Goal: Task Accomplishment & Management: Use online tool/utility

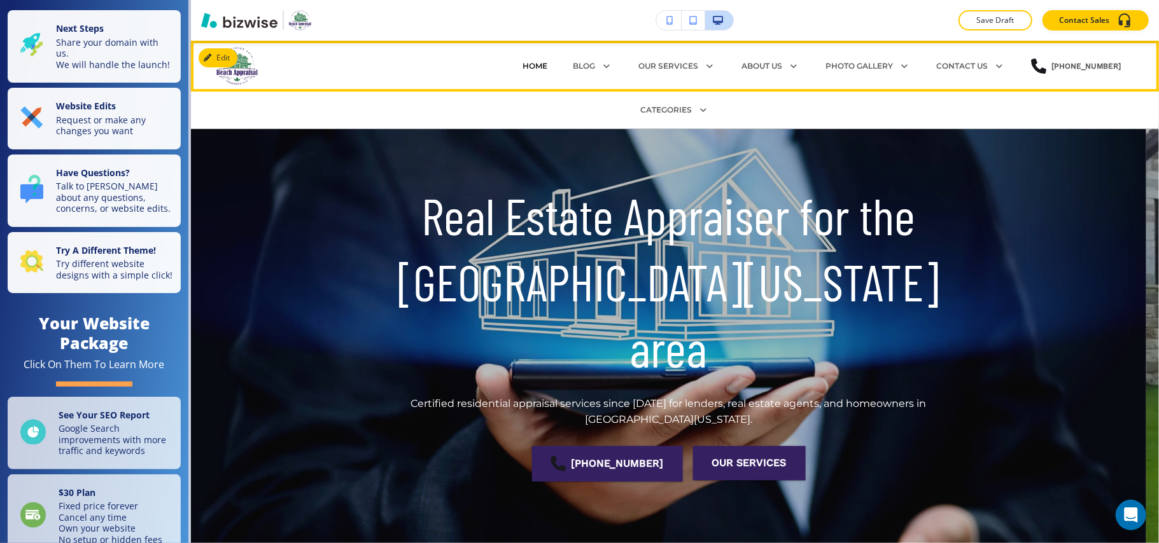
click at [526, 64] on p "HOME" at bounding box center [534, 65] width 25 height 11
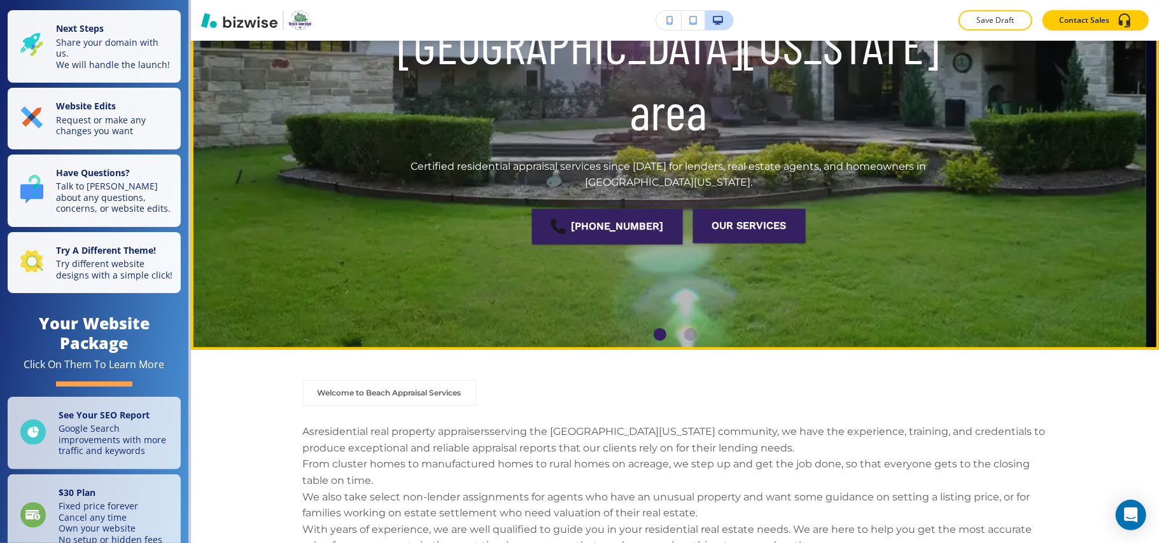
scroll to position [255, 0]
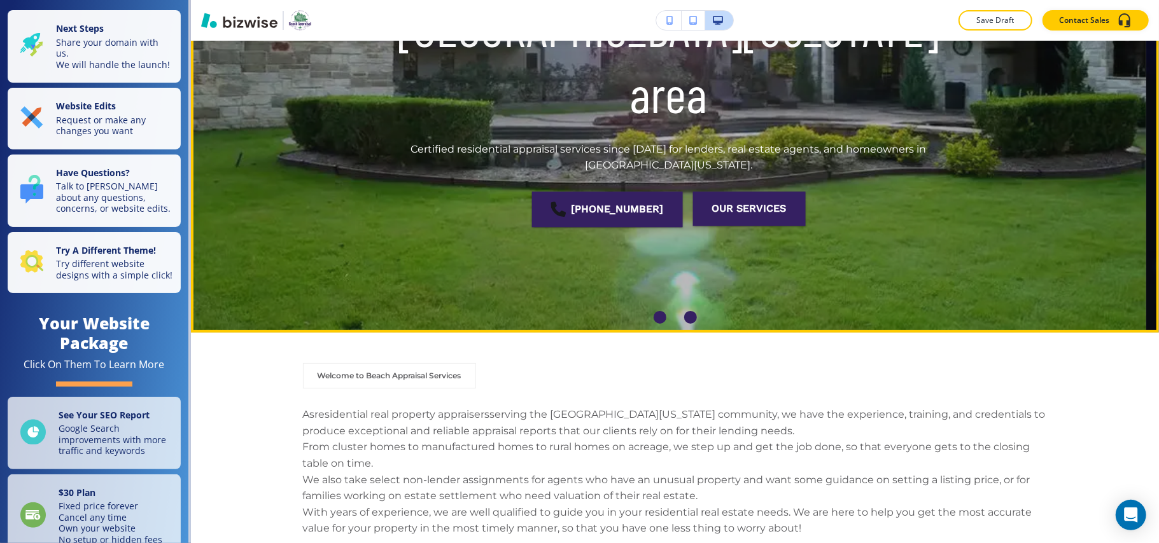
click at [685, 314] on div "Go to slide 2" at bounding box center [690, 317] width 13 height 13
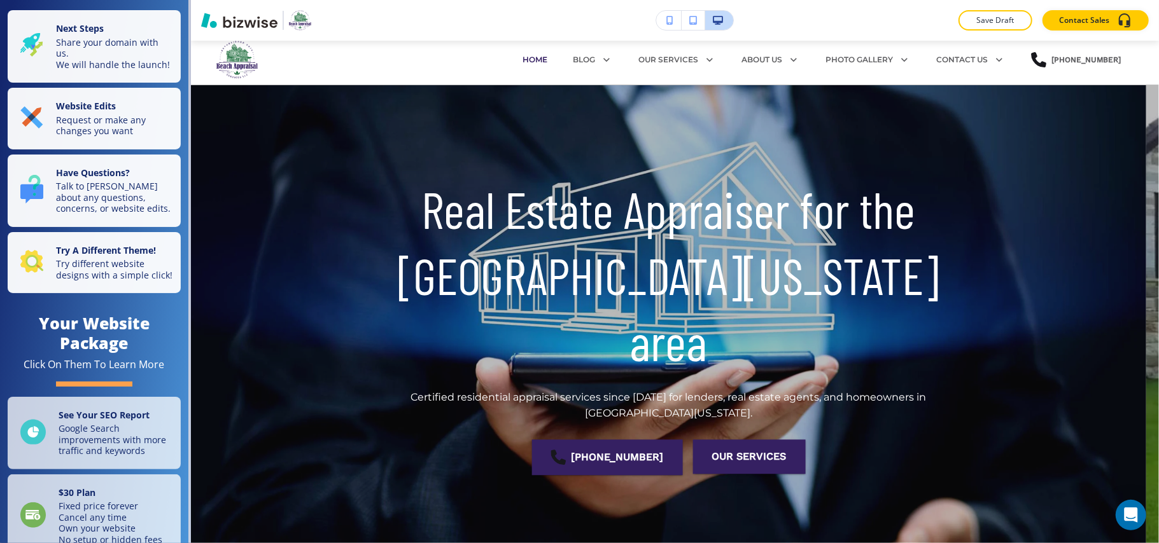
scroll to position [0, 0]
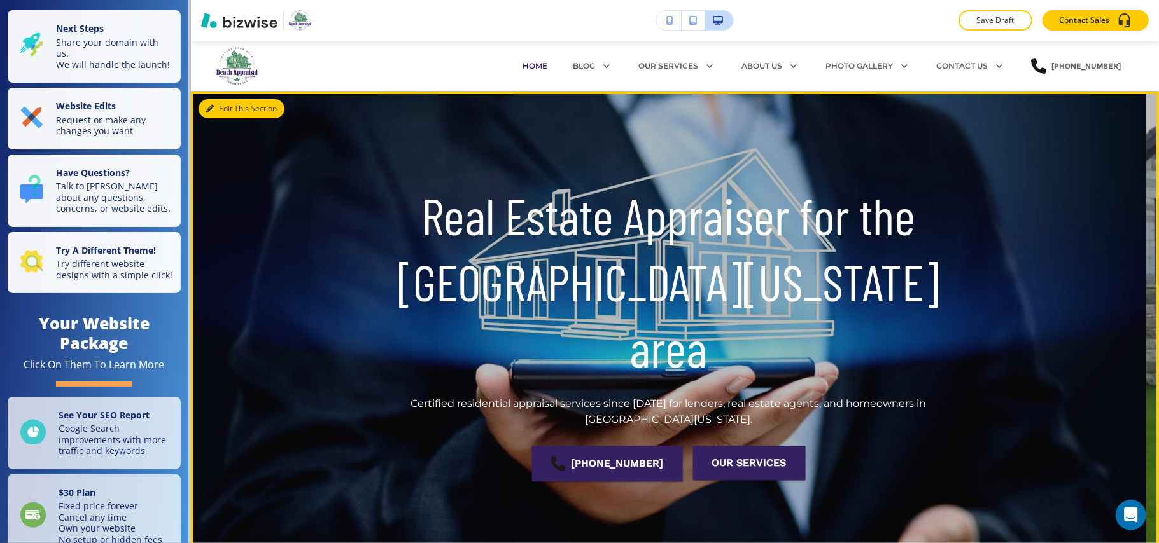
click at [229, 110] on button "Edit This Section" at bounding box center [242, 108] width 86 height 19
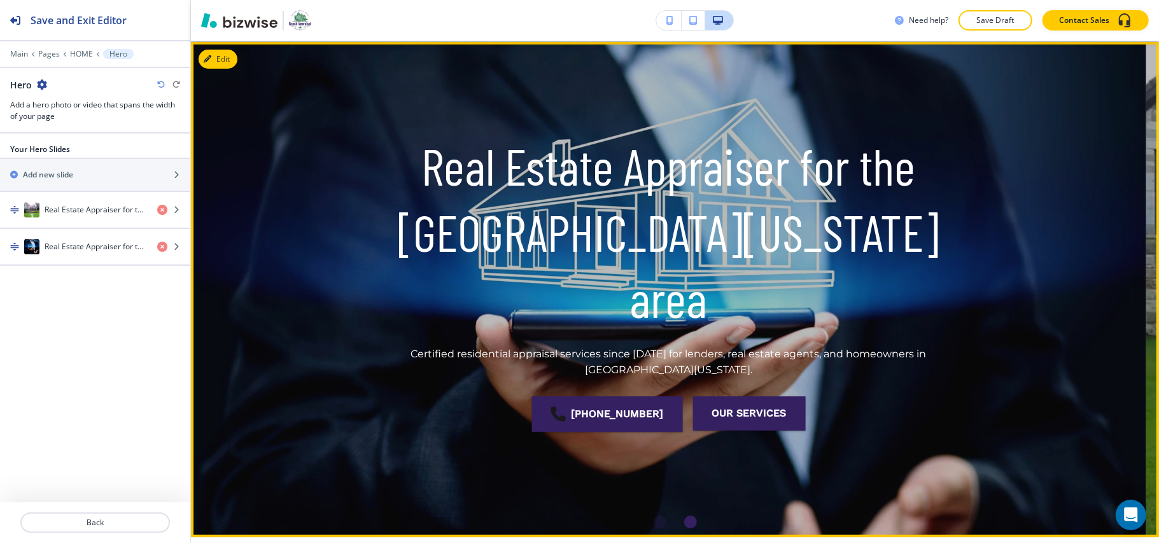
scroll to position [51, 0]
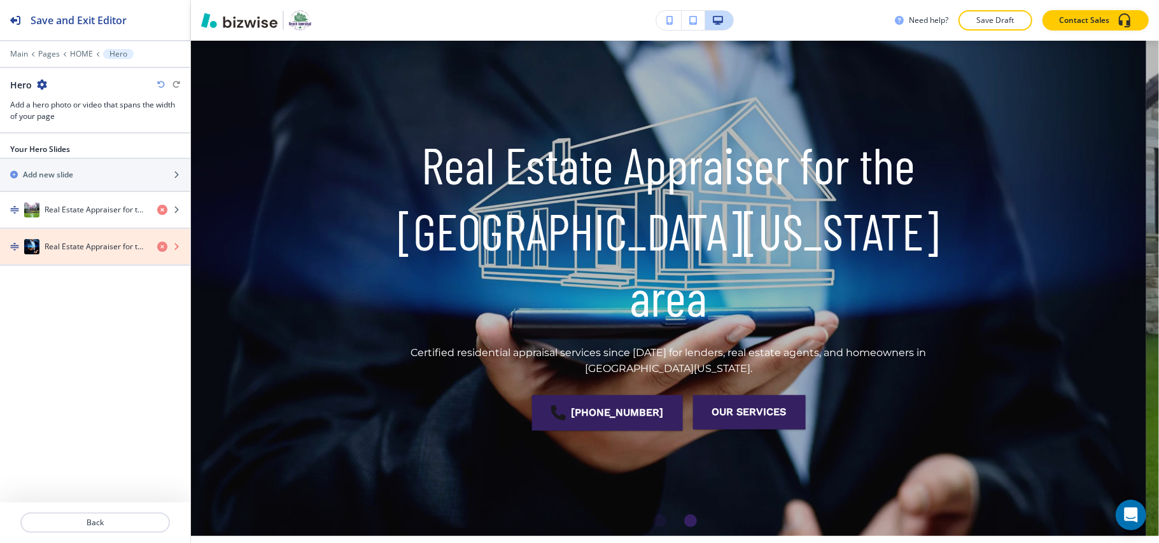
click at [165, 249] on icon "button" at bounding box center [162, 247] width 10 height 10
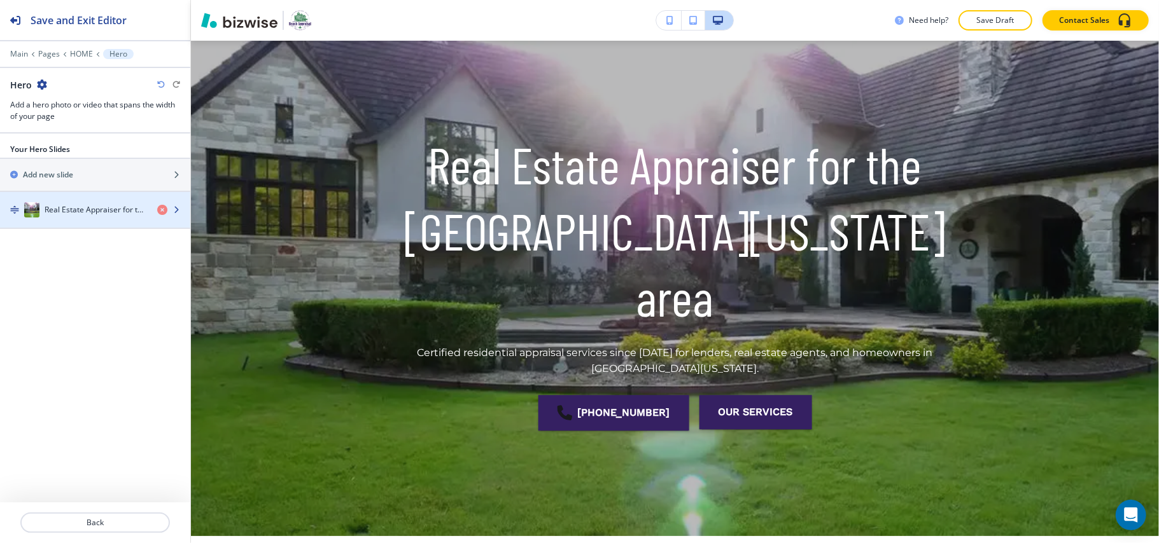
click at [108, 220] on div "button" at bounding box center [95, 223] width 190 height 10
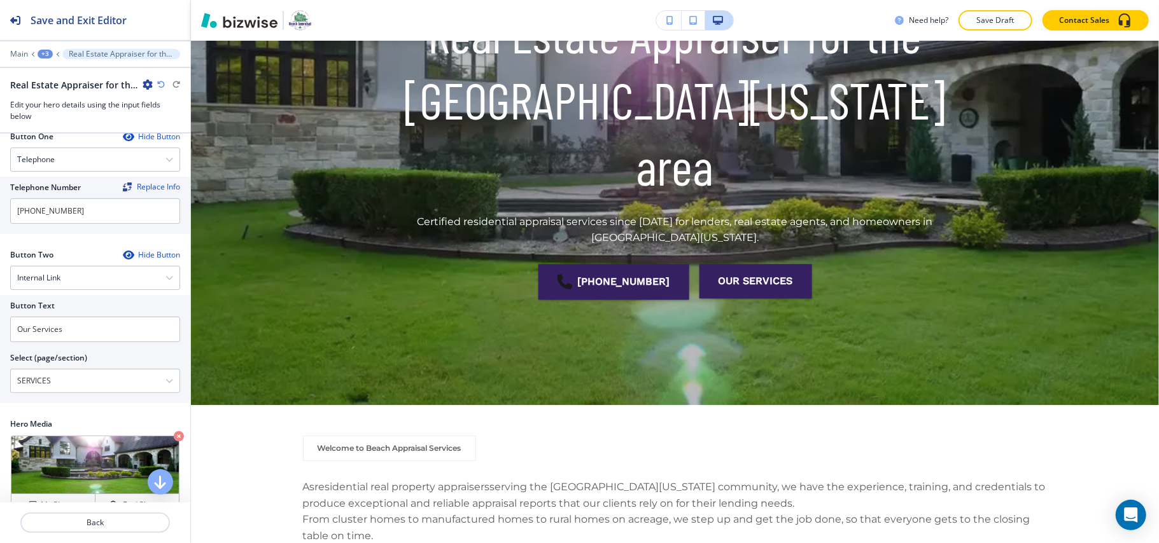
scroll to position [284, 0]
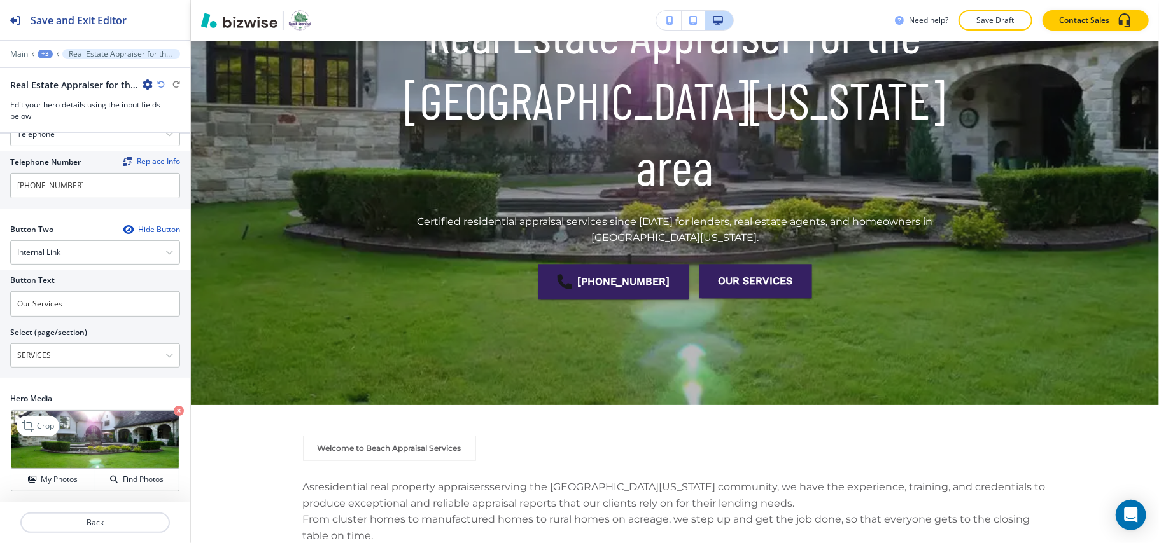
click at [174, 410] on icon "button" at bounding box center [179, 411] width 10 height 10
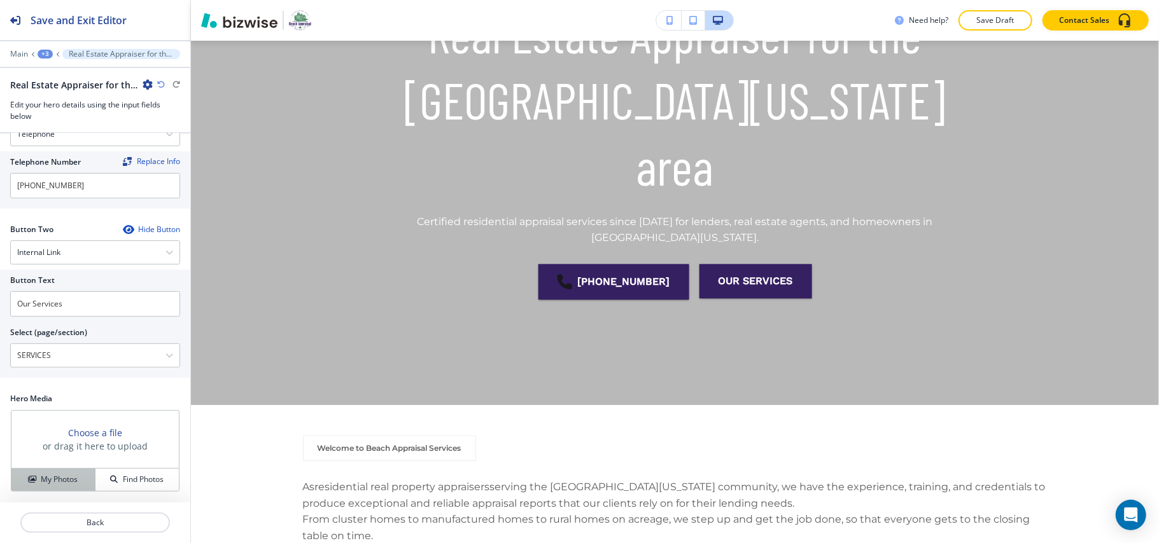
click at [59, 477] on h4 "My Photos" at bounding box center [59, 479] width 37 height 11
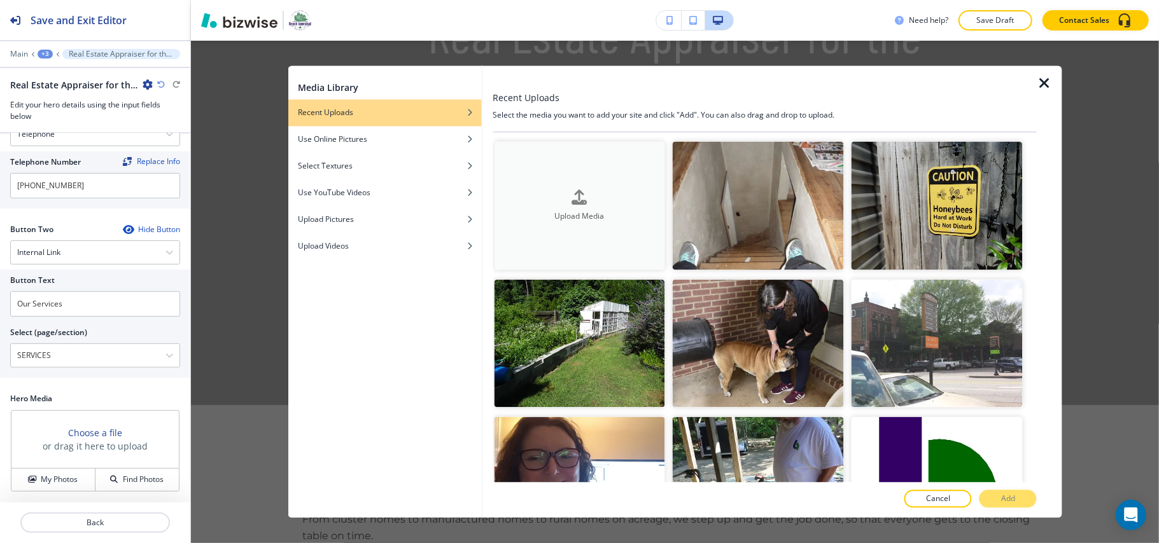
click at [585, 221] on button "Upload Media" at bounding box center [579, 206] width 171 height 129
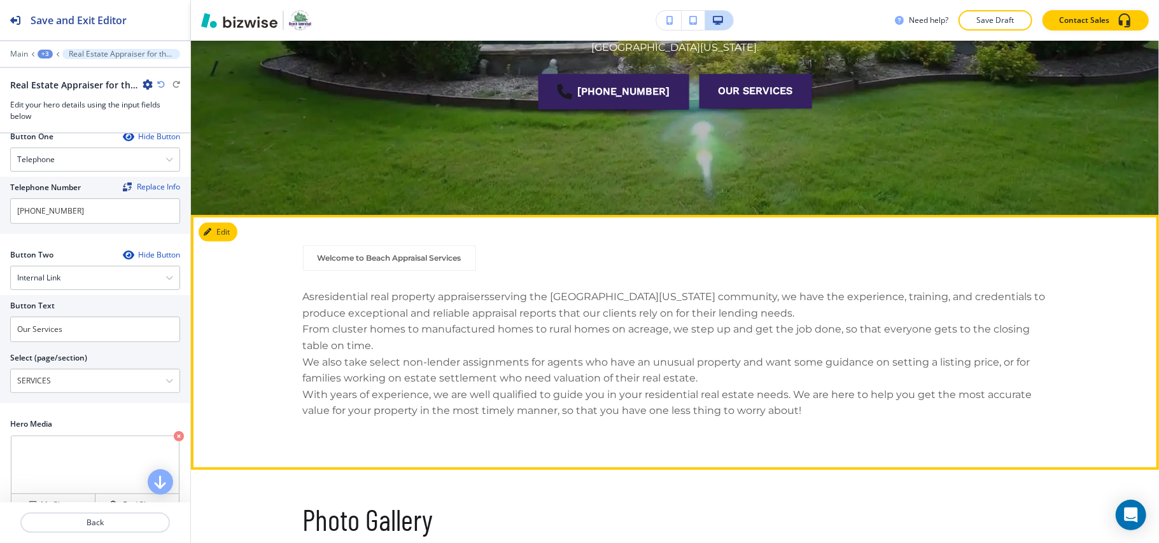
scroll to position [522, 0]
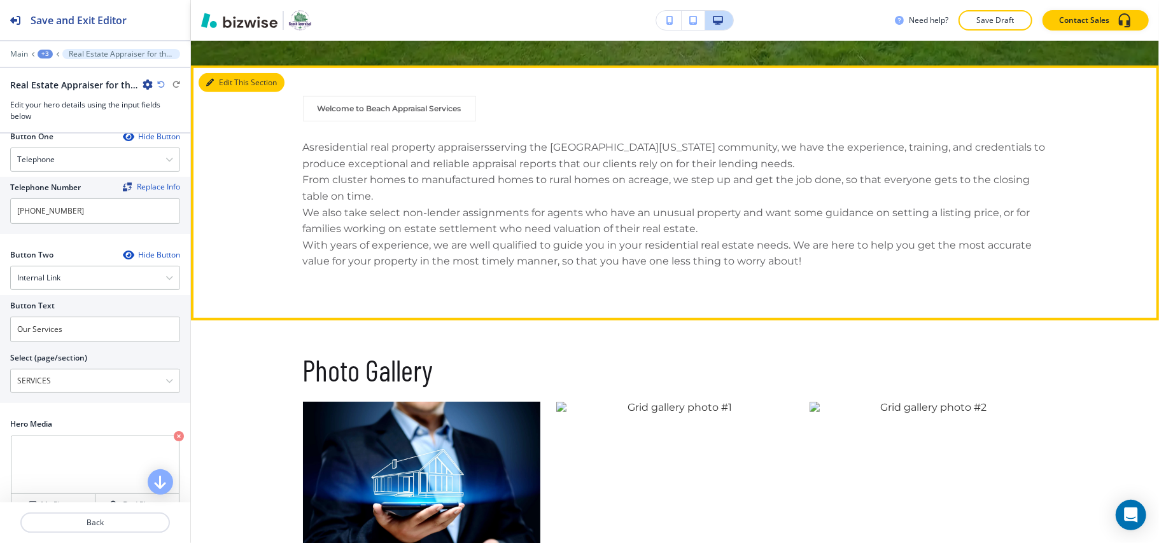
click at [220, 80] on button "Edit This Section" at bounding box center [242, 82] width 86 height 19
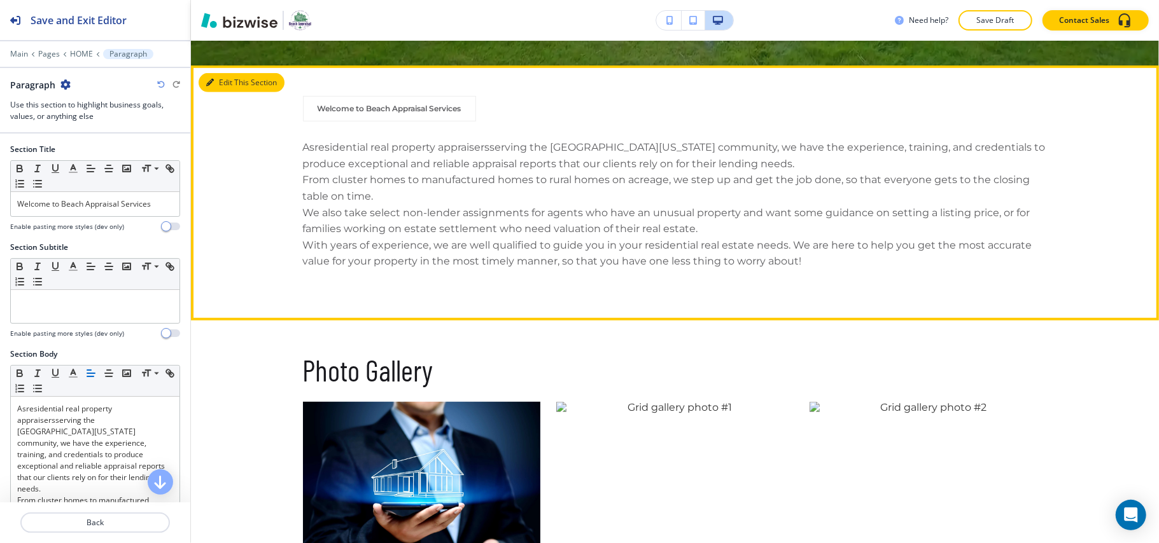
scroll to position [547, 0]
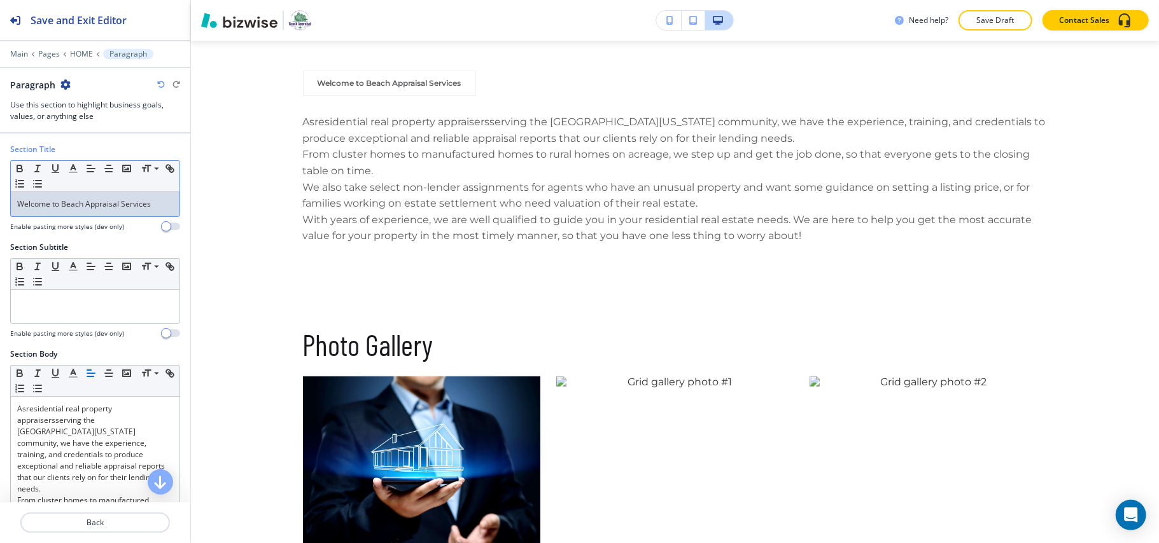
click at [98, 214] on div "Welcome to Beach Appraisal Services" at bounding box center [95, 204] width 169 height 24
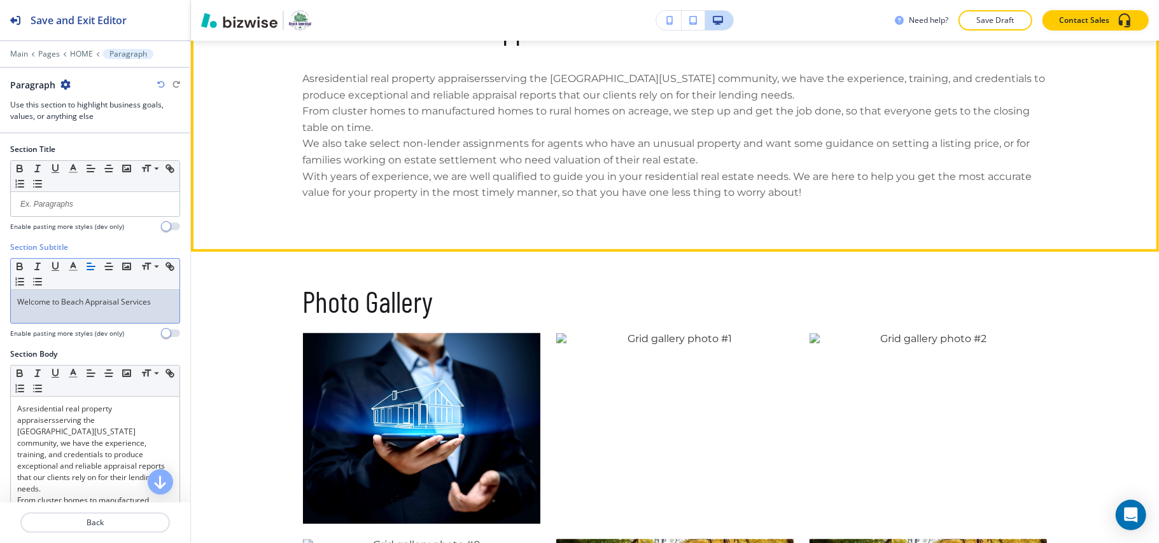
scroll to position [717, 0]
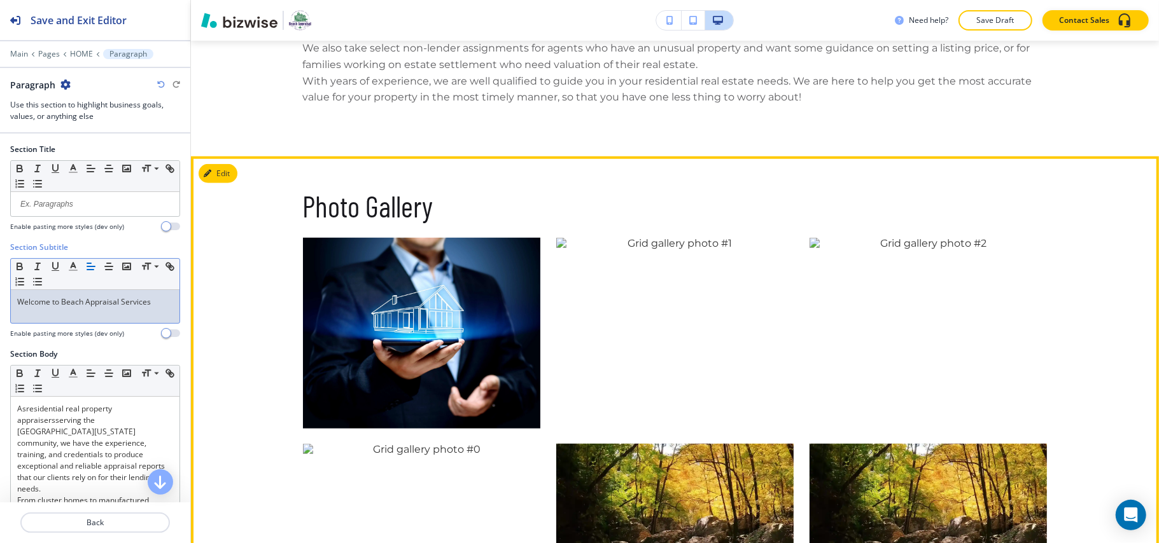
click at [237, 176] on button "Edit" at bounding box center [218, 173] width 39 height 19
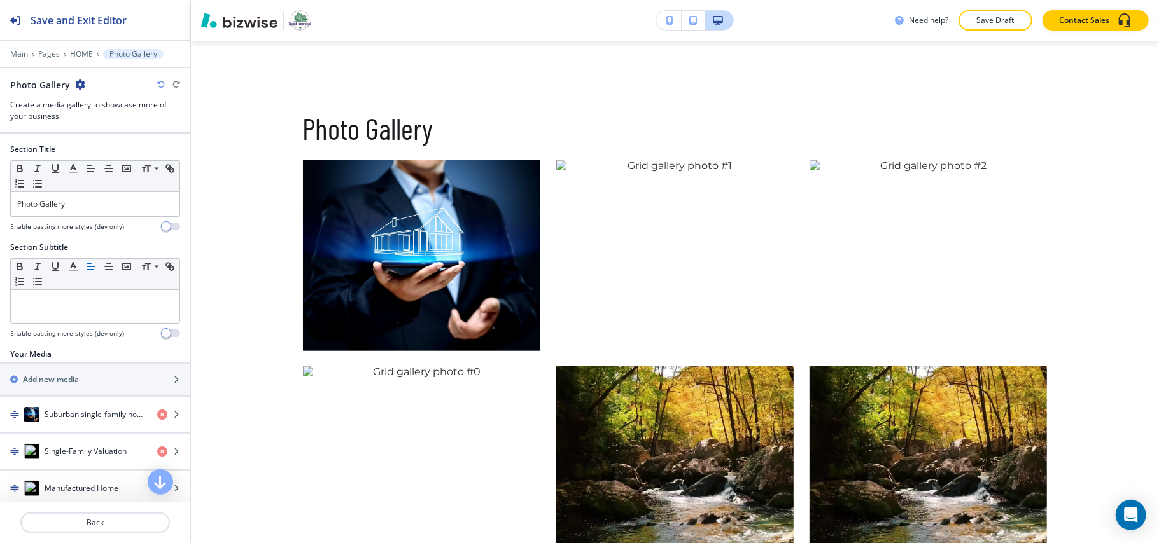
scroll to position [832, 0]
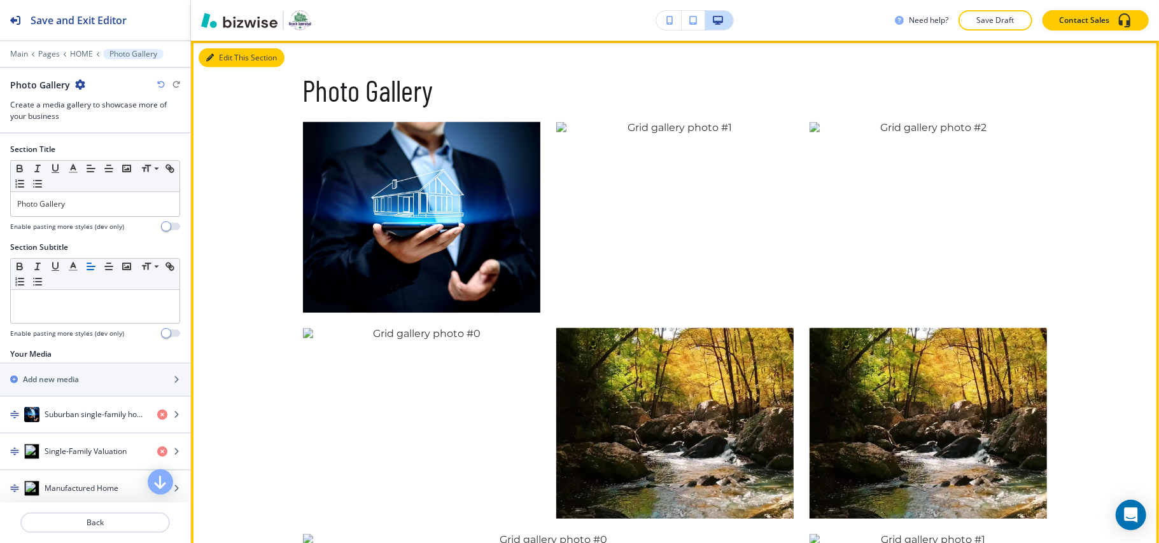
click at [217, 52] on button "Edit This Section" at bounding box center [242, 57] width 86 height 19
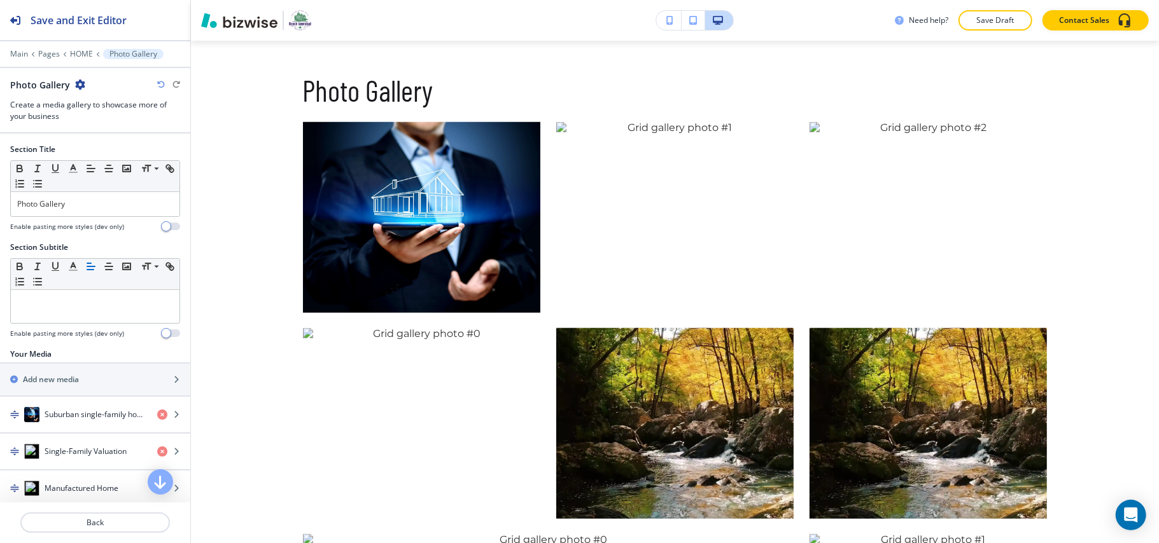
click at [76, 87] on icon "button" at bounding box center [80, 85] width 10 height 10
click at [106, 157] on p "Delete Section" at bounding box center [114, 151] width 65 height 11
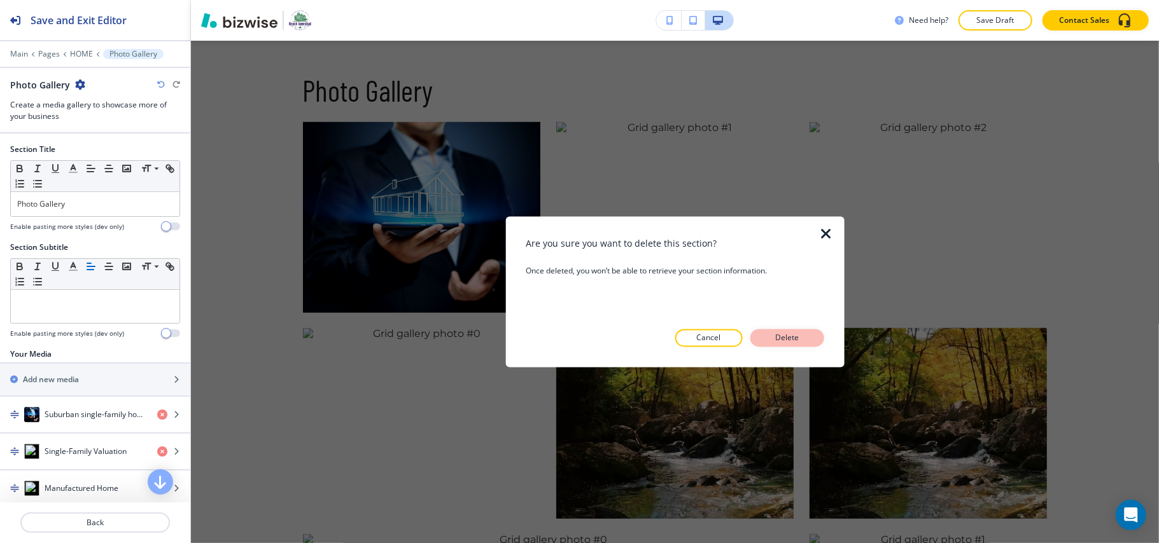
click at [795, 337] on p "Delete" at bounding box center [787, 338] width 31 height 11
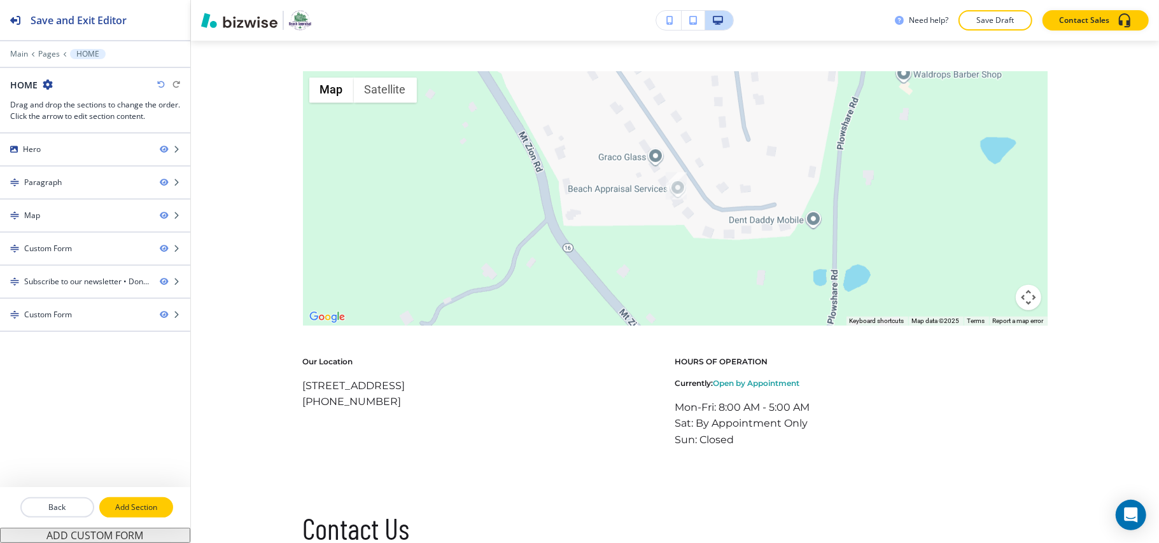
click at [135, 507] on p "Add Section" at bounding box center [136, 507] width 71 height 11
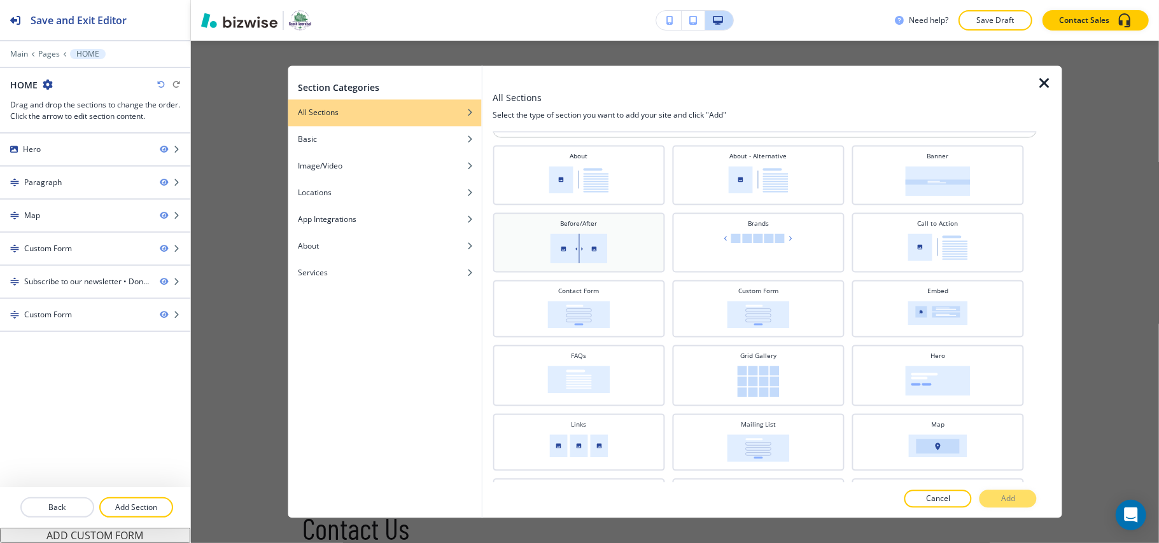
scroll to position [0, 0]
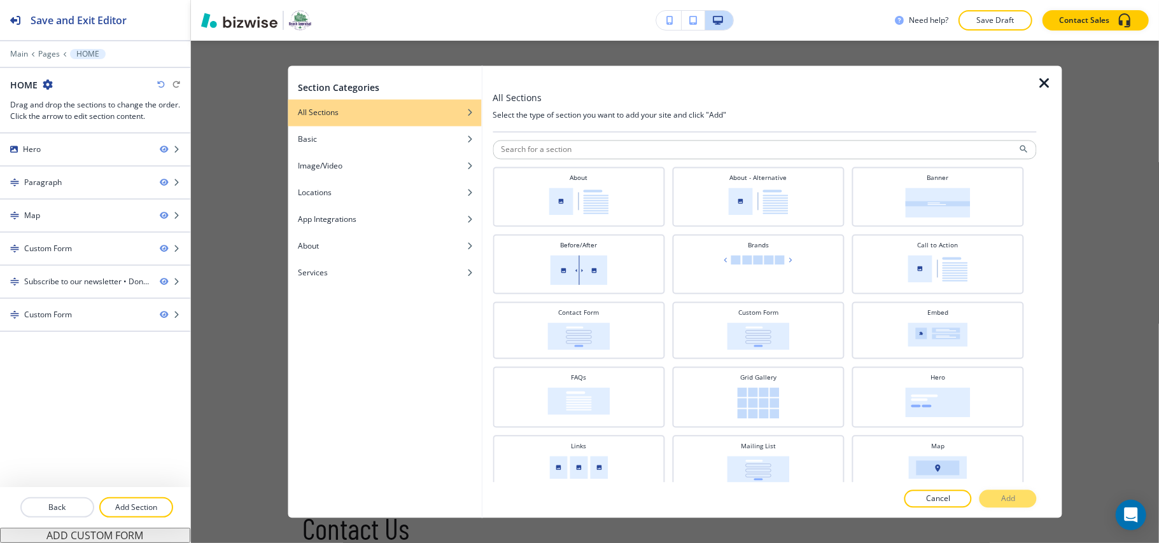
drag, startPoint x: 1039, startPoint y: 232, endPoint x: 1037, endPoint y: 248, distance: 15.4
click at [1037, 248] on div at bounding box center [1049, 292] width 25 height 452
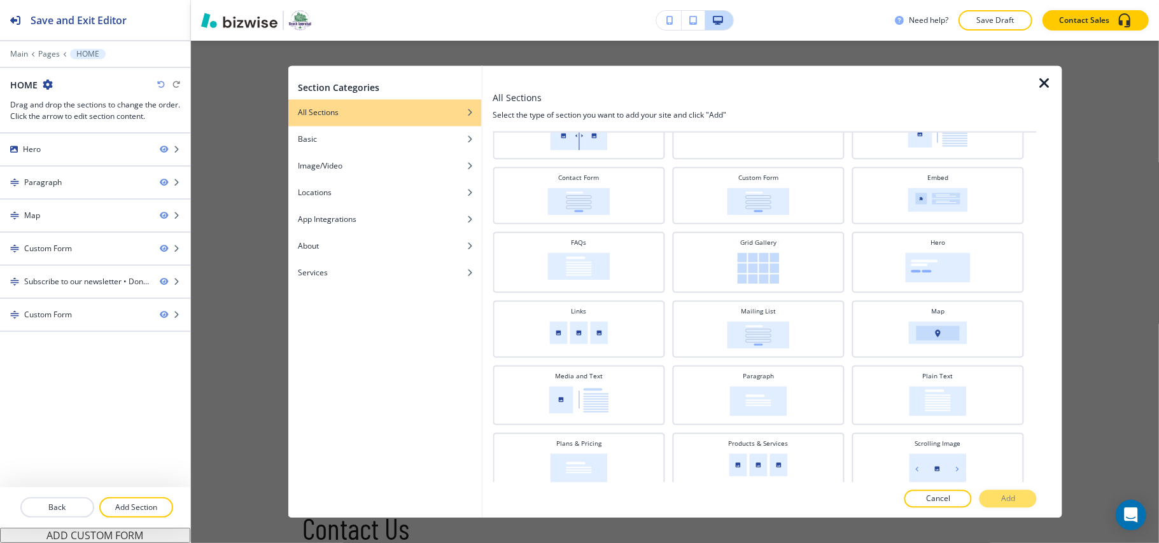
scroll to position [157, 0]
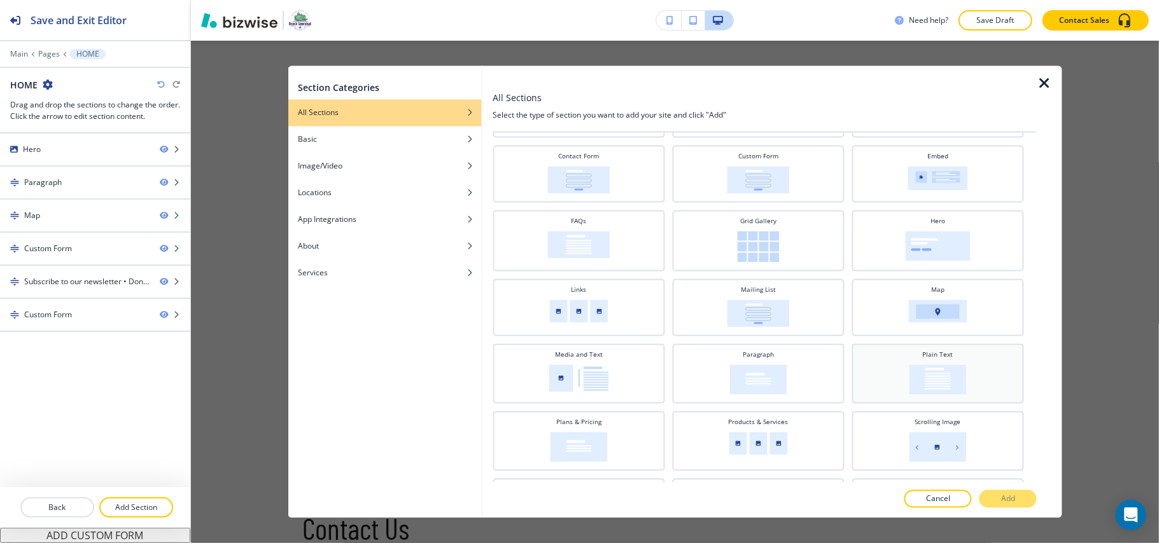
click at [932, 354] on h4 "Plain Text" at bounding box center [937, 356] width 31 height 10
click at [998, 499] on button "Add" at bounding box center [1007, 500] width 57 height 18
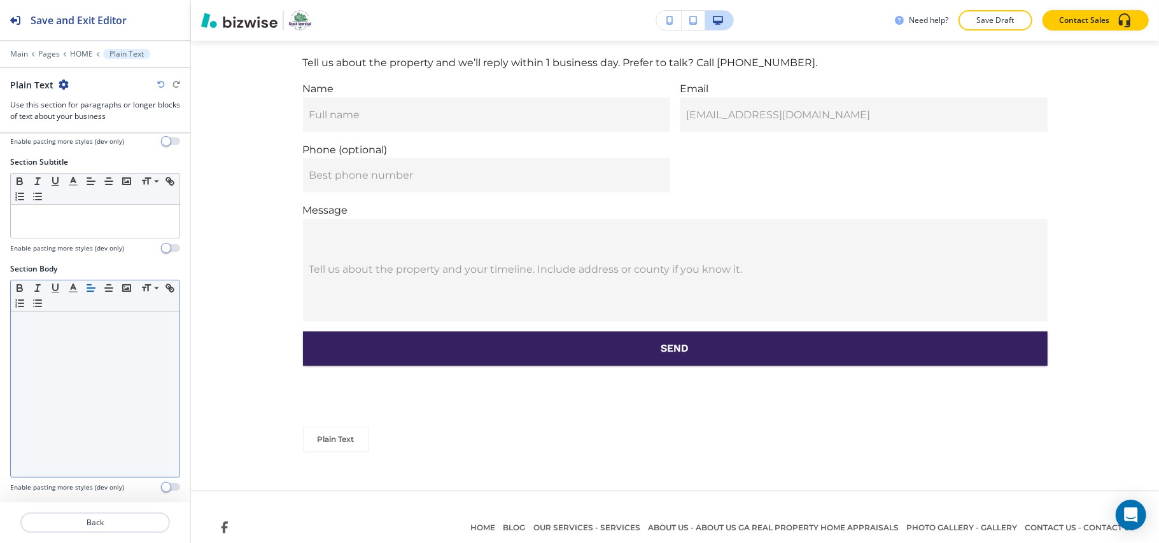
scroll to position [0, 0]
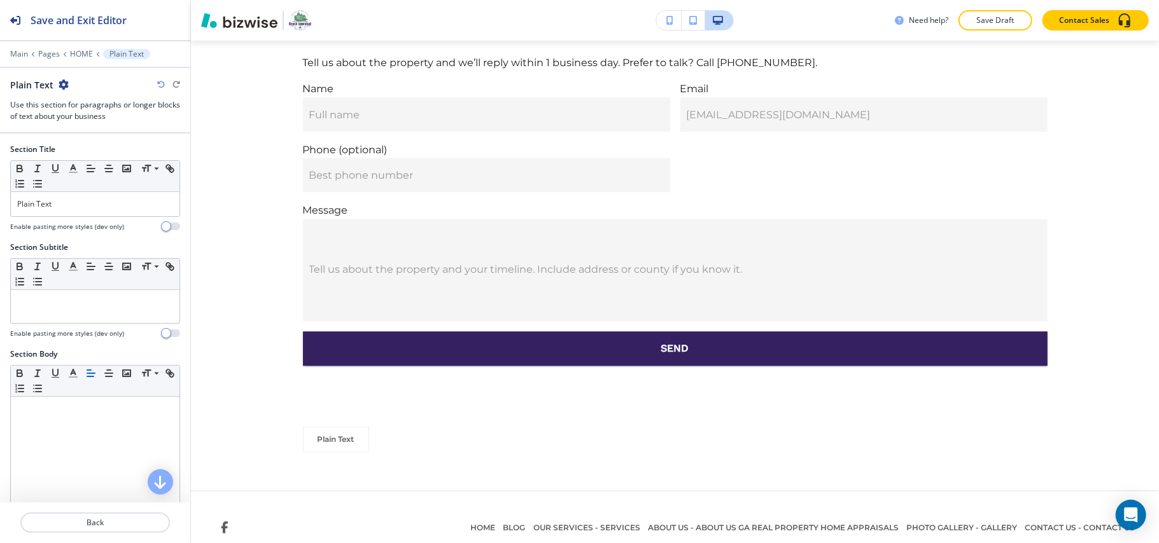
click at [65, 85] on icon "button" at bounding box center [64, 85] width 10 height 10
click at [90, 149] on p "Delete Section" at bounding box center [98, 151] width 65 height 11
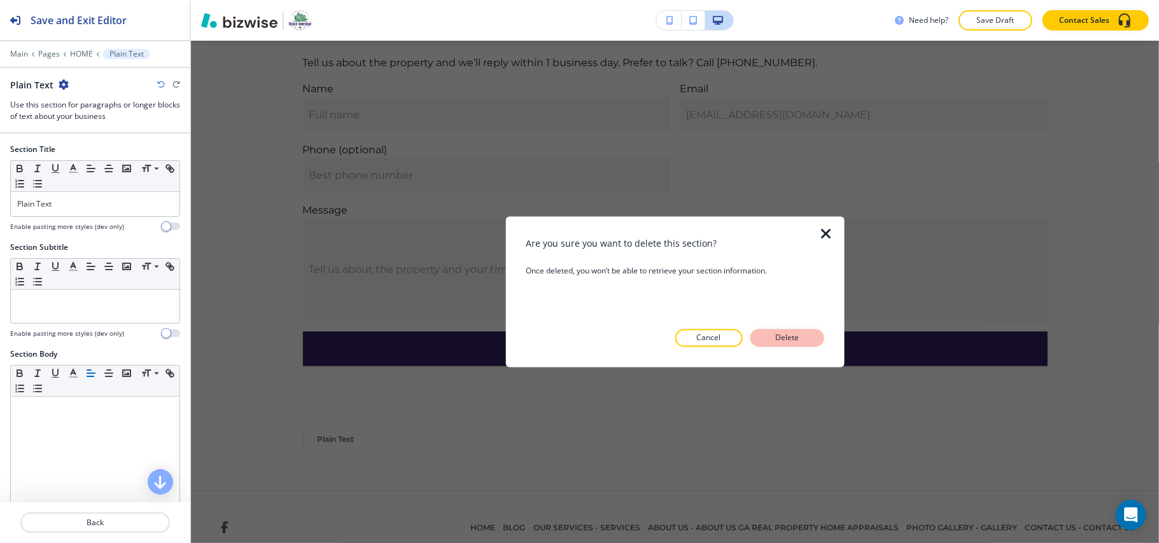
click at [790, 342] on p "Delete" at bounding box center [787, 338] width 31 height 11
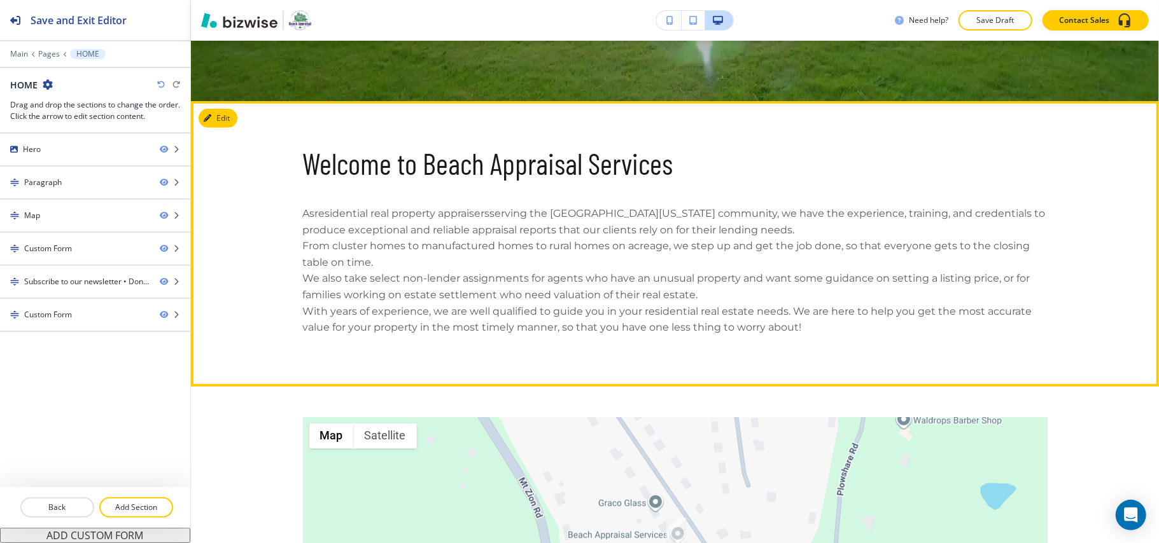
scroll to position [518, 0]
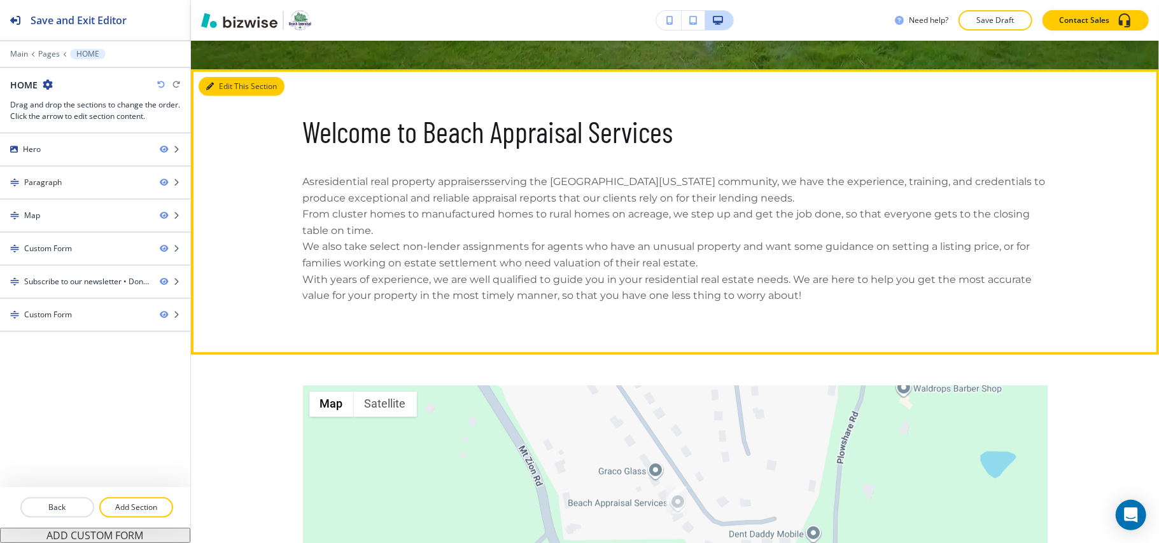
click at [217, 85] on button "Edit This Section" at bounding box center [242, 86] width 86 height 19
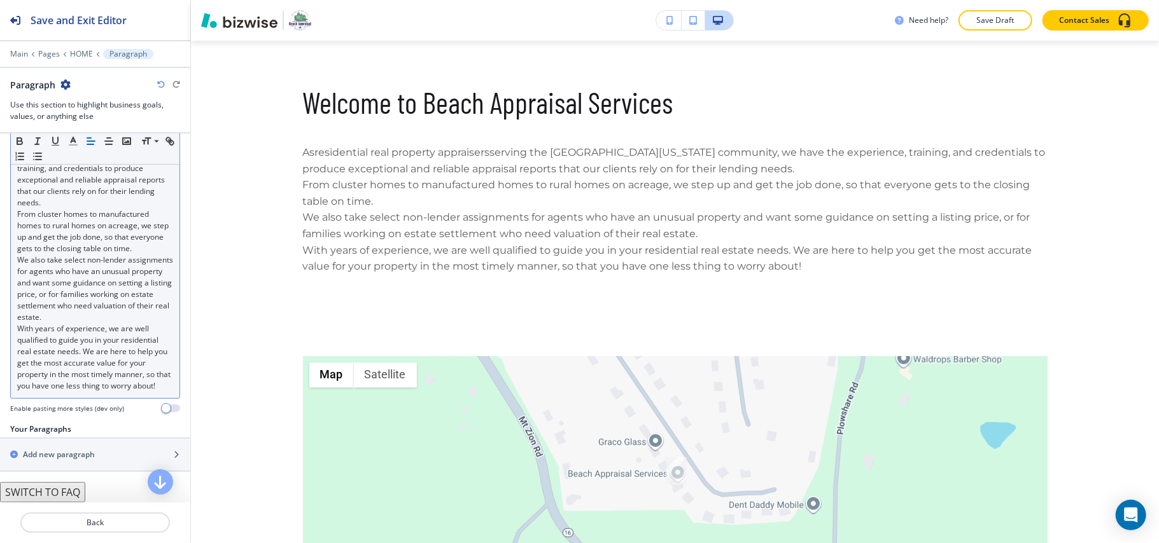
scroll to position [290, 0]
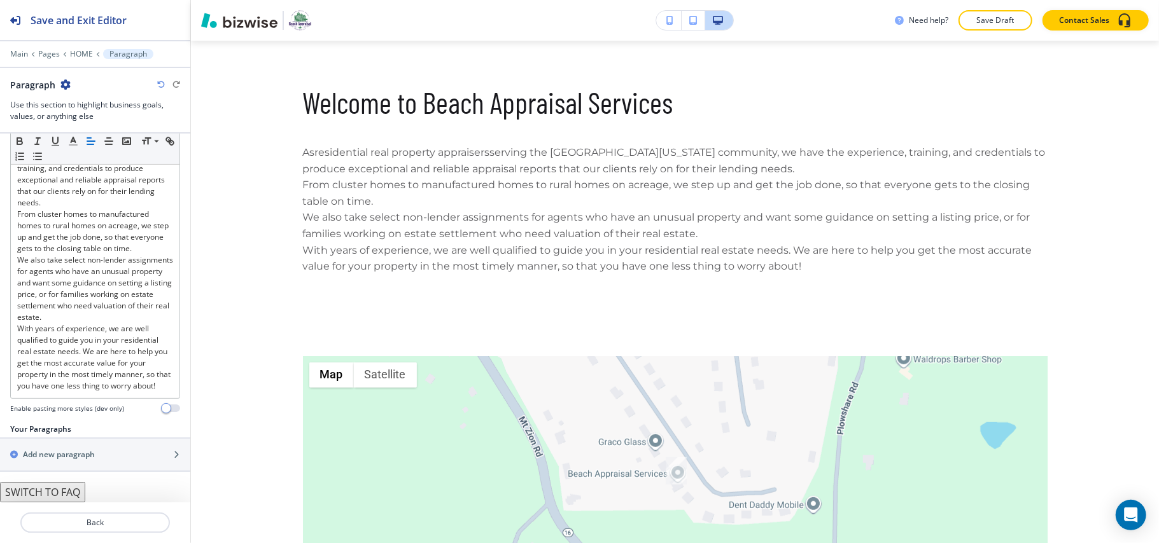
click at [59, 491] on button "SWITCH TO FAQ" at bounding box center [42, 492] width 85 height 20
click at [88, 487] on button "SWITCH TO PARAGRAPHS" at bounding box center [66, 492] width 132 height 20
click at [80, 56] on p "HOME" at bounding box center [81, 54] width 23 height 9
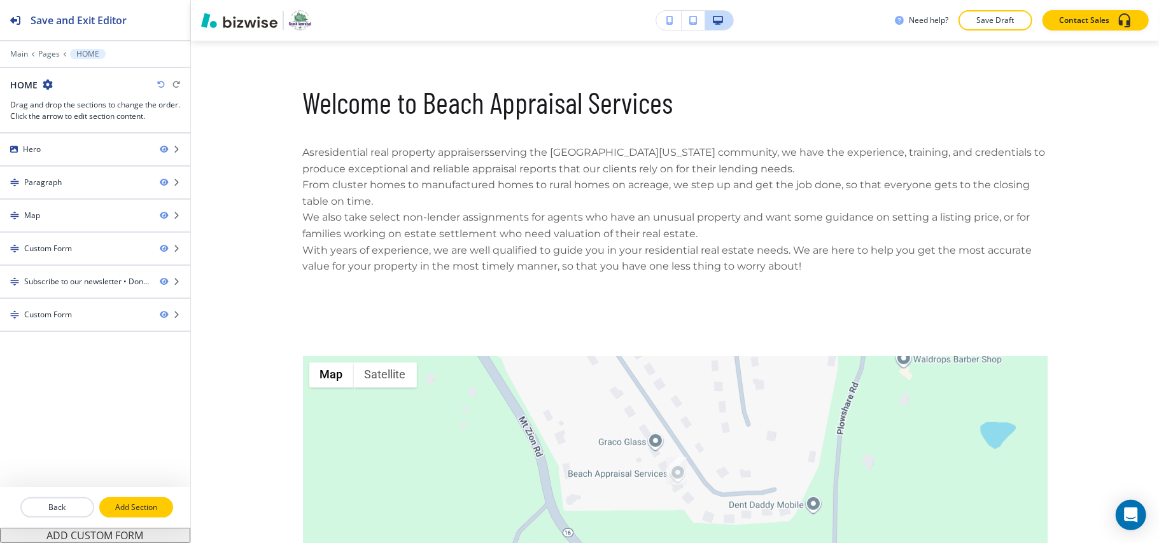
click at [123, 510] on p "Add Section" at bounding box center [136, 507] width 71 height 11
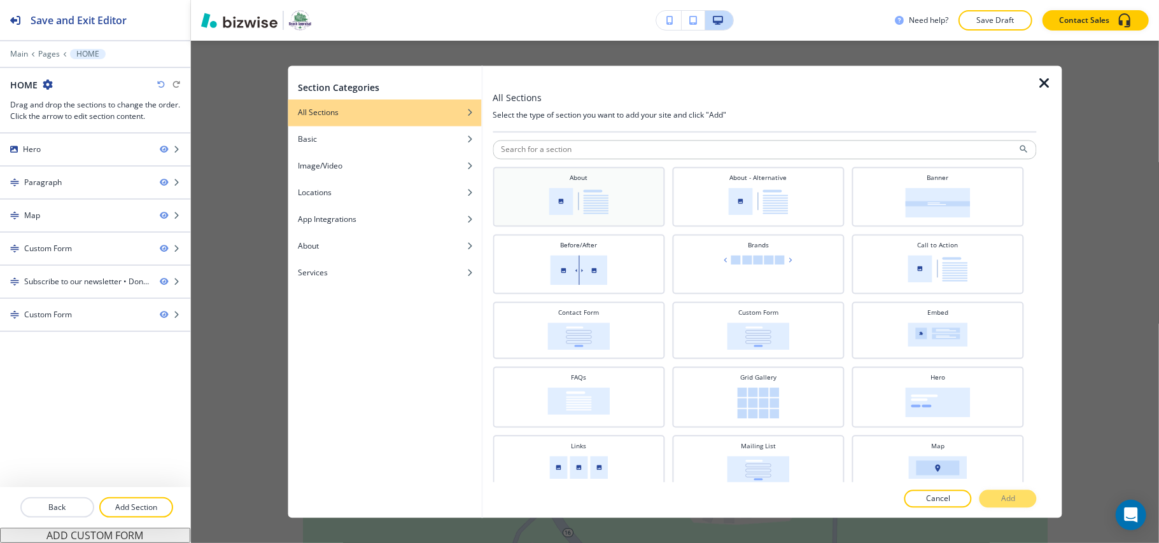
click at [589, 192] on img at bounding box center [579, 201] width 60 height 27
click at [718, 209] on div "About - Alternative" at bounding box center [757, 196] width 159 height 45
click at [994, 497] on button "Add" at bounding box center [1007, 500] width 57 height 18
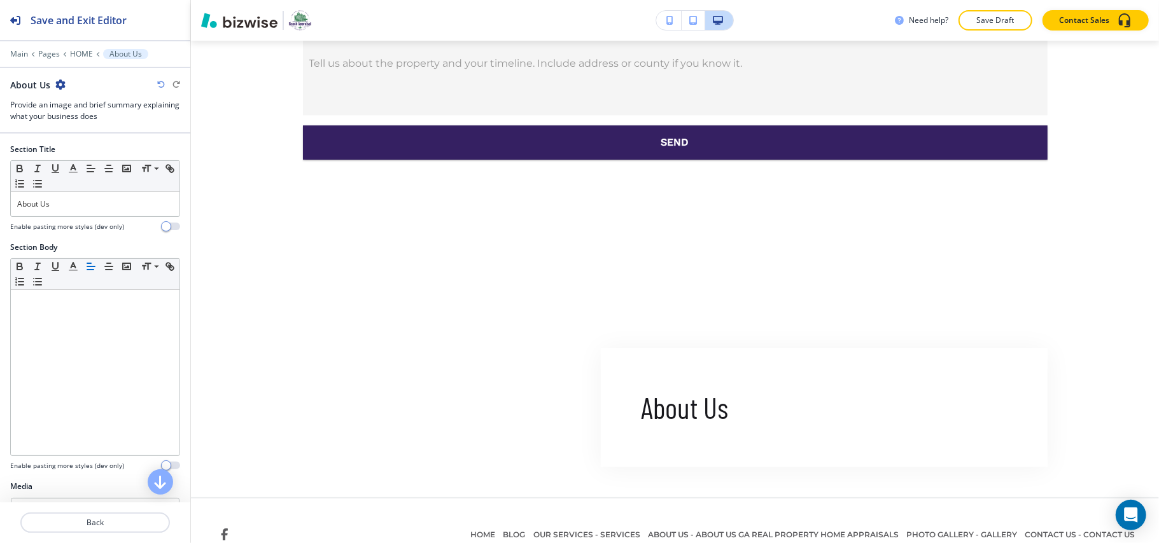
scroll to position [2437, 0]
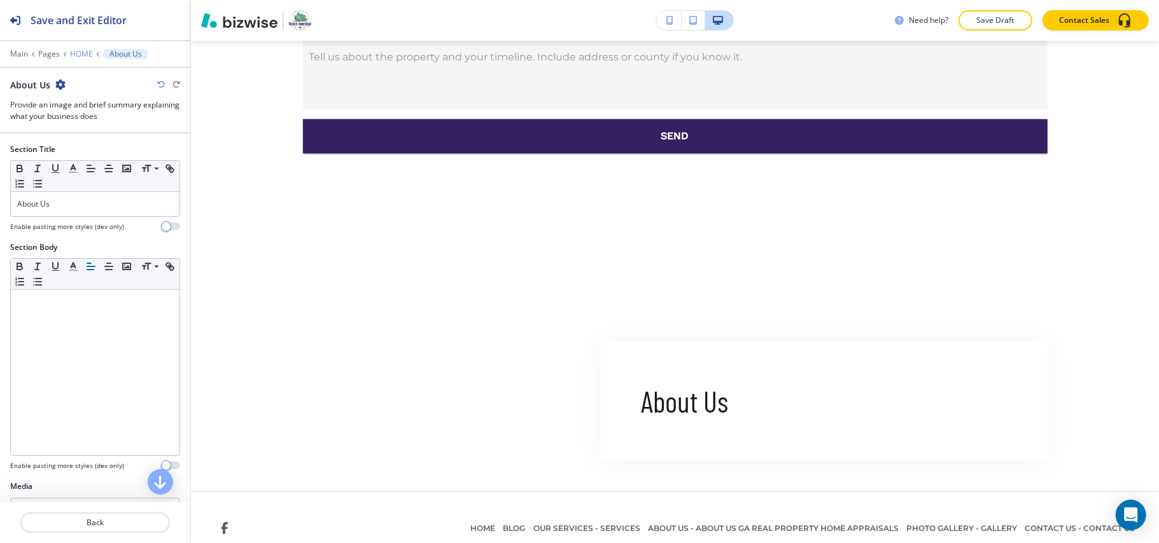
click at [87, 52] on p "HOME" at bounding box center [81, 54] width 23 height 9
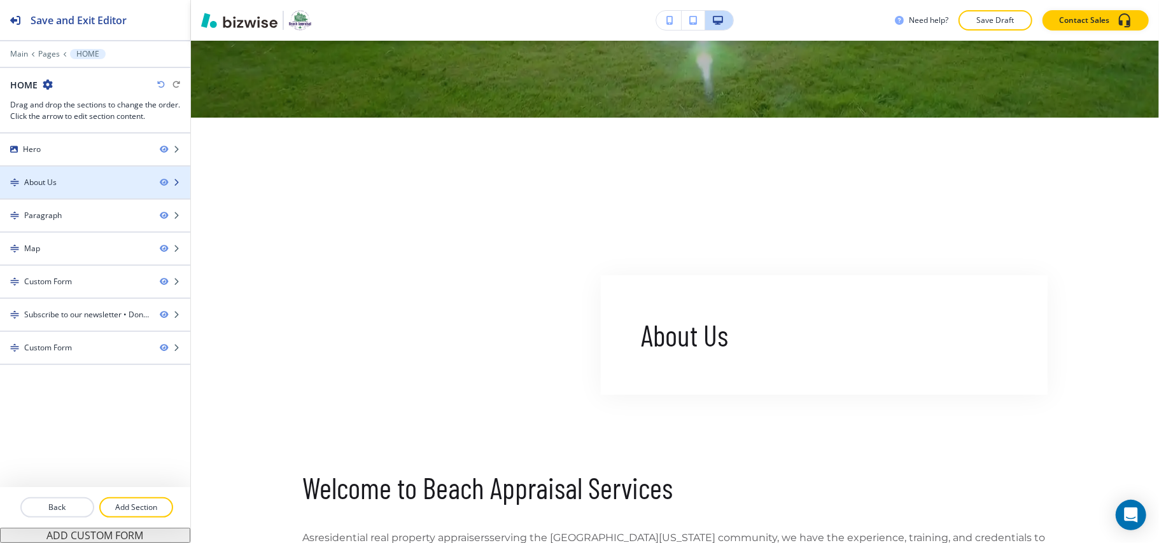
scroll to position [547, 0]
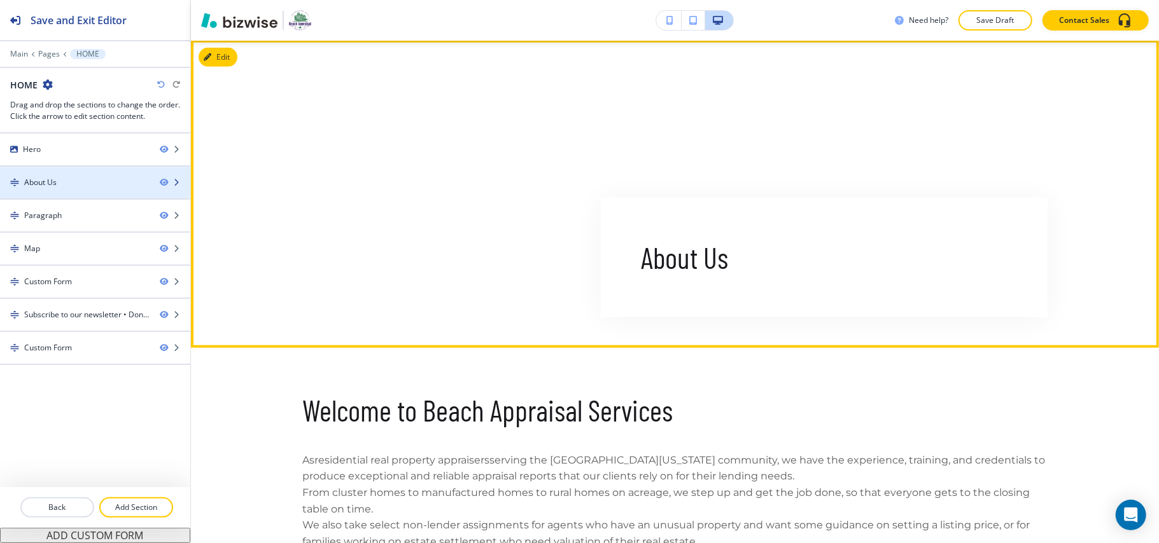
click at [69, 191] on div at bounding box center [95, 193] width 190 height 10
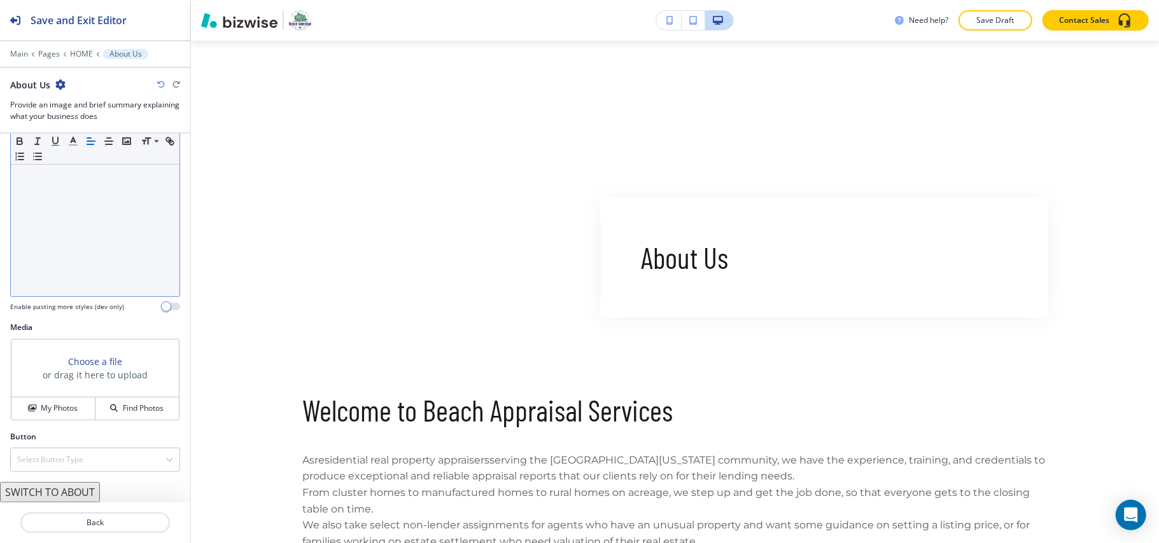
scroll to position [162, 0]
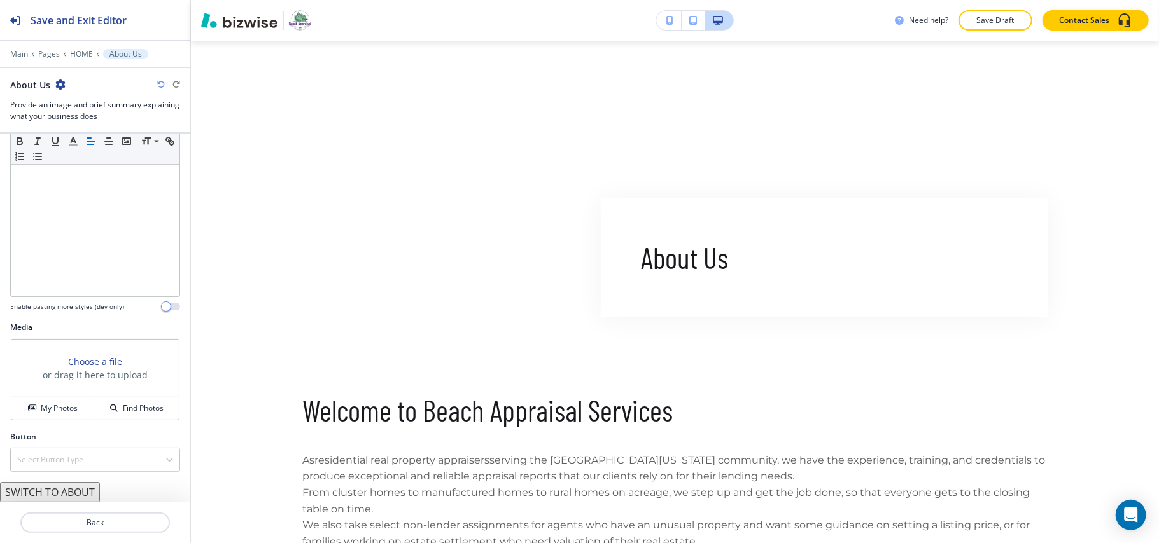
click at [67, 499] on button "SWITCH TO ABOUT" at bounding box center [50, 492] width 100 height 20
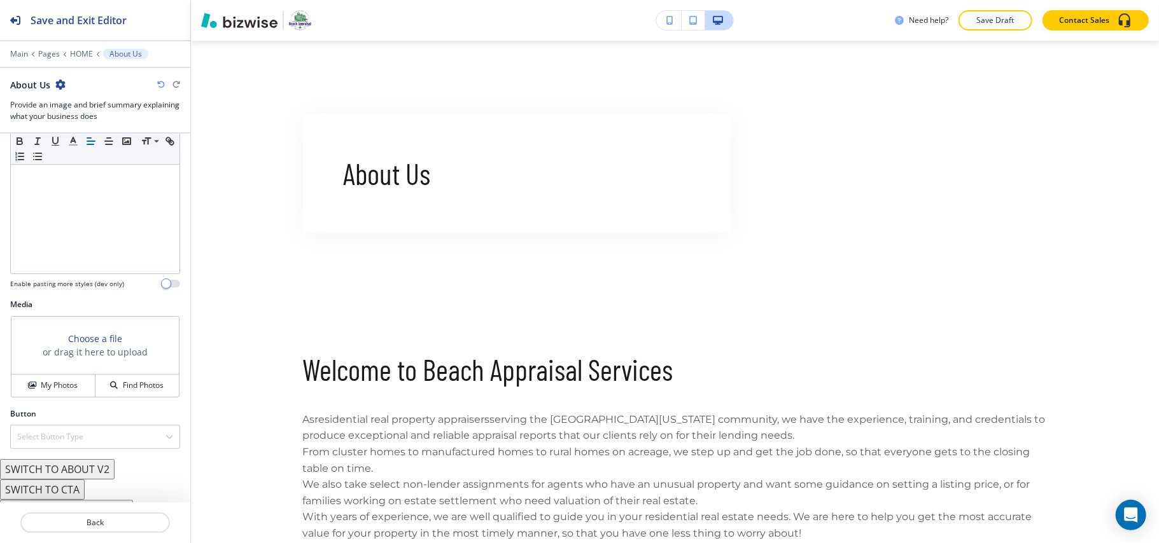
scroll to position [202, 0]
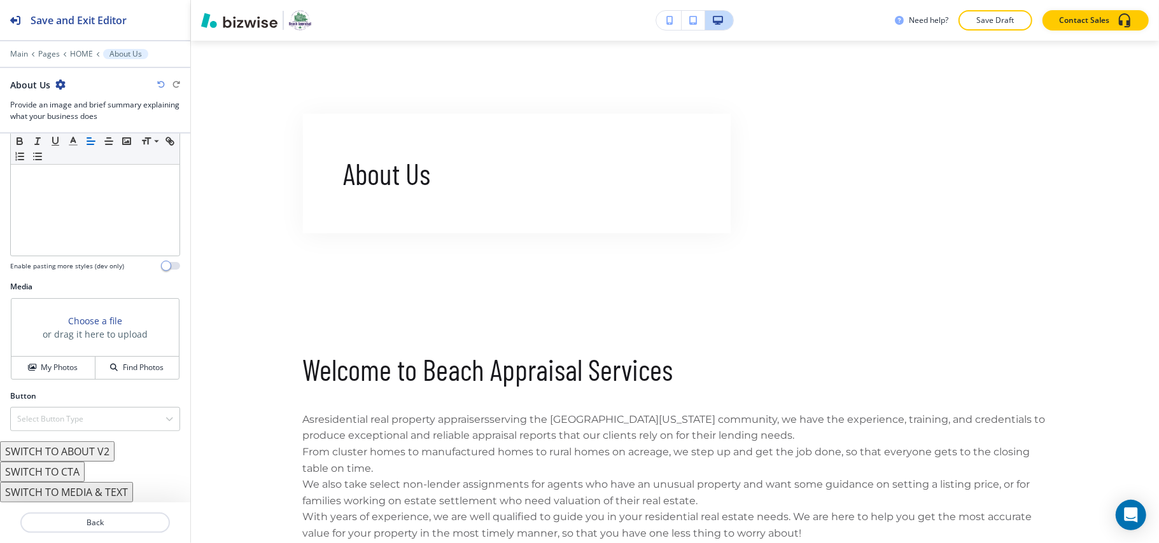
click at [84, 490] on button "SWITCH TO MEDIA & TEXT" at bounding box center [66, 492] width 133 height 20
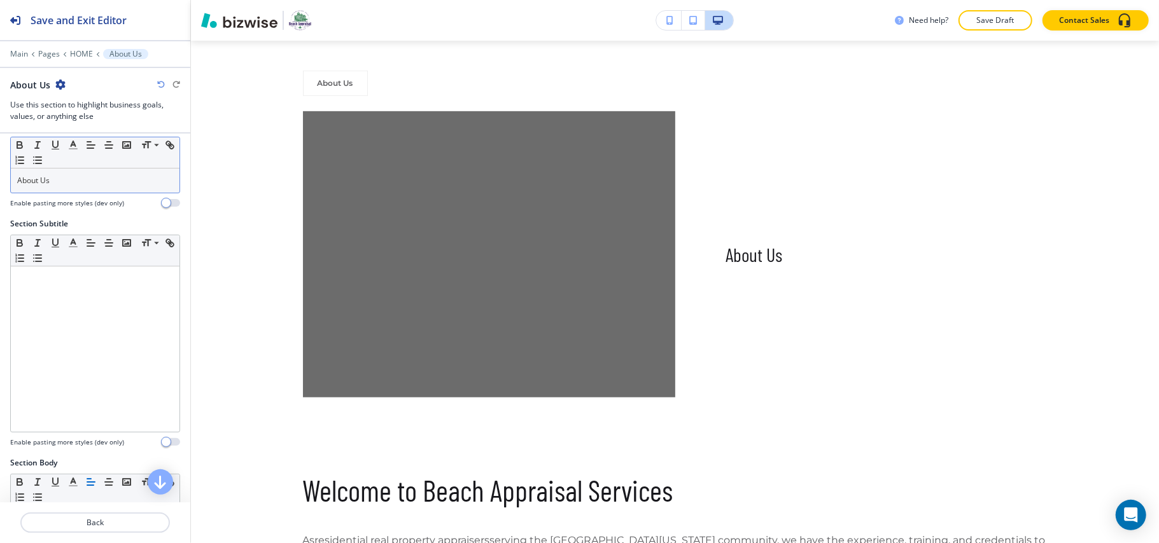
scroll to position [0, 0]
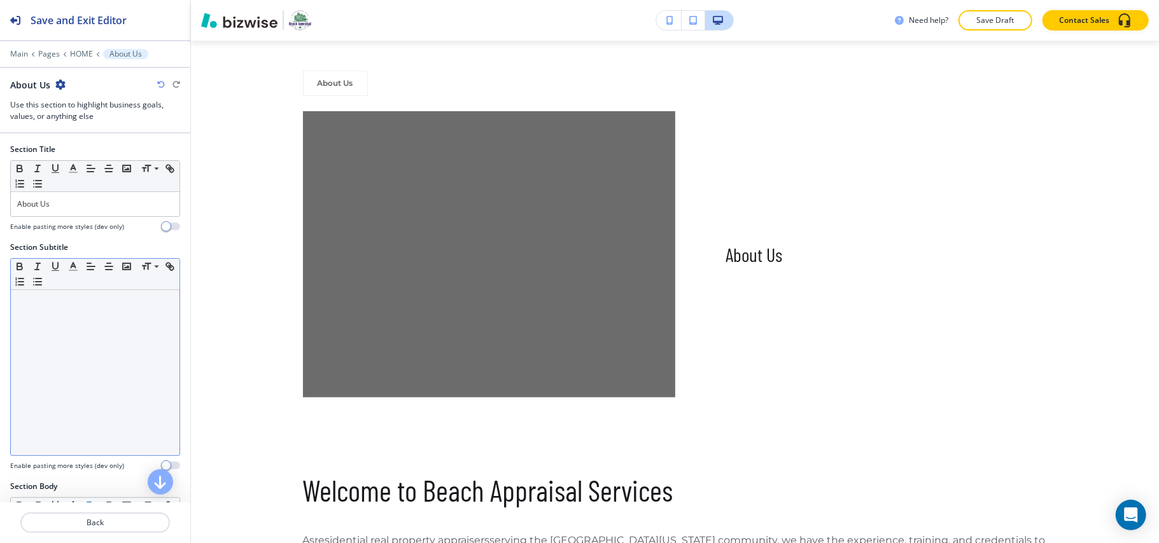
click at [69, 332] on div at bounding box center [95, 372] width 169 height 165
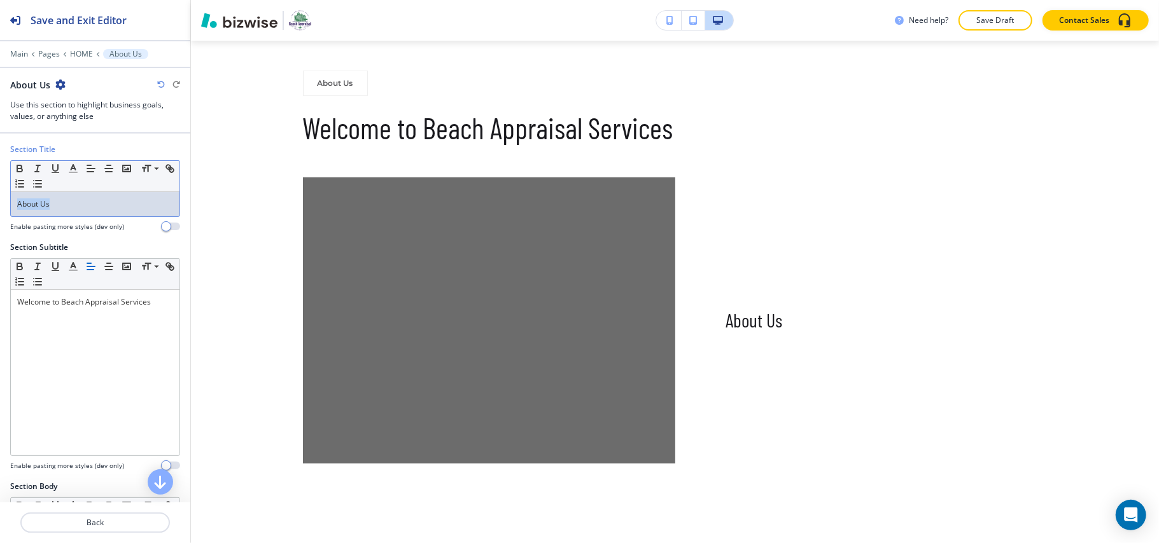
drag, startPoint x: 62, startPoint y: 200, endPoint x: 0, endPoint y: 200, distance: 61.7
click at [0, 200] on div "Section Title Small Normal Large Huge About Us Enable pasting more styles (dev …" at bounding box center [95, 193] width 190 height 98
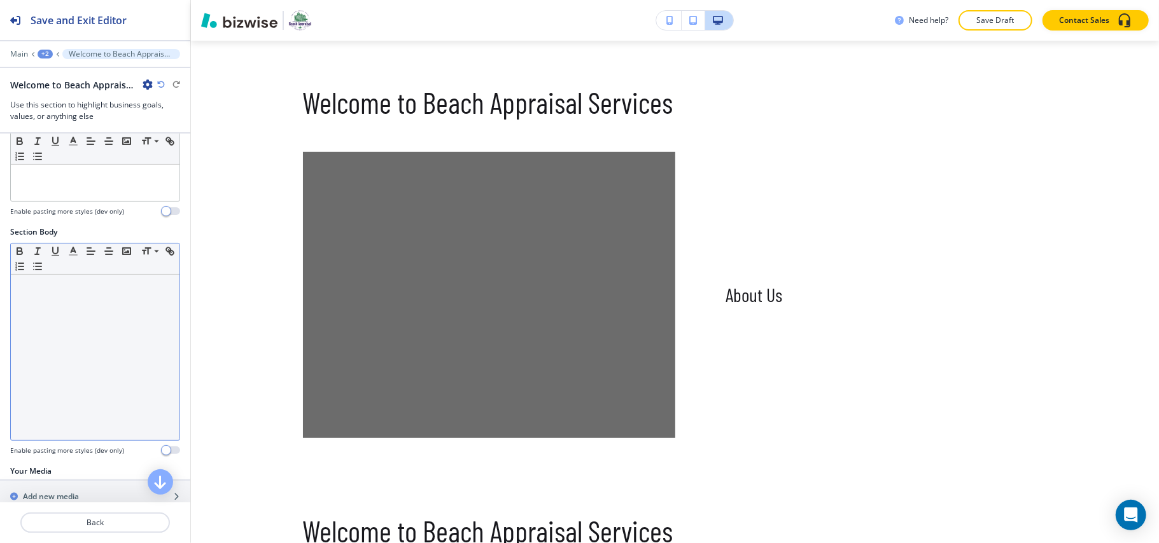
scroll to position [333, 0]
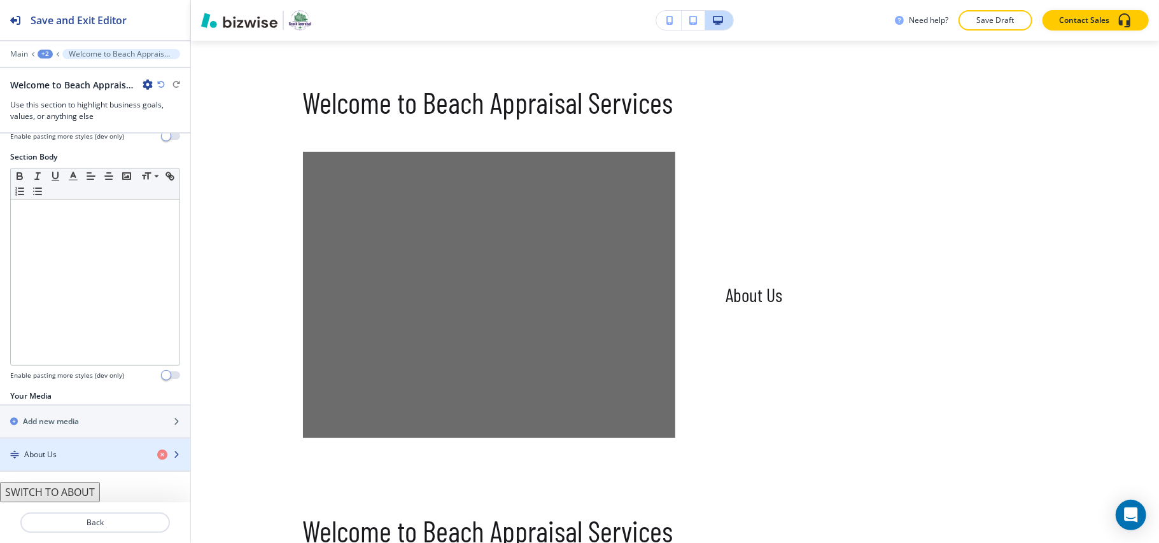
click at [48, 458] on h4 "About Us" at bounding box center [40, 454] width 32 height 11
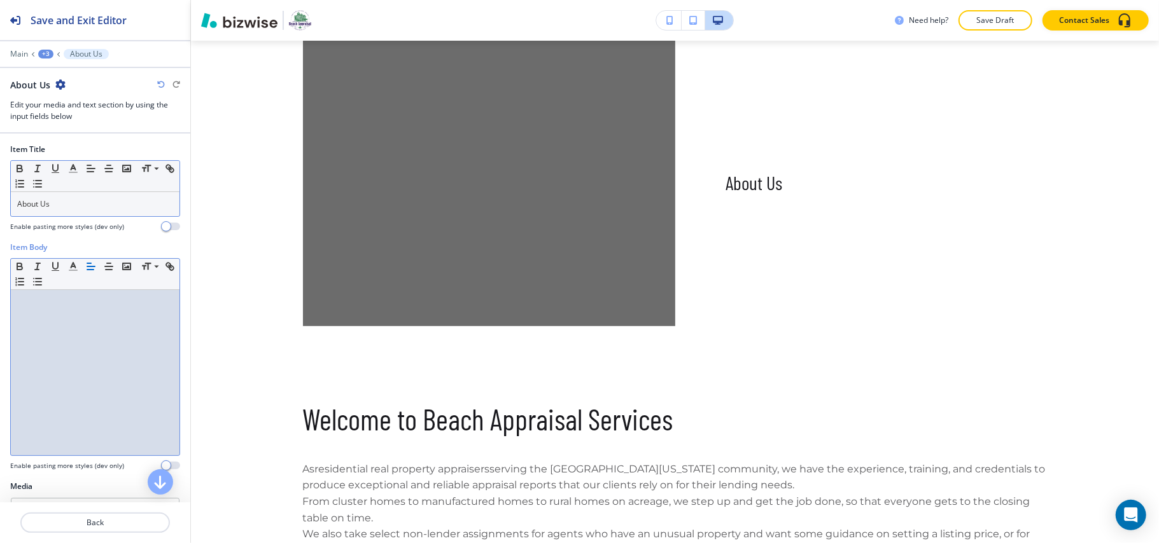
scroll to position [0, 0]
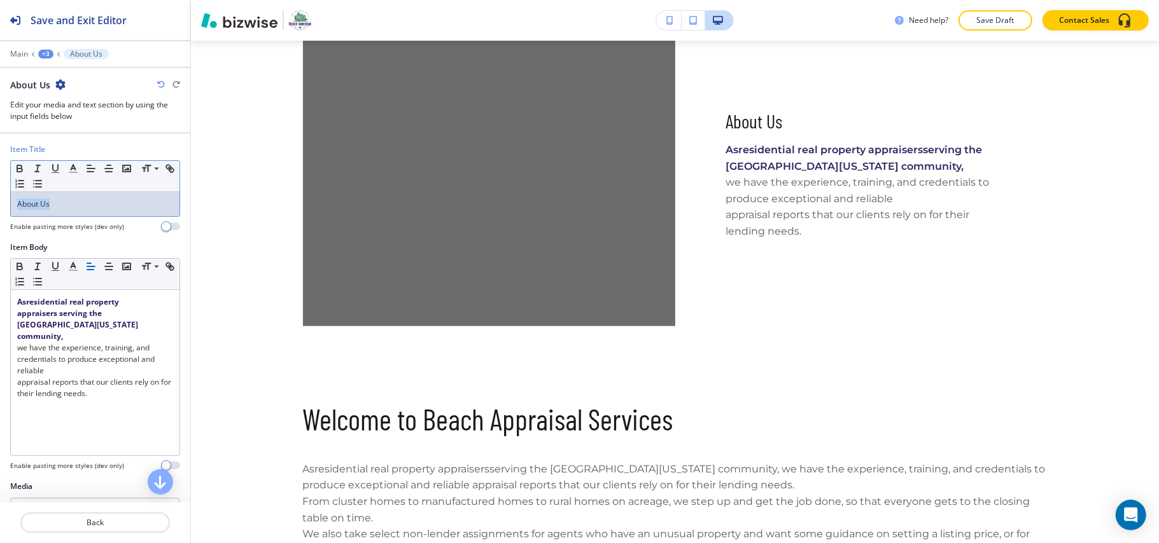
click at [0, 209] on div "Item Title Small Normal Large Huge About Us Enable pasting more styles (dev onl…" at bounding box center [95, 193] width 190 height 98
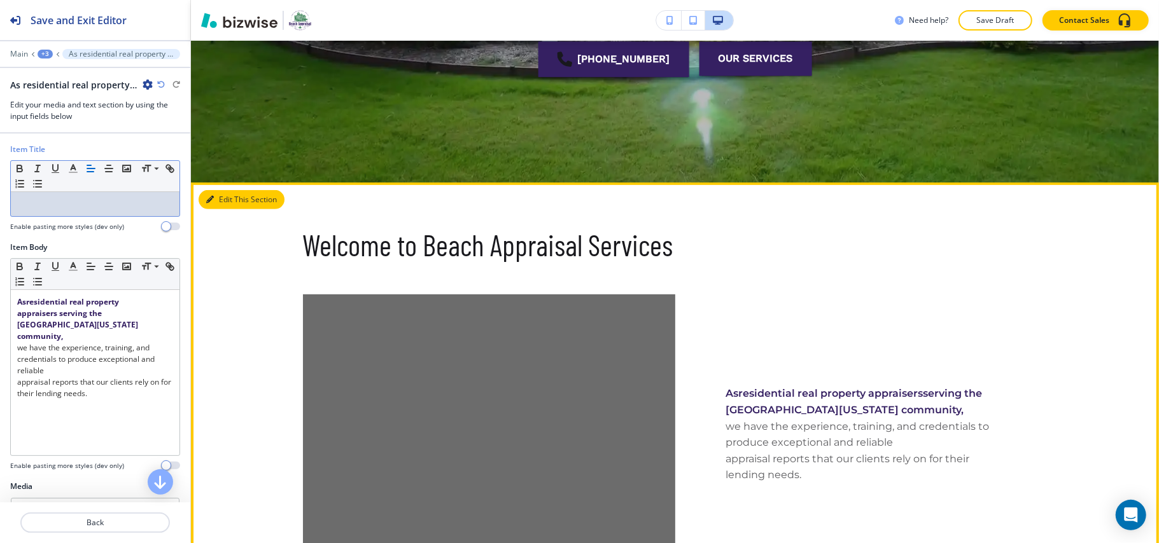
click at [225, 207] on button "Edit This Section" at bounding box center [242, 199] width 86 height 19
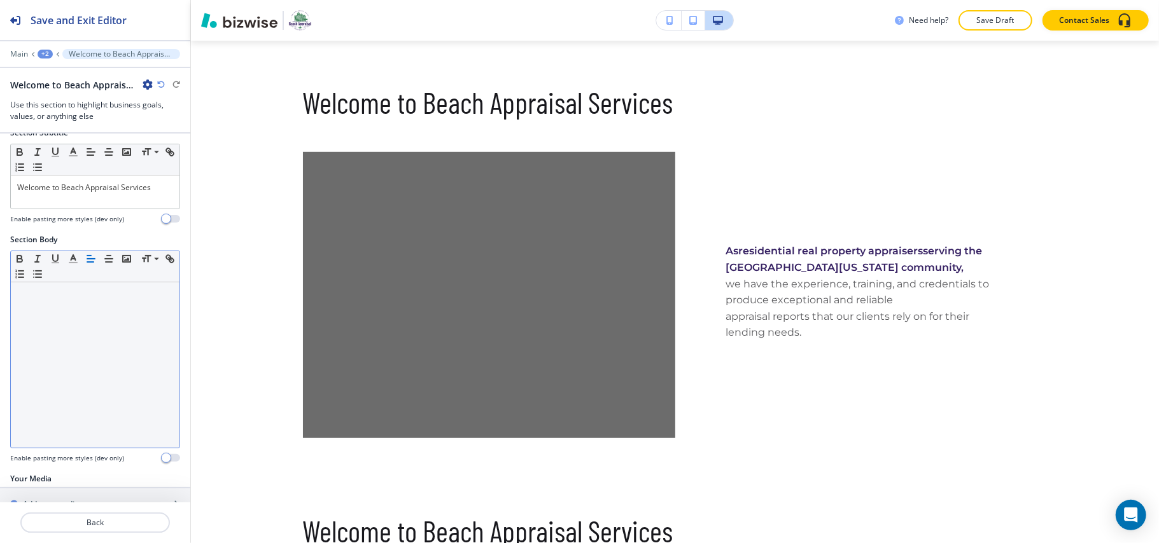
scroll to position [201, 0]
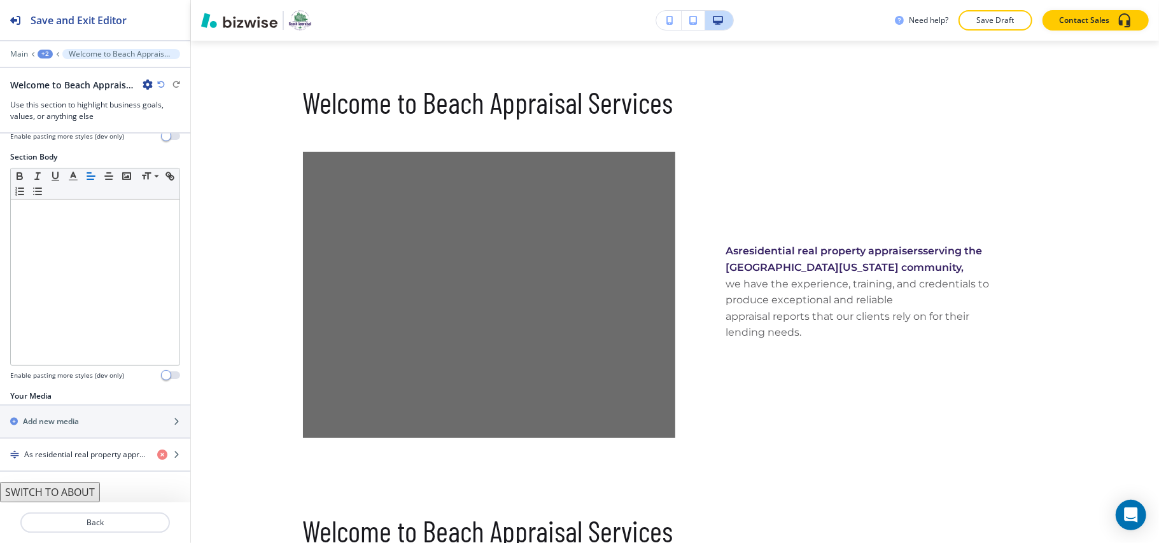
click at [62, 491] on button "SWITCH TO ABOUT" at bounding box center [50, 492] width 100 height 20
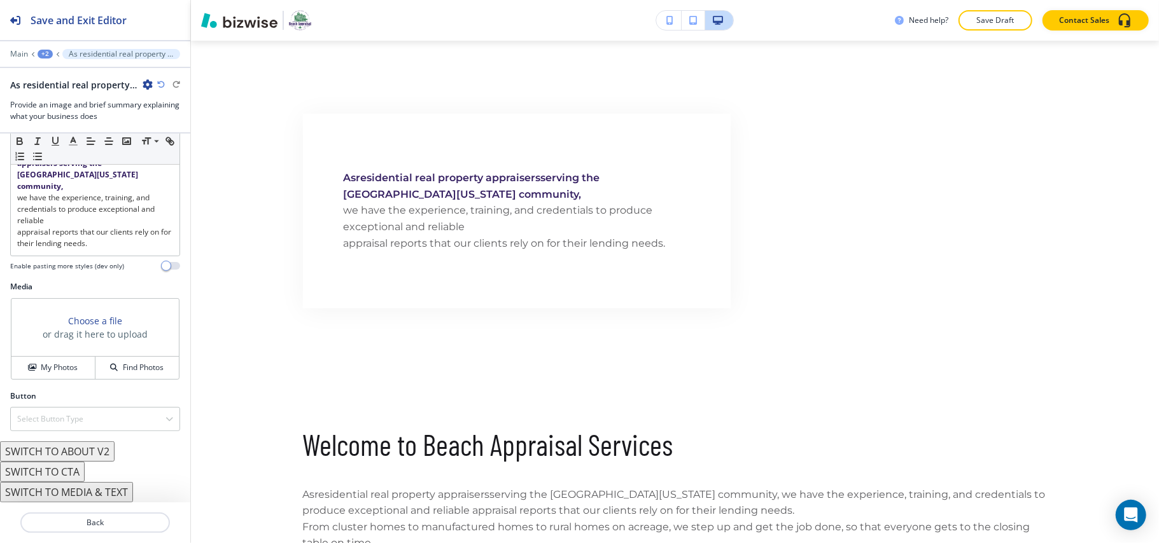
scroll to position [141, 0]
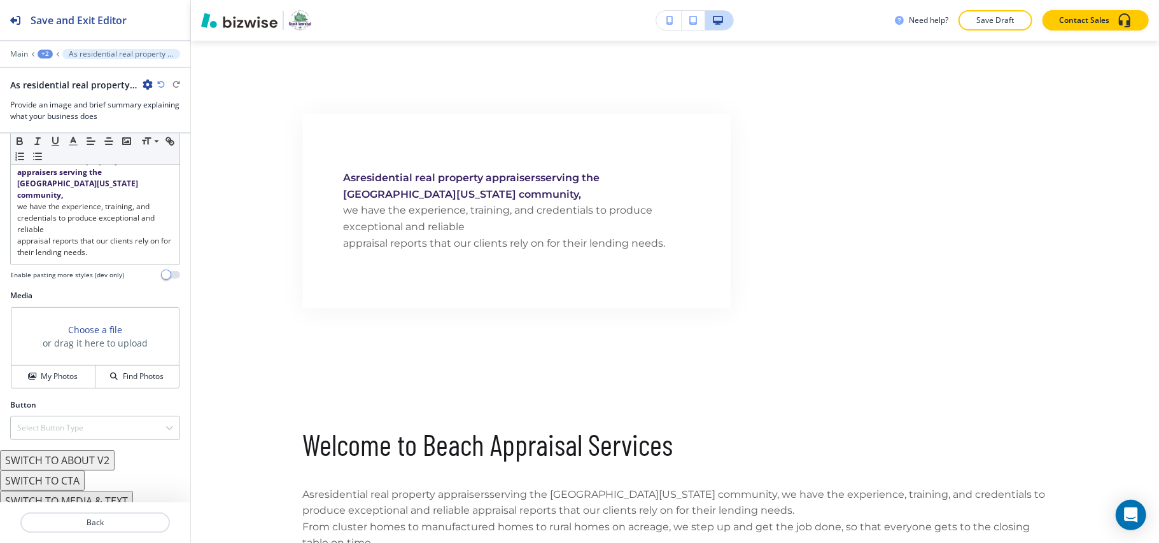
click at [97, 491] on button "SWITCH TO MEDIA & TEXT" at bounding box center [66, 501] width 133 height 20
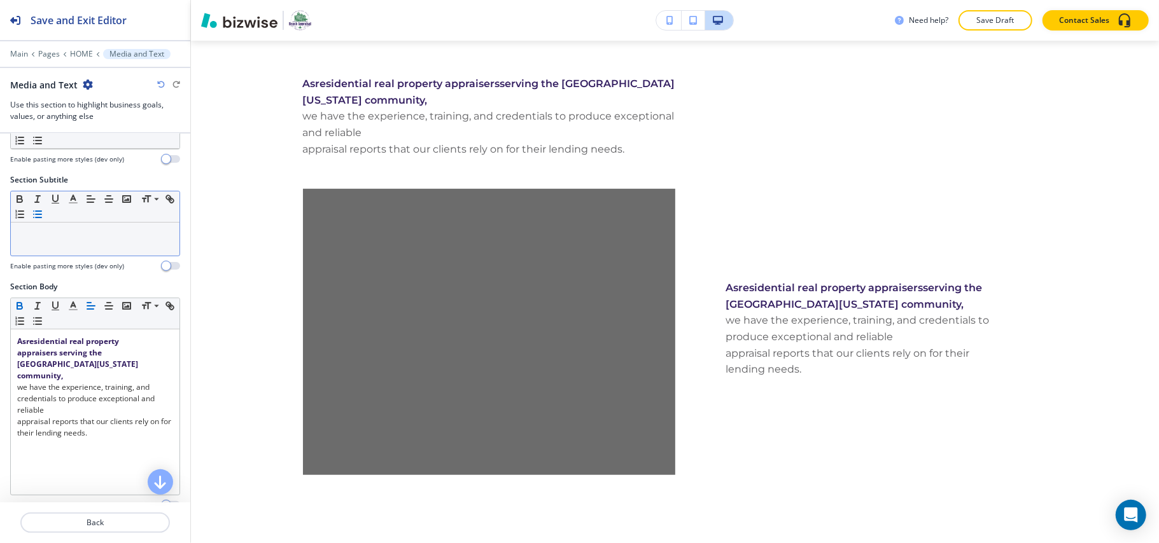
scroll to position [0, 0]
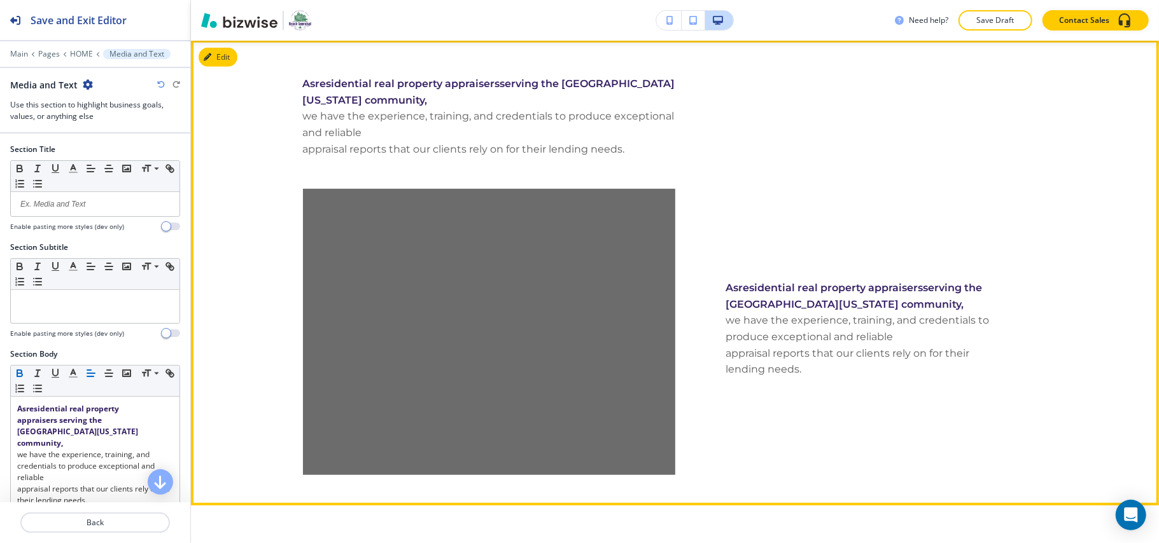
click at [225, 64] on button "Edit" at bounding box center [218, 57] width 39 height 19
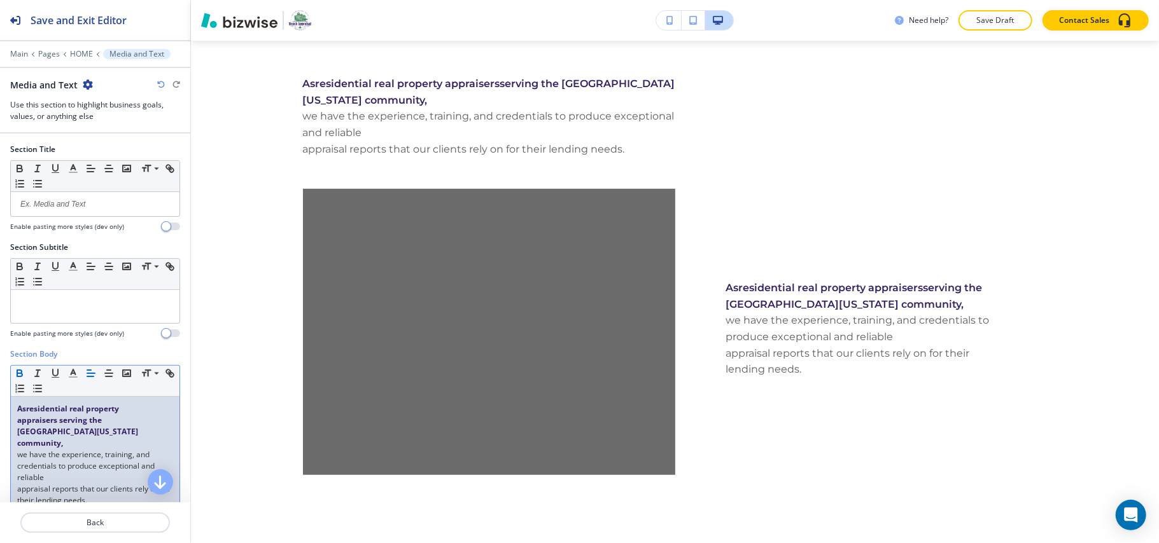
click at [76, 439] on p "As residential real property appraisers serving the [GEOGRAPHIC_DATA][US_STATE]…" at bounding box center [95, 426] width 156 height 46
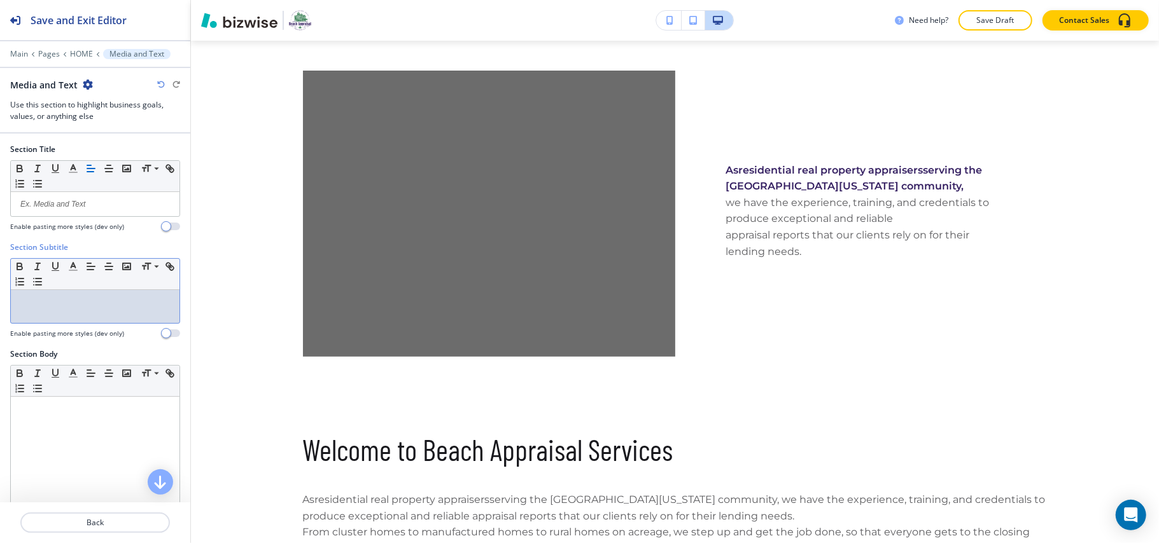
drag, startPoint x: 60, startPoint y: 207, endPoint x: 27, endPoint y: 324, distance: 121.7
click at [27, 323] on div at bounding box center [95, 306] width 169 height 33
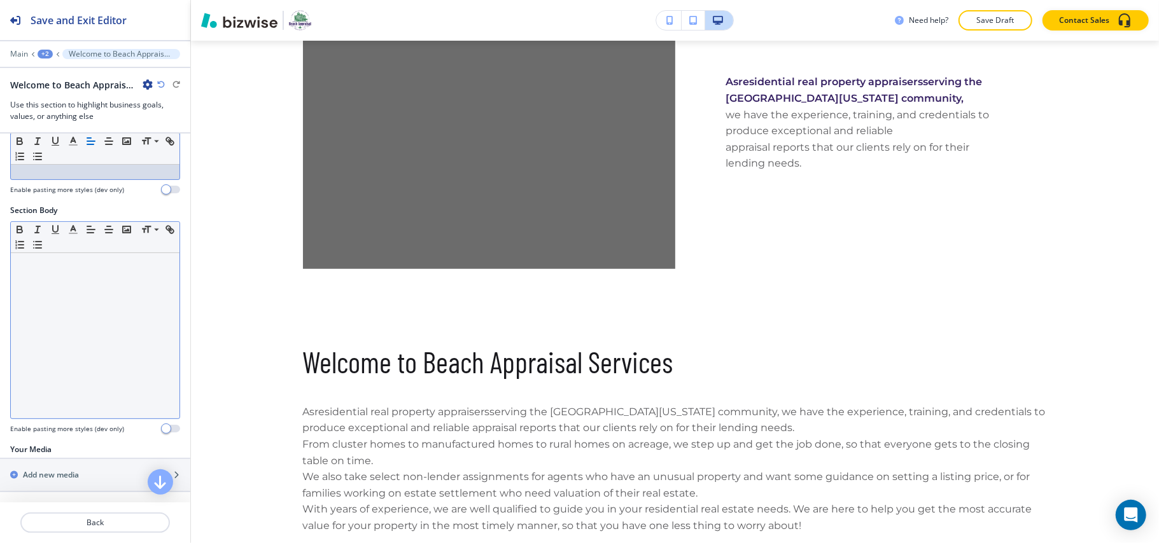
scroll to position [201, 0]
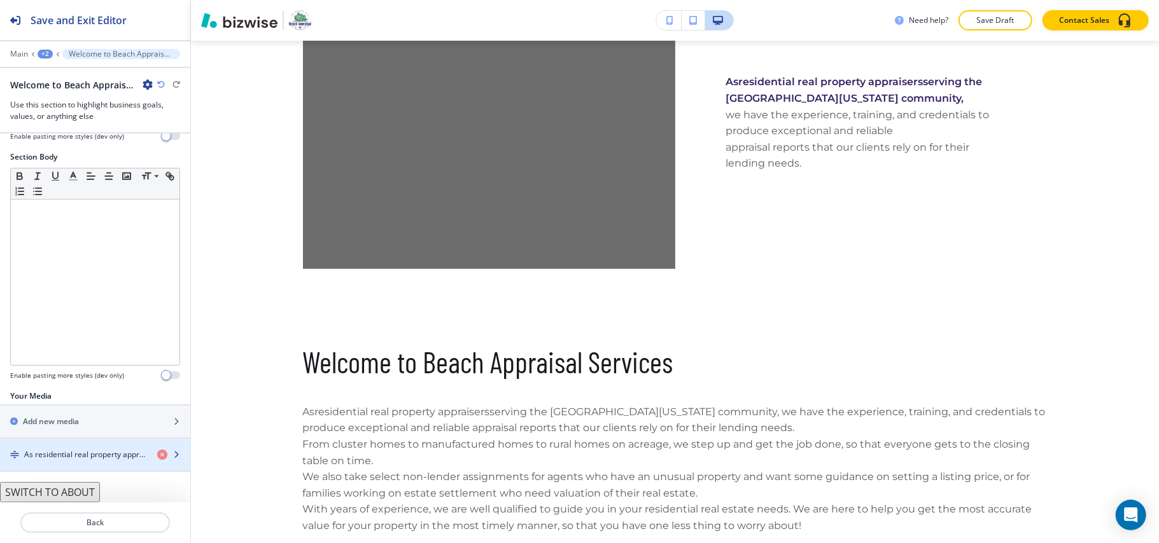
click at [80, 454] on h4 "As residential real property appraisers serving the [GEOGRAPHIC_DATA][US_STATE]…" at bounding box center [85, 454] width 123 height 11
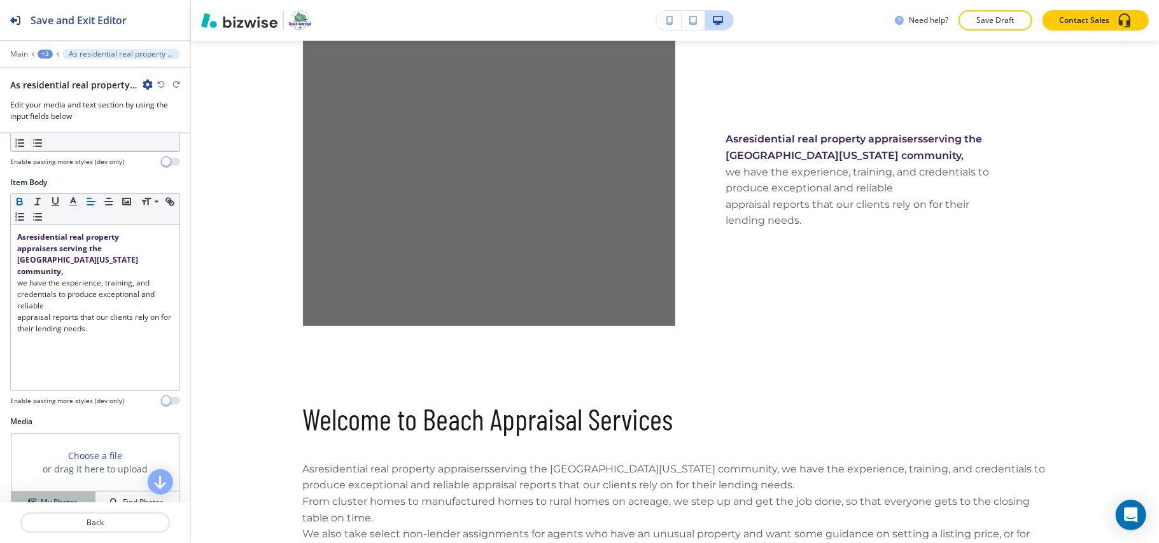
scroll to position [141, 0]
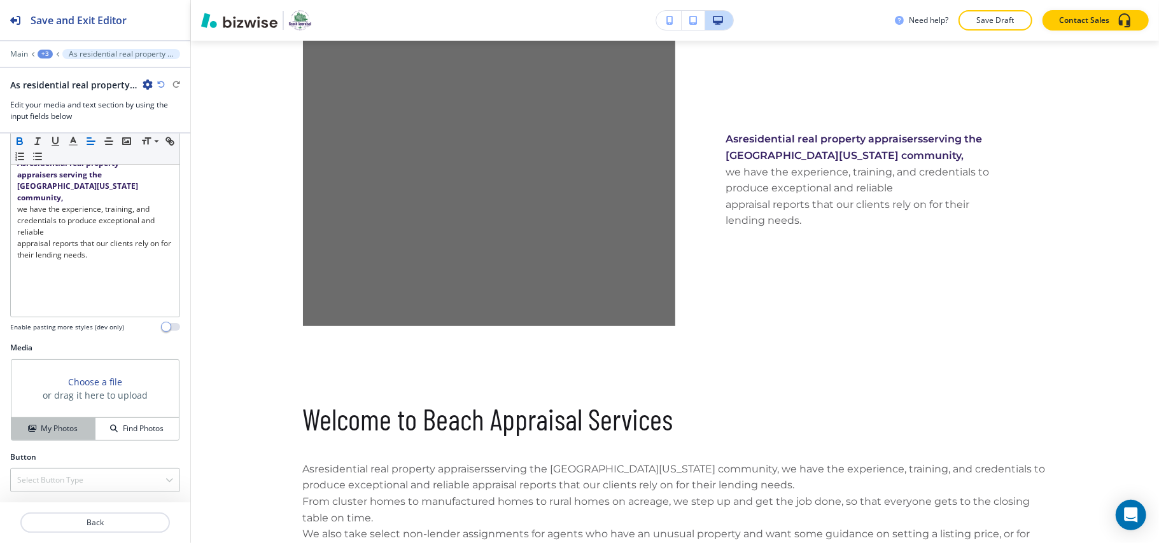
click at [46, 431] on h4 "My Photos" at bounding box center [59, 428] width 37 height 11
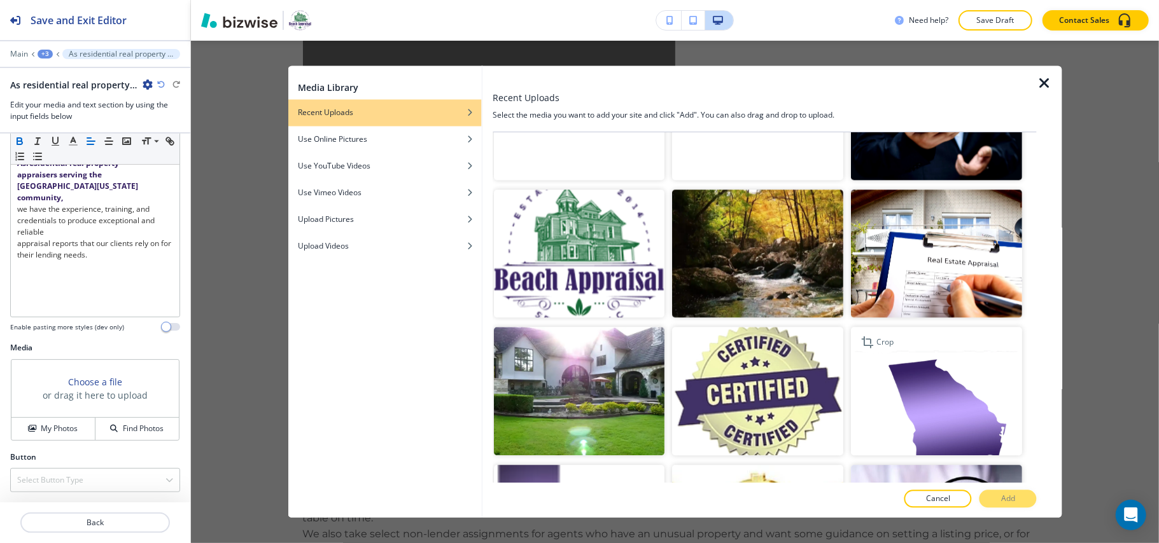
scroll to position [2124, 0]
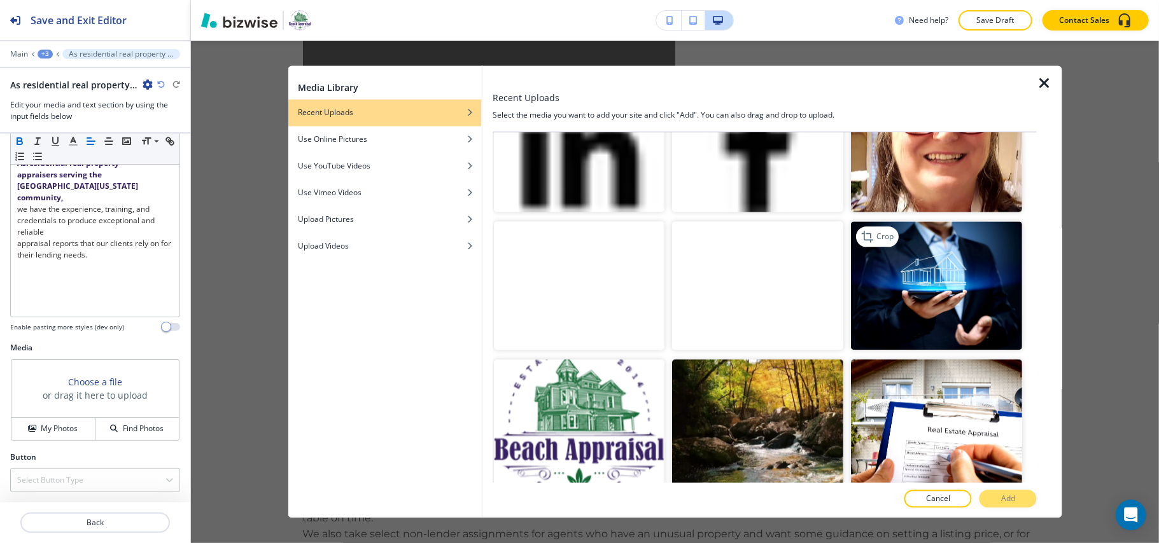
click at [935, 225] on img "button" at bounding box center [936, 286] width 171 height 129
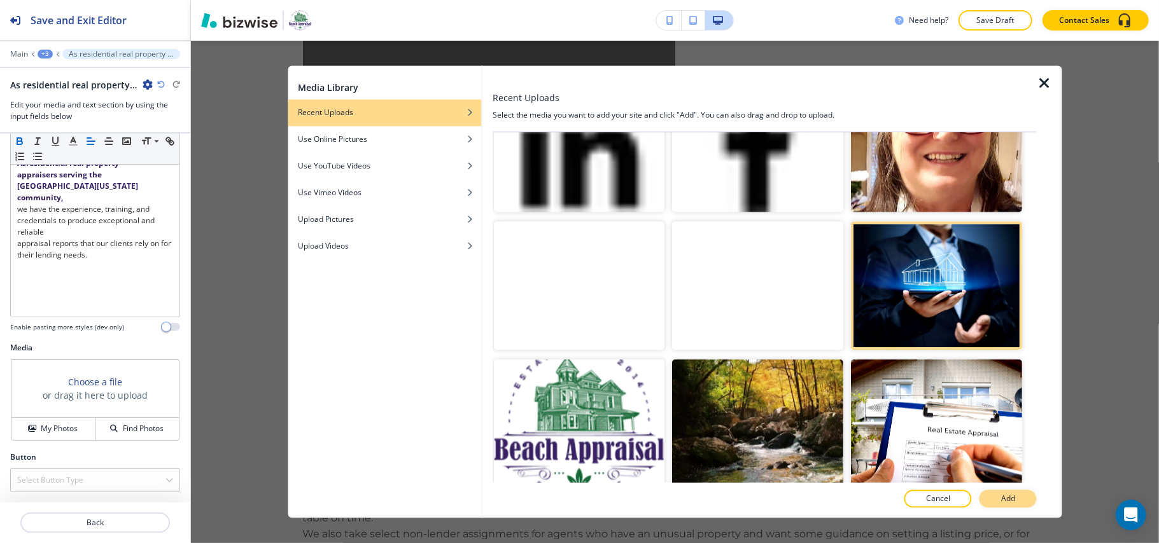
click at [1004, 497] on p "Add" at bounding box center [1008, 499] width 14 height 11
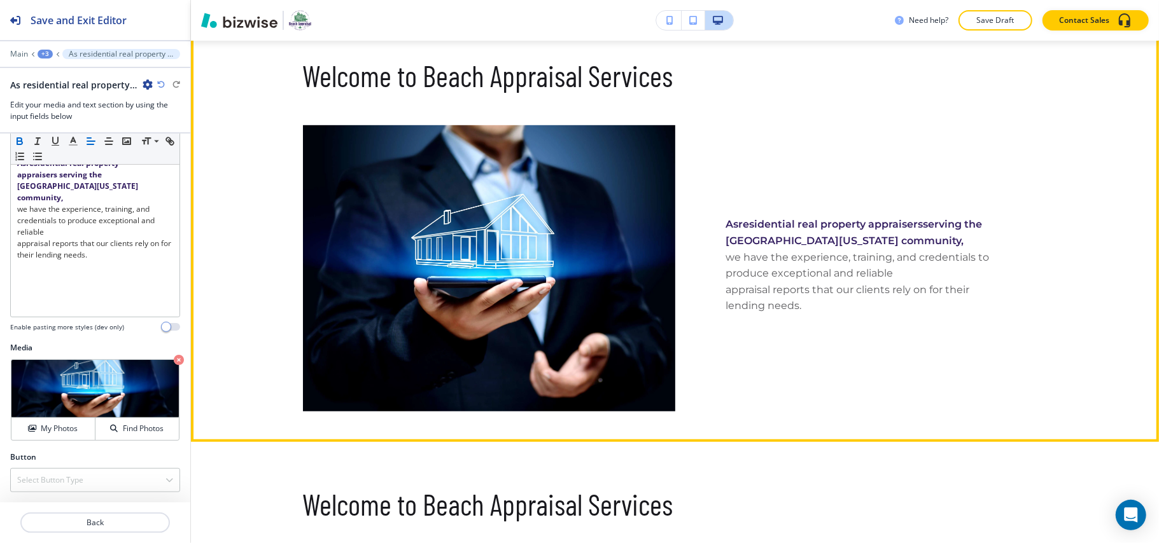
scroll to position [489, 0]
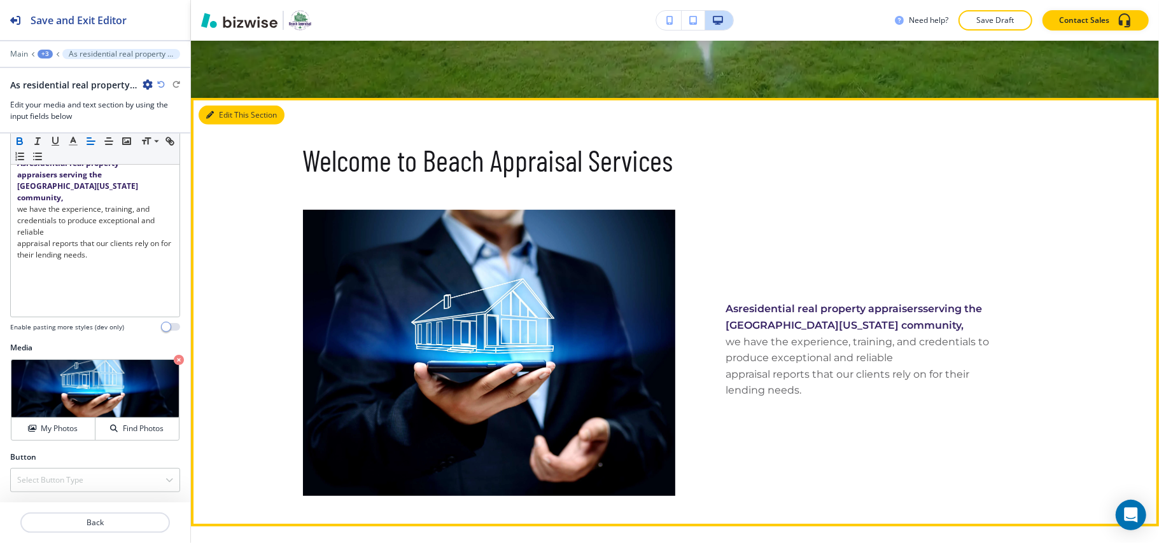
click at [220, 111] on button "Edit This Section" at bounding box center [242, 115] width 86 height 19
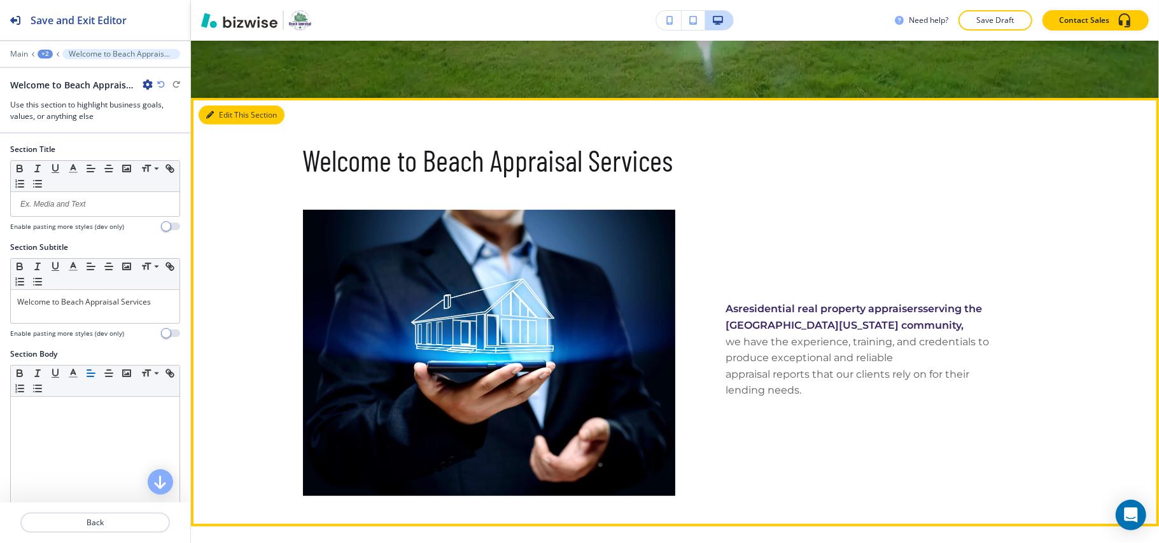
scroll to position [547, 0]
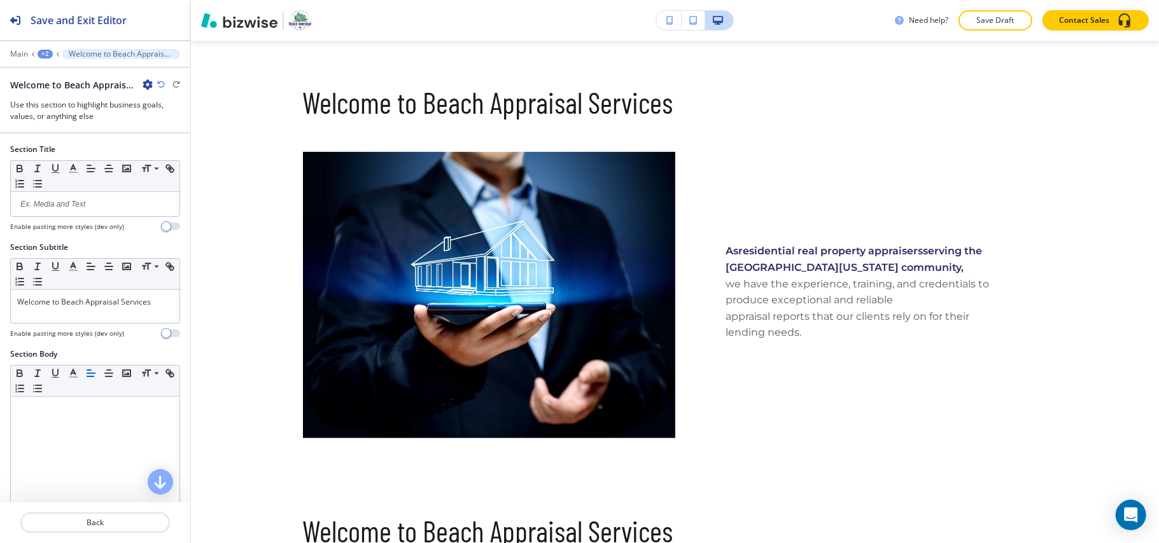
click at [150, 84] on icon "button" at bounding box center [148, 85] width 10 height 10
click at [164, 148] on p "Delete Section" at bounding box center [183, 151] width 65 height 11
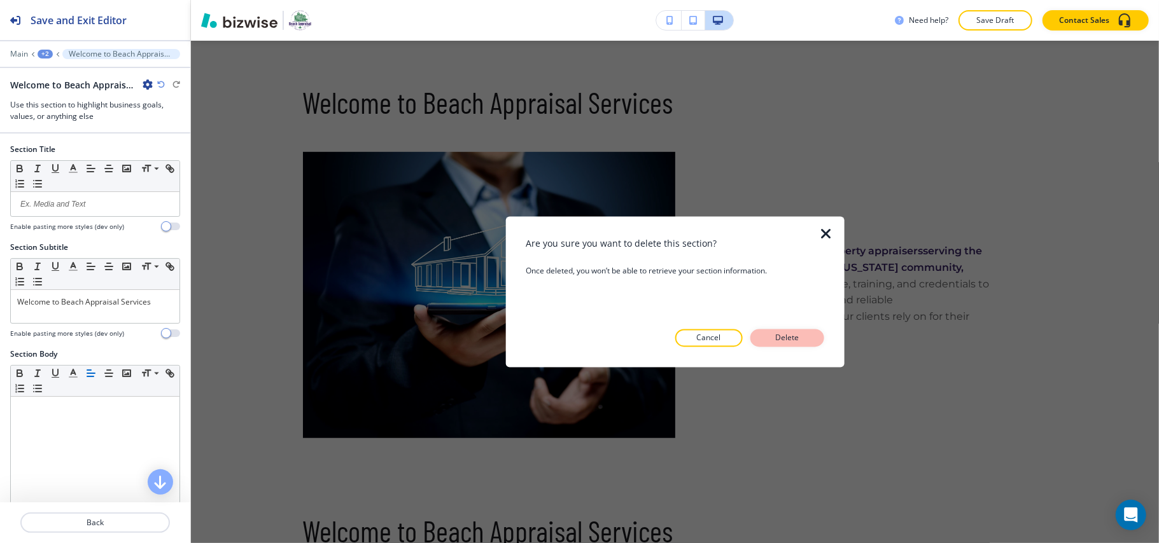
click at [774, 337] on p "Delete" at bounding box center [787, 338] width 31 height 11
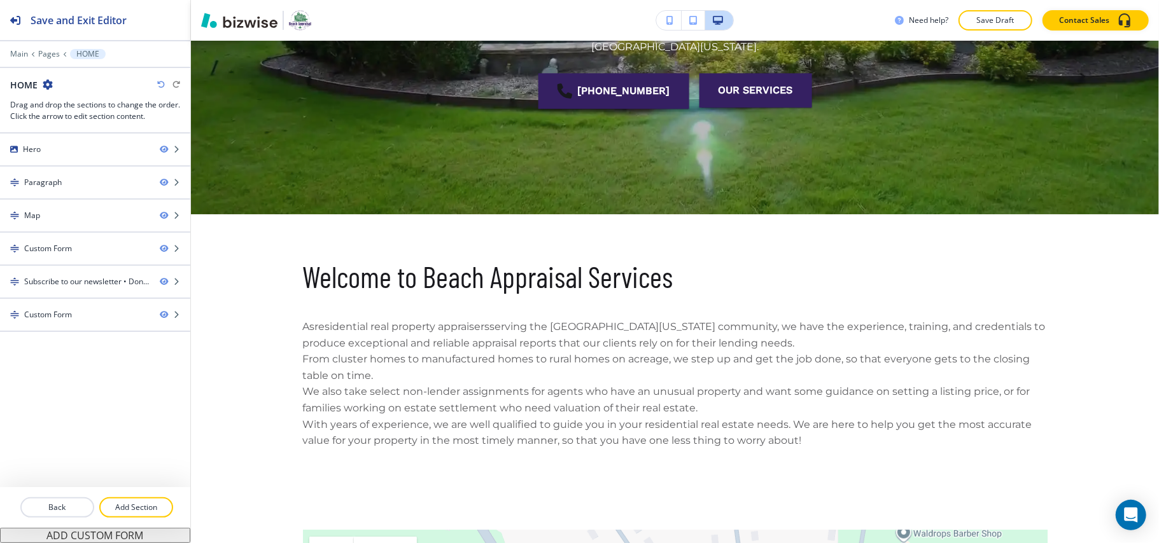
scroll to position [458, 0]
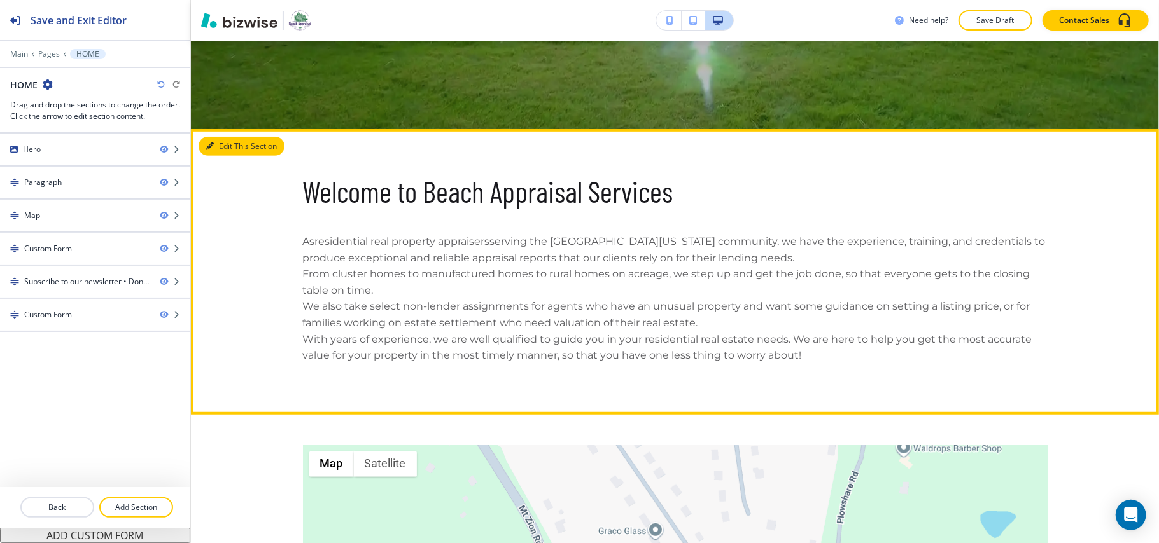
click at [213, 146] on icon "button" at bounding box center [210, 147] width 8 height 8
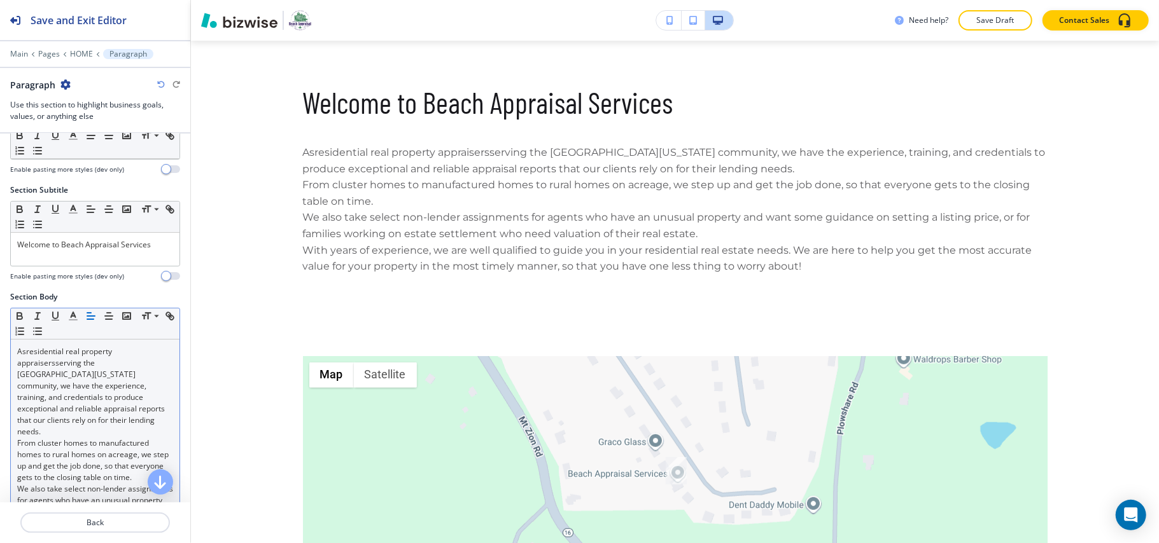
scroll to position [255, 0]
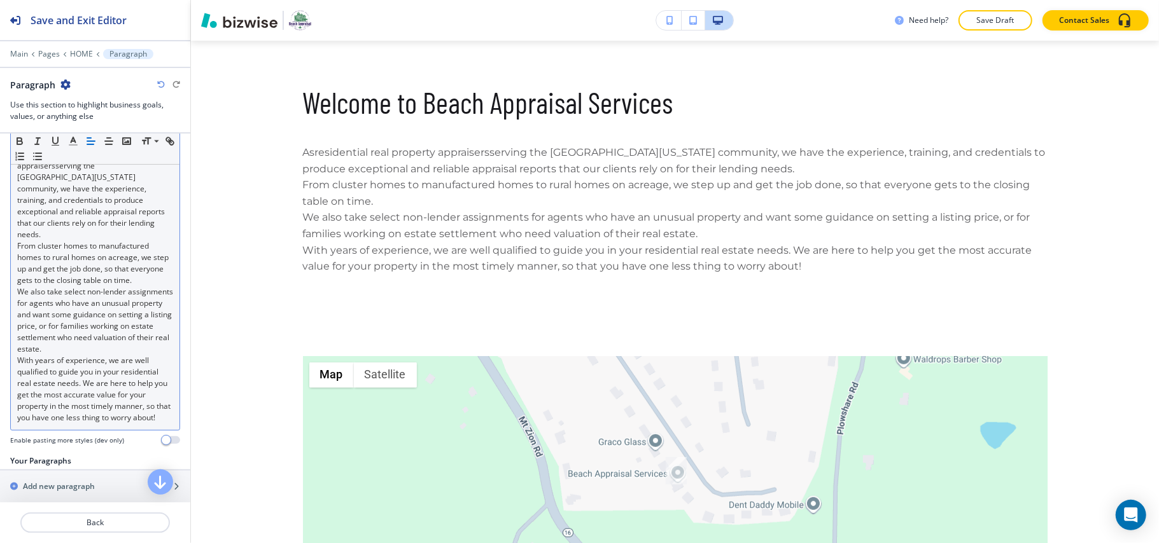
click at [97, 323] on p "We also take select non-lender assignments for agents who have an unusual prope…" at bounding box center [95, 320] width 156 height 69
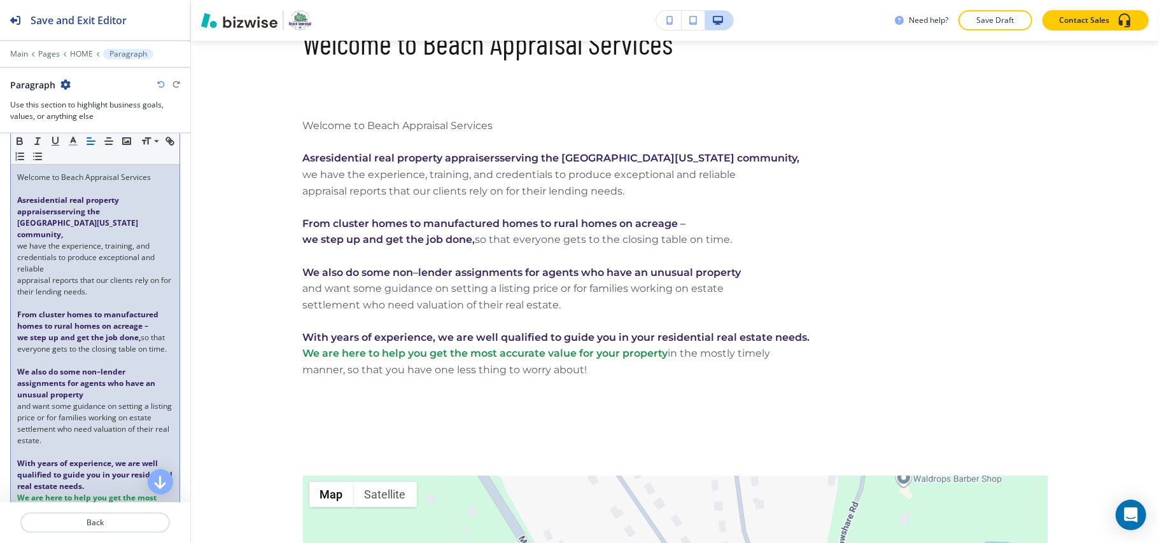
scroll to position [632, 0]
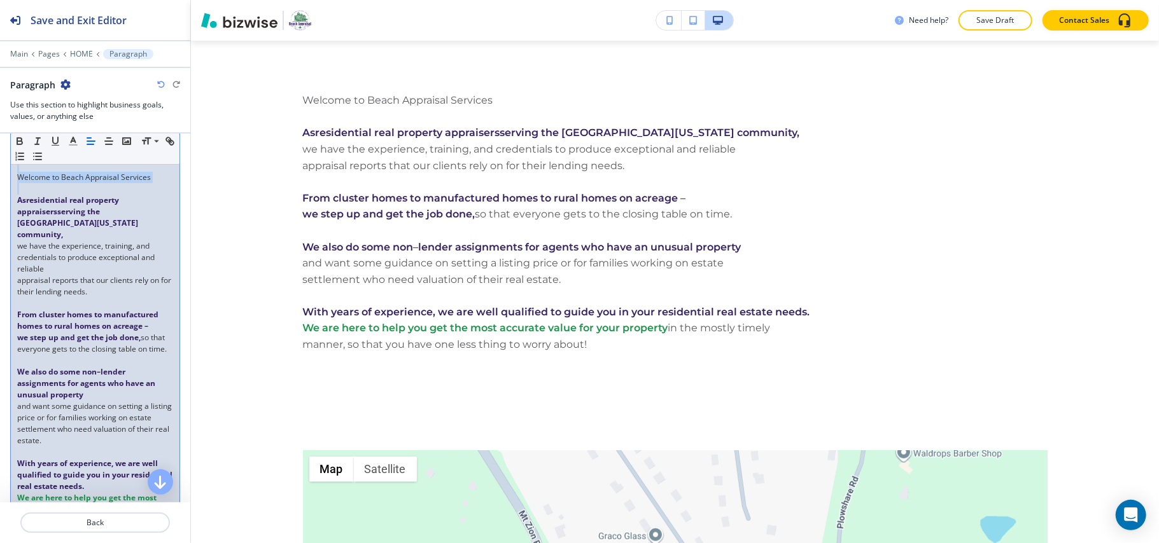
drag, startPoint x: 15, startPoint y: 202, endPoint x: 3, endPoint y: 165, distance: 38.8
click at [3, 165] on div "Section Body Small Normal Large Huge Welcome to Beach Appraisal Services As res…" at bounding box center [95, 337] width 190 height 487
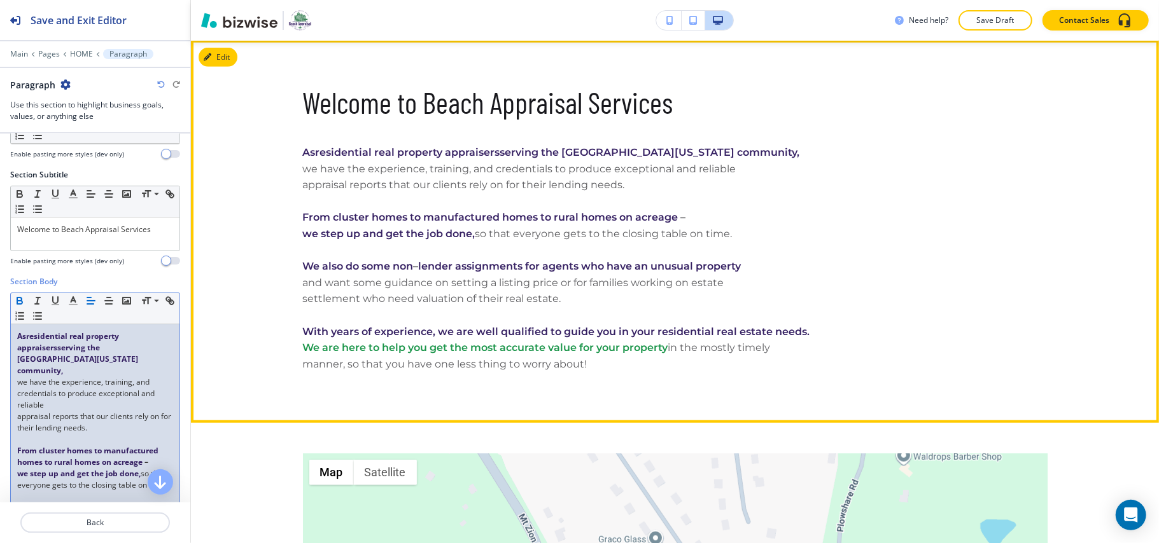
scroll to position [462, 0]
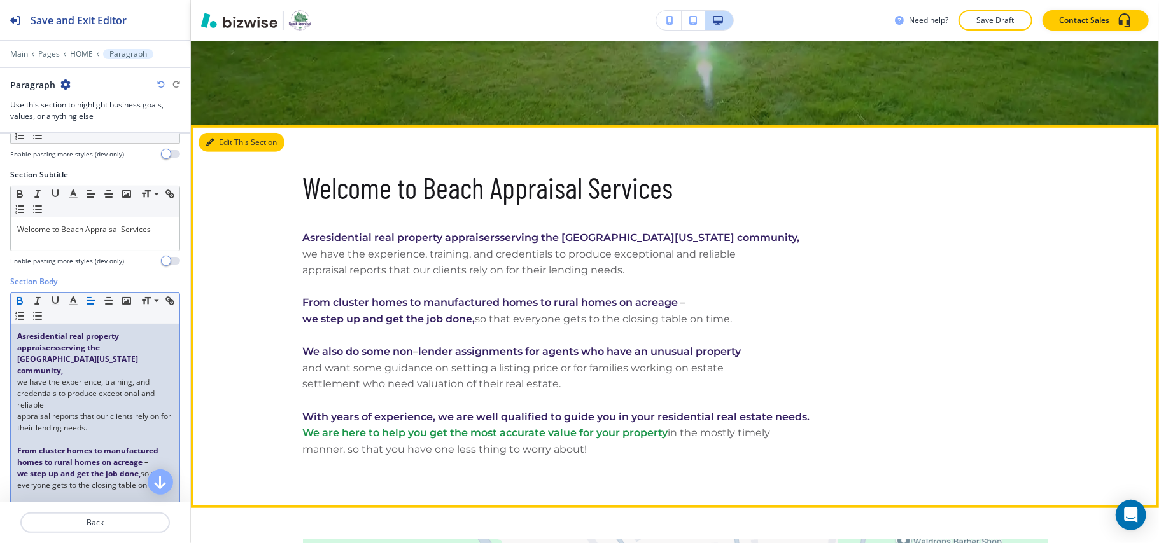
click at [204, 141] on button "Edit This Section" at bounding box center [242, 142] width 86 height 19
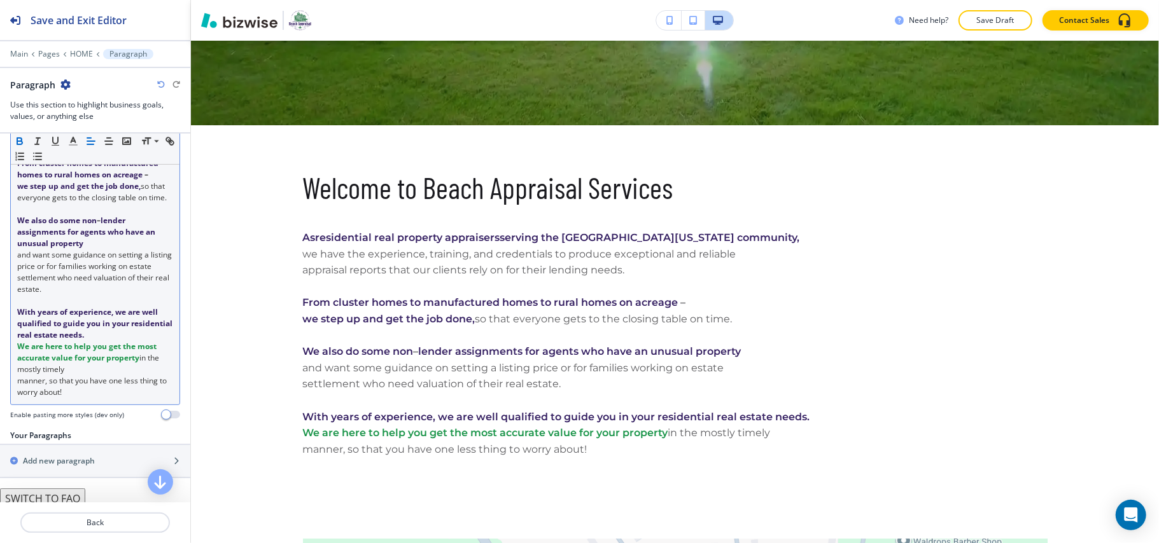
scroll to position [393, 0]
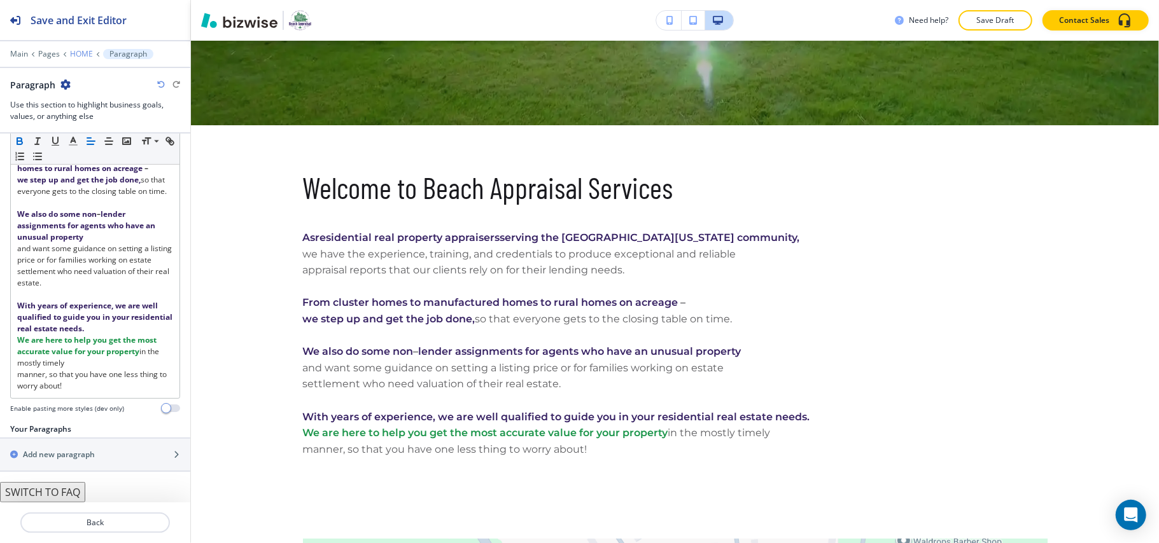
click at [77, 52] on p "HOME" at bounding box center [81, 54] width 23 height 9
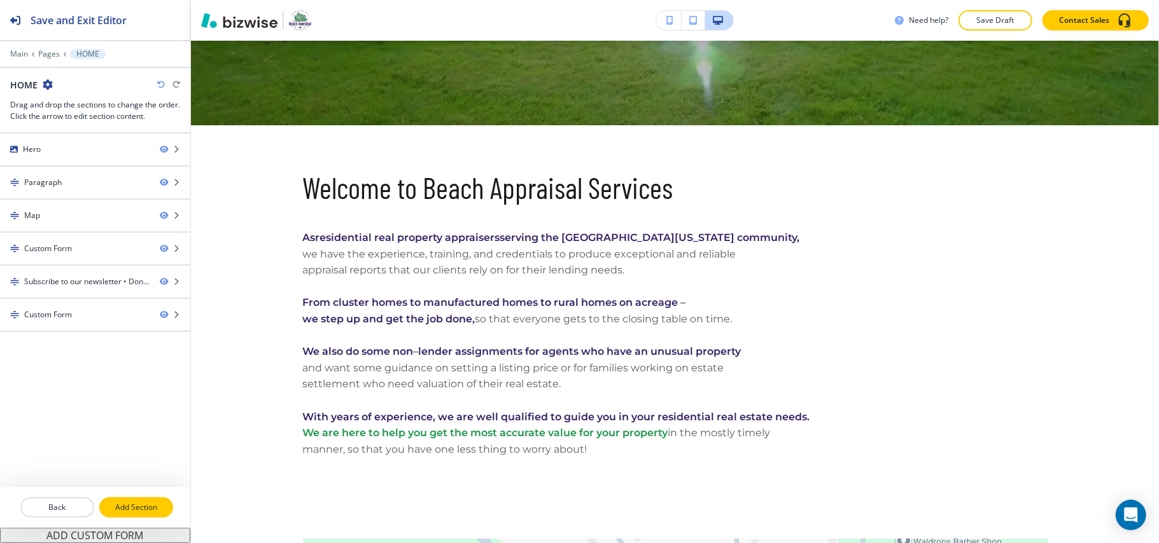
click at [123, 507] on p "Add Section" at bounding box center [136, 507] width 71 height 11
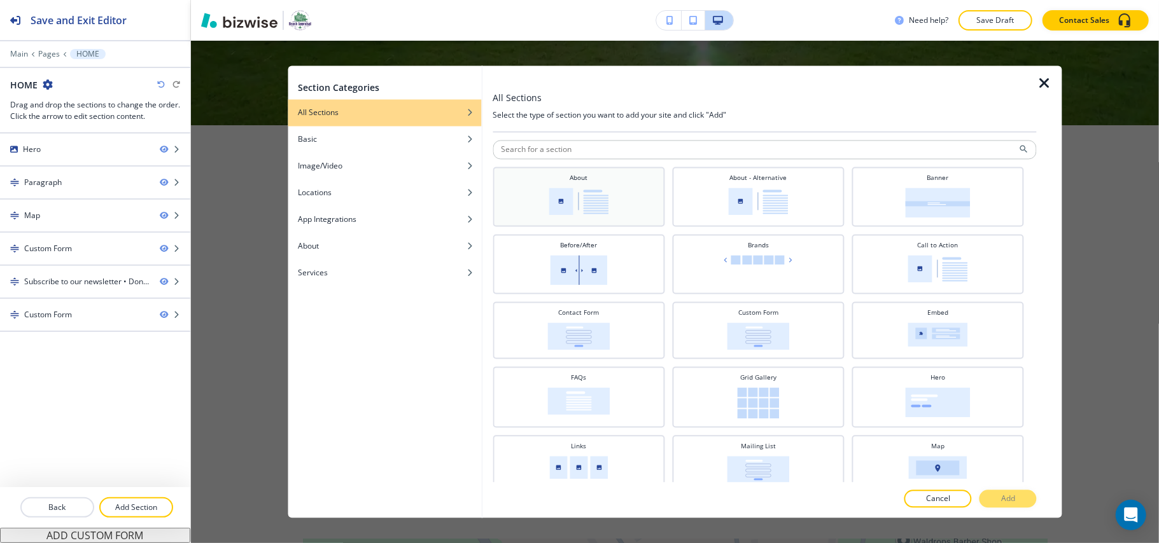
click at [573, 194] on img at bounding box center [579, 201] width 60 height 27
click at [1015, 500] on p "Add" at bounding box center [1008, 499] width 14 height 11
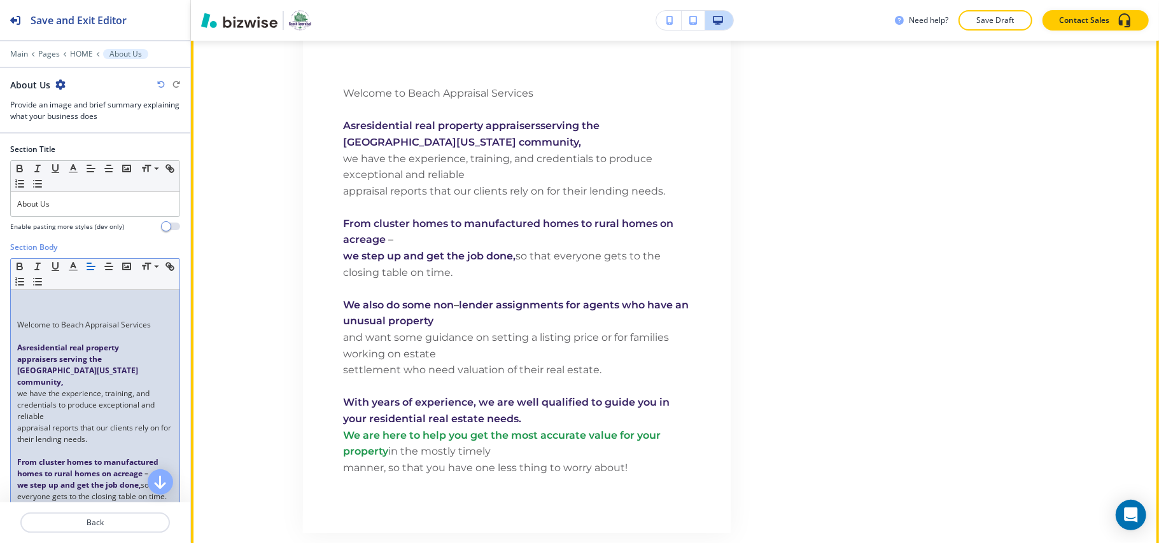
scroll to position [2950, 0]
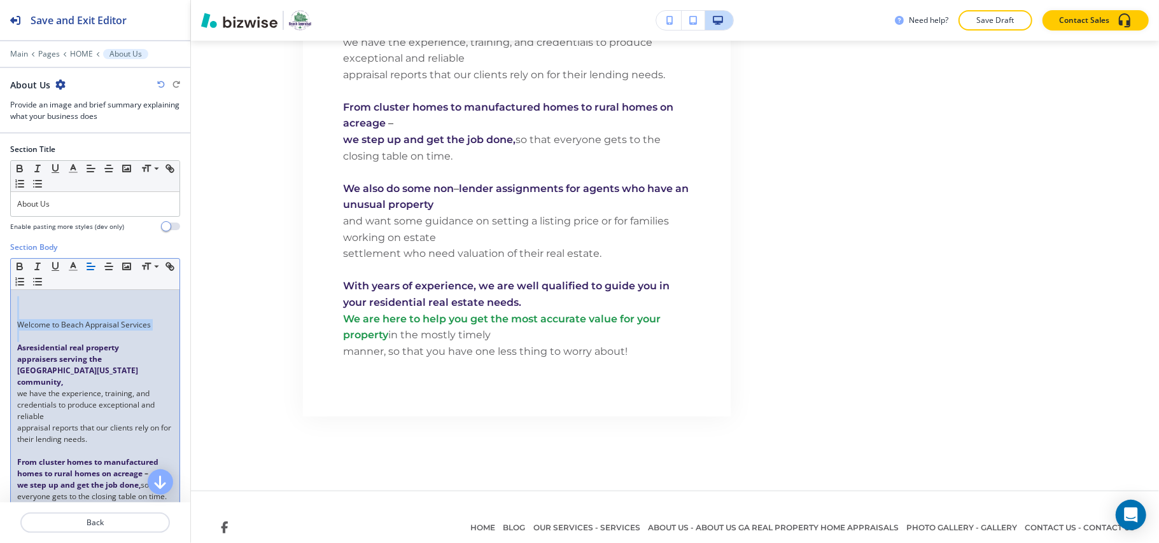
drag, startPoint x: 13, startPoint y: 347, endPoint x: 6, endPoint y: 296, distance: 52.0
click at [6, 296] on div "Section Body Small Normal Large Huge Welcome to Beach Appraisal Services As res…" at bounding box center [95, 485] width 190 height 487
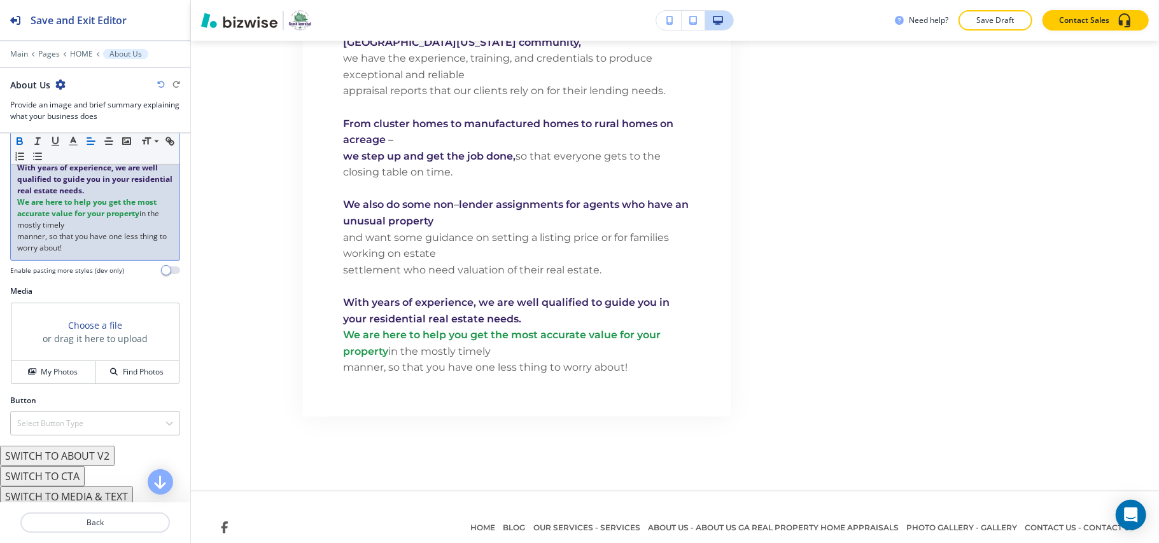
scroll to position [424, 0]
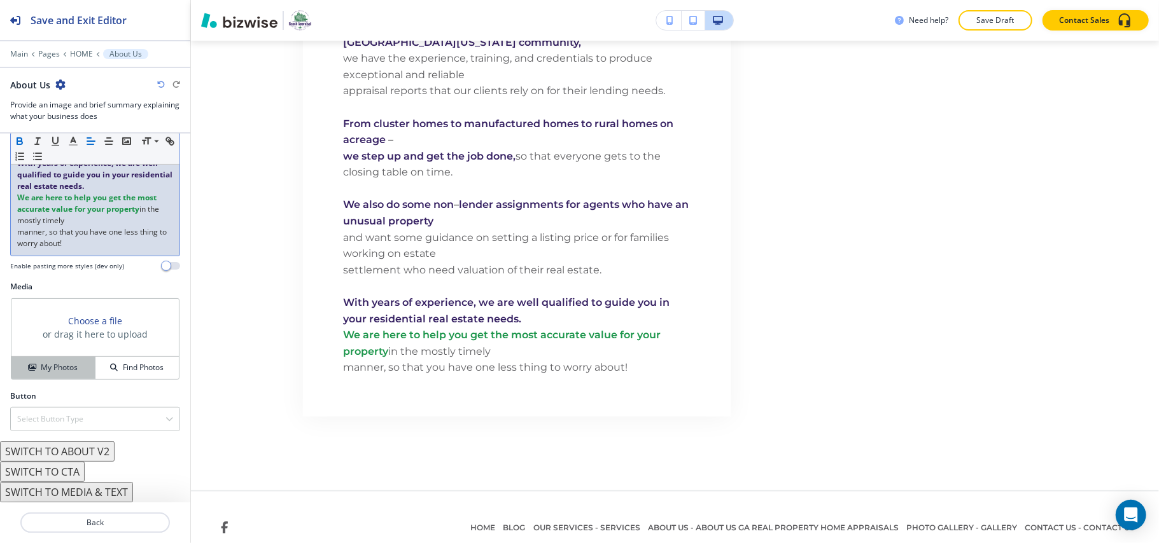
click at [52, 370] on h4 "My Photos" at bounding box center [59, 367] width 37 height 11
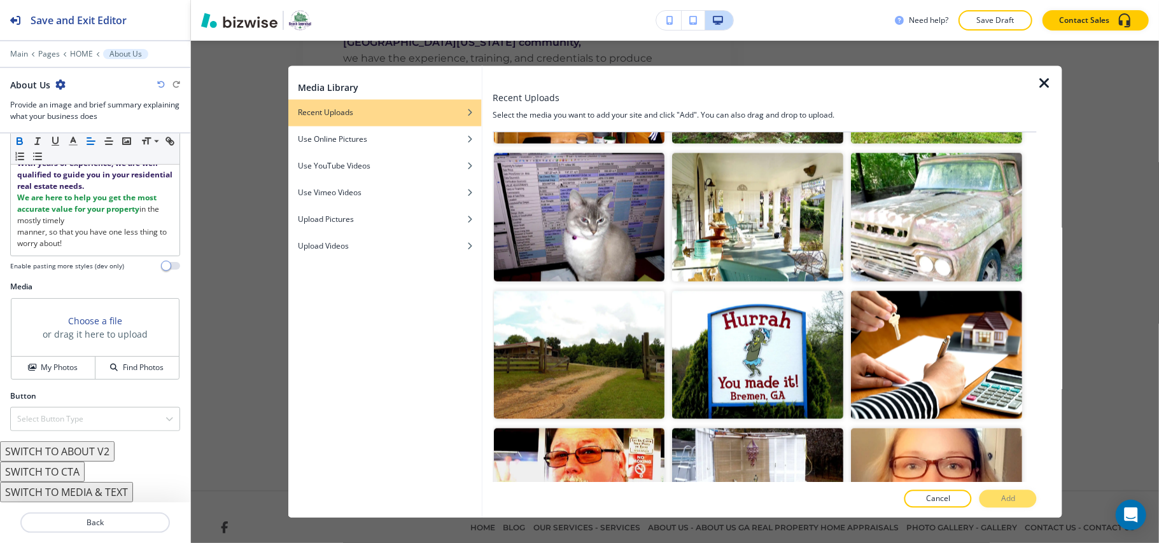
scroll to position [1657, 0]
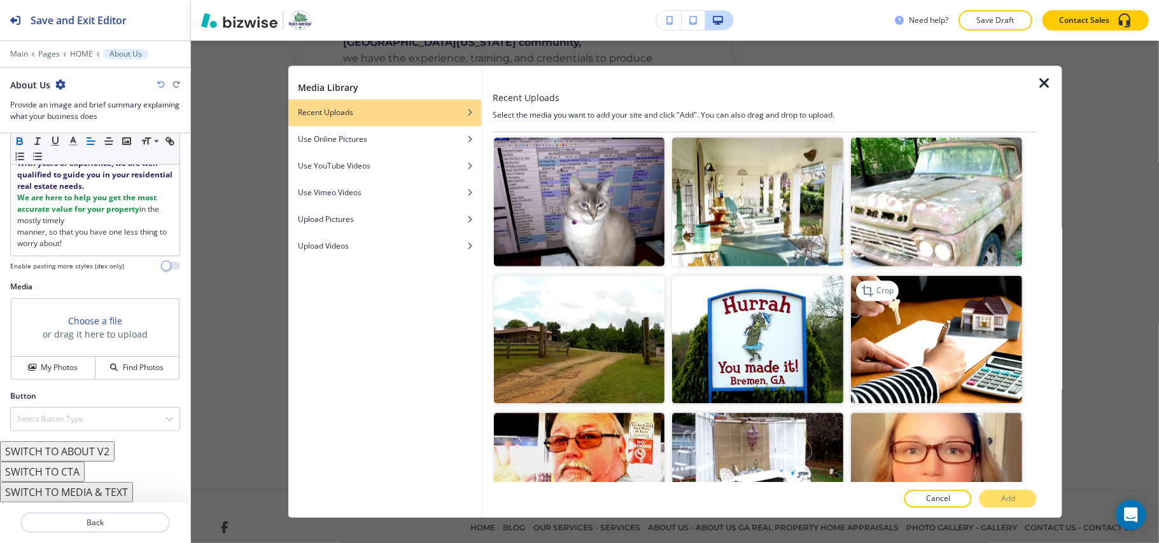
click at [891, 288] on img "button" at bounding box center [936, 340] width 171 height 129
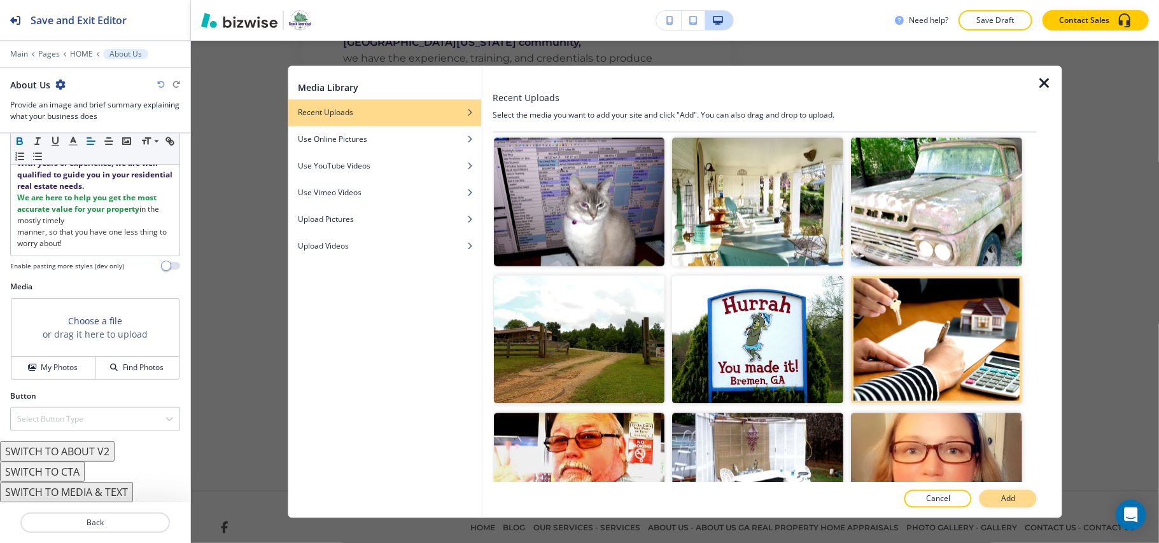
click at [1009, 505] on p "Add" at bounding box center [1008, 499] width 14 height 11
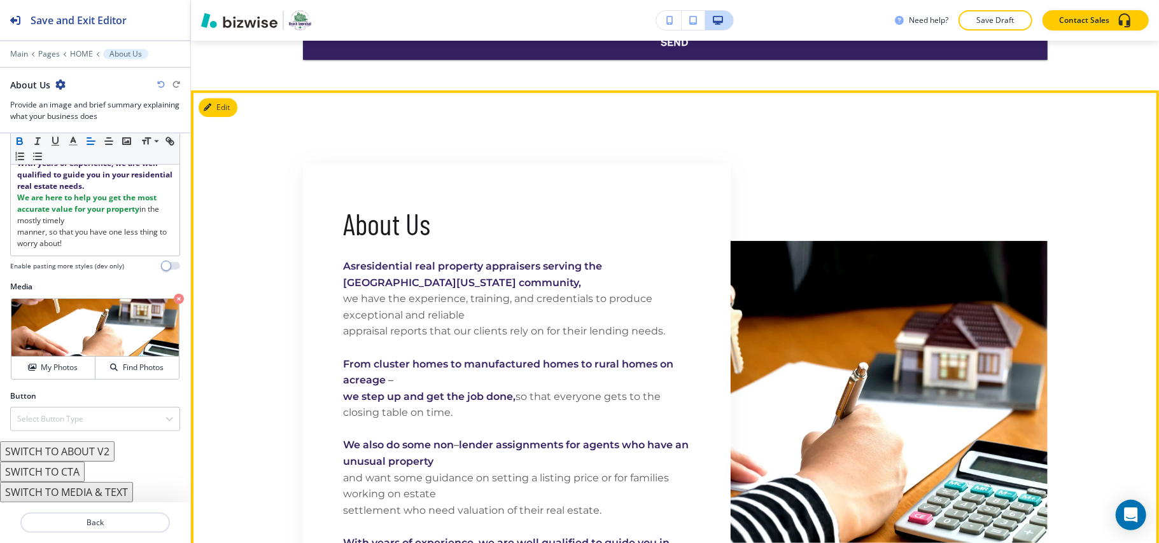
scroll to position [2614, 0]
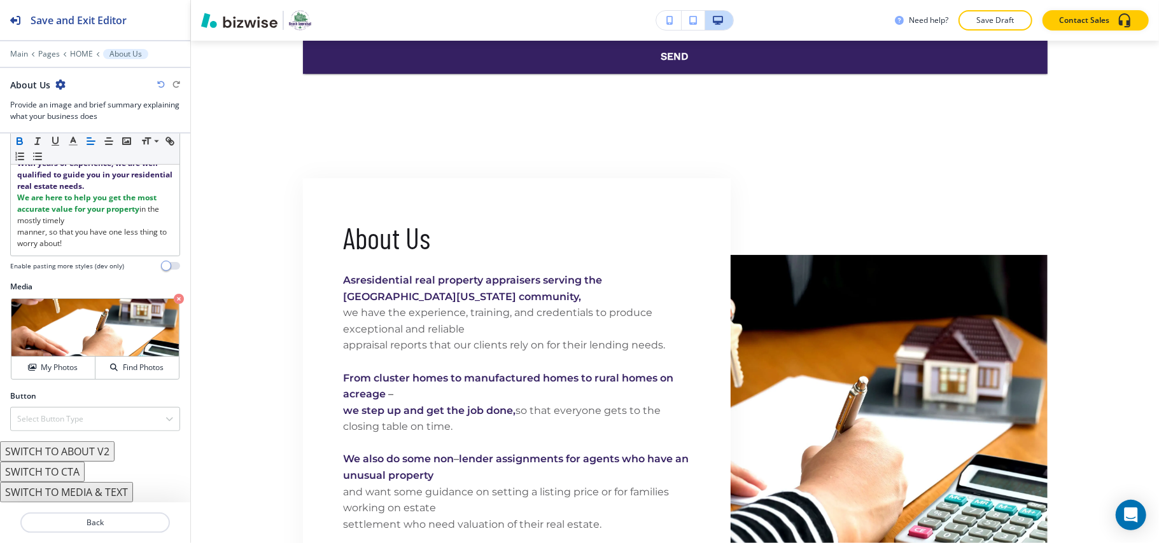
click at [67, 54] on div "Main Pages HOME About Us" at bounding box center [95, 54] width 170 height 10
click at [77, 52] on p "HOME" at bounding box center [81, 54] width 23 height 9
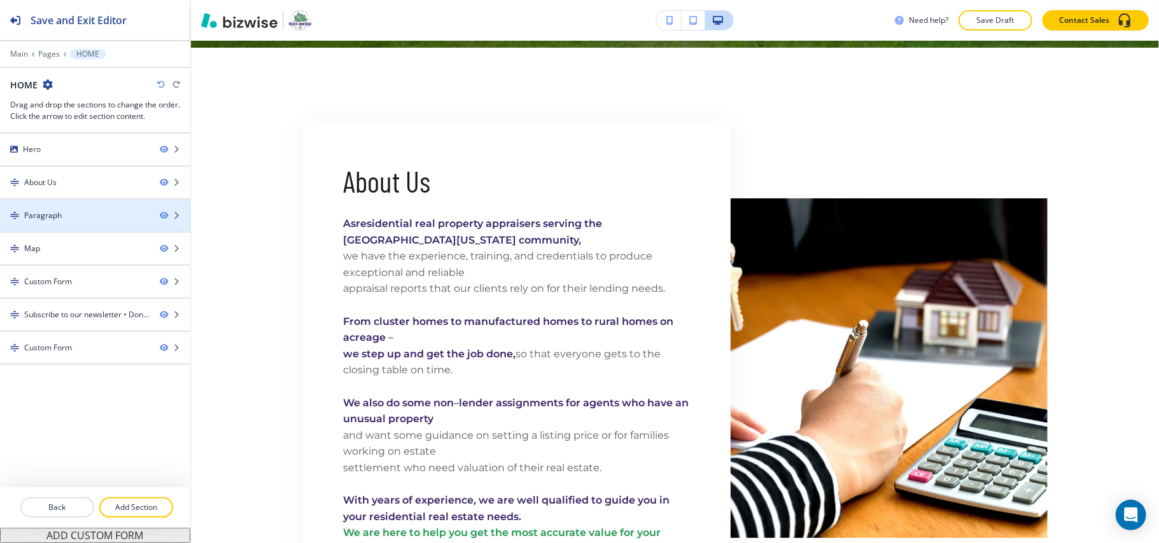
scroll to position [547, 0]
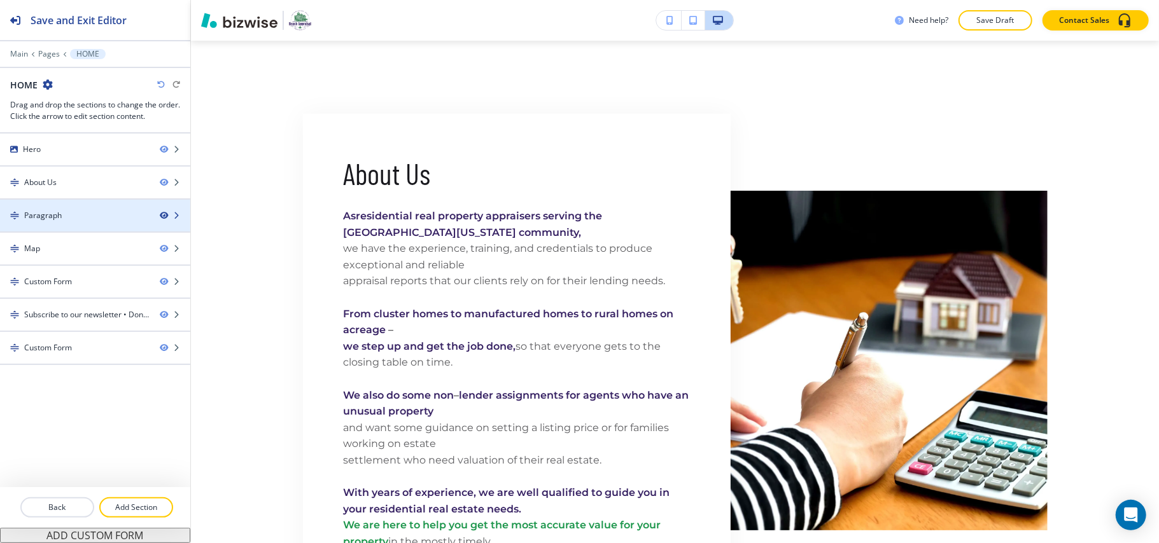
click at [164, 216] on icon "button" at bounding box center [164, 216] width 8 height 8
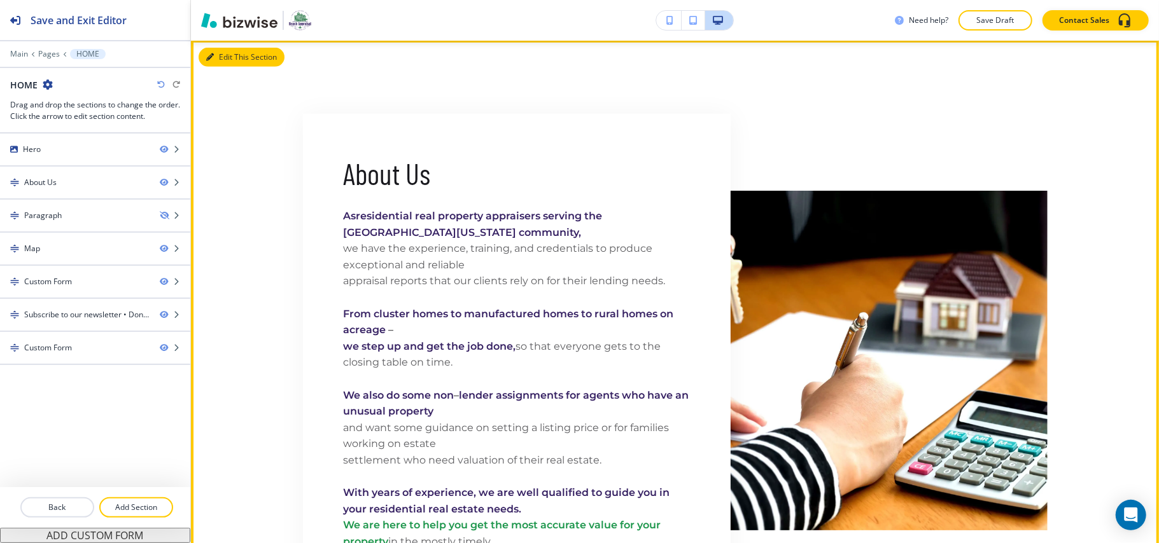
click at [220, 57] on button "Edit This Section" at bounding box center [242, 57] width 86 height 19
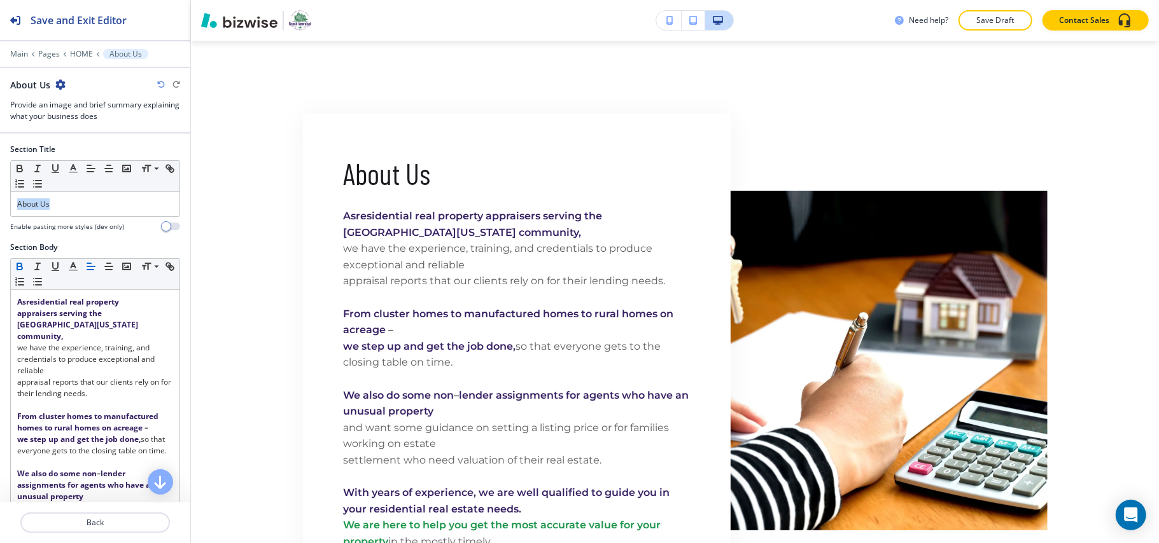
drag, startPoint x: 84, startPoint y: 206, endPoint x: 0, endPoint y: 199, distance: 84.4
click at [0, 199] on div "Section Title Small Normal Large Huge About Us Enable pasting more styles (dev …" at bounding box center [95, 193] width 190 height 98
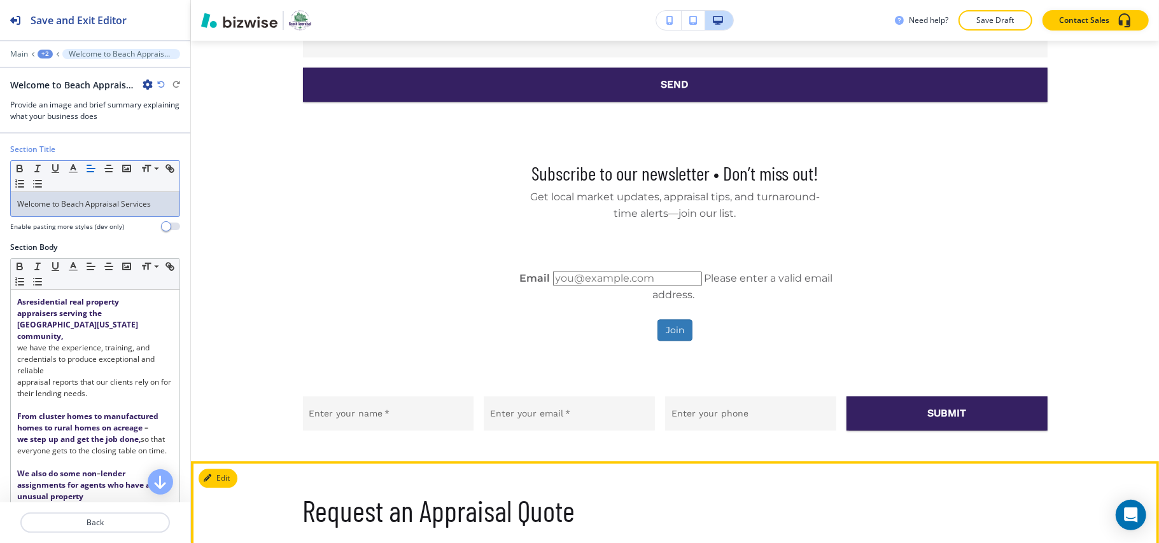
scroll to position [2075, 0]
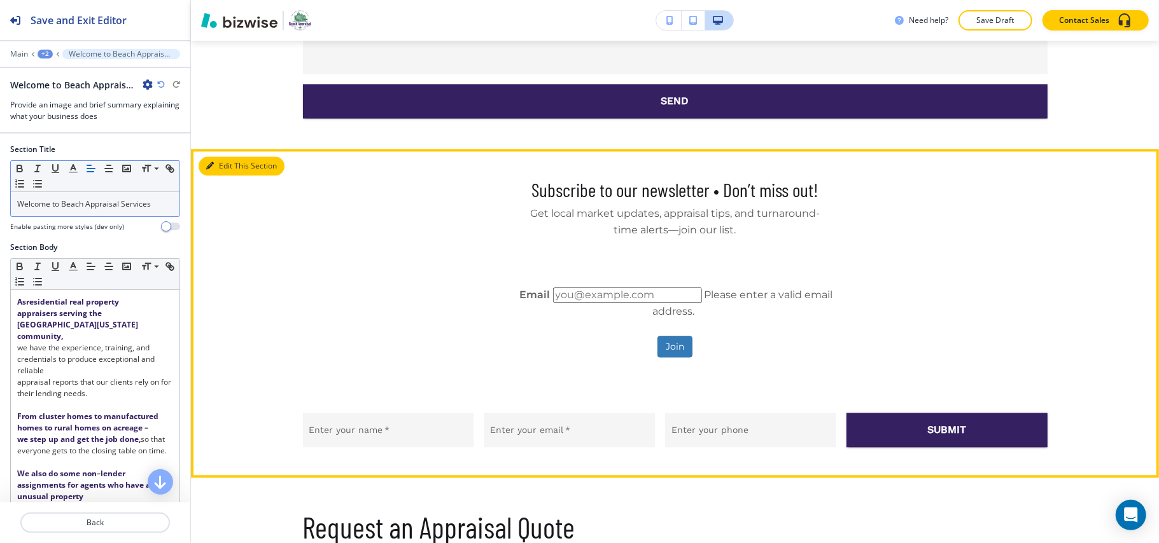
click at [211, 162] on icon "button" at bounding box center [210, 166] width 8 height 8
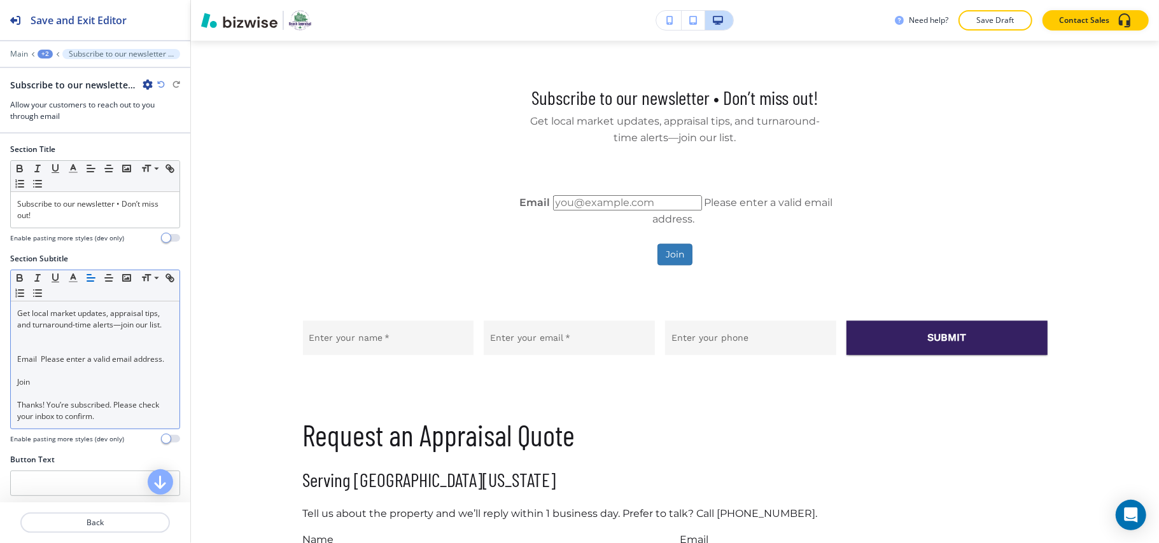
scroll to position [29, 0]
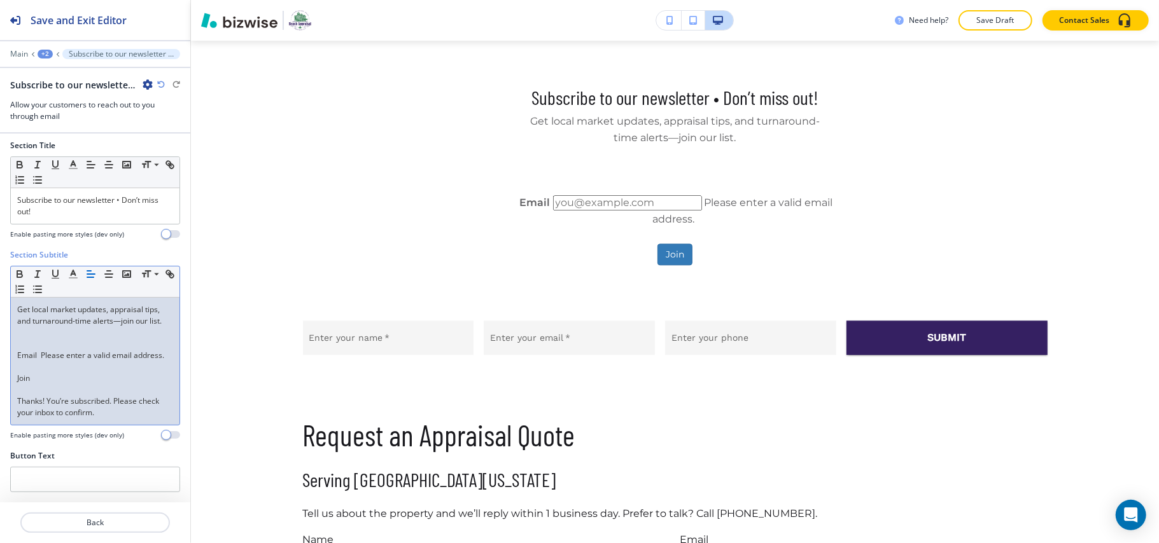
drag, startPoint x: 128, startPoint y: 416, endPoint x: 0, endPoint y: 283, distance: 184.5
click at [0, 283] on div "Section Subtitle Small Normal Large Huge Get local market updates, appraisal ti…" at bounding box center [95, 349] width 190 height 201
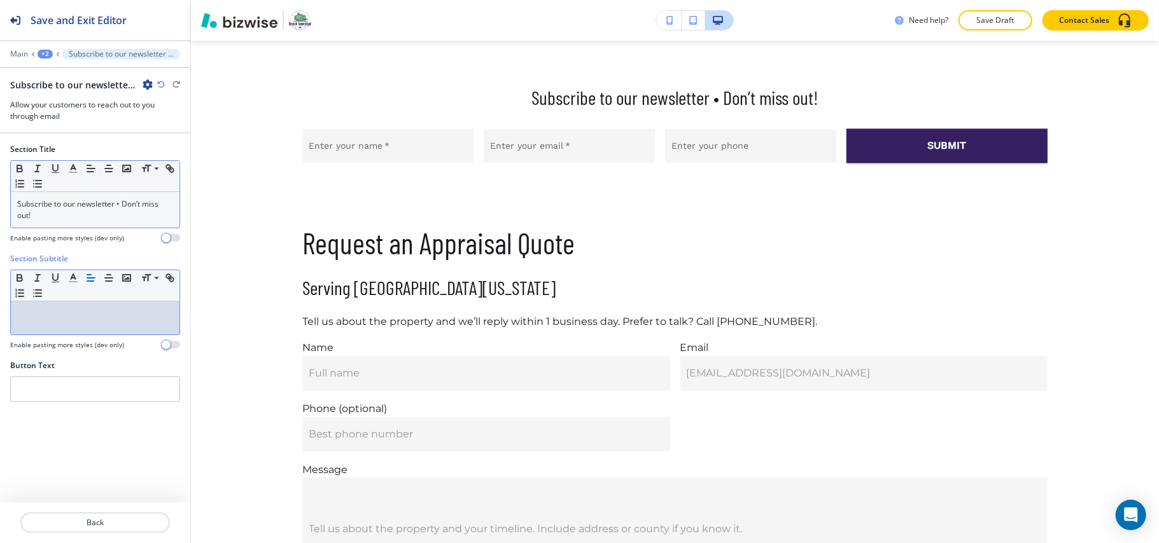
scroll to position [0, 0]
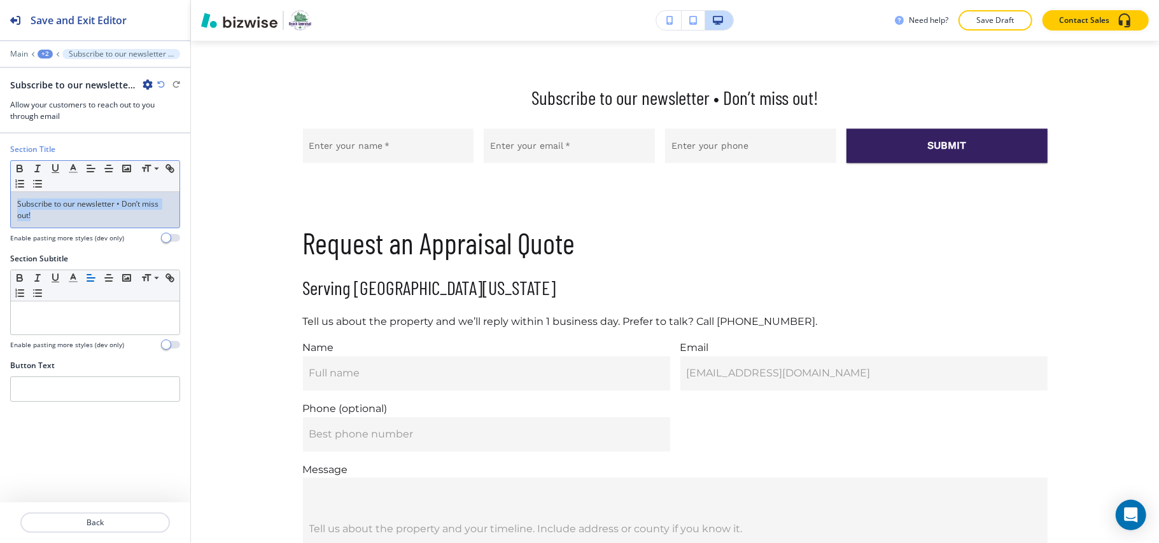
drag, startPoint x: 52, startPoint y: 217, endPoint x: 0, endPoint y: 194, distance: 56.4
click at [0, 194] on div "Section Title Small Normal Large Huge Subscribe to our newsletter • Don’t miss …" at bounding box center [95, 198] width 190 height 109
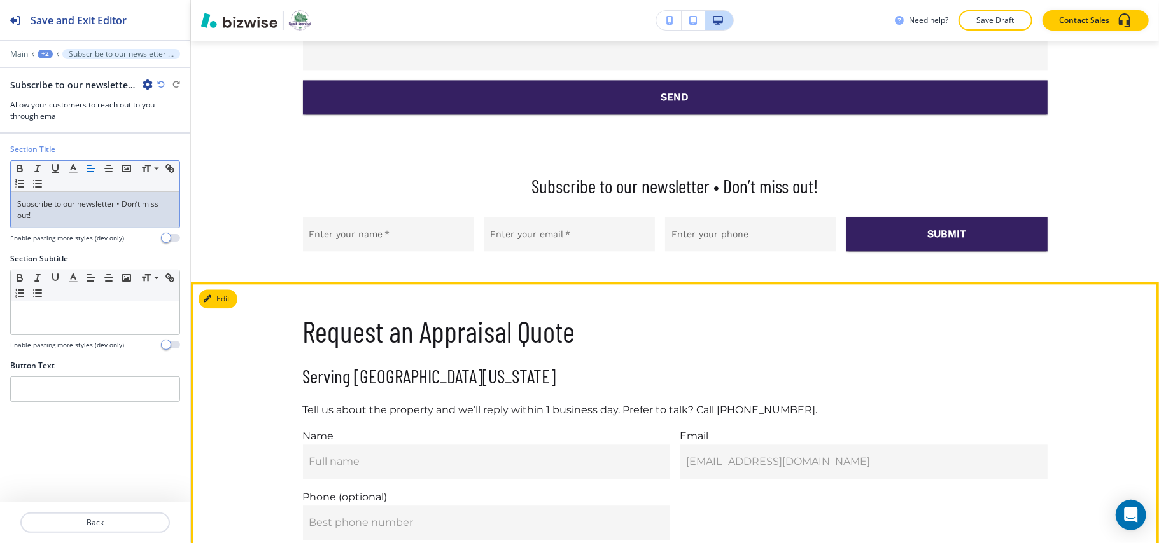
scroll to position [1997, 0]
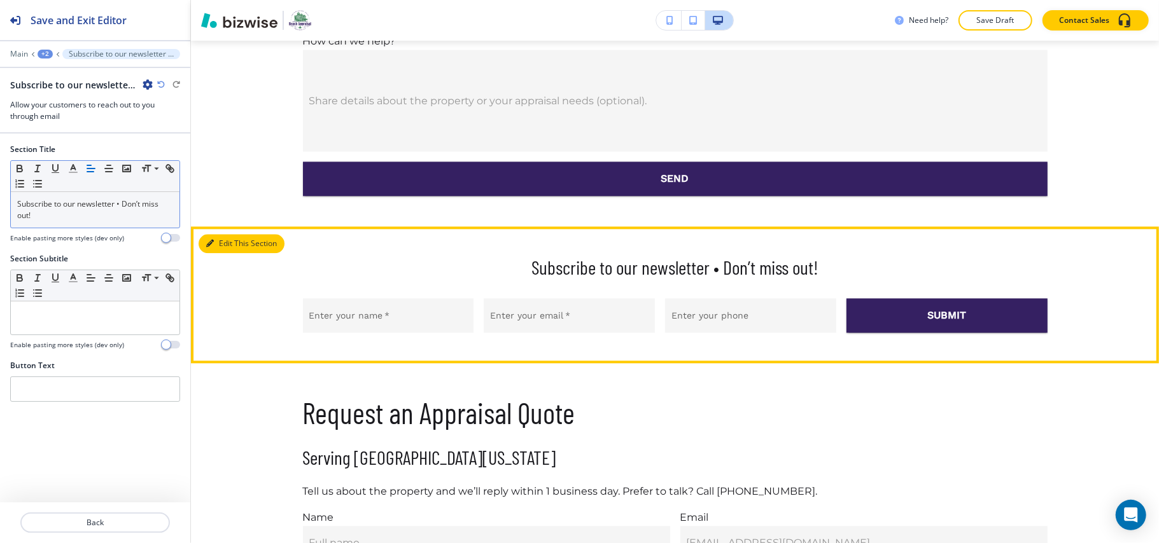
click at [235, 234] on button "Edit This Section" at bounding box center [242, 243] width 86 height 19
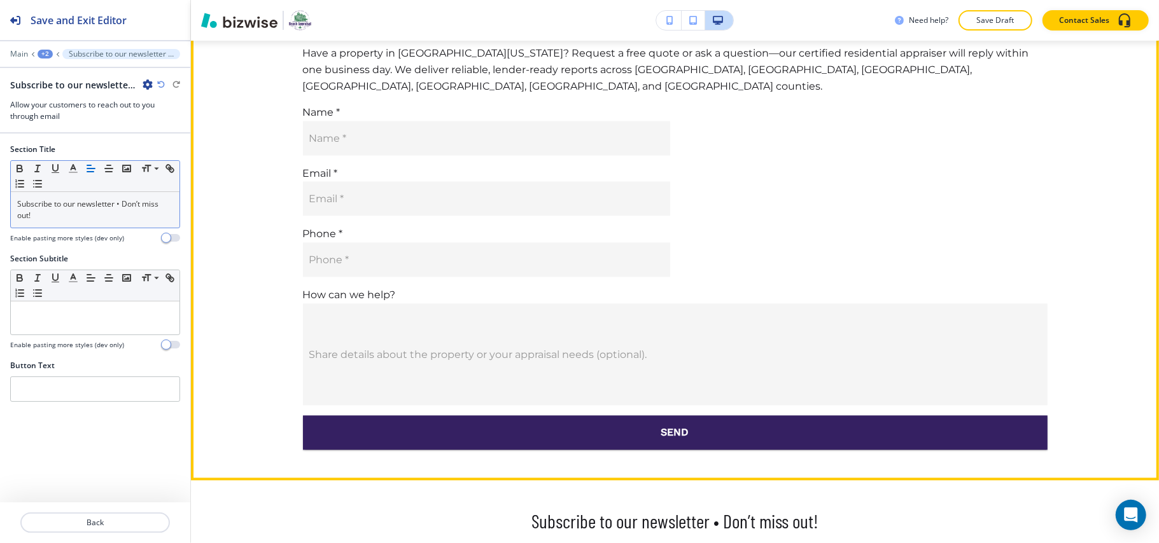
scroll to position [1573, 0]
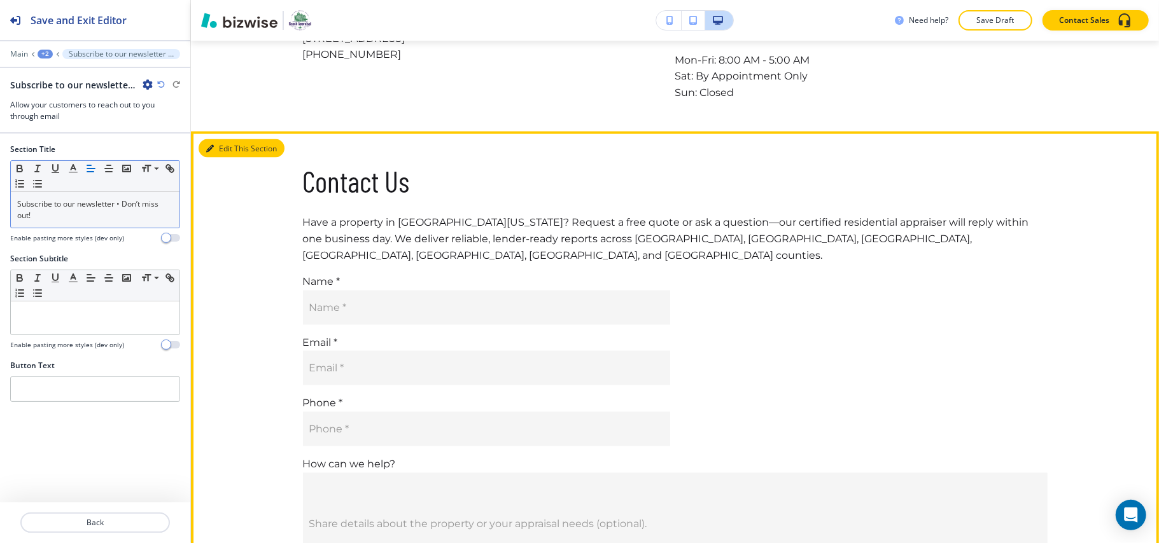
click at [233, 148] on button "Edit This Section" at bounding box center [242, 148] width 86 height 19
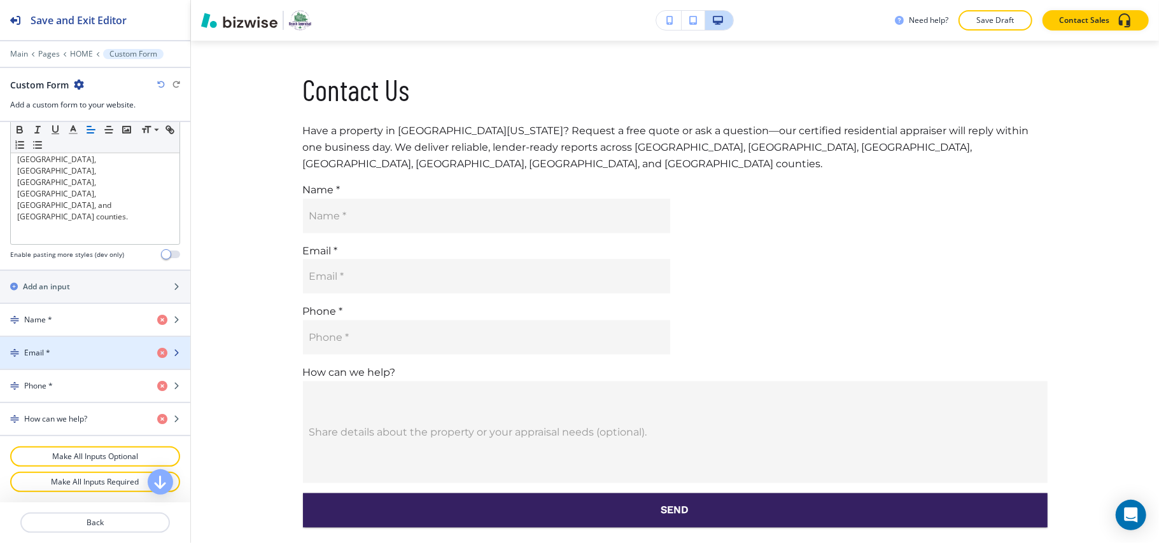
scroll to position [410, 0]
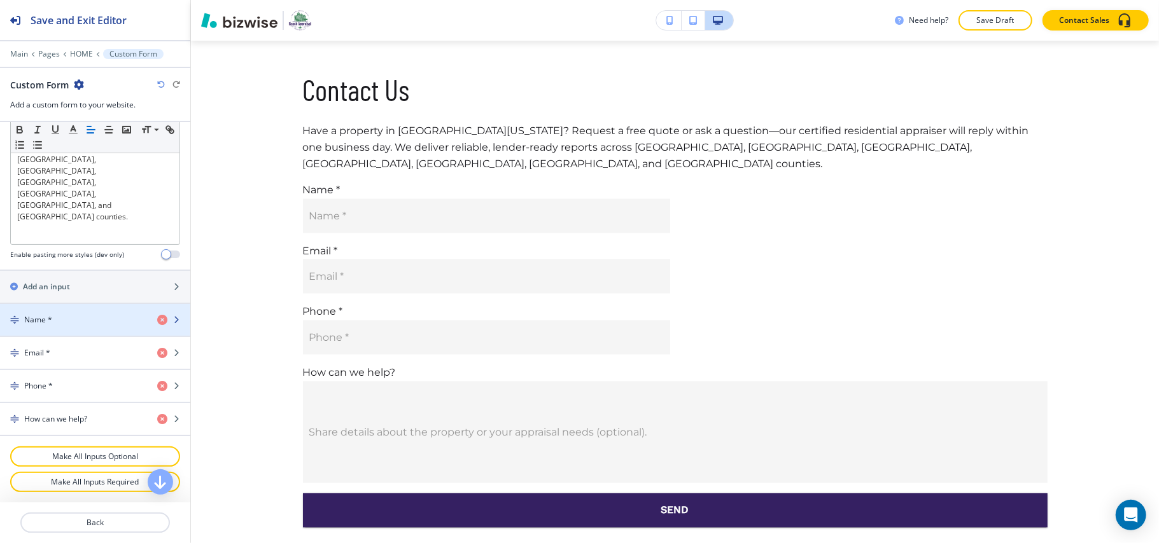
click at [57, 322] on div "Name *" at bounding box center [73, 319] width 147 height 11
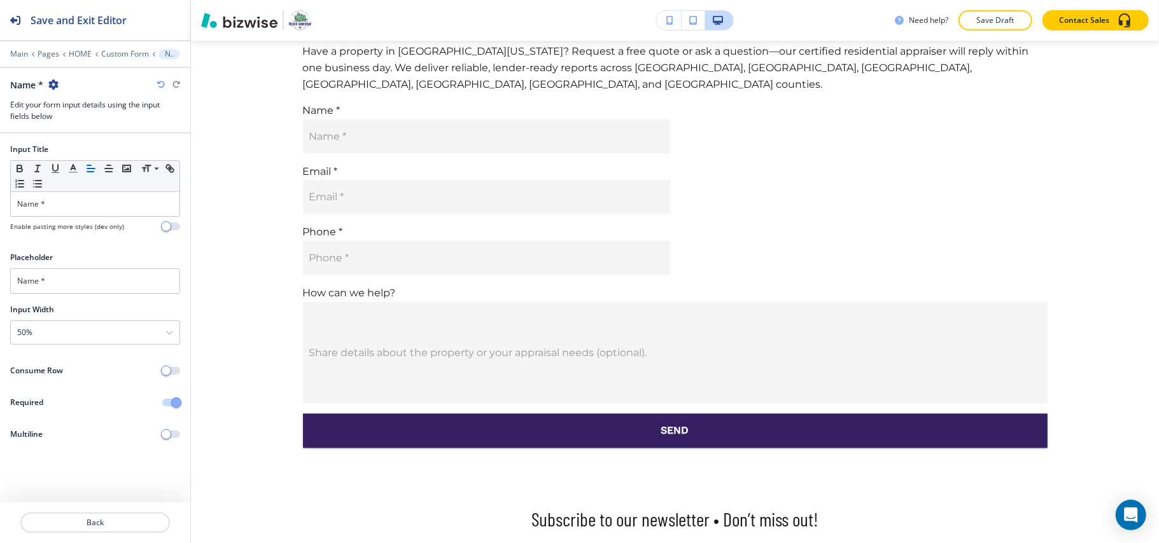
scroll to position [1791, 0]
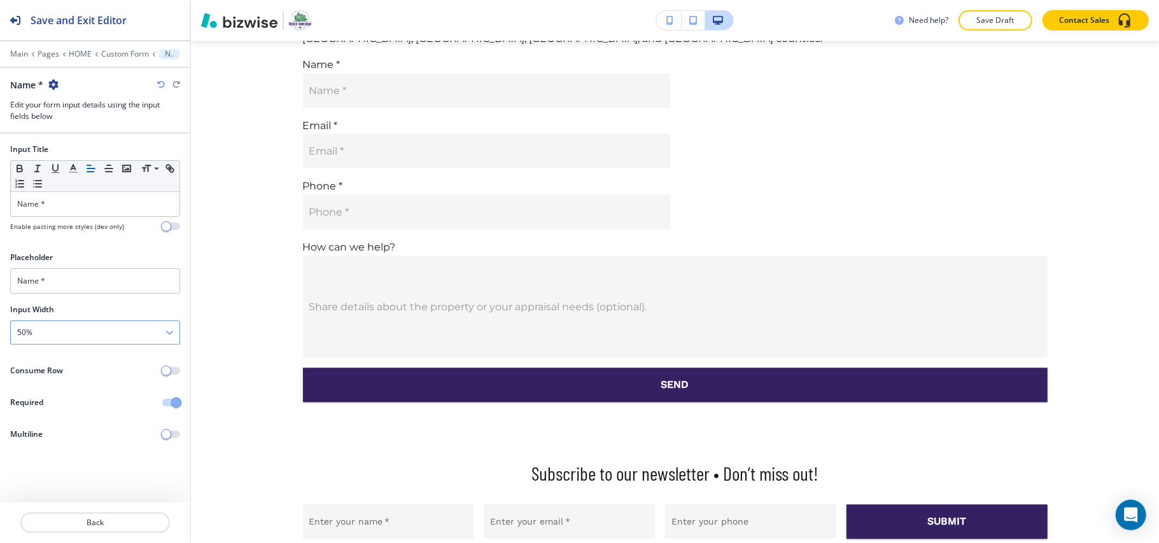
click at [60, 336] on div "50%" at bounding box center [95, 332] width 169 height 23
click at [48, 420] on h4 "100%" at bounding box center [95, 419] width 156 height 11
click at [115, 518] on p "Back" at bounding box center [95, 522] width 147 height 11
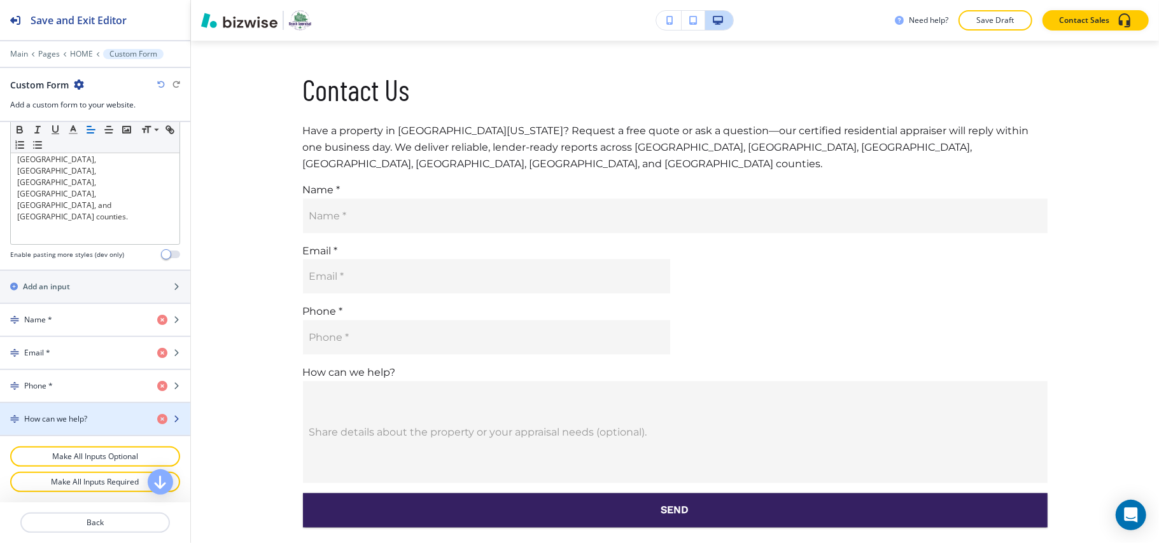
scroll to position [410, 0]
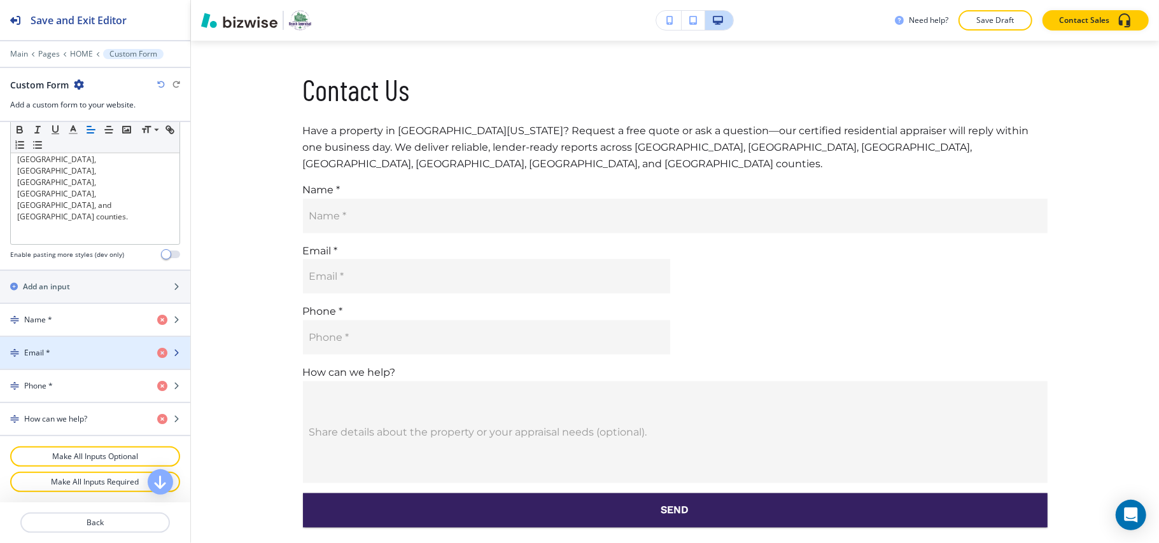
click at [78, 354] on div "Email *" at bounding box center [73, 352] width 147 height 11
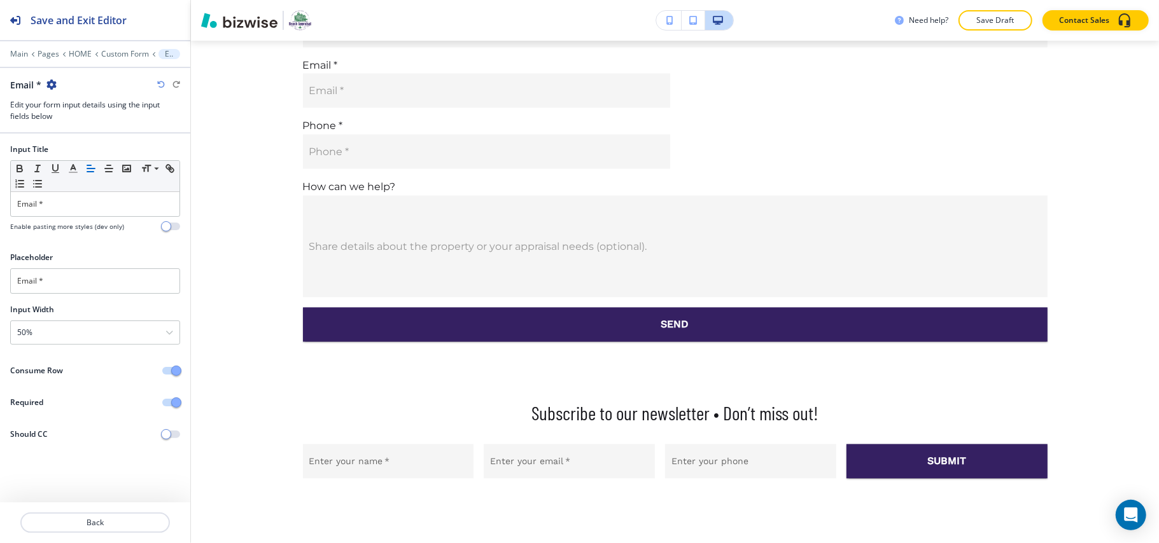
scroll to position [1852, 0]
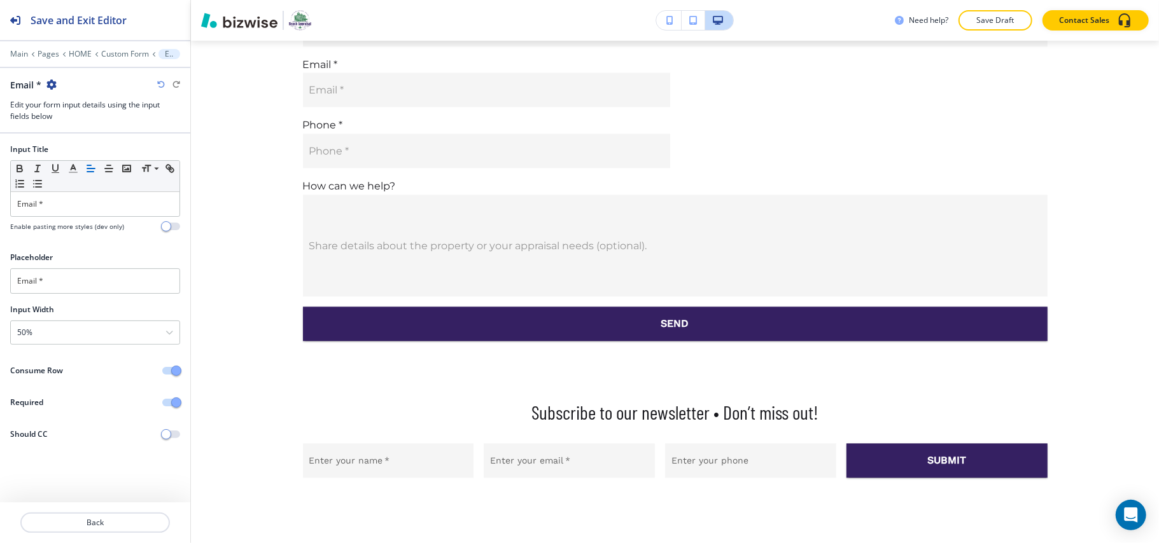
click at [174, 375] on span "button" at bounding box center [176, 371] width 10 height 10
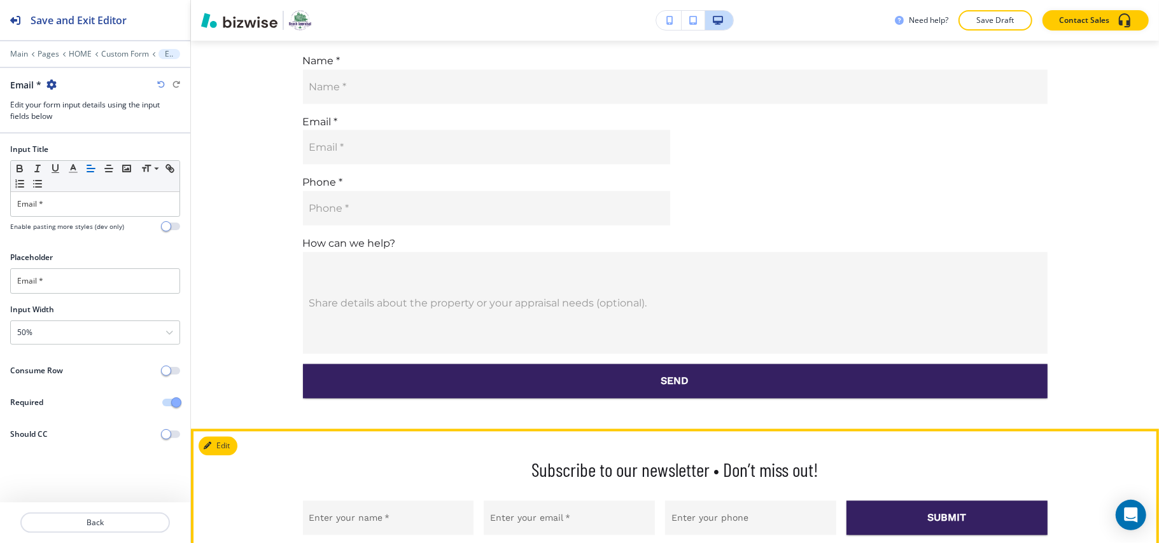
scroll to position [1767, 0]
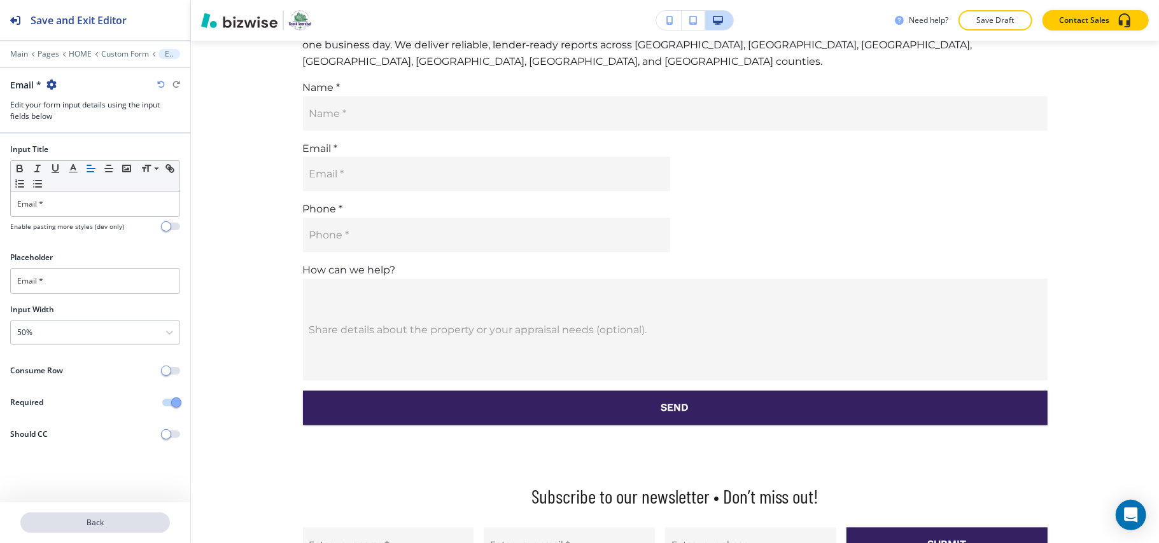
click at [132, 520] on p "Back" at bounding box center [95, 522] width 147 height 11
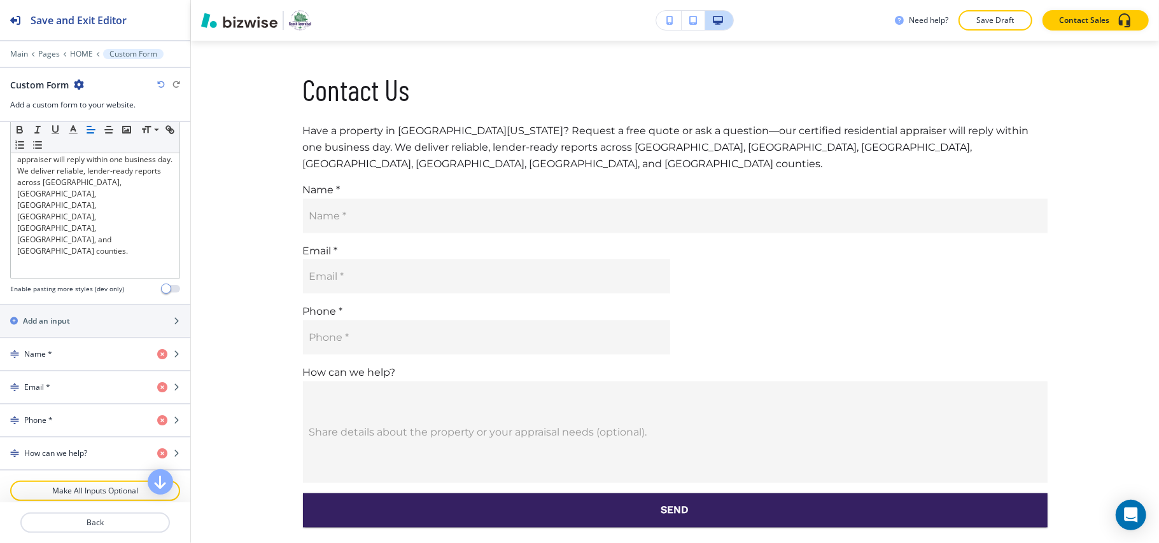
scroll to position [410, 0]
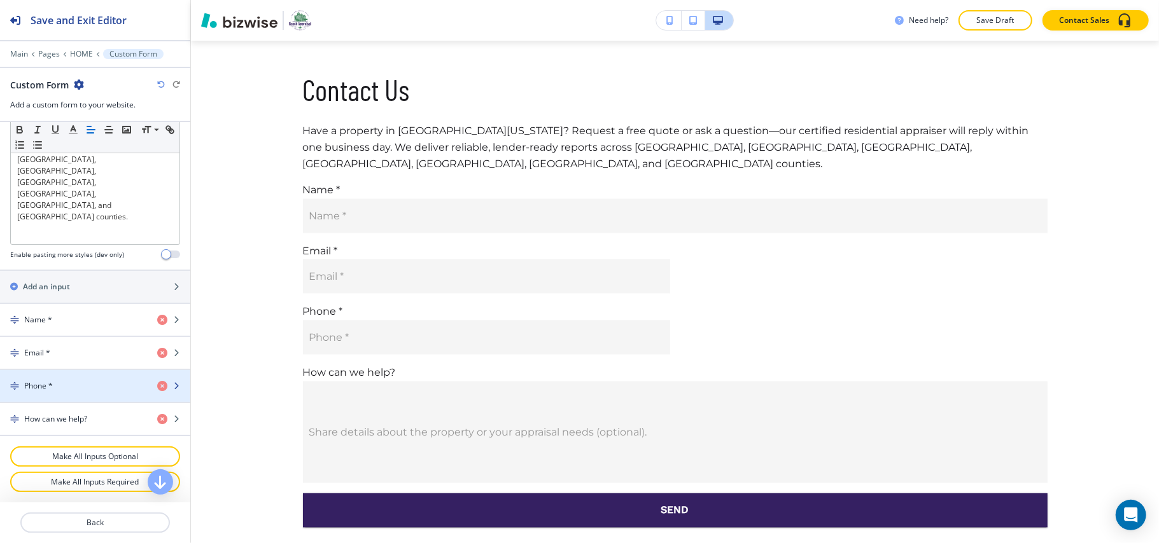
click at [78, 392] on div "button" at bounding box center [95, 397] width 190 height 10
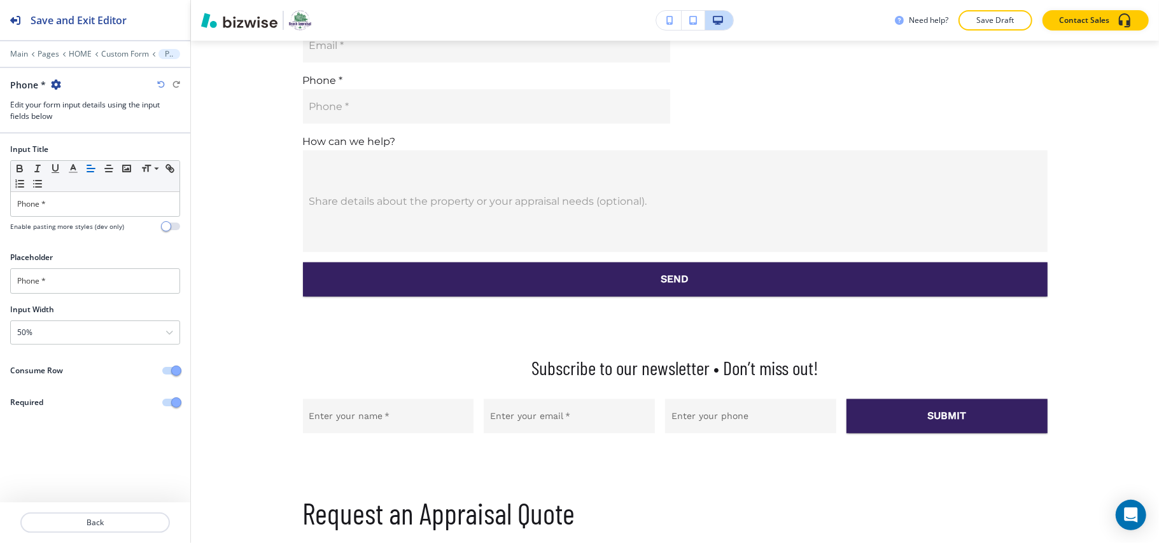
scroll to position [1912, 0]
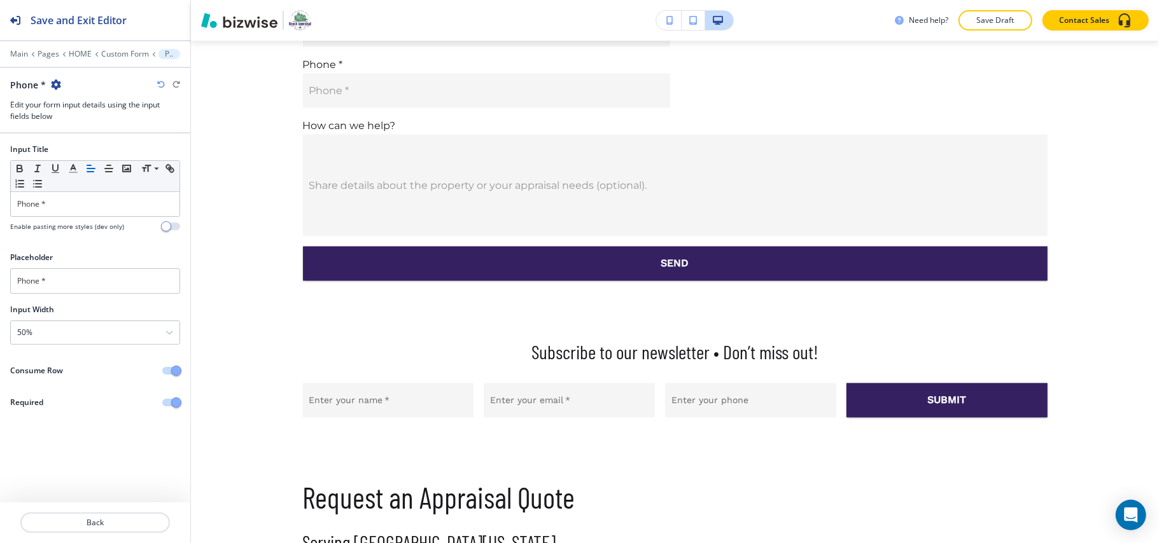
click at [171, 369] on button "button" at bounding box center [171, 371] width 18 height 8
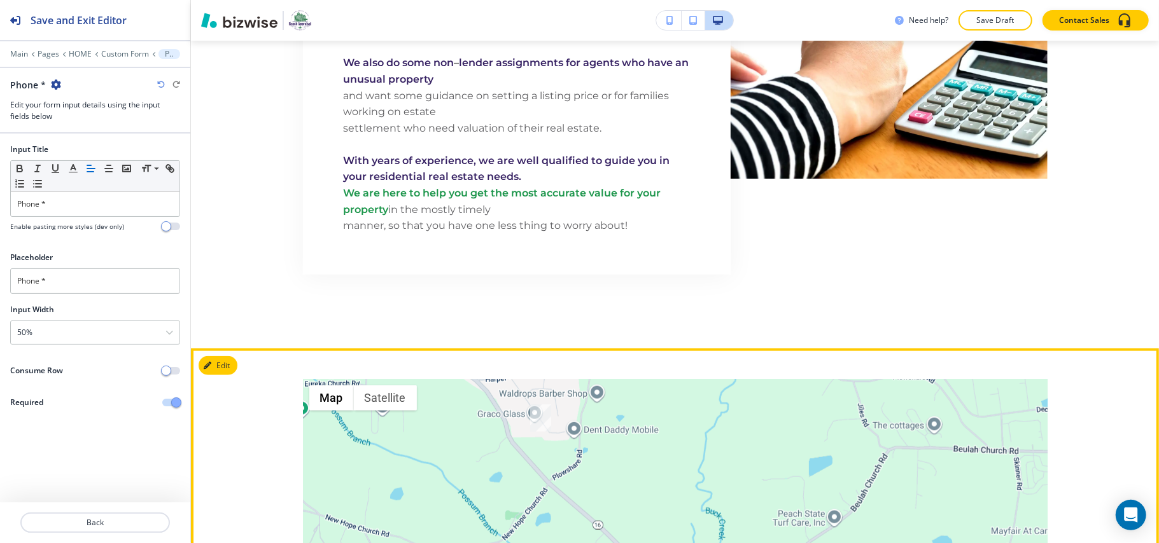
scroll to position [894, 0]
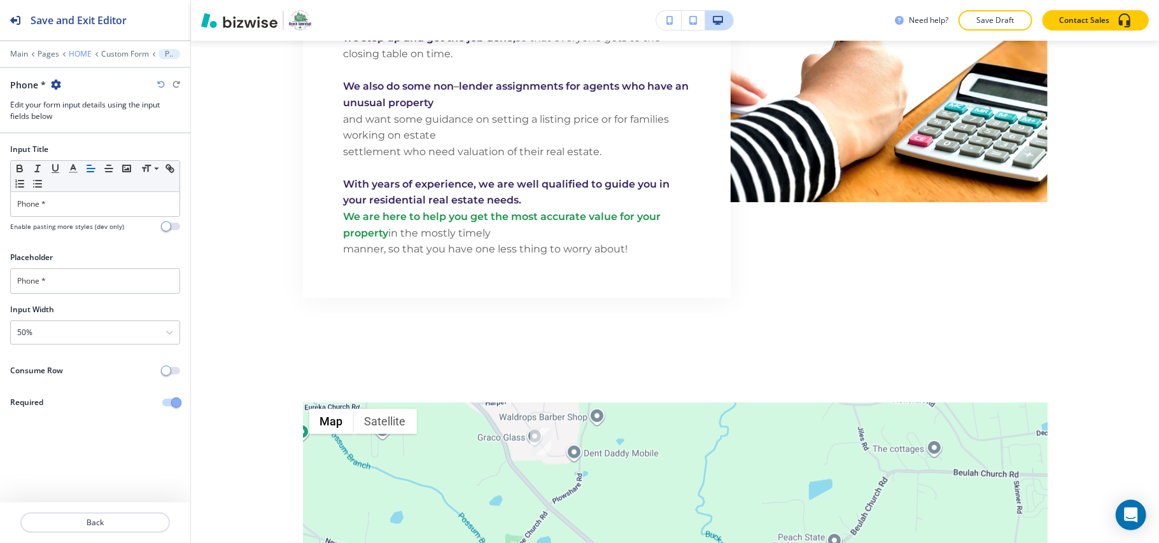
click at [83, 52] on p "HOME" at bounding box center [80, 54] width 23 height 9
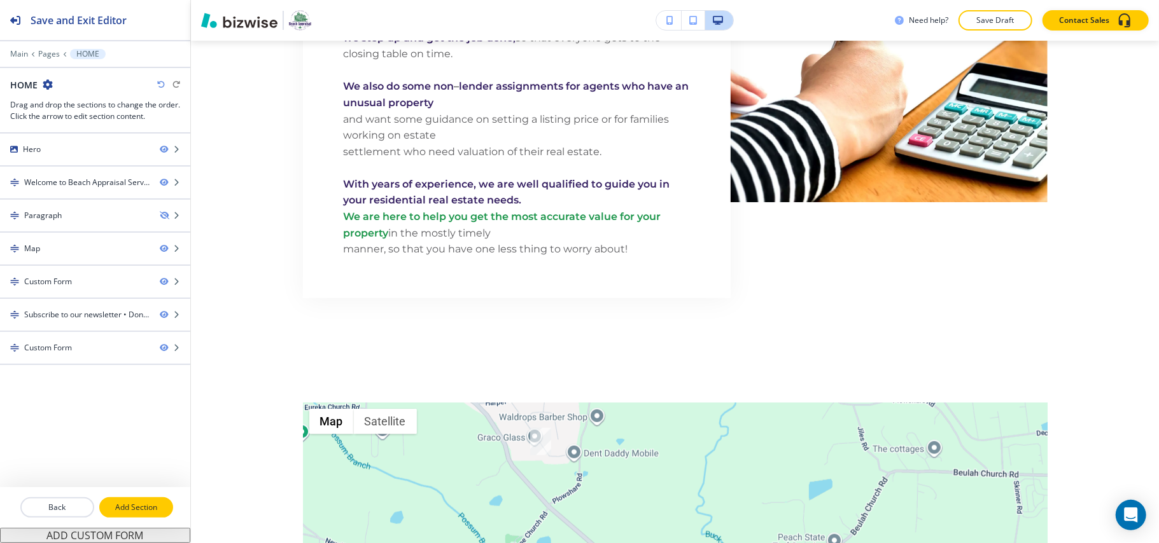
click at [131, 510] on p "Add Section" at bounding box center [136, 507] width 71 height 11
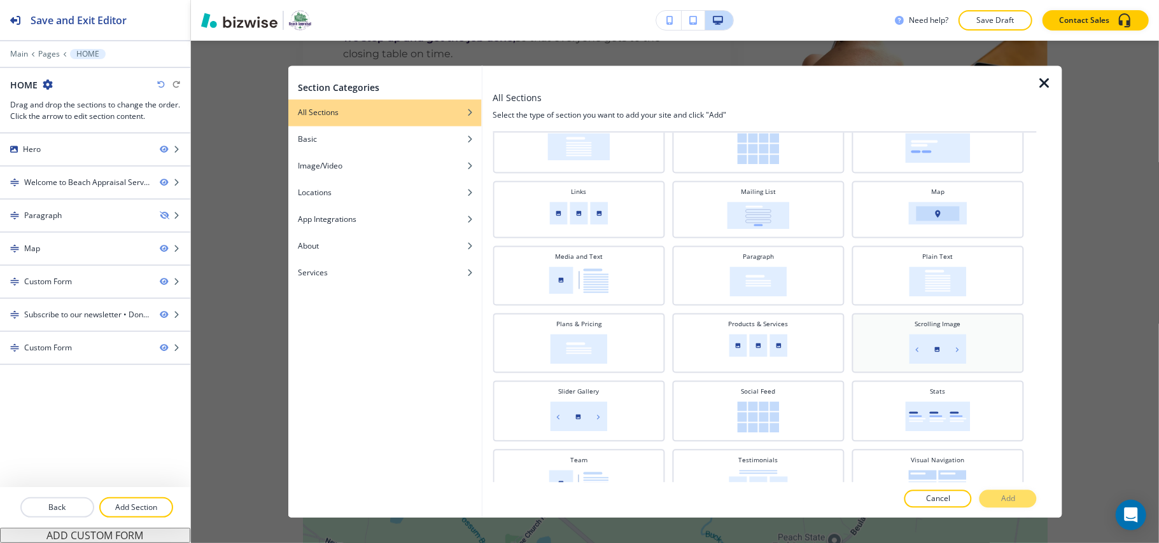
scroll to position [276, 0]
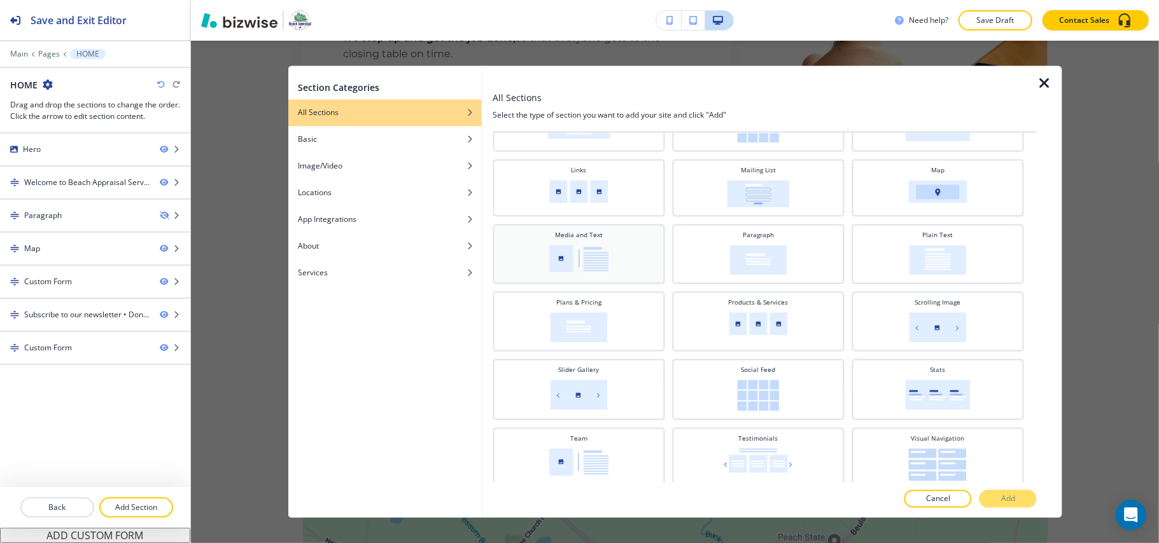
click at [579, 239] on div "Media and Text" at bounding box center [578, 253] width 159 height 45
click at [1015, 500] on p "Add" at bounding box center [1008, 499] width 14 height 11
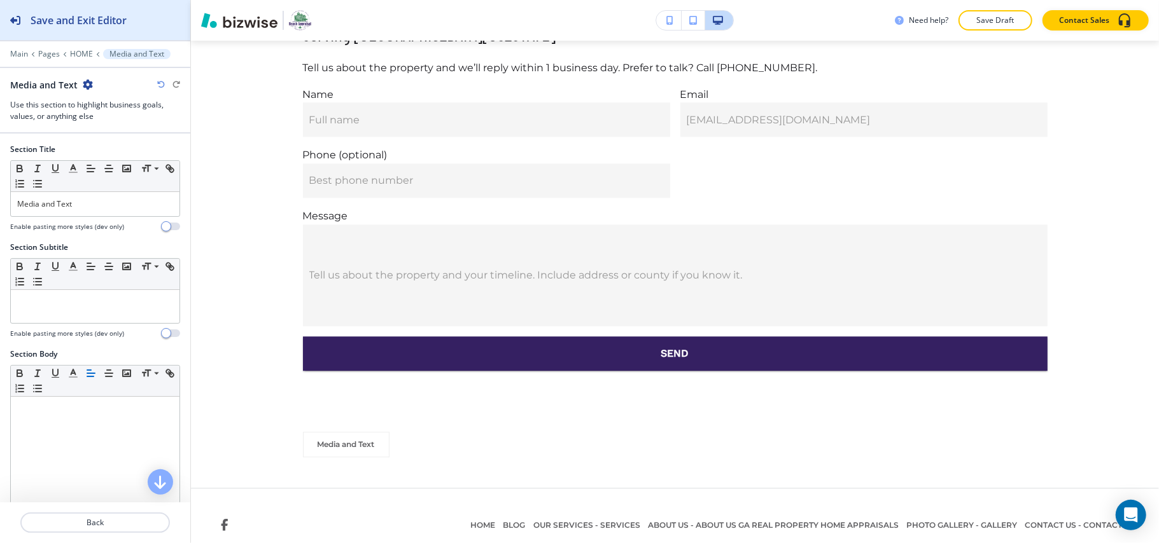
scroll to position [2363, 0]
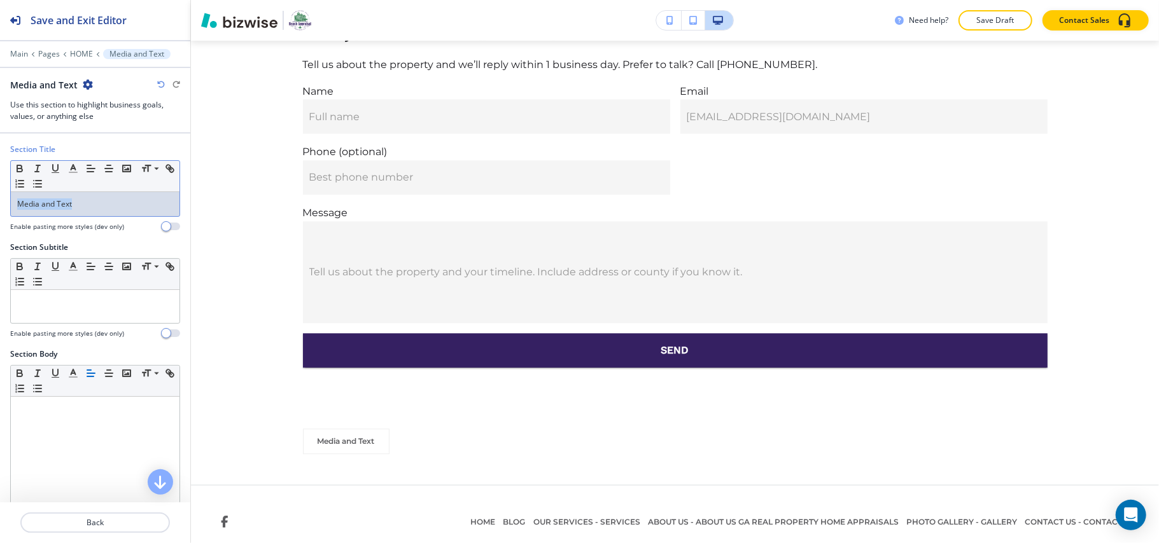
click at [0, 193] on div "Section Title Small Normal Large Huge Media and Text Enable pasting more styles…" at bounding box center [95, 193] width 190 height 98
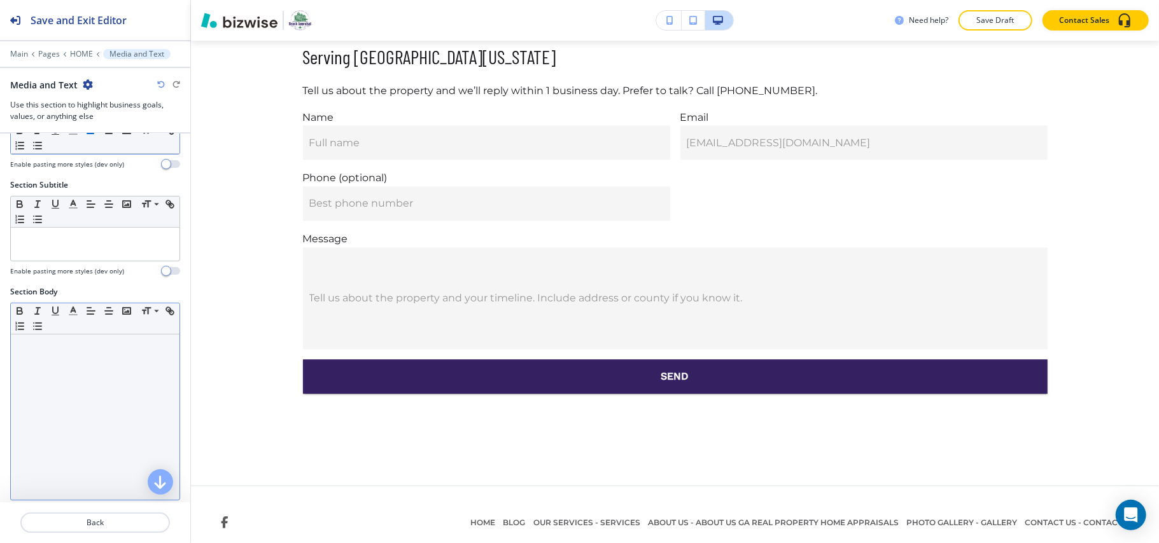
scroll to position [168, 0]
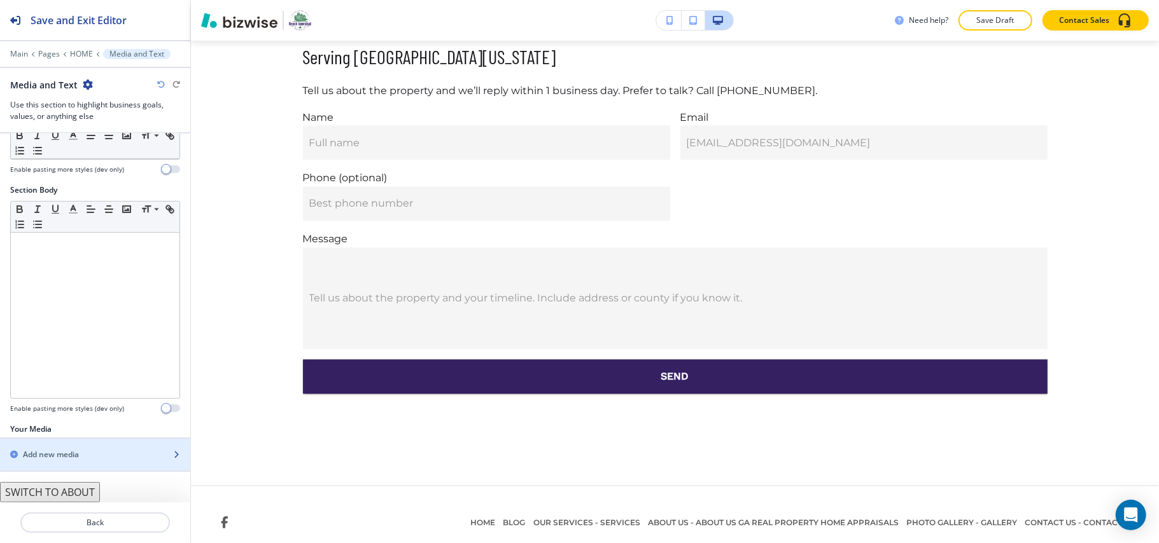
click at [62, 453] on h2 "Add new media" at bounding box center [51, 454] width 56 height 11
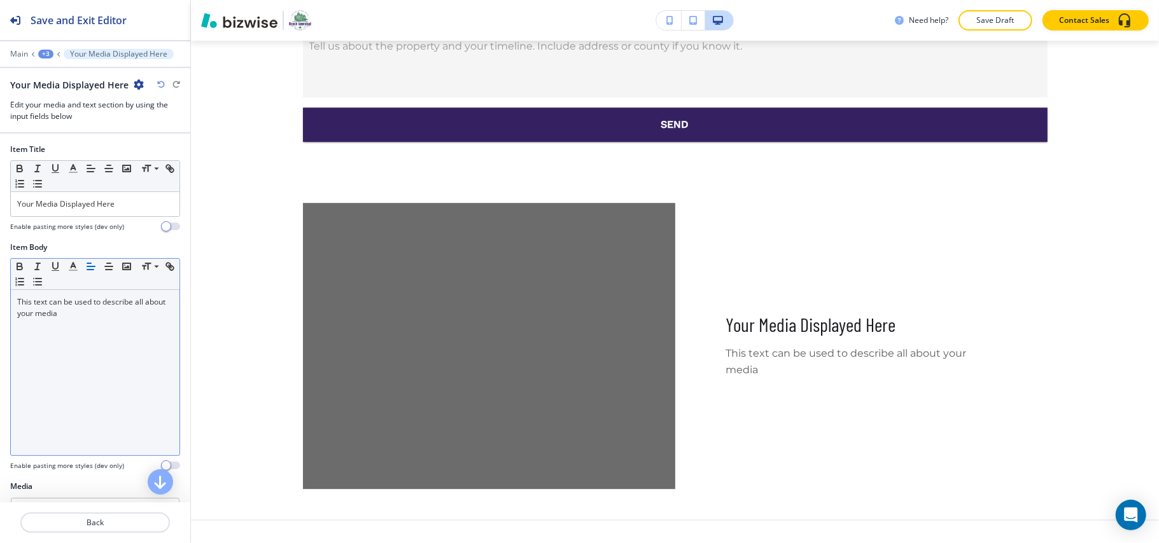
scroll to position [2623, 0]
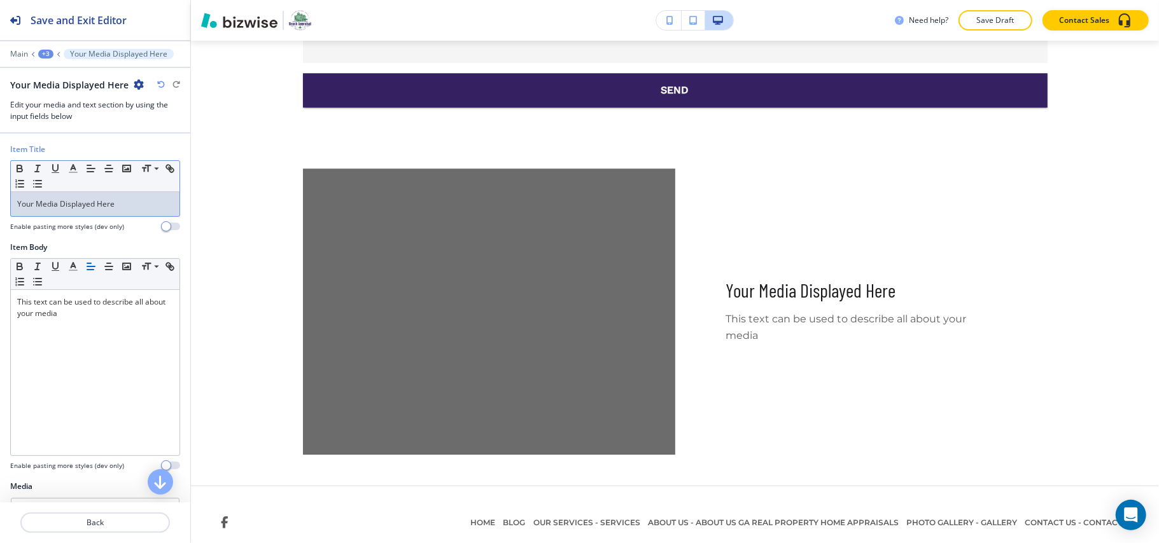
click at [89, 205] on p "Your Media Displayed Here" at bounding box center [95, 204] width 156 height 11
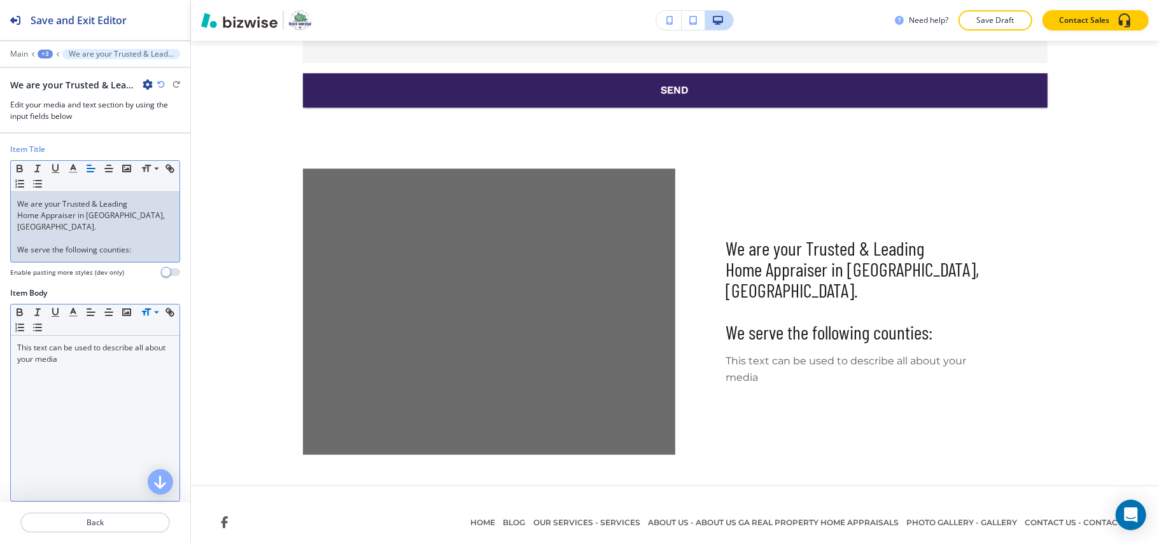
scroll to position [0, 0]
click at [76, 395] on div "This text can be used to describe all about your media" at bounding box center [95, 418] width 169 height 165
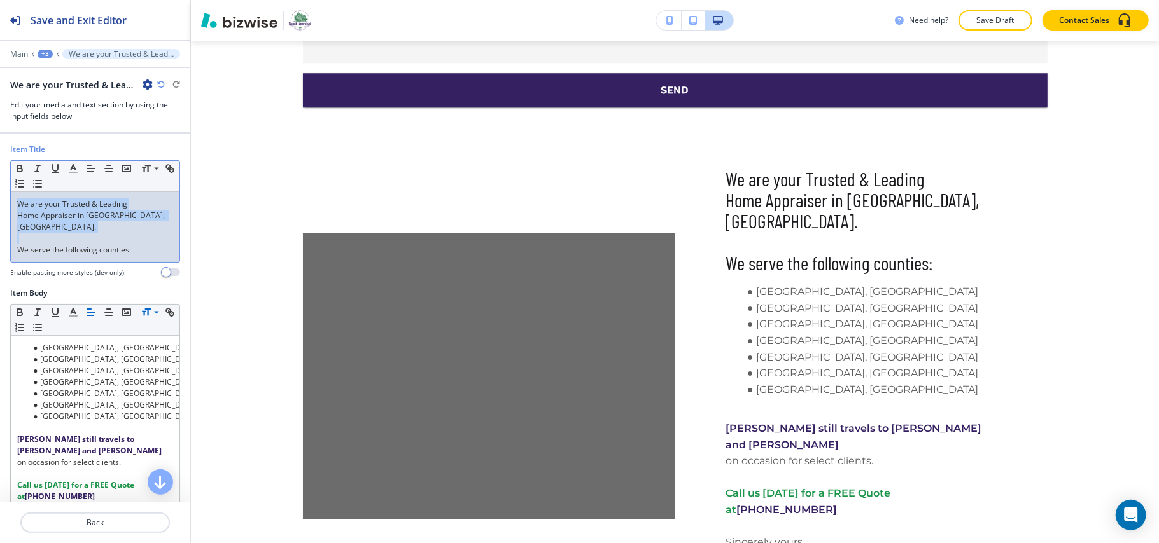
drag, startPoint x: 18, startPoint y: 237, endPoint x: 0, endPoint y: 201, distance: 40.4
click at [0, 201] on div "Item Title Small Normal Large Huge We are your Trusted & Leading Home Appraiser…" at bounding box center [95, 216] width 190 height 144
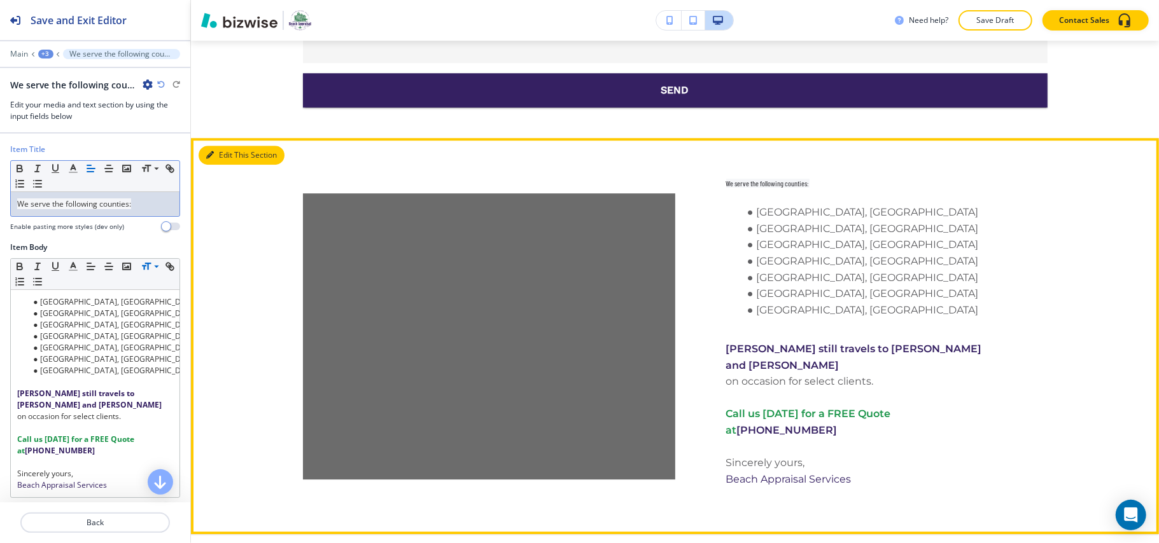
click at [218, 146] on button "Edit This Section" at bounding box center [242, 155] width 86 height 19
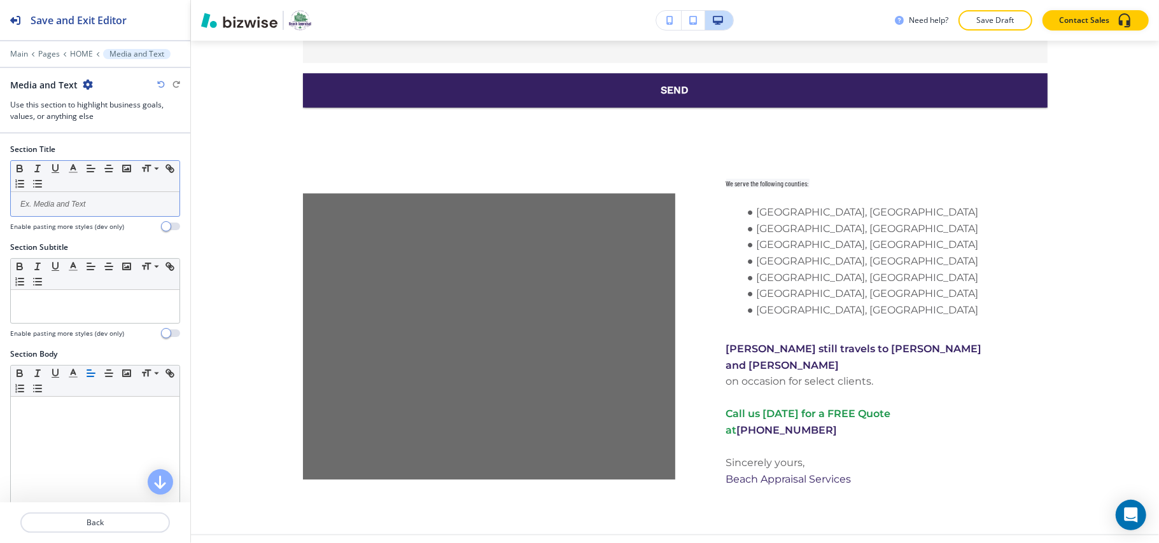
scroll to position [2654, 0]
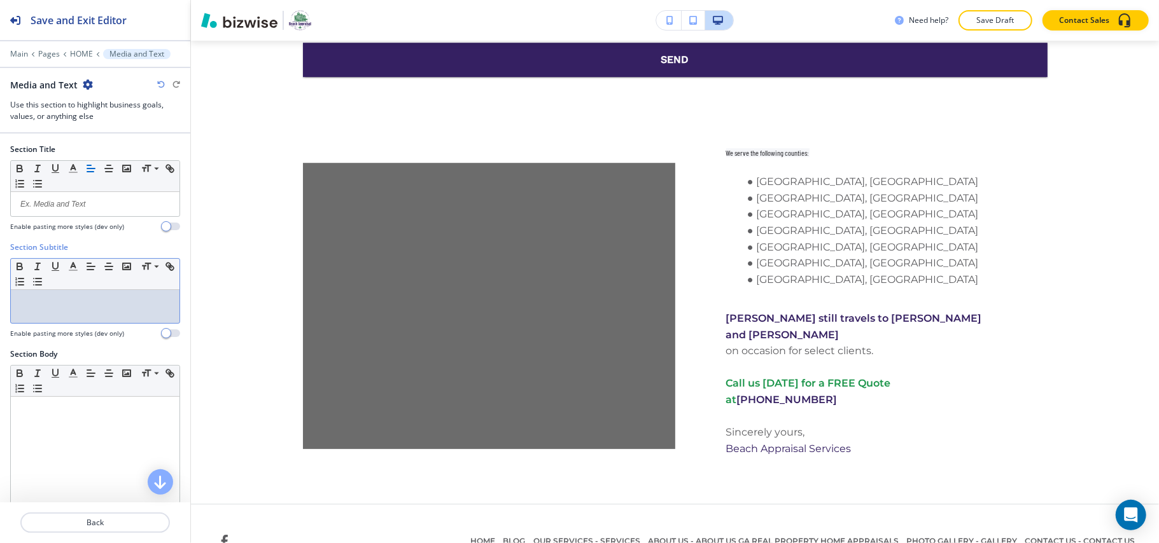
drag, startPoint x: 73, startPoint y: 199, endPoint x: 32, endPoint y: 316, distance: 124.0
click at [32, 316] on div at bounding box center [95, 306] width 169 height 33
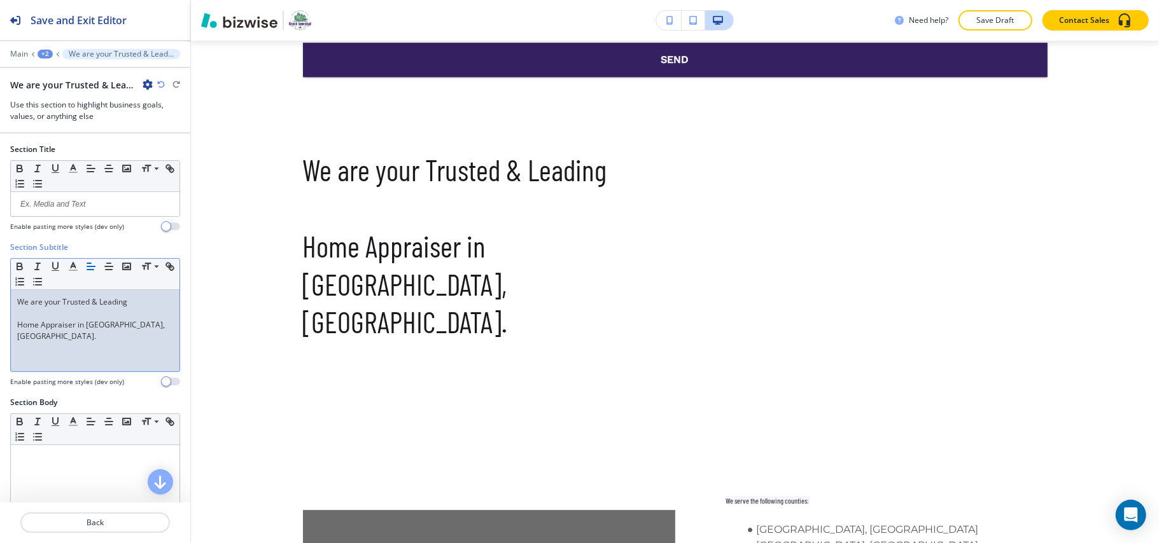
click at [24, 354] on p at bounding box center [95, 359] width 156 height 11
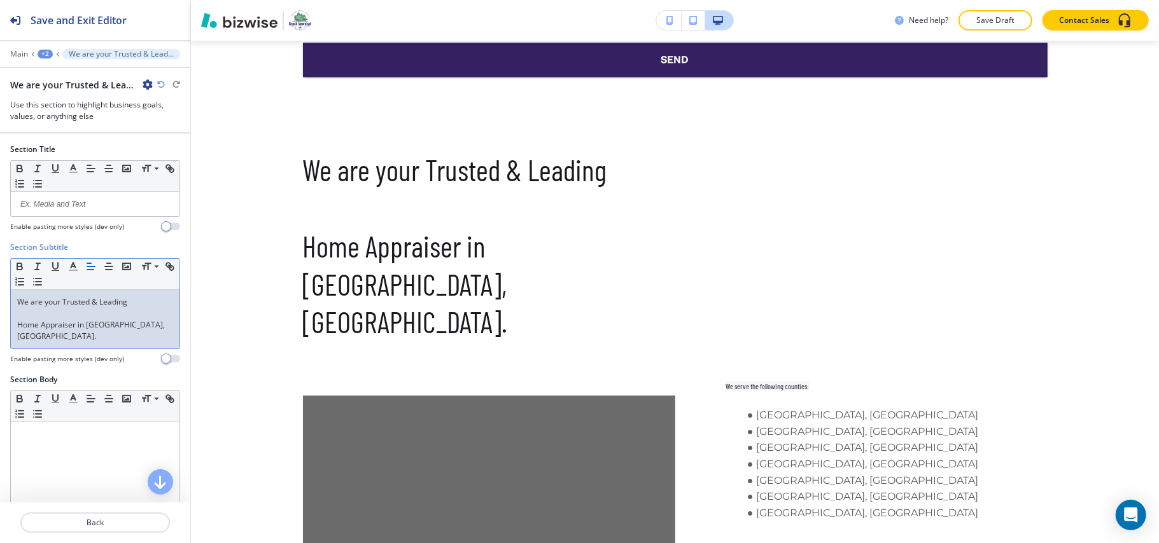
click at [11, 325] on div "We are your Trusted & Leading Home Appraiser in [GEOGRAPHIC_DATA], [GEOGRAPHIC_…" at bounding box center [95, 319] width 169 height 59
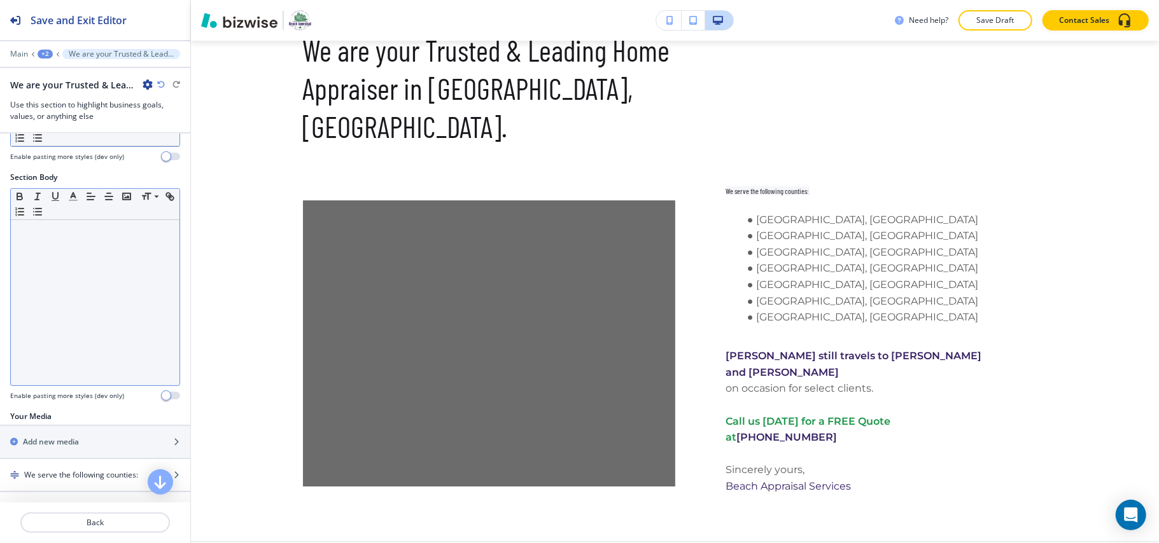
scroll to position [204, 0]
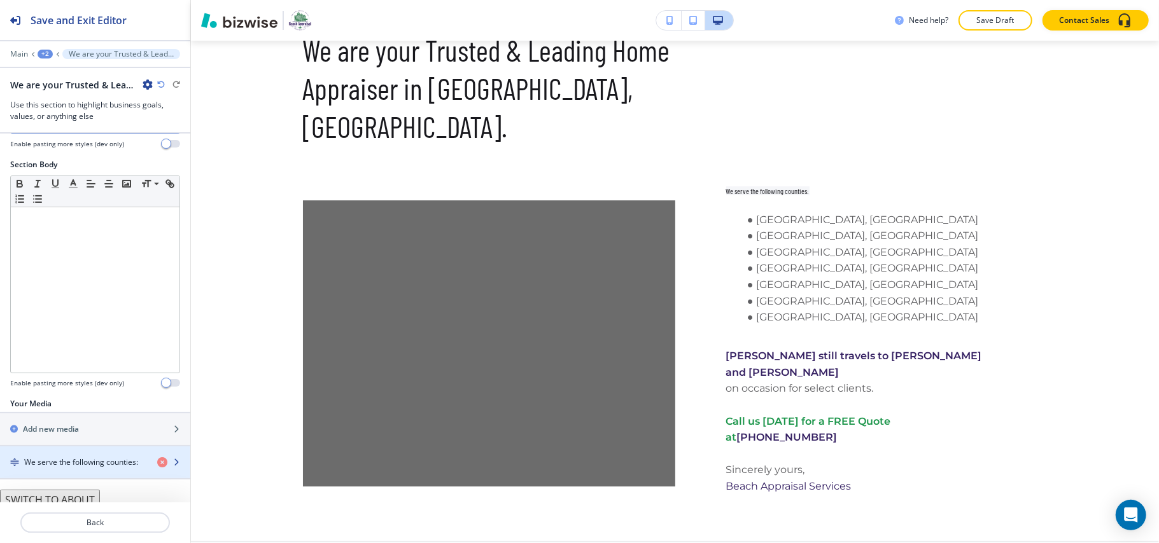
click at [85, 457] on h4 "We serve the following counties:" at bounding box center [81, 462] width 114 height 11
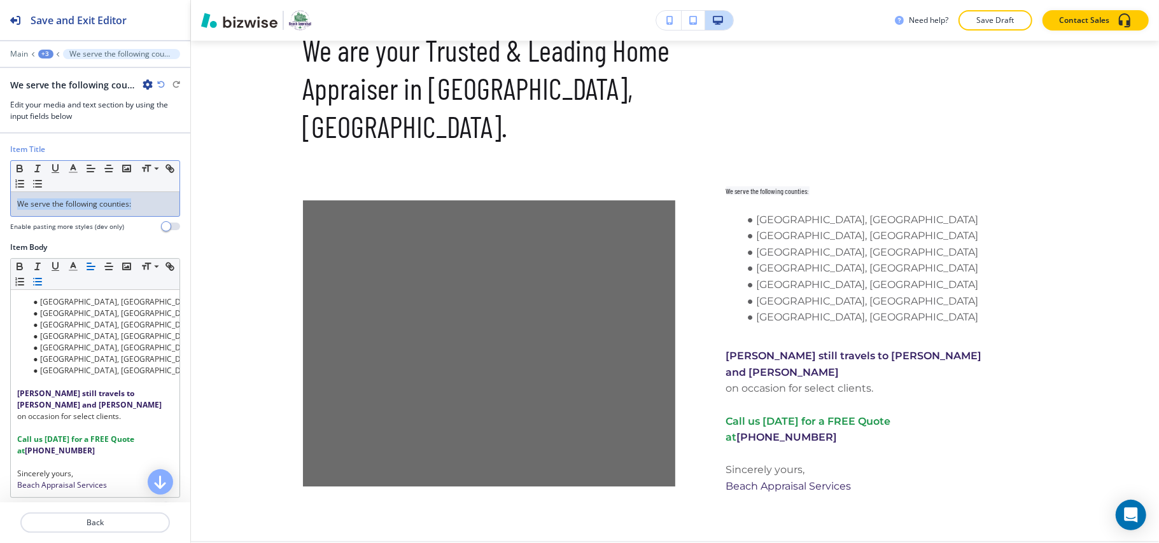
drag, startPoint x: 154, startPoint y: 202, endPoint x: 62, endPoint y: 199, distance: 91.7
click at [1, 197] on div "Item Title Small Normal Large Huge We serve the following counties: Enable past…" at bounding box center [95, 193] width 190 height 98
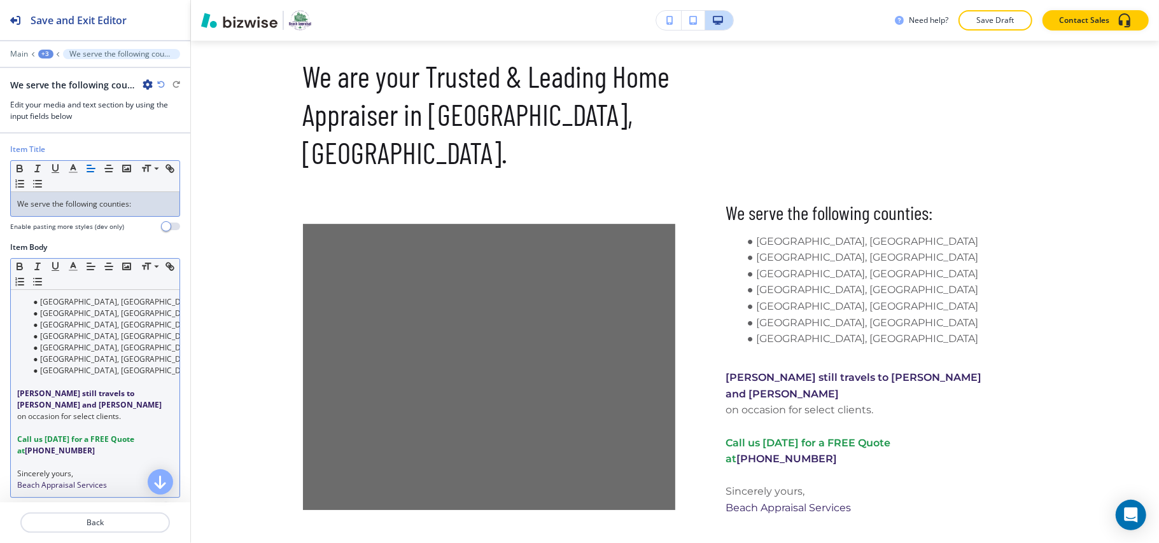
scroll to position [2768, 0]
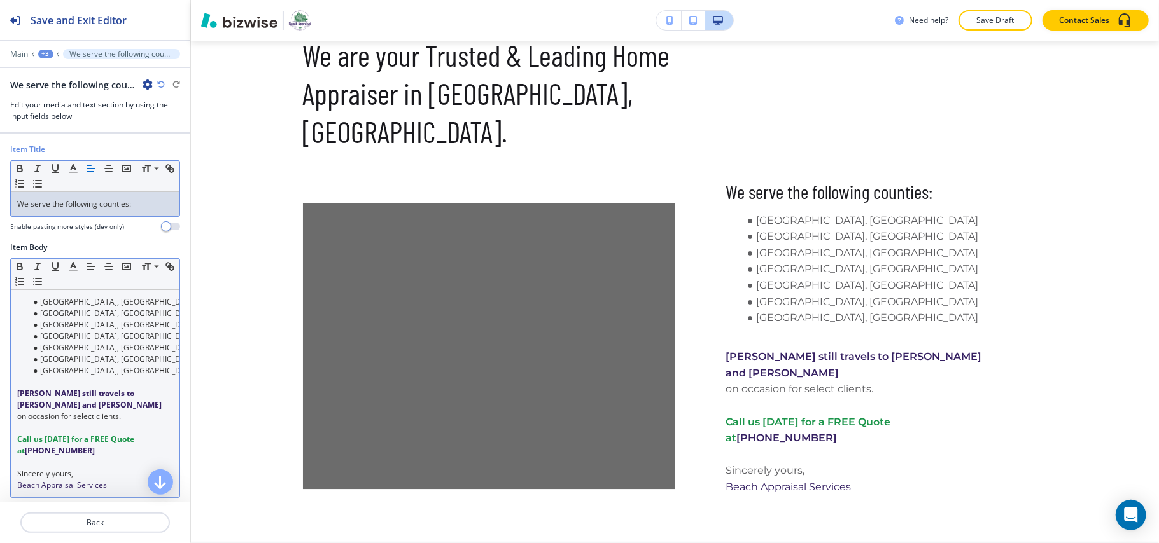
click at [36, 388] on p at bounding box center [95, 382] width 156 height 11
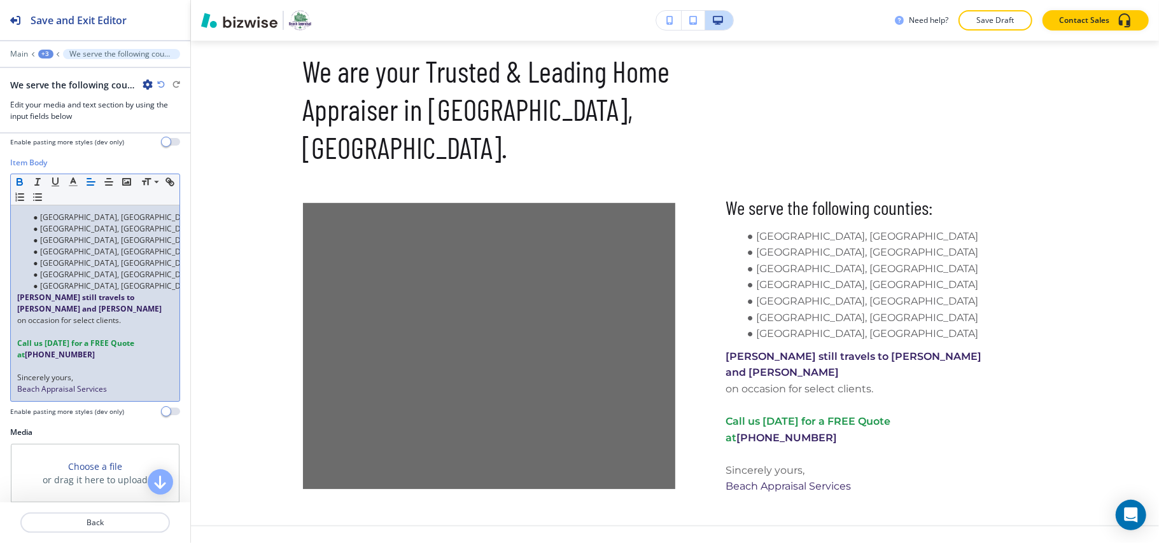
scroll to position [2743, 0]
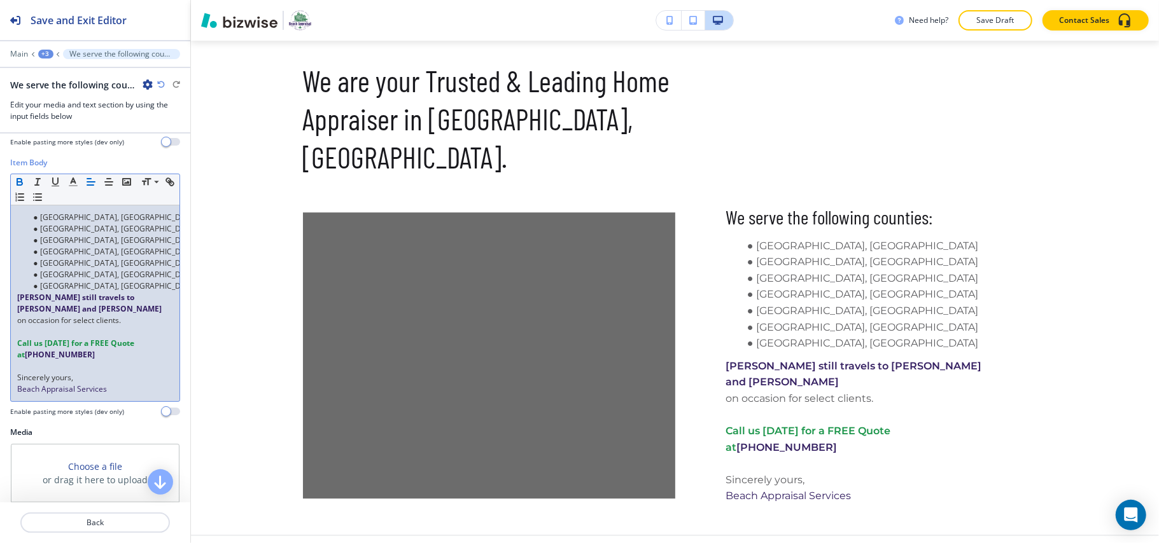
drag, startPoint x: 29, startPoint y: 354, endPoint x: 53, endPoint y: 354, distance: 24.8
click at [39, 354] on strong "[PHONE_NUMBER]" at bounding box center [60, 354] width 70 height 11
drag, startPoint x: 79, startPoint y: 355, endPoint x: 26, endPoint y: 355, distance: 52.8
click at [26, 355] on p "Call us [DATE] for a FREE Quote at [PHONE_NUMBER]" at bounding box center [95, 349] width 156 height 23
copy p "[PHONE_NUMBER]"
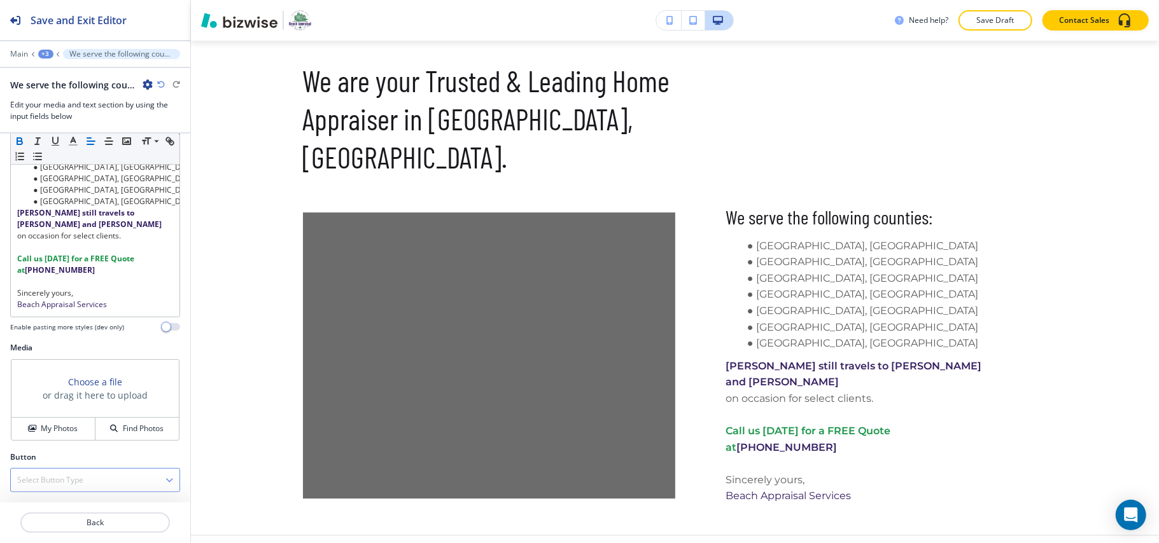
click at [44, 475] on h4 "Select Button Type" at bounding box center [50, 480] width 66 height 11
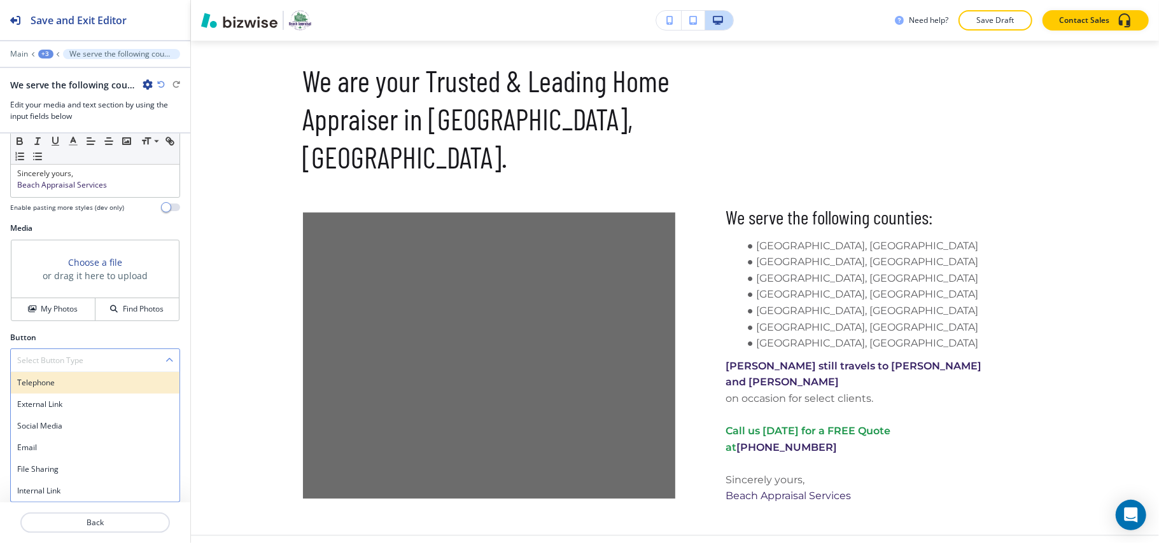
click at [37, 382] on h4 "Telephone" at bounding box center [95, 382] width 156 height 11
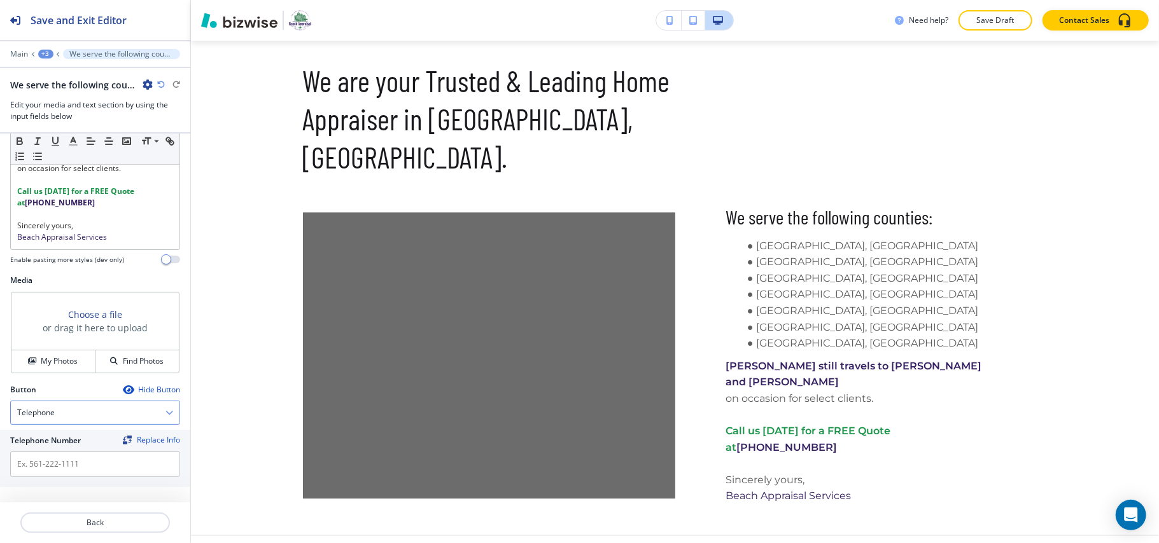
scroll to position [240, 0]
click at [57, 414] on div "Telephone" at bounding box center [95, 413] width 169 height 23
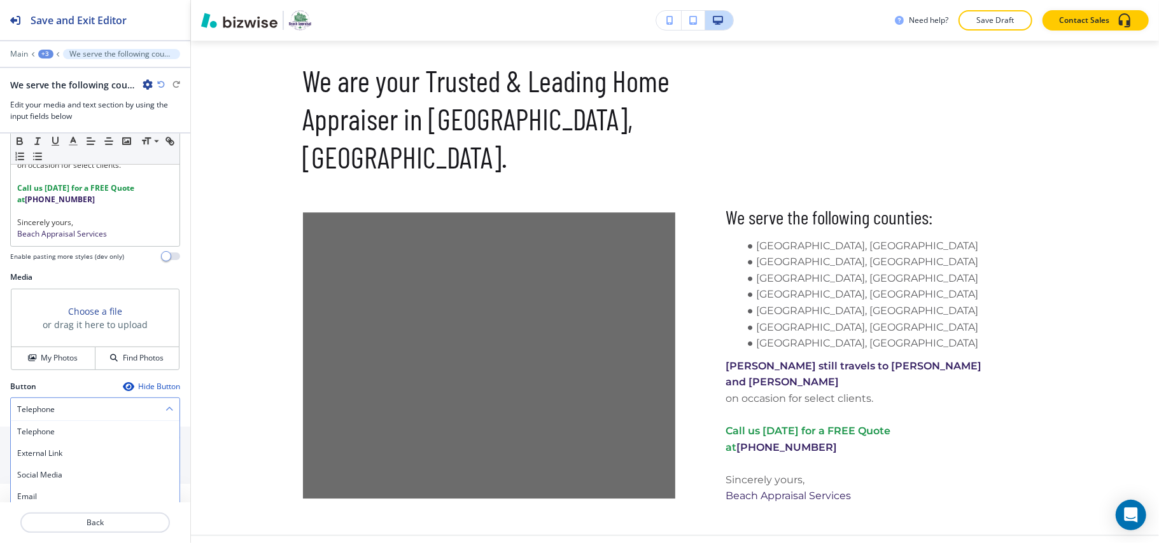
click at [57, 412] on div "Telephone" at bounding box center [95, 409] width 169 height 23
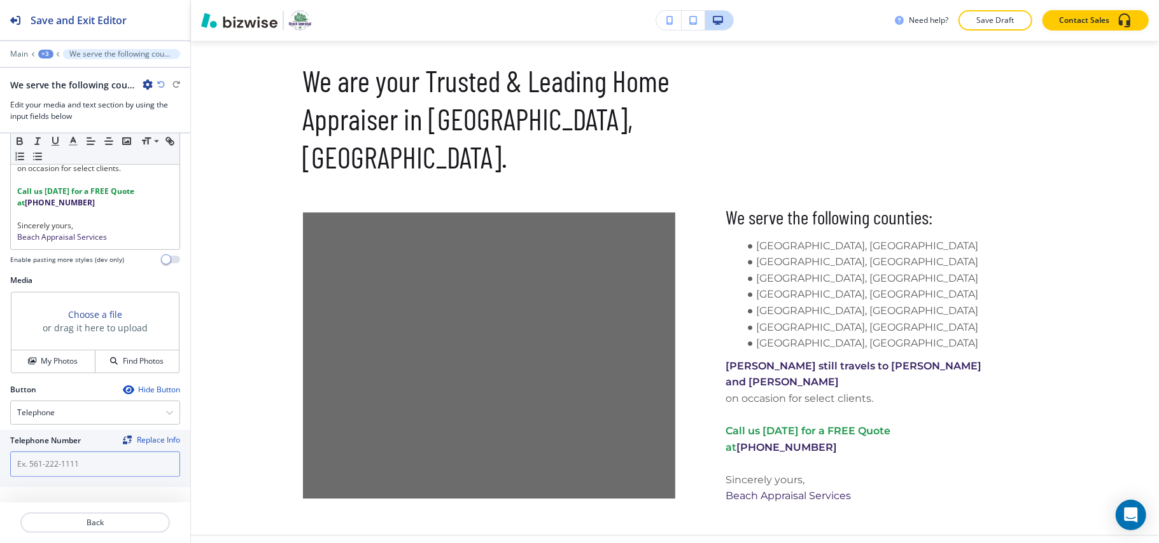
click at [29, 467] on input "text" at bounding box center [95, 464] width 170 height 25
paste input "[PHONE_NUMBER]"
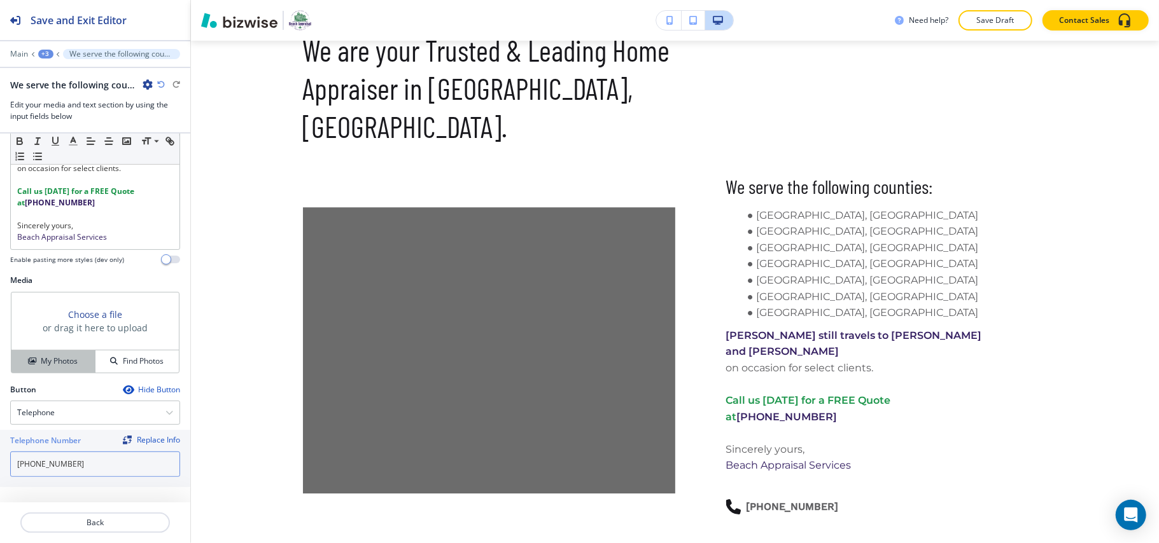
type input "[PHONE_NUMBER]"
click at [57, 367] on button "My Photos" at bounding box center [53, 362] width 84 height 22
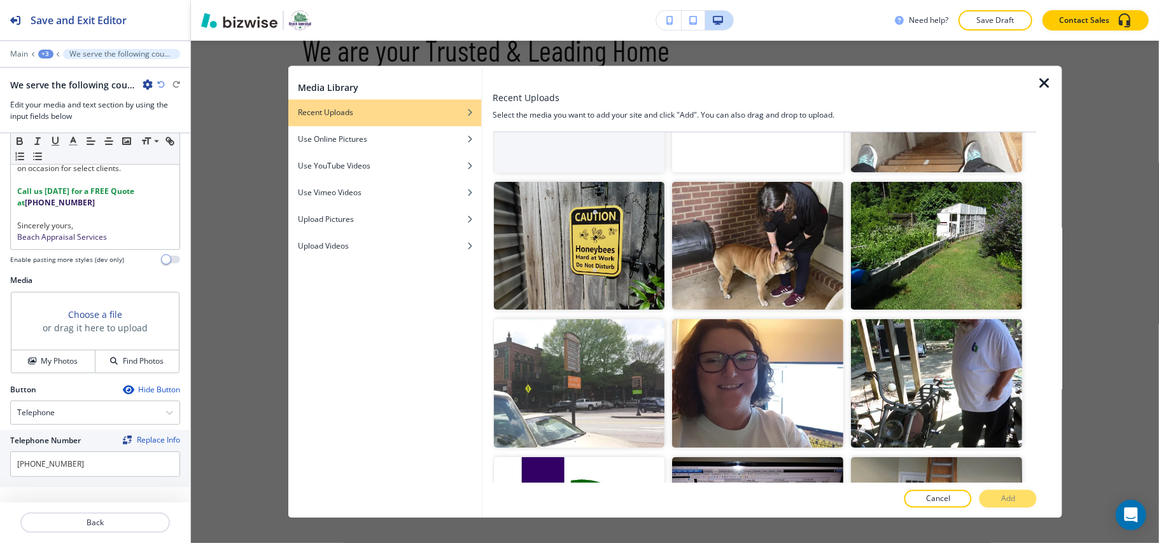
scroll to position [85, 0]
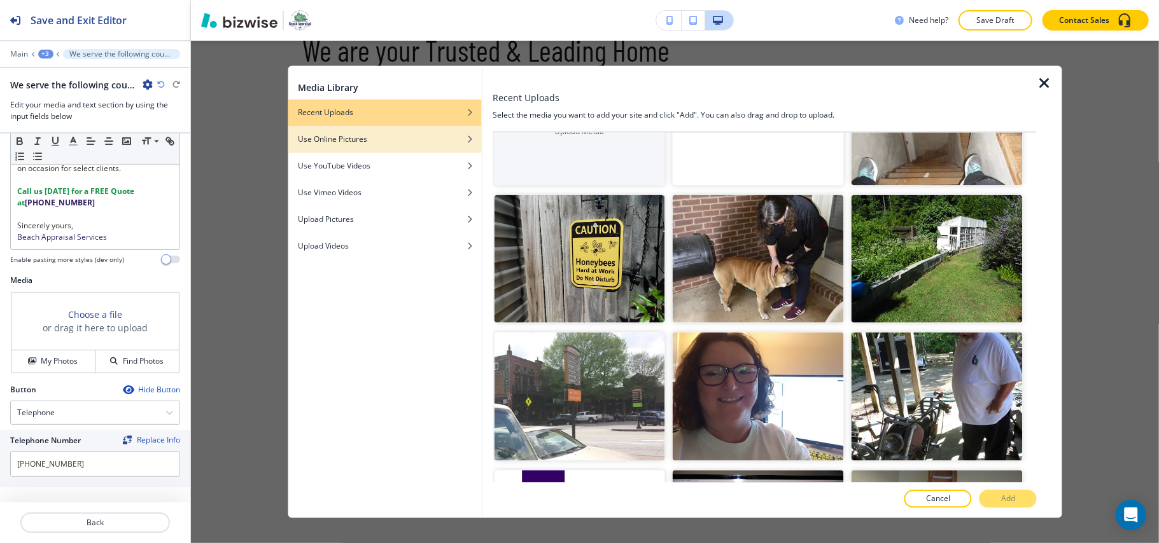
click at [383, 134] on div "Use Online Pictures" at bounding box center [384, 139] width 193 height 11
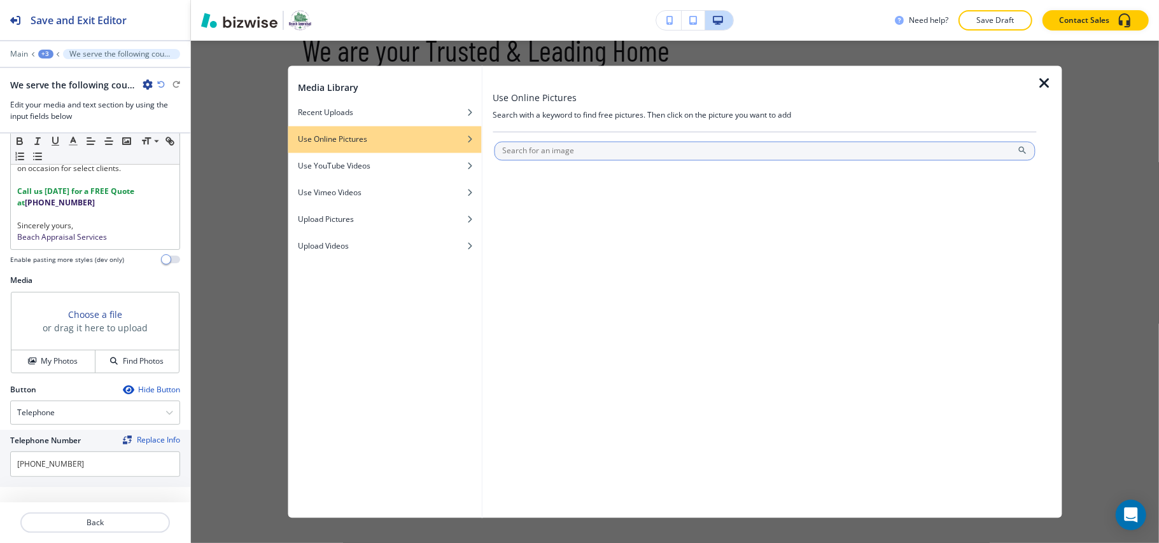
click at [563, 142] on input "text" at bounding box center [765, 151] width 542 height 19
type input "Home Appraiser"
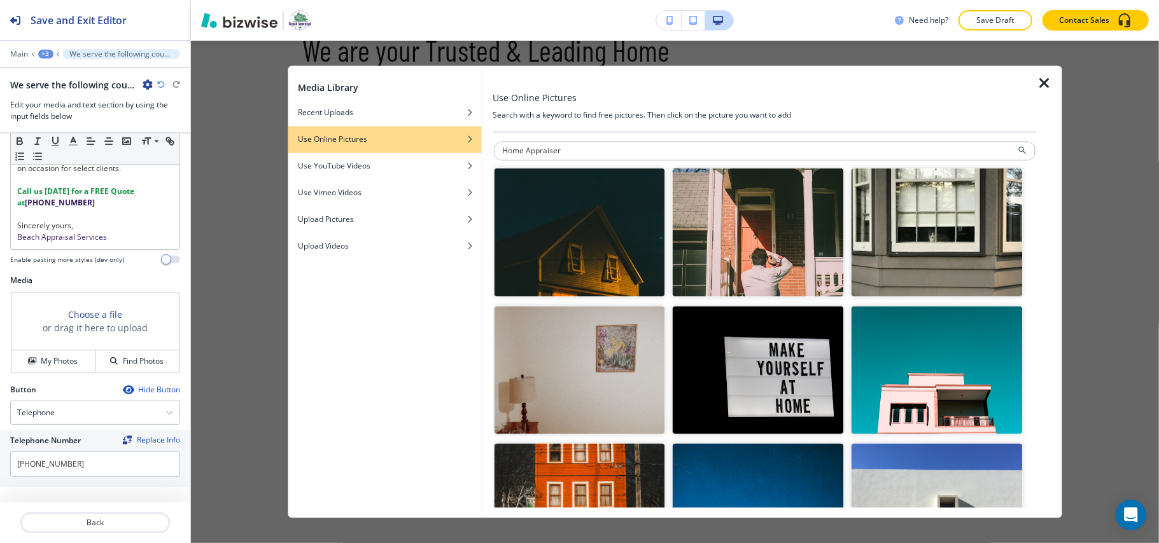
click at [718, 272] on img "button" at bounding box center [758, 233] width 171 height 129
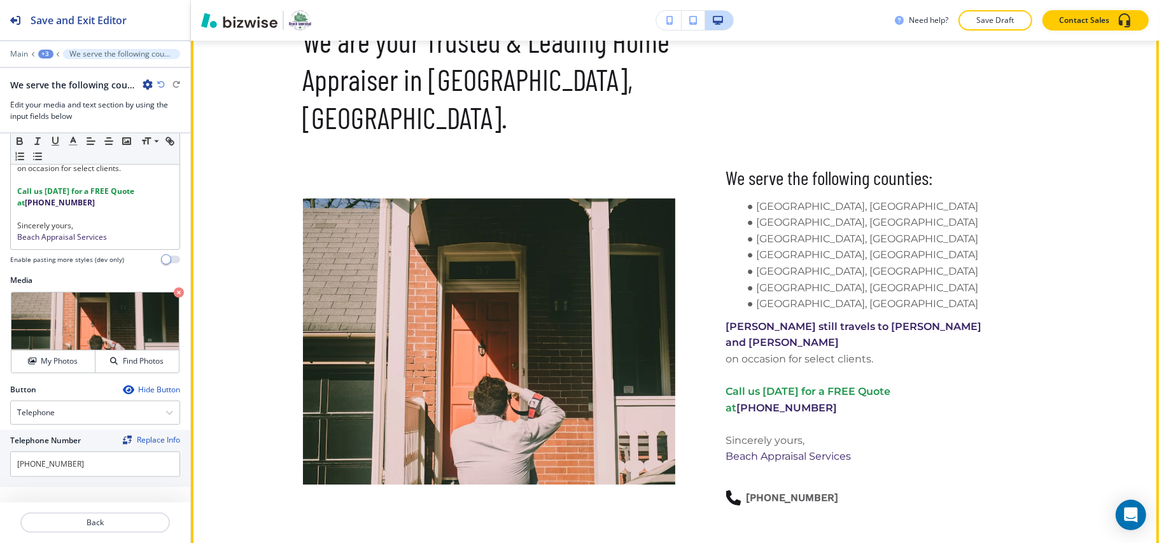
scroll to position [2787, 0]
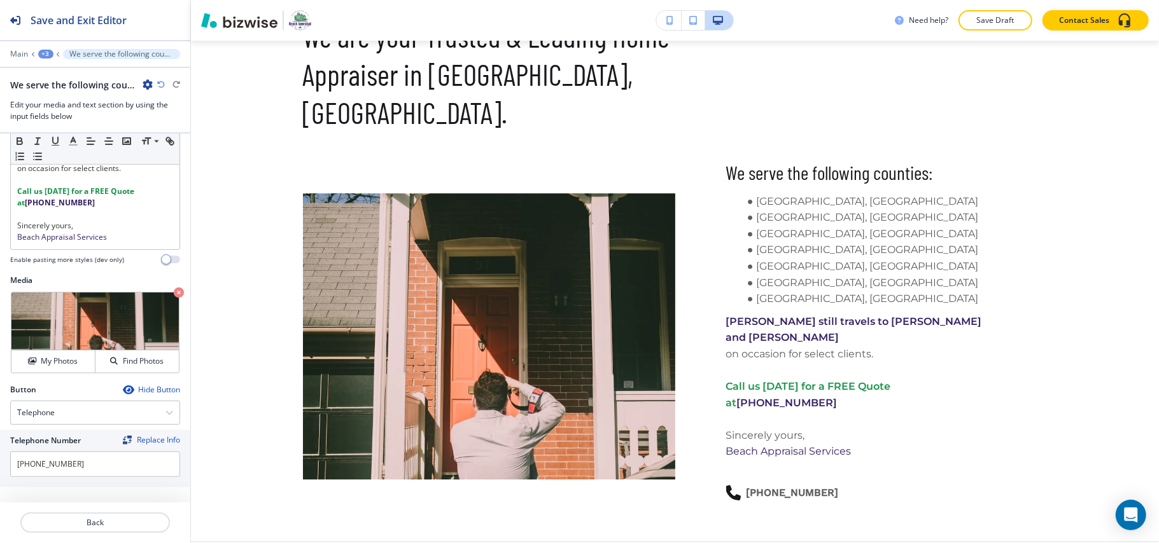
click at [44, 52] on div "+3" at bounding box center [45, 54] width 15 height 9
click at [57, 97] on p "HOME" at bounding box center [78, 97] width 65 height 11
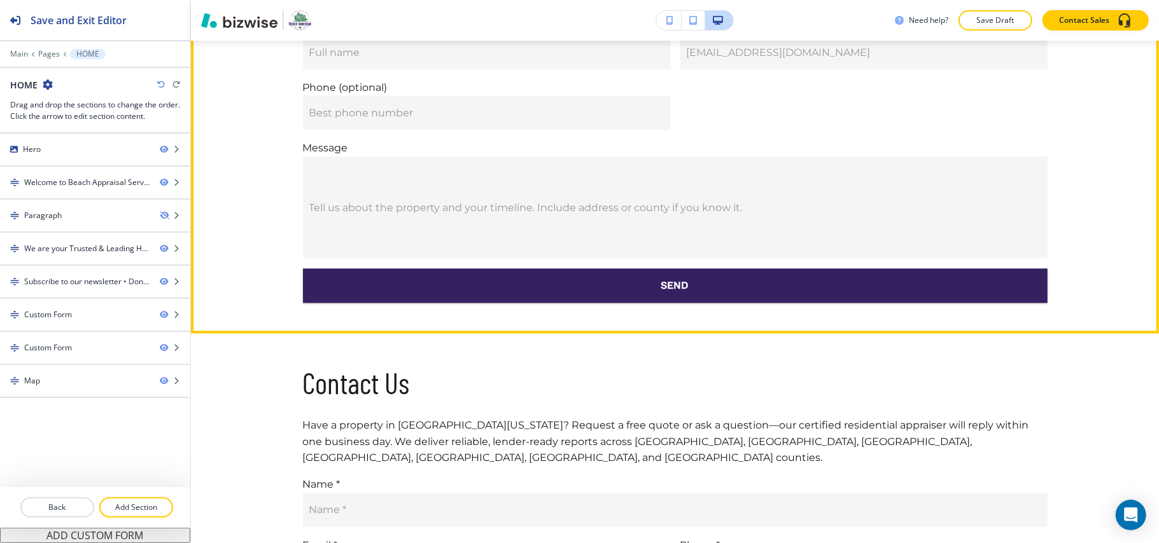
scroll to position [1844, 0]
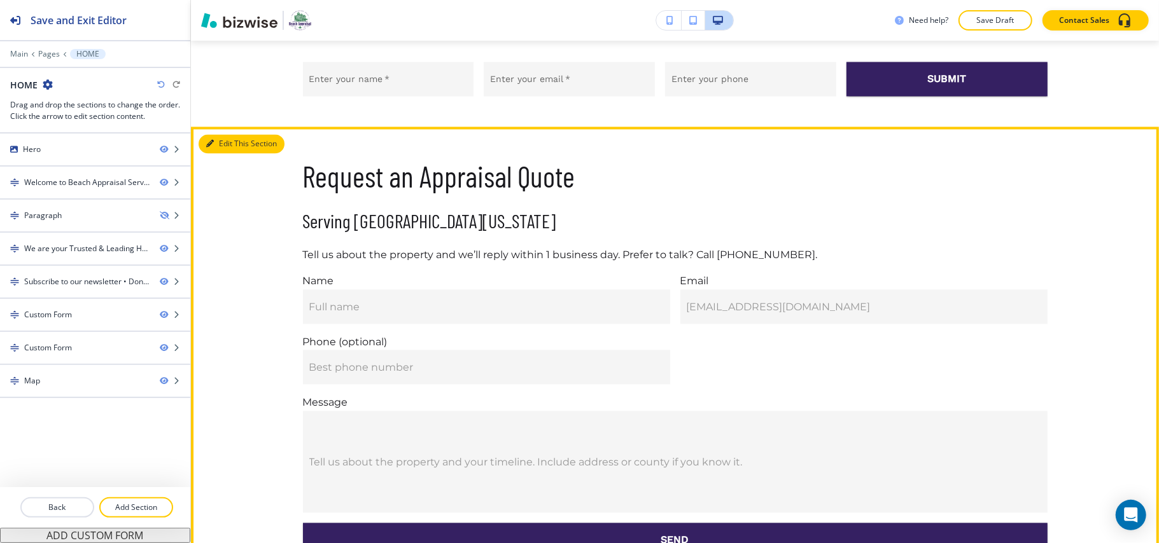
click at [225, 134] on button "Edit This Section" at bounding box center [242, 143] width 86 height 19
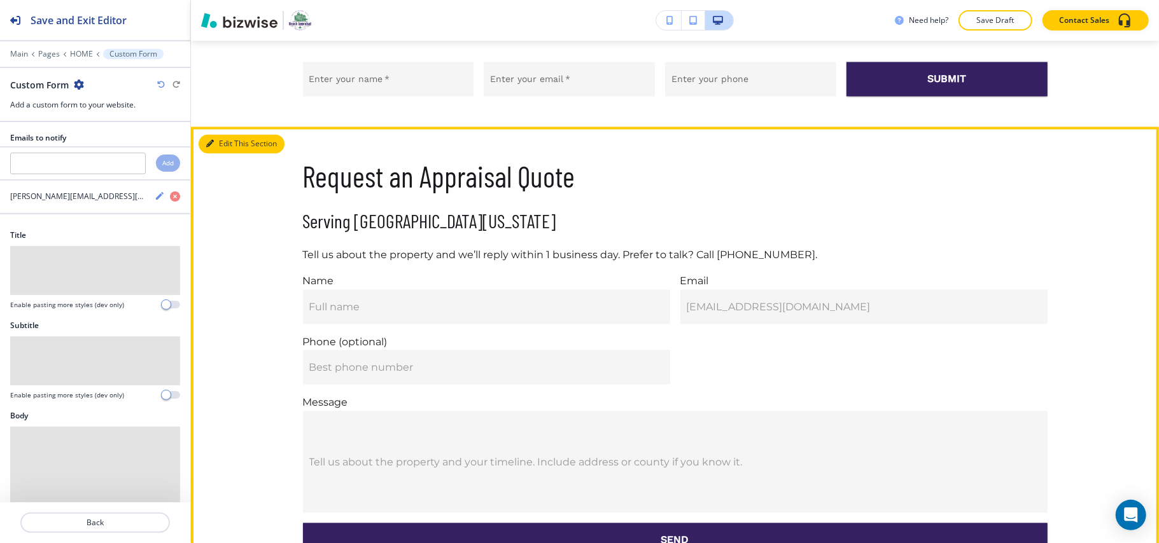
scroll to position [1874, 0]
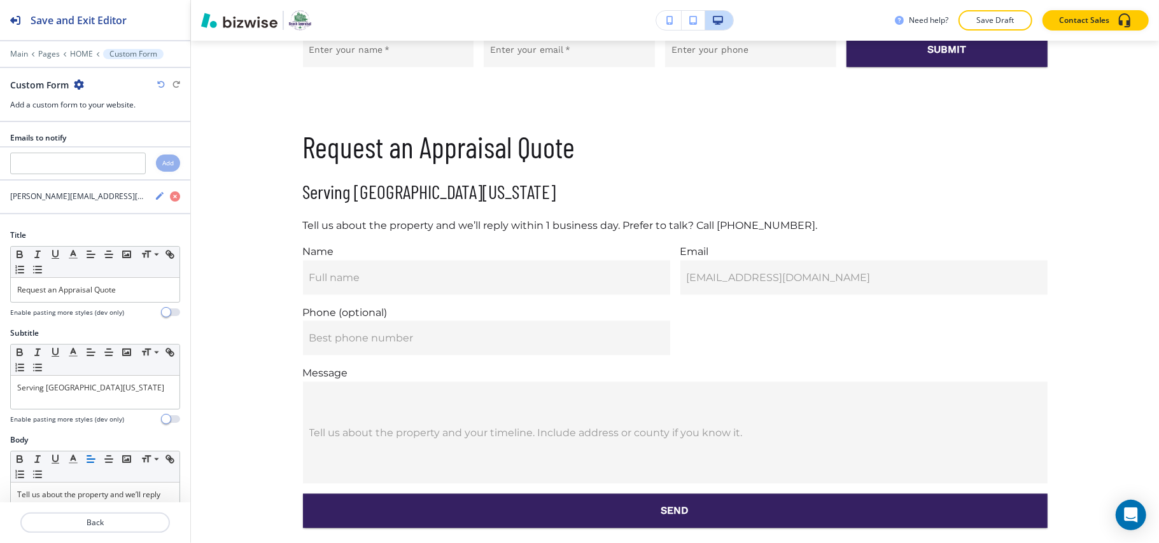
click at [79, 85] on icon "button" at bounding box center [79, 85] width 10 height 10
click at [92, 149] on p "Delete Section" at bounding box center [113, 151] width 65 height 11
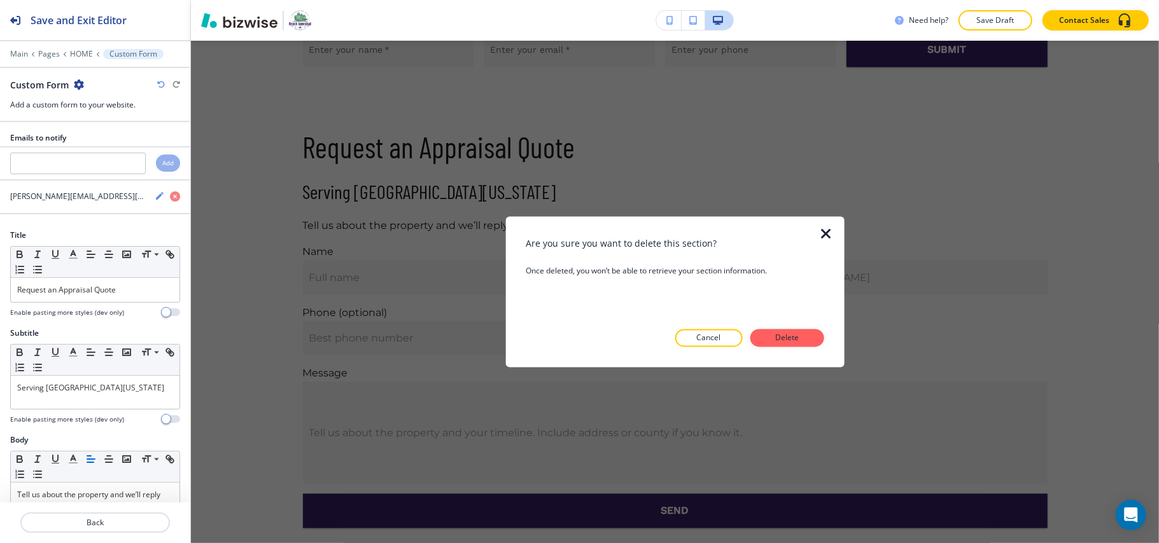
click at [828, 235] on icon "button" at bounding box center [826, 234] width 15 height 15
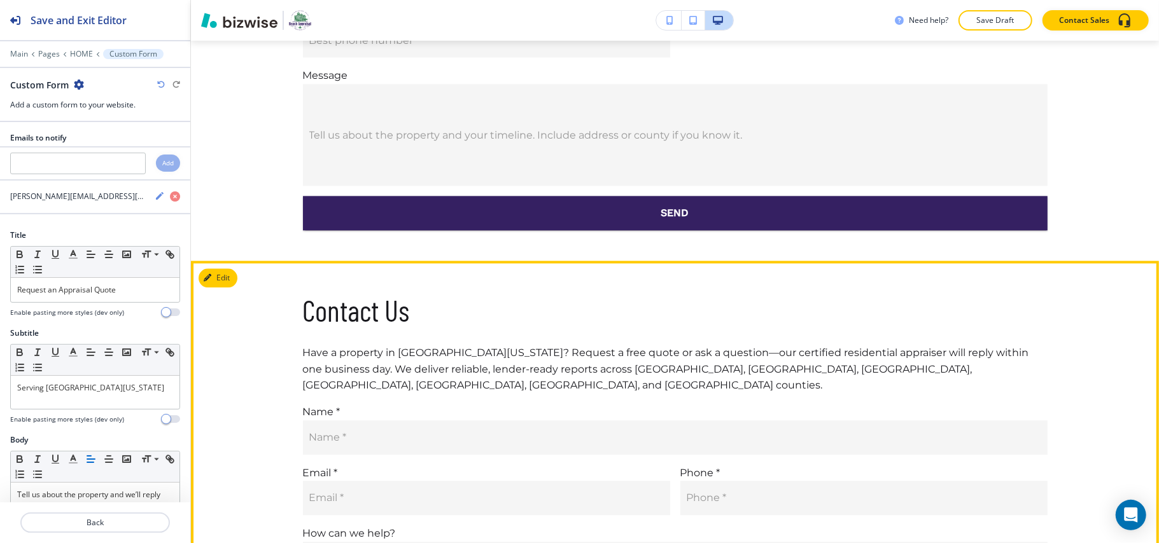
scroll to position [2213, 0]
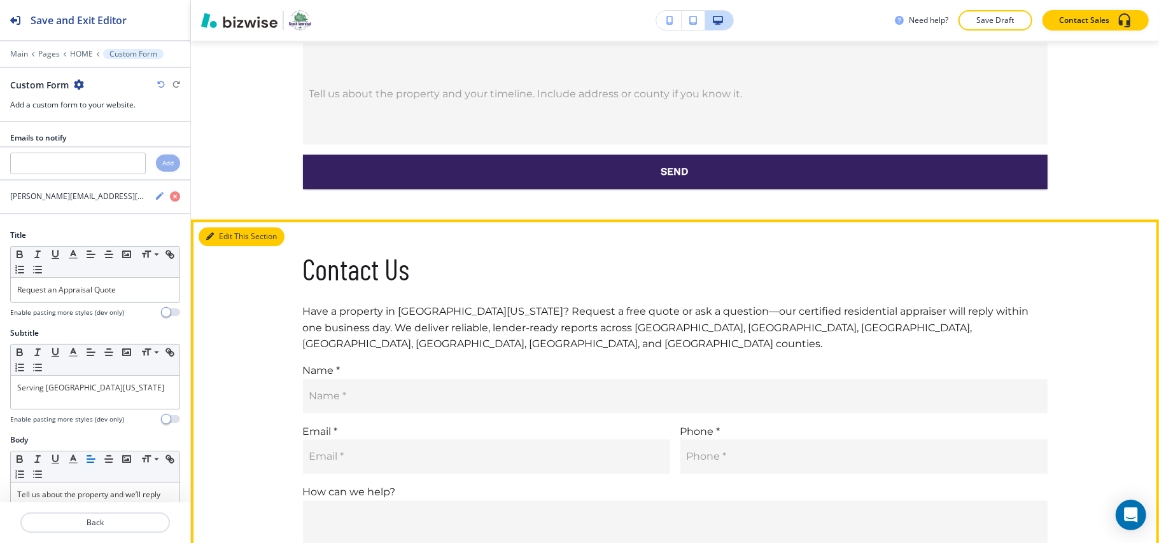
click at [215, 227] on button "Edit This Section" at bounding box center [242, 236] width 86 height 19
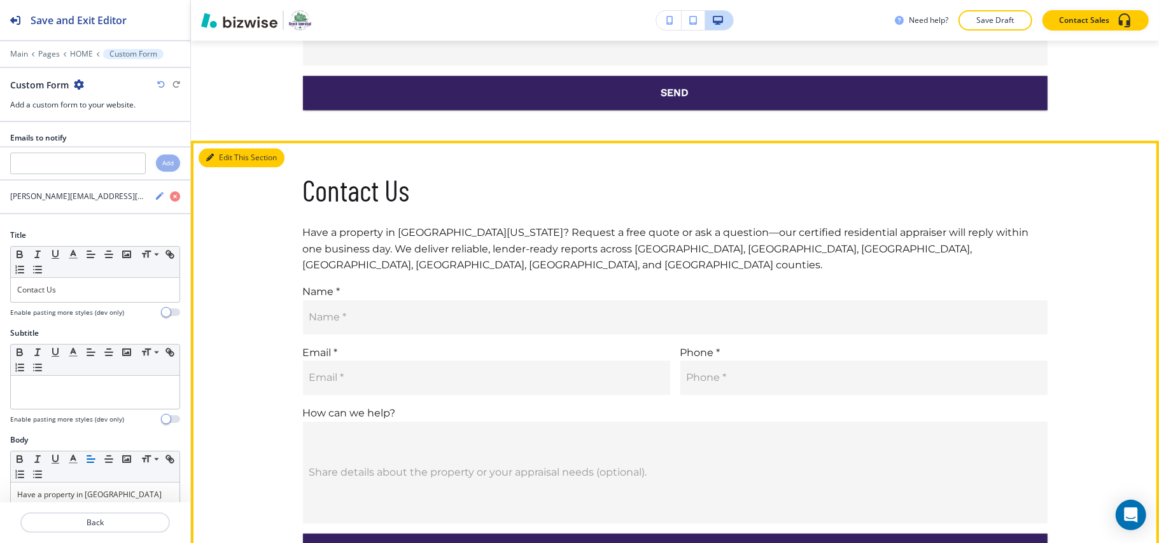
scroll to position [2336, 0]
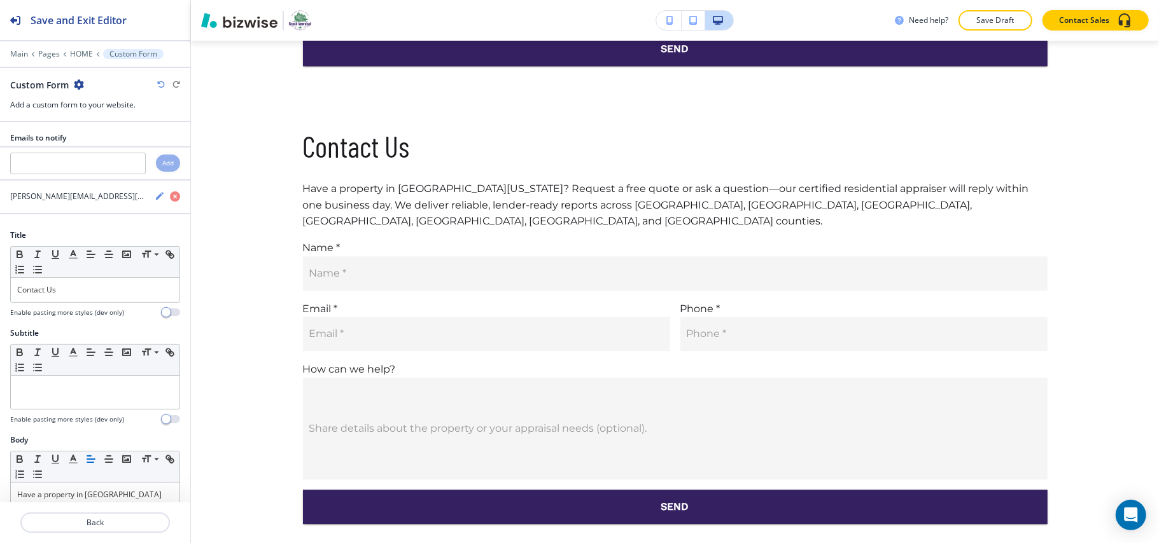
click at [80, 83] on icon "button" at bounding box center [79, 85] width 10 height 10
click at [92, 146] on button "Delete Section" at bounding box center [113, 152] width 81 height 23
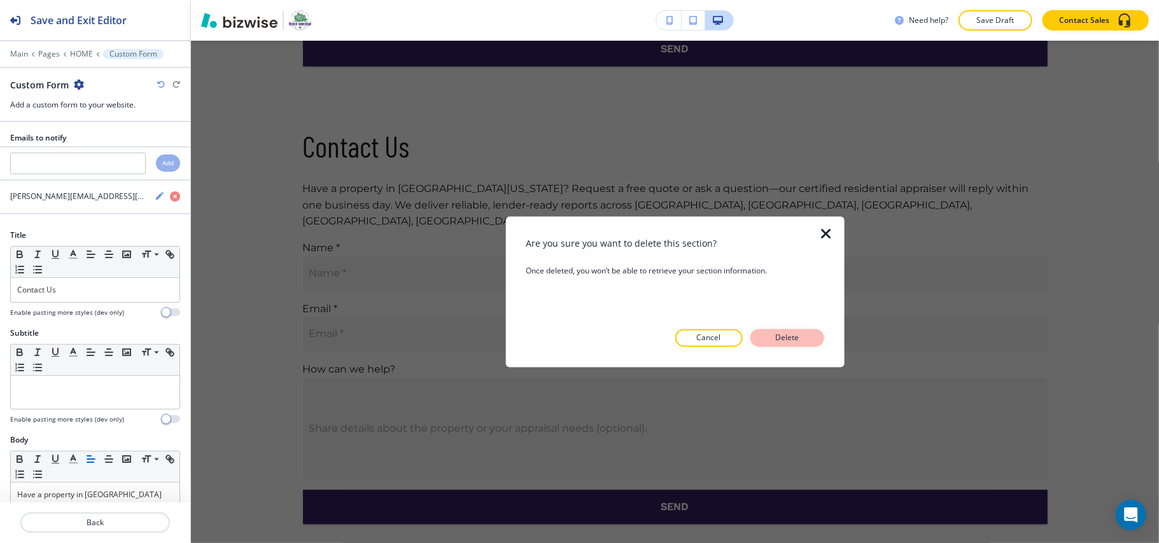
click at [776, 342] on p "Delete" at bounding box center [787, 338] width 31 height 11
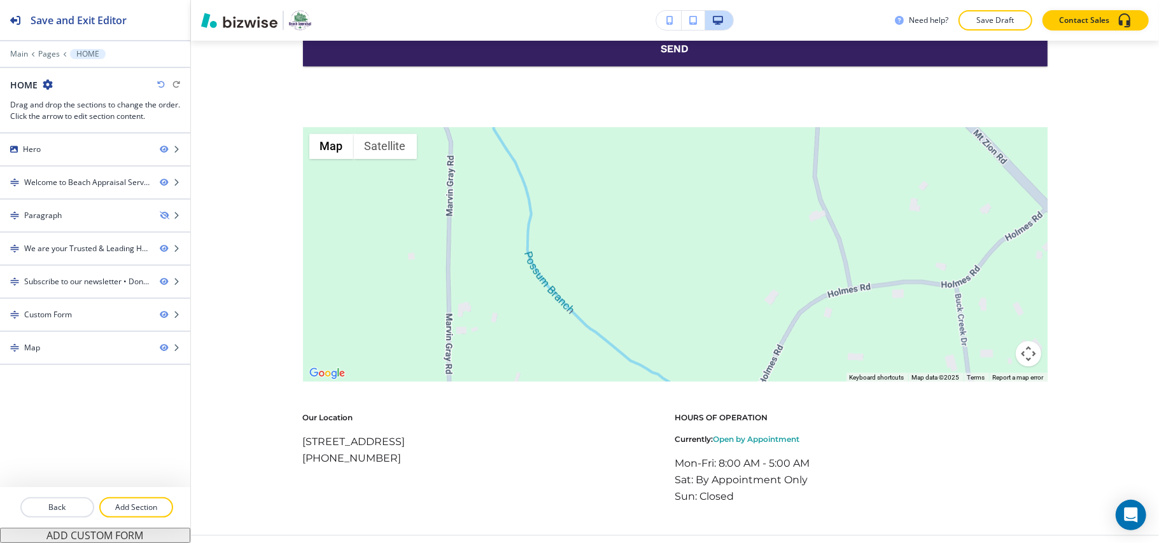
scroll to position [1894, 0]
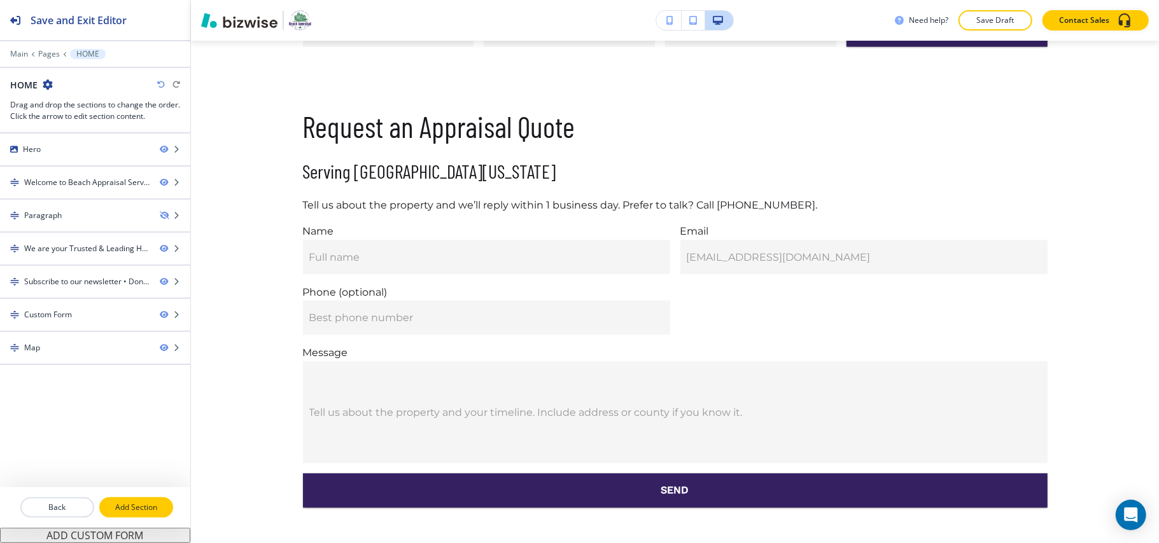
click at [137, 514] on p "Add Section" at bounding box center [136, 507] width 71 height 11
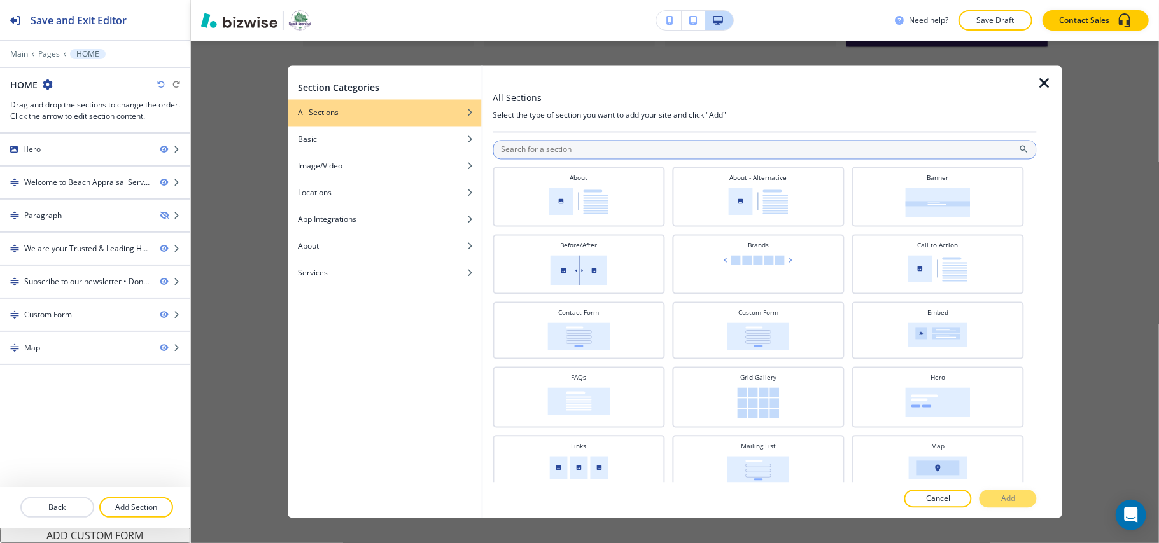
click at [612, 153] on input "text" at bounding box center [765, 150] width 544 height 19
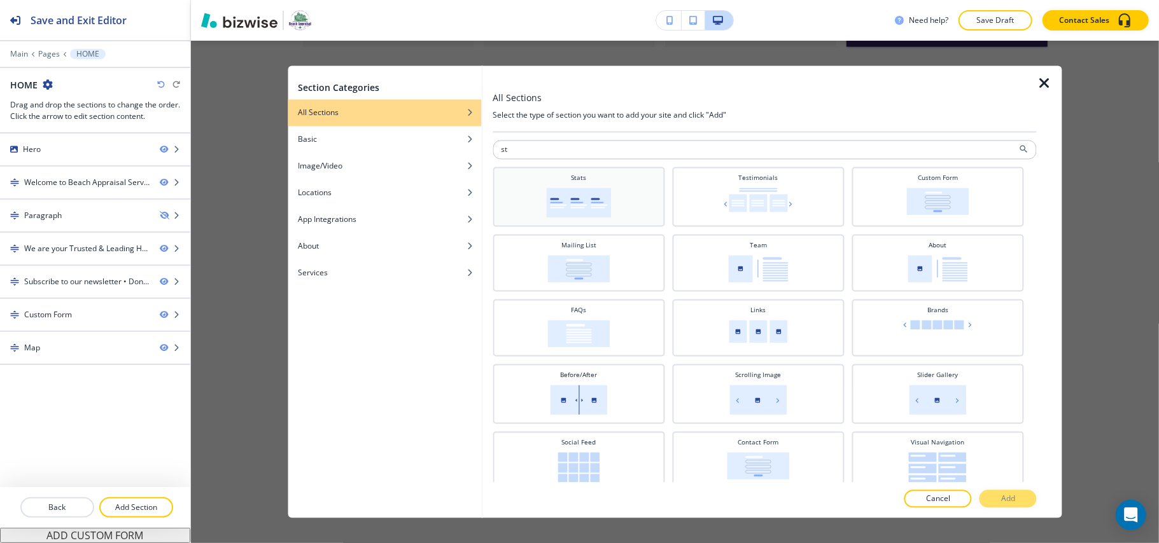
type input "st"
click at [605, 183] on div "Stats" at bounding box center [578, 196] width 159 height 45
click at [1022, 502] on button "Add" at bounding box center [1007, 500] width 57 height 18
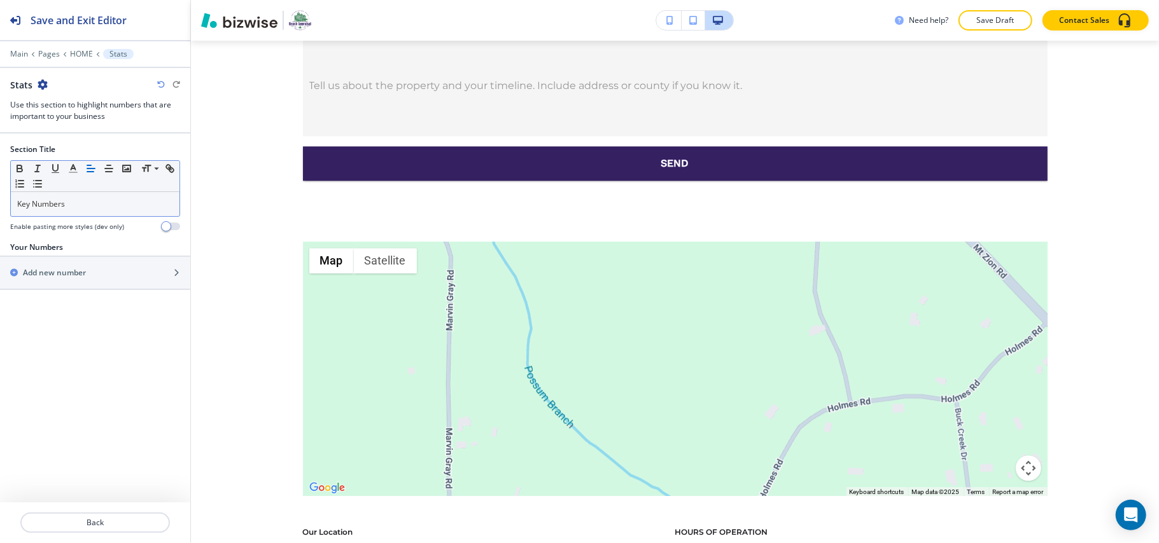
scroll to position [2480, 0]
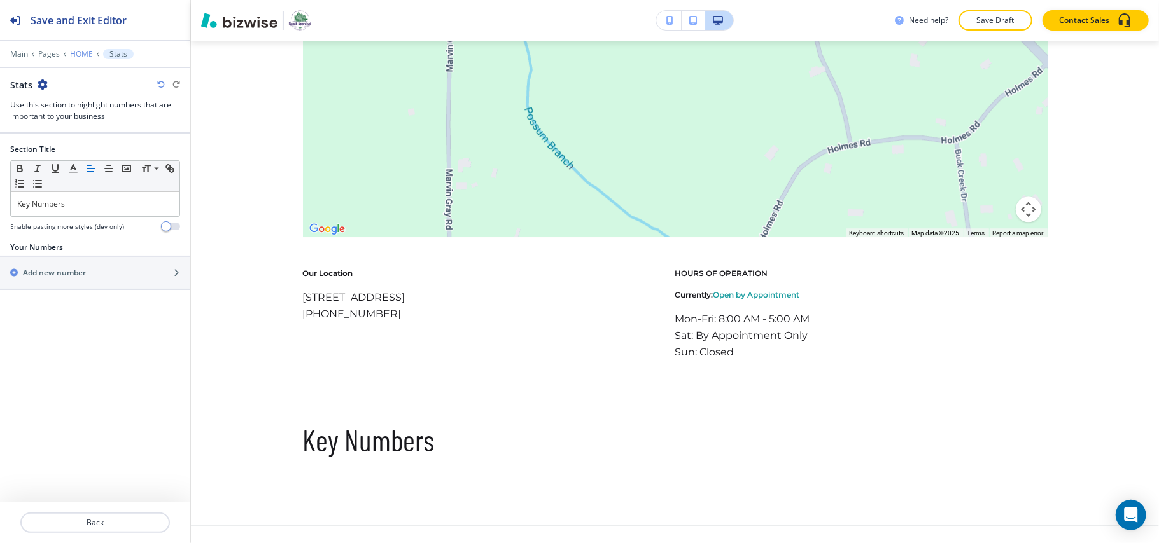
click at [80, 54] on p "HOME" at bounding box center [81, 54] width 23 height 9
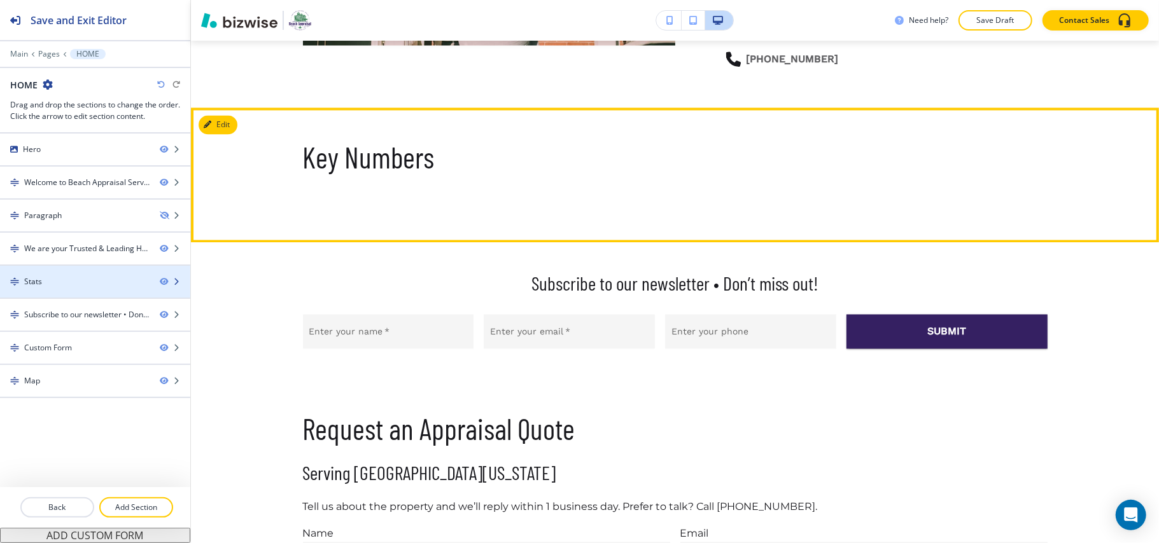
scroll to position [1737, 0]
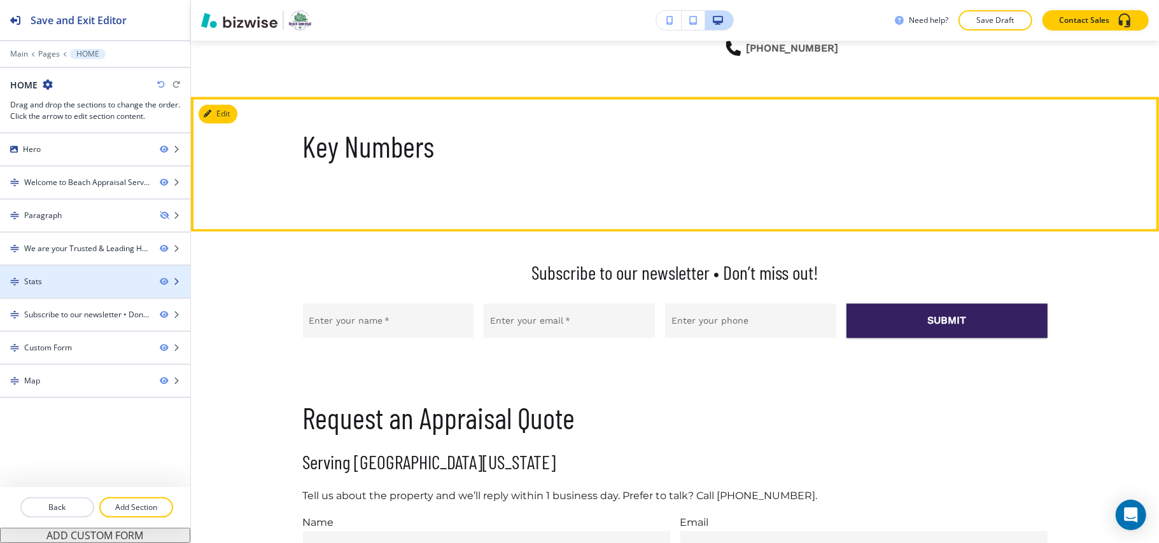
click at [60, 285] on div "Stats" at bounding box center [75, 281] width 150 height 11
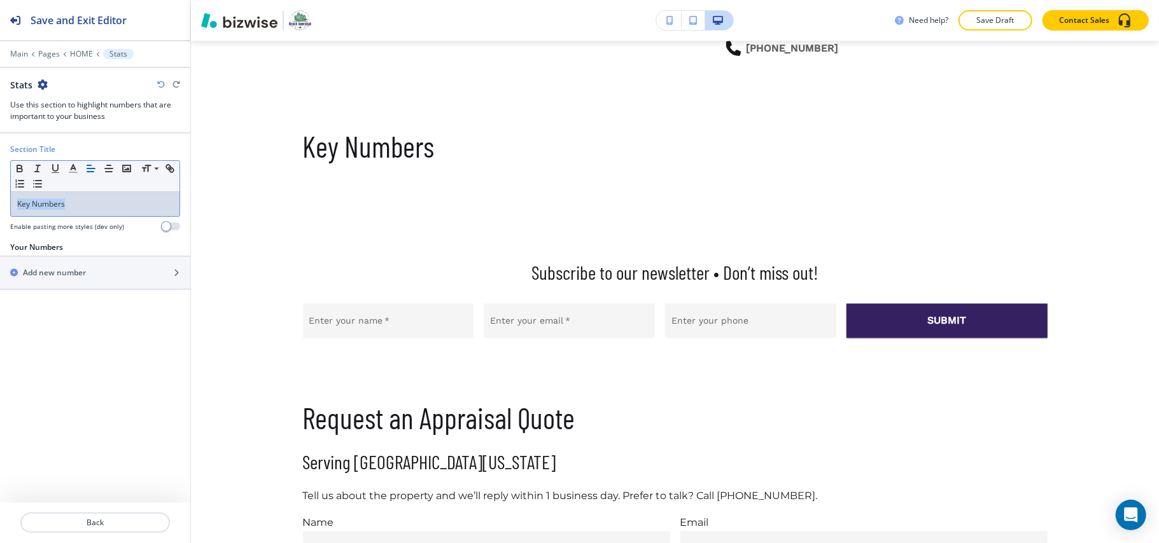
drag, startPoint x: 77, startPoint y: 210, endPoint x: 0, endPoint y: 205, distance: 77.2
click at [0, 205] on div "Section Title Small Normal Large Huge Key Numbers Enable pasting more styles (d…" at bounding box center [95, 193] width 190 height 98
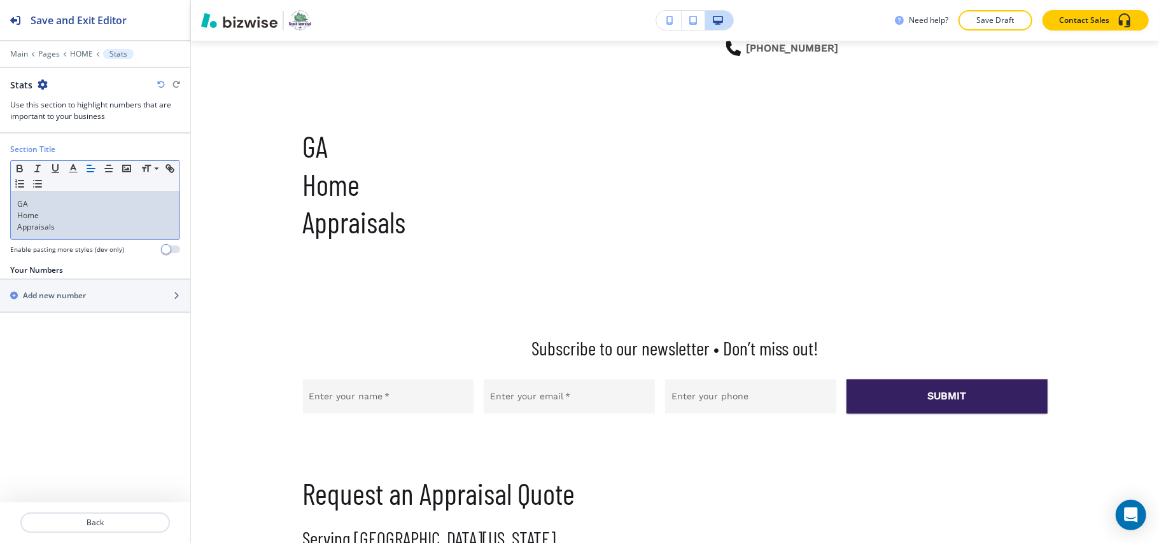
click at [10, 214] on div "Small Normal Large Huge GA Home Appraisals" at bounding box center [95, 200] width 170 height 80
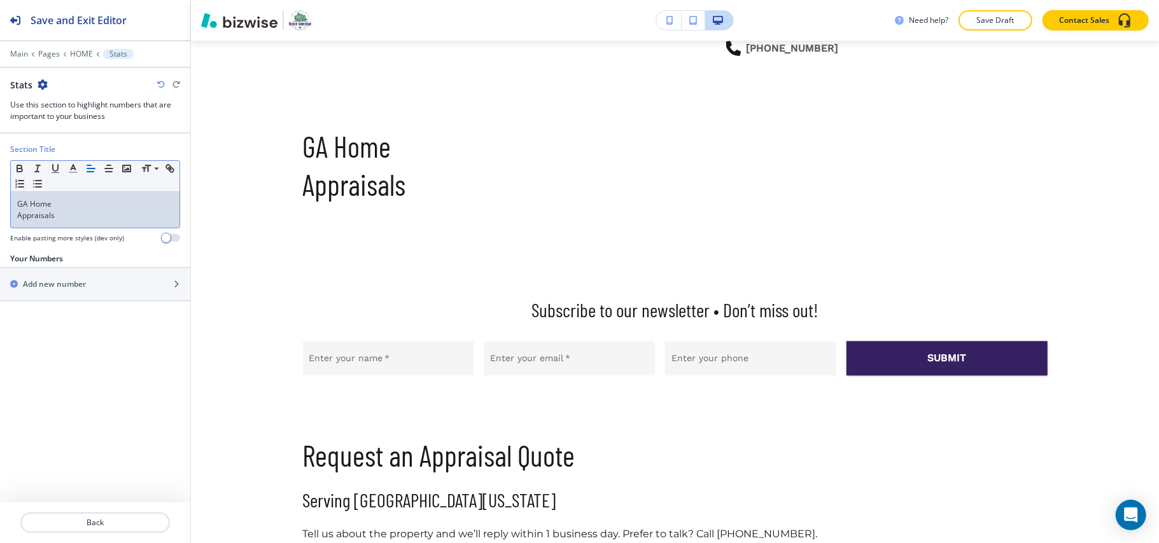
click at [14, 214] on div "GA Home Appraisals" at bounding box center [95, 210] width 169 height 36
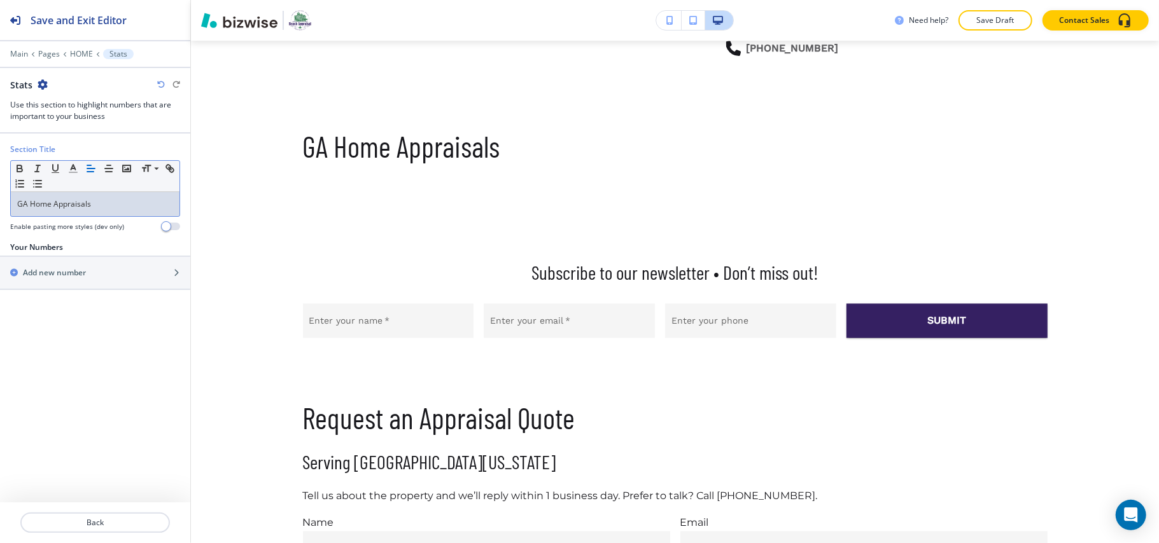
click at [85, 290] on div at bounding box center [95, 289] width 190 height 1
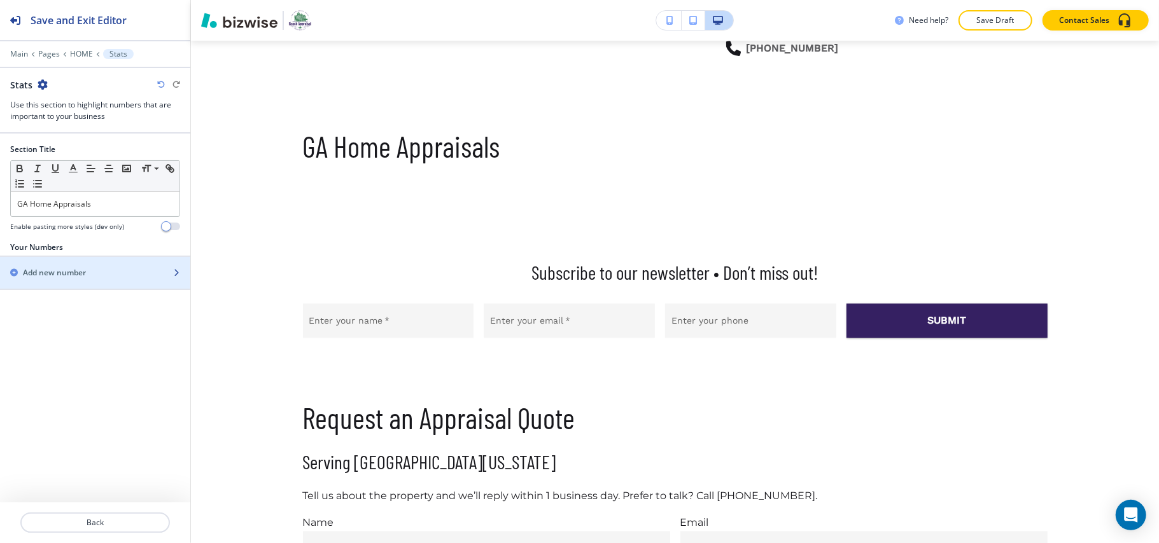
click at [100, 288] on div "button" at bounding box center [95, 284] width 190 height 10
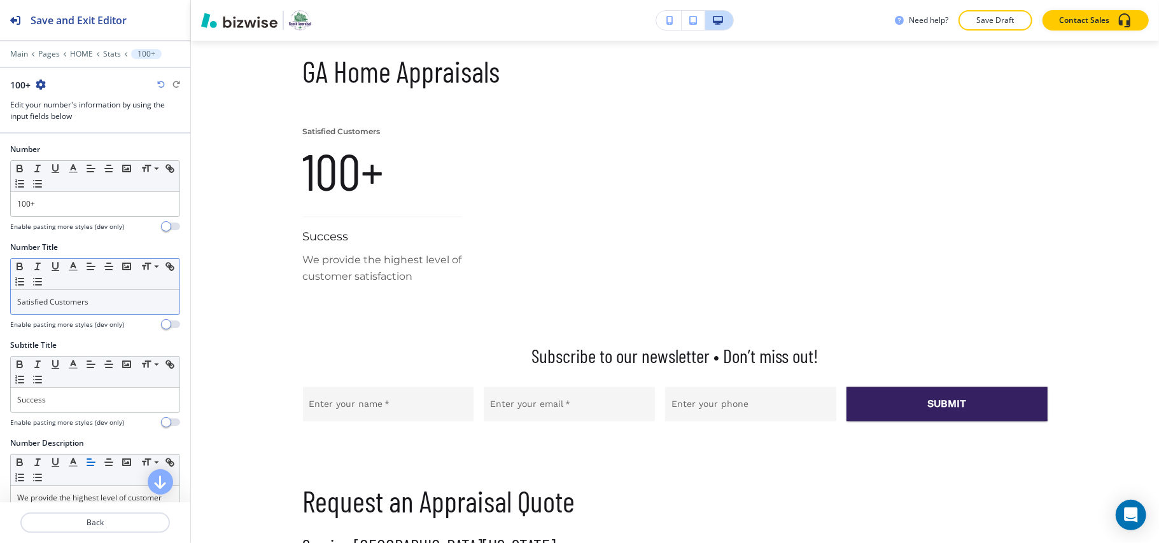
scroll to position [1841, 0]
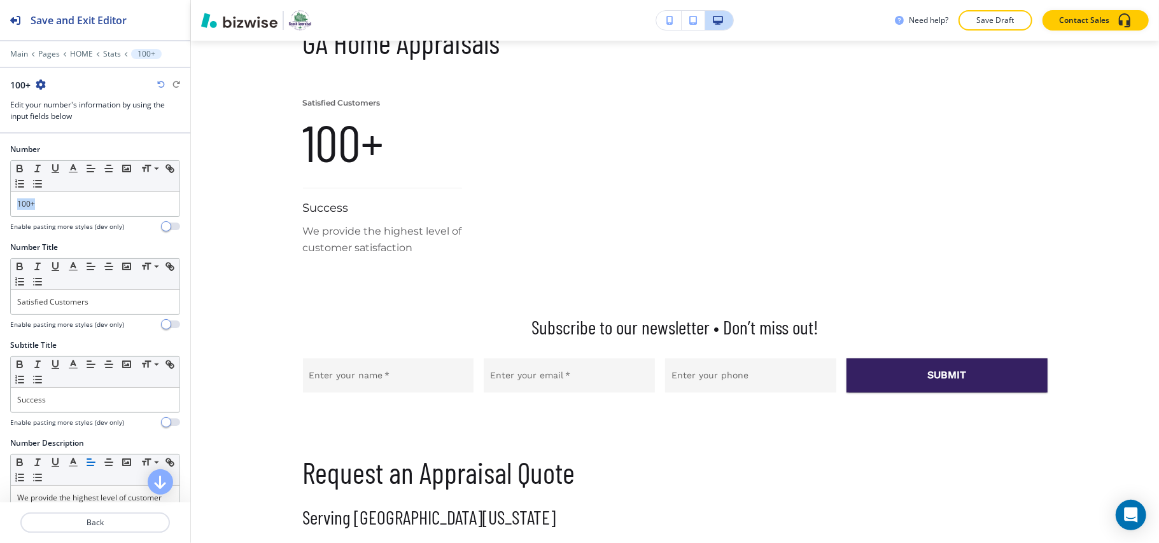
click at [0, 205] on div "Number Small Normal Large Huge 100+ Enable pasting more styles (dev only)" at bounding box center [95, 193] width 190 height 98
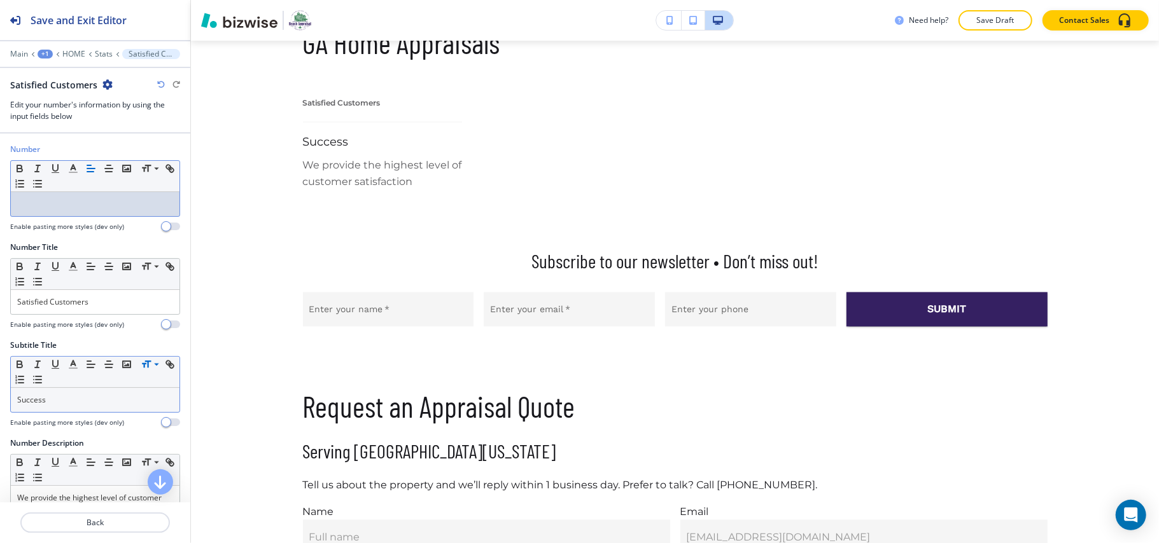
scroll to position [0, 0]
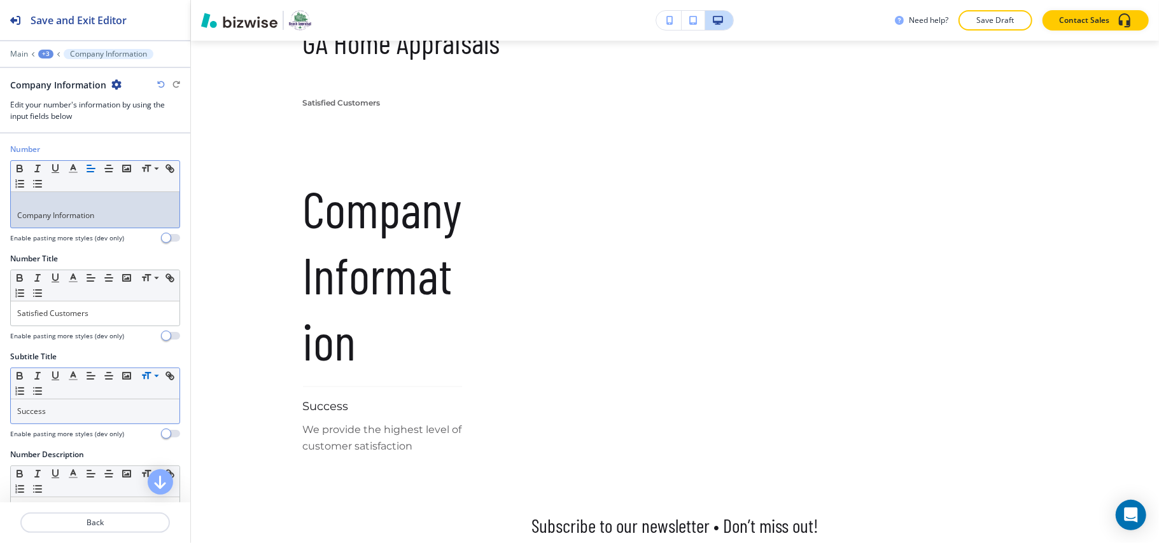
click at [15, 220] on div "Company Information" at bounding box center [95, 210] width 169 height 36
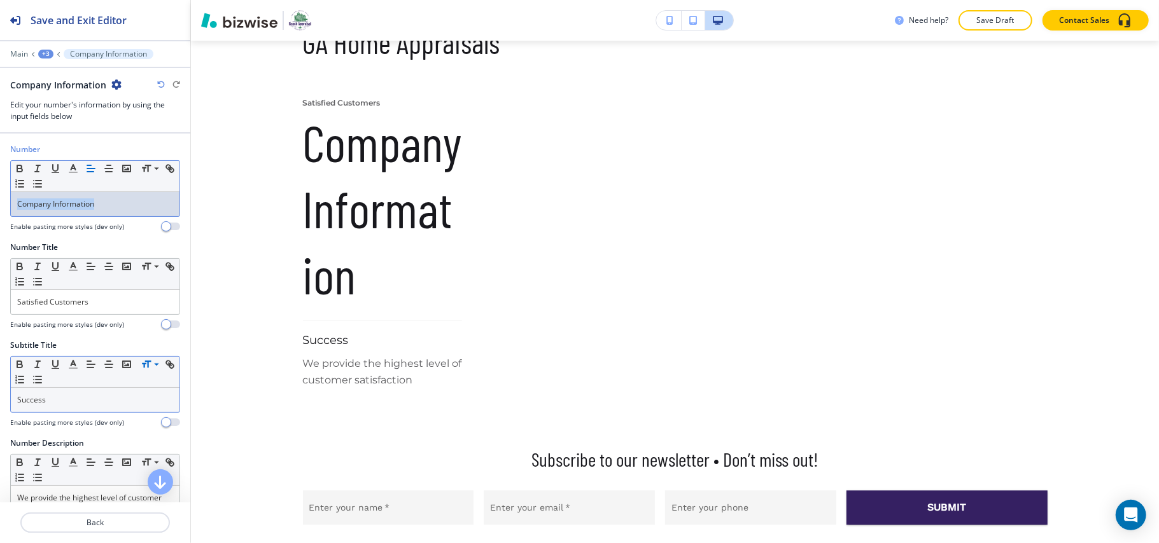
drag, startPoint x: 112, startPoint y: 202, endPoint x: 0, endPoint y: 202, distance: 112.0
click at [0, 202] on div "Number Small Normal Large Huge Company Information Enable pasting more styles (…" at bounding box center [95, 193] width 190 height 98
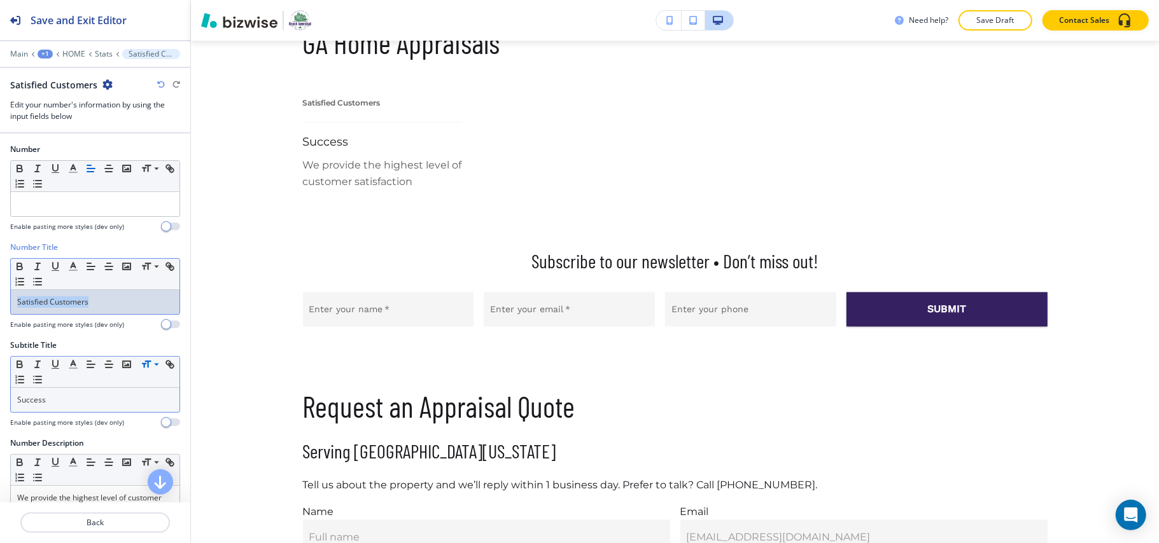
drag, startPoint x: 69, startPoint y: 300, endPoint x: 0, endPoint y: 286, distance: 70.8
click at [0, 286] on div "Number Title Small Normal Large Huge Satisfied Customers Enable pasting more st…" at bounding box center [95, 291] width 190 height 98
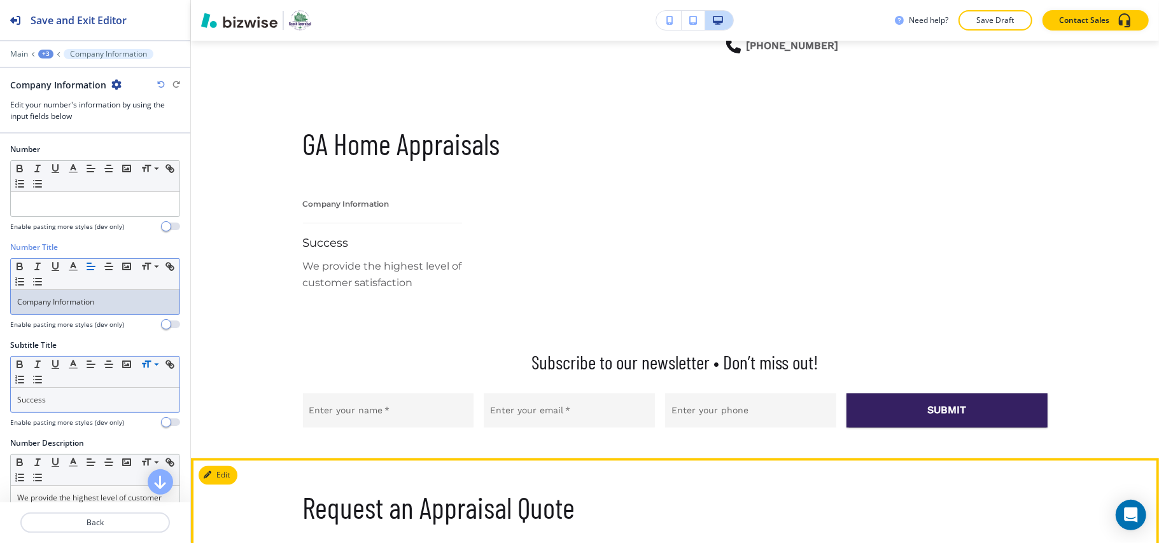
scroll to position [1671, 0]
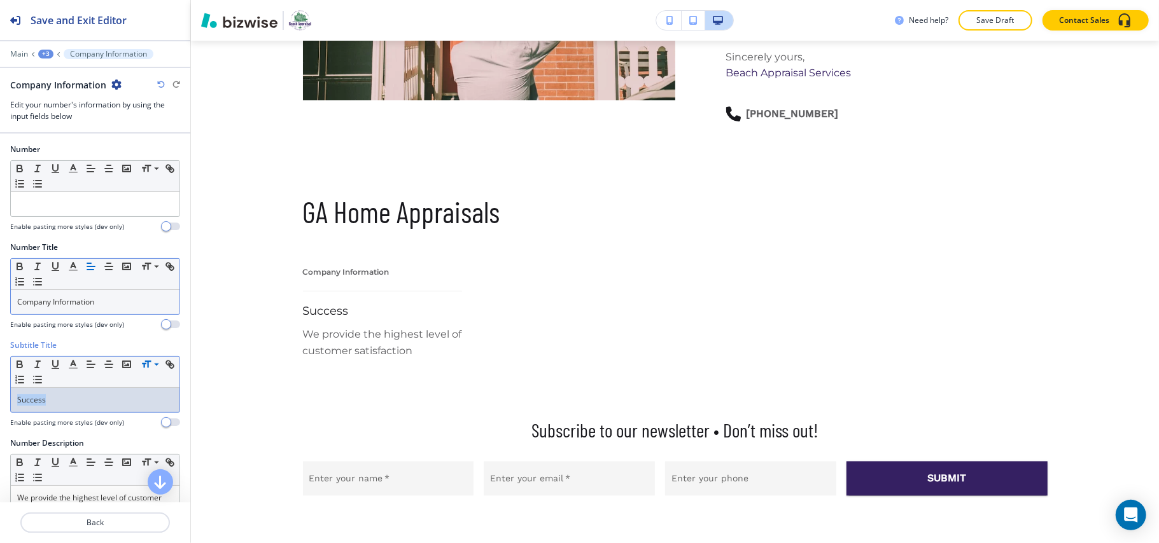
drag, startPoint x: 85, startPoint y: 409, endPoint x: 0, endPoint y: 396, distance: 86.2
click at [0, 396] on div "Subtitle Title Small Normal Large Huge Success Enable pasting more styles (dev …" at bounding box center [95, 389] width 190 height 98
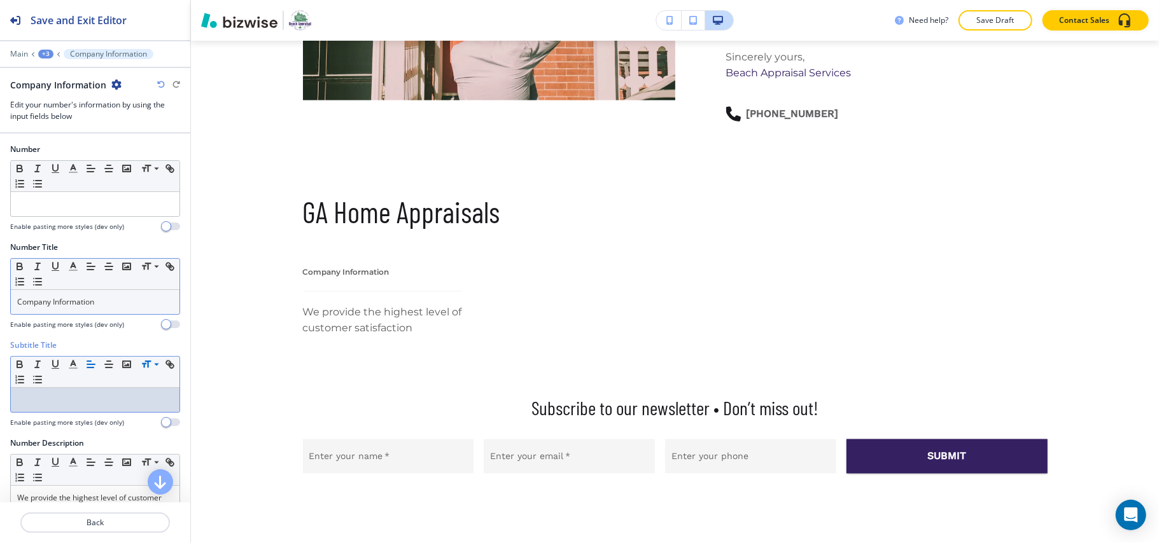
scroll to position [169, 0]
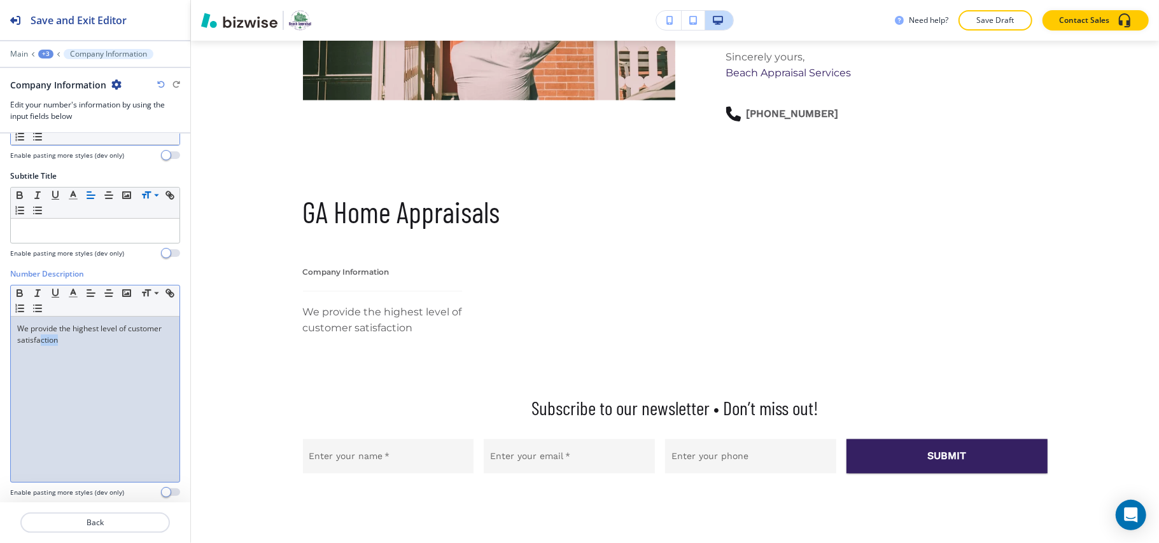
drag, startPoint x: 169, startPoint y: 373, endPoint x: 74, endPoint y: 345, distance: 98.3
click at [74, 345] on div "Number Description Small Normal Large Huge We provide the highest level of cust…" at bounding box center [95, 388] width 190 height 239
click at [132, 345] on p "We provide the highest level of customer satisfaction" at bounding box center [95, 334] width 156 height 23
drag, startPoint x: 131, startPoint y: 350, endPoint x: 0, endPoint y: 323, distance: 133.8
click at [0, 323] on div "Number Description Small Normal Large Huge We provide the highest level of cust…" at bounding box center [95, 388] width 190 height 239
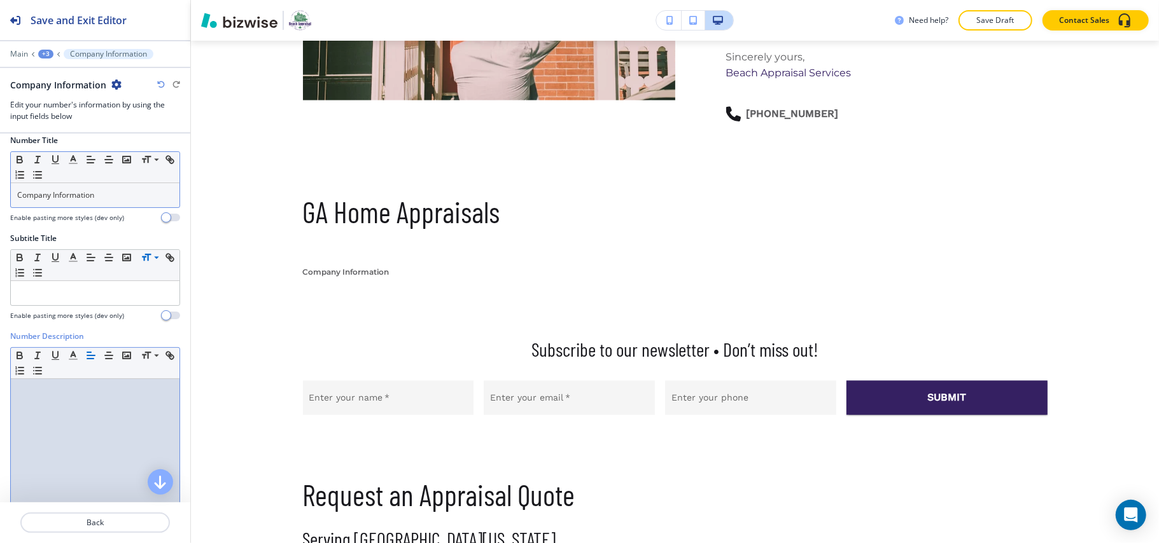
scroll to position [0, 0]
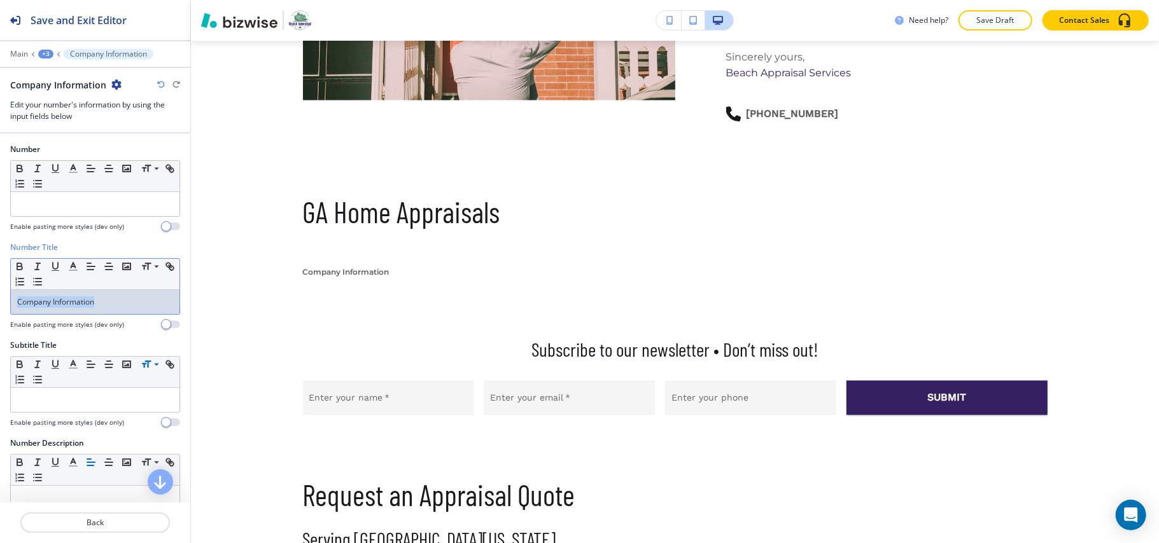
drag, startPoint x: 0, startPoint y: 298, endPoint x: 13, endPoint y: 295, distance: 13.7
click at [0, 295] on div "Number Title Small Normal Large Huge Company Information Enable pasting more st…" at bounding box center [95, 291] width 190 height 98
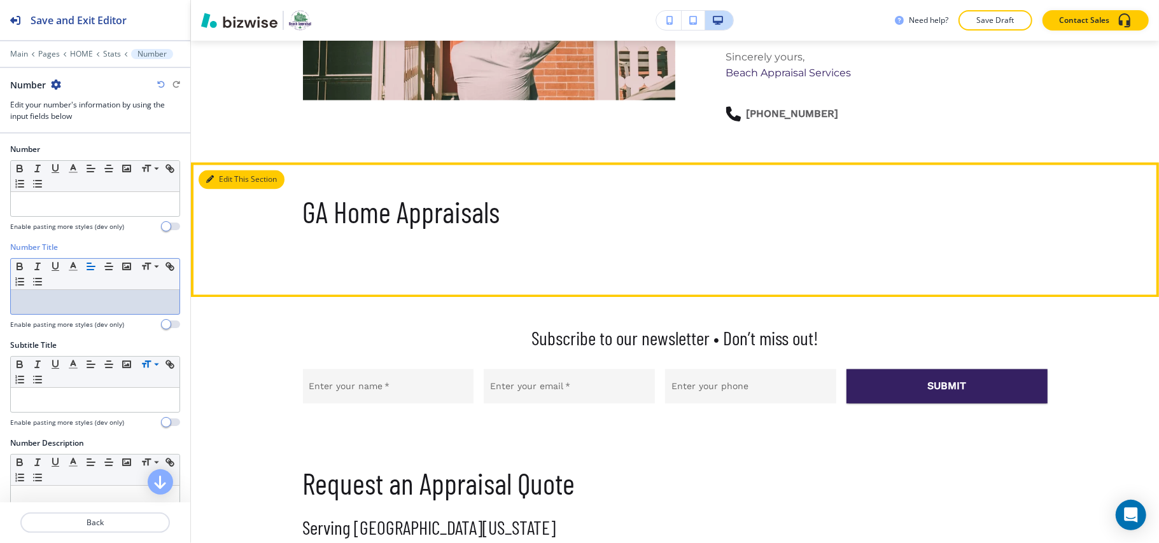
click at [217, 171] on button "Edit This Section" at bounding box center [242, 180] width 86 height 19
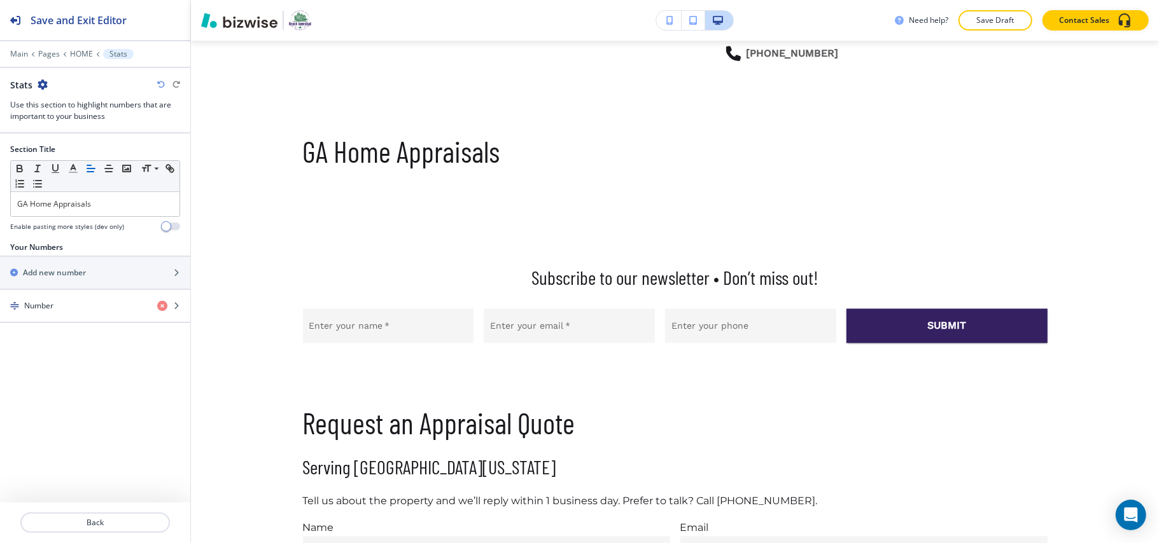
scroll to position [1737, 0]
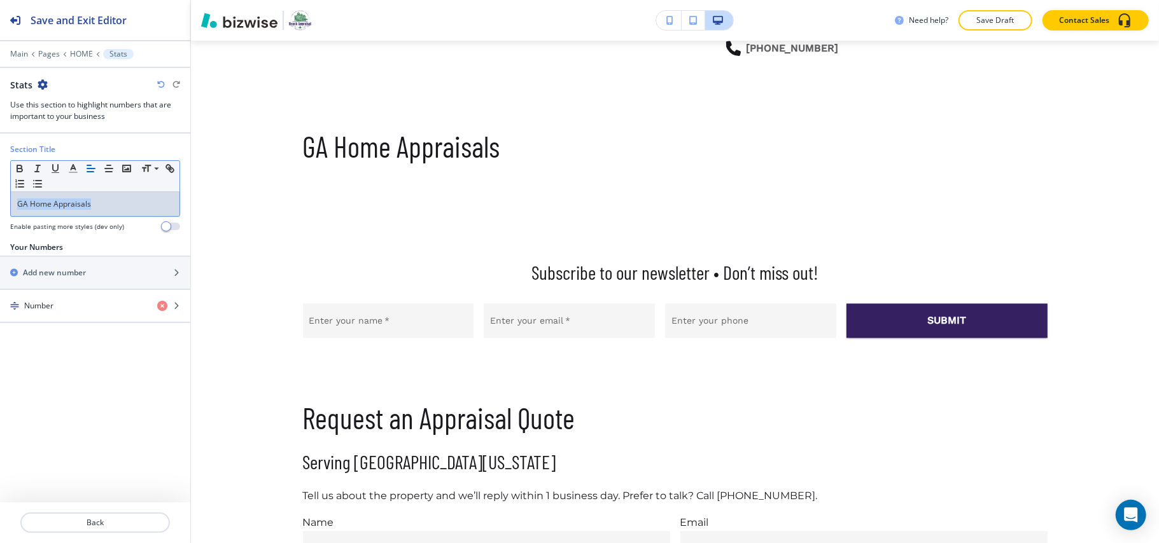
drag, startPoint x: 109, startPoint y: 201, endPoint x: 0, endPoint y: 202, distance: 109.5
click at [0, 202] on div "Section Title Small Normal Large Huge GA Home Appraisals Enable pasting more st…" at bounding box center [95, 193] width 190 height 98
click at [82, 312] on div "Number" at bounding box center [73, 305] width 147 height 11
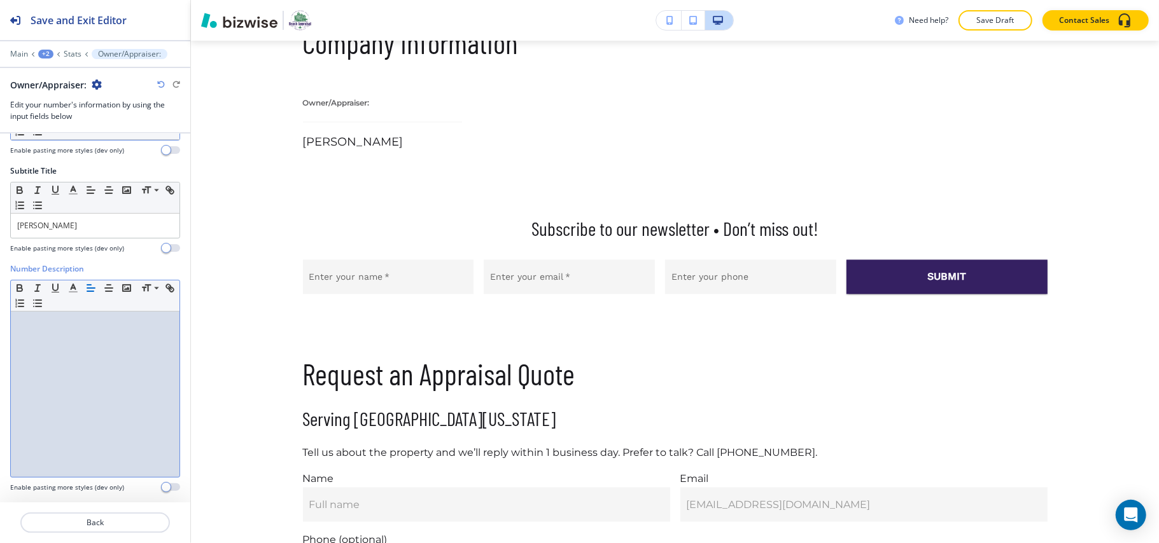
scroll to position [0, 0]
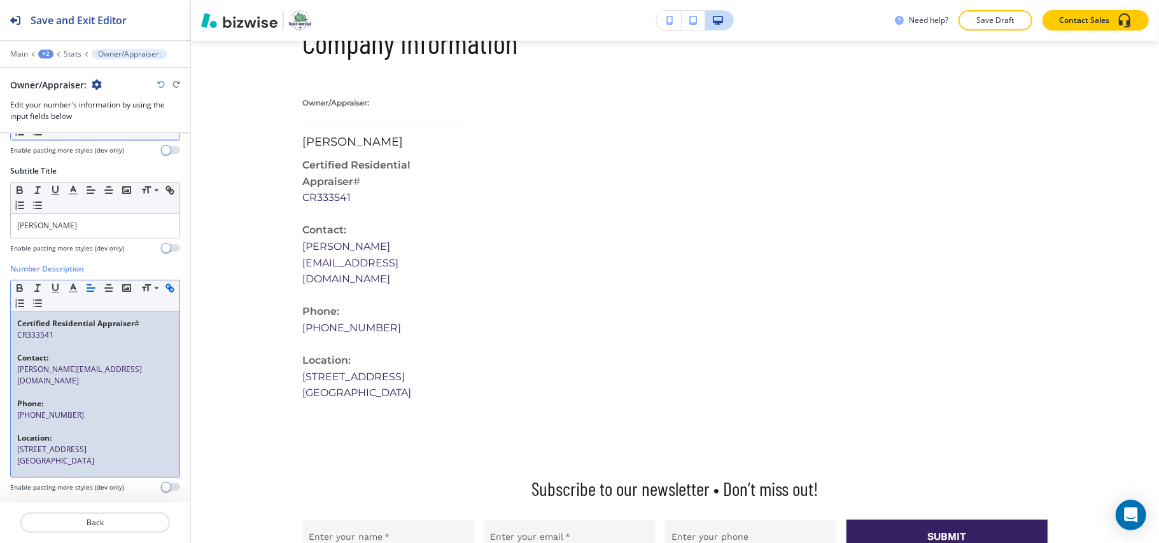
click at [52, 344] on p "​" at bounding box center [95, 346] width 156 height 11
click at [11, 367] on div "Certified Residential Appraiser # CR333541 ​ Contact: [PERSON_NAME][EMAIL_ADDRE…" at bounding box center [95, 394] width 169 height 165
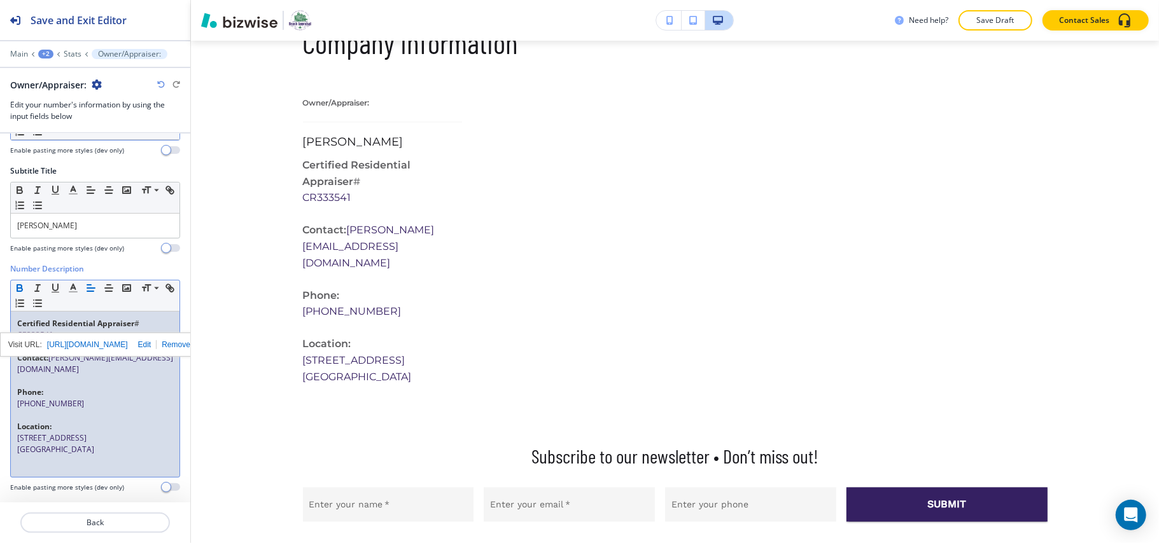
click at [79, 387] on p "Phone:" at bounding box center [95, 392] width 156 height 11
click at [9, 357] on div "Number Description Small Normal Large Huge Certified Residential Appraiser # CR…" at bounding box center [95, 382] width 190 height 239
click at [74, 358] on link "[PERSON_NAME][EMAIL_ADDRESS][DOMAIN_NAME]" at bounding box center [95, 364] width 156 height 22
drag, startPoint x: 108, startPoint y: 428, endPoint x: 111, endPoint y: 434, distance: 7.1
click at [110, 433] on div "Certified Residential Appraiser # CR333541 ​ Contact: [PERSON_NAME][EMAIL_ADDRE…" at bounding box center [95, 394] width 169 height 165
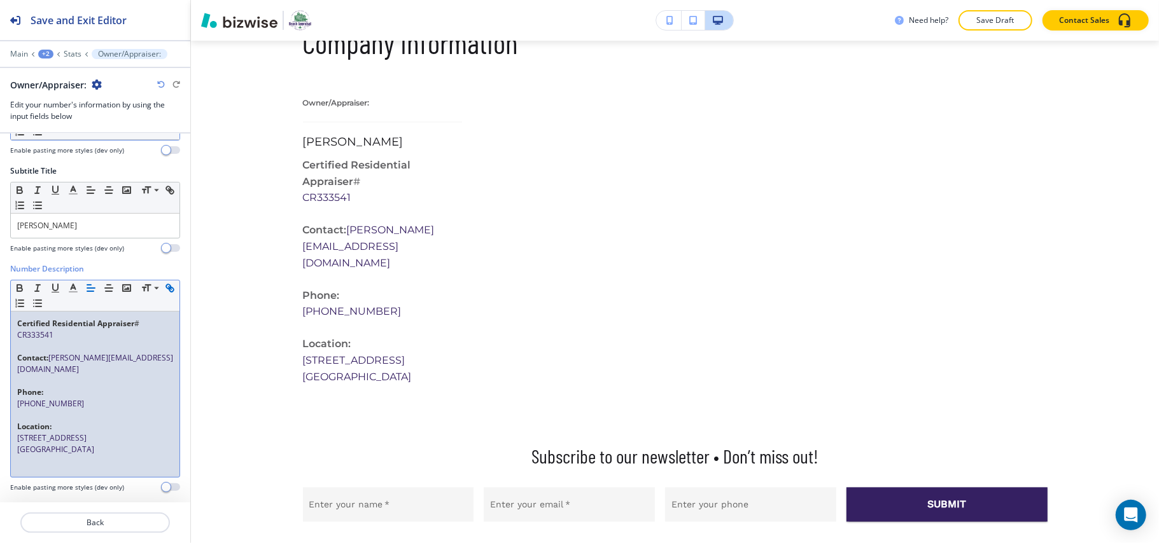
click at [77, 375] on p at bounding box center [95, 380] width 156 height 11
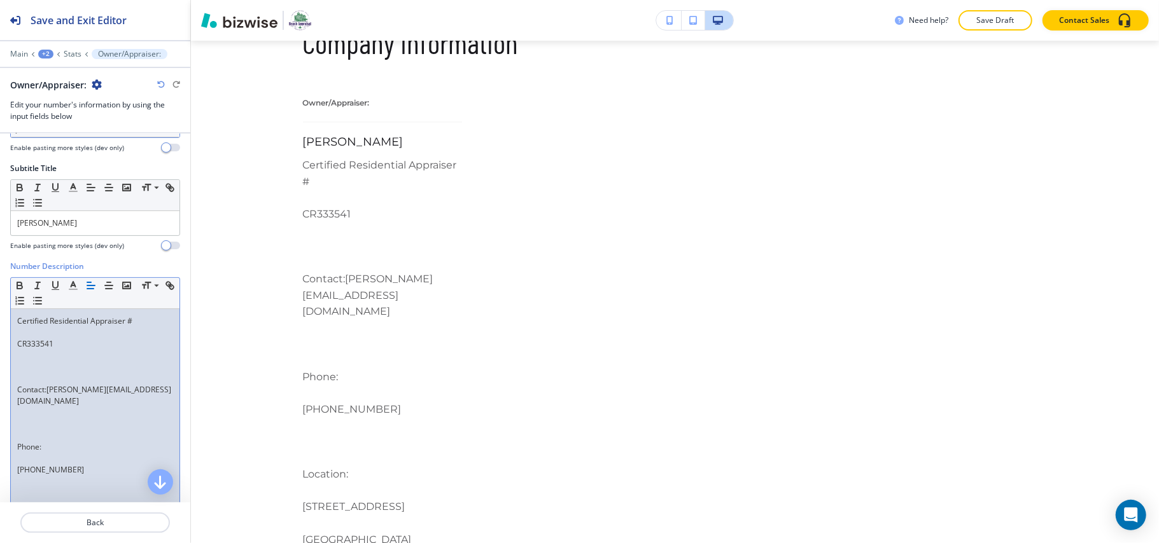
click at [17, 345] on p "CR333541" at bounding box center [95, 344] width 156 height 11
click at [19, 347] on p "CR333541" at bounding box center [95, 344] width 156 height 11
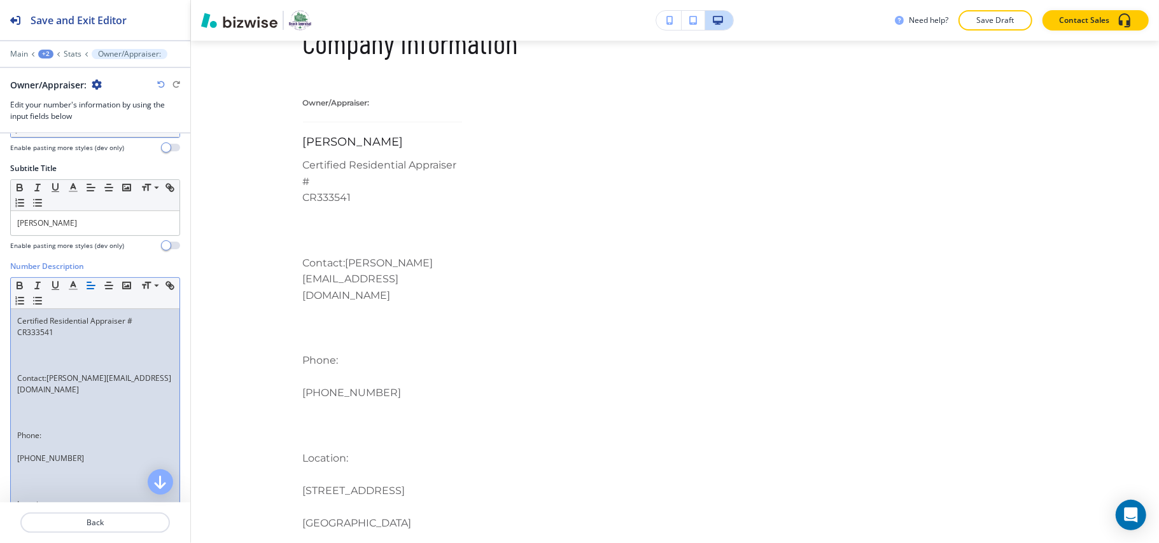
scroll to position [166, 0]
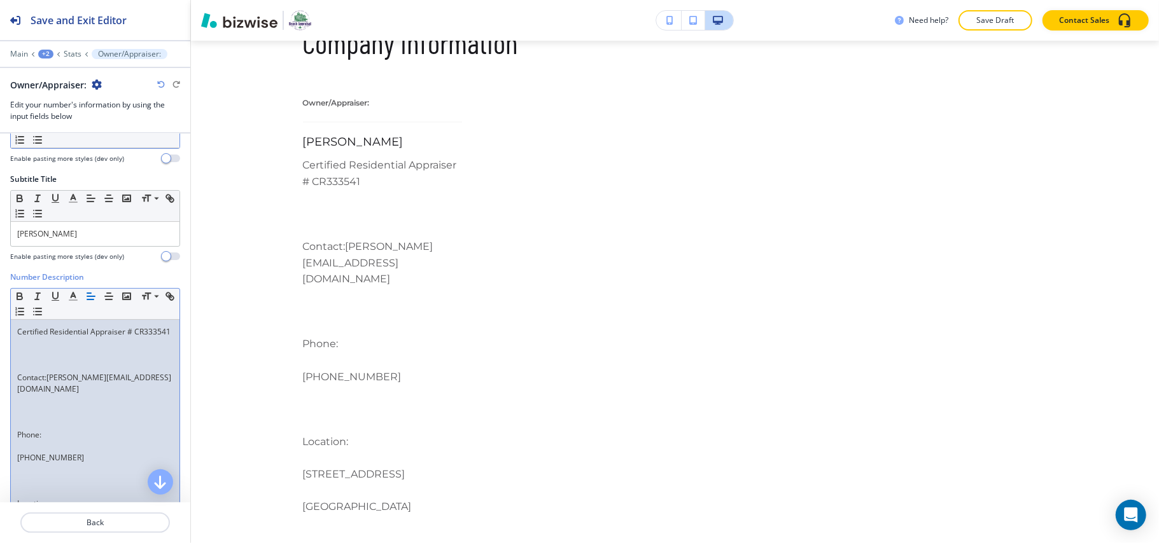
click at [48, 395] on link "[PERSON_NAME][EMAIL_ADDRESS][DOMAIN_NAME]" at bounding box center [94, 383] width 154 height 22
click at [18, 462] on p "[PHONE_NUMBER]" at bounding box center [95, 457] width 156 height 11
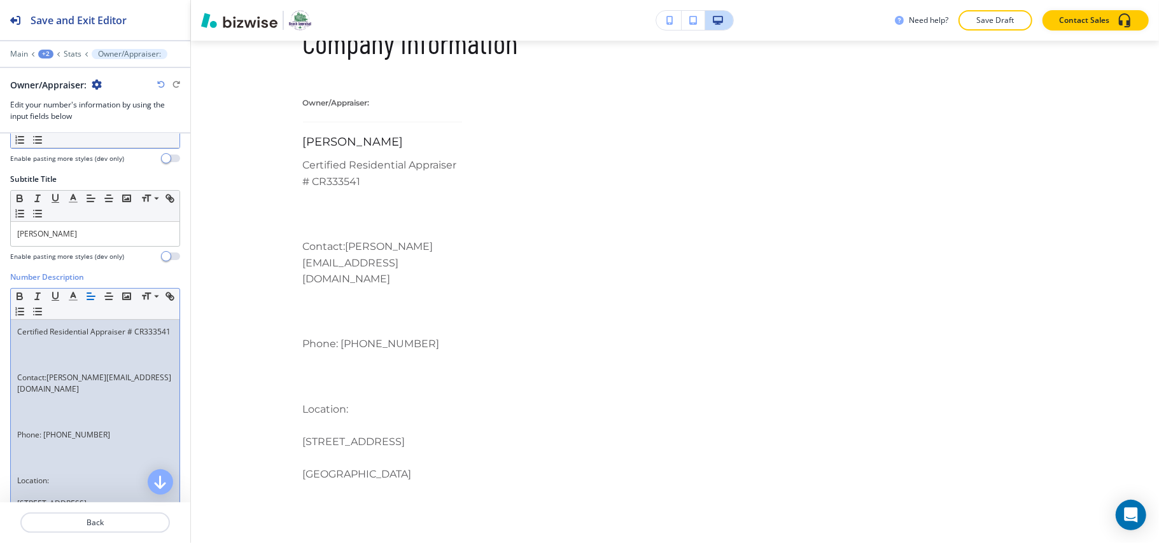
click at [62, 407] on p at bounding box center [95, 400] width 156 height 11
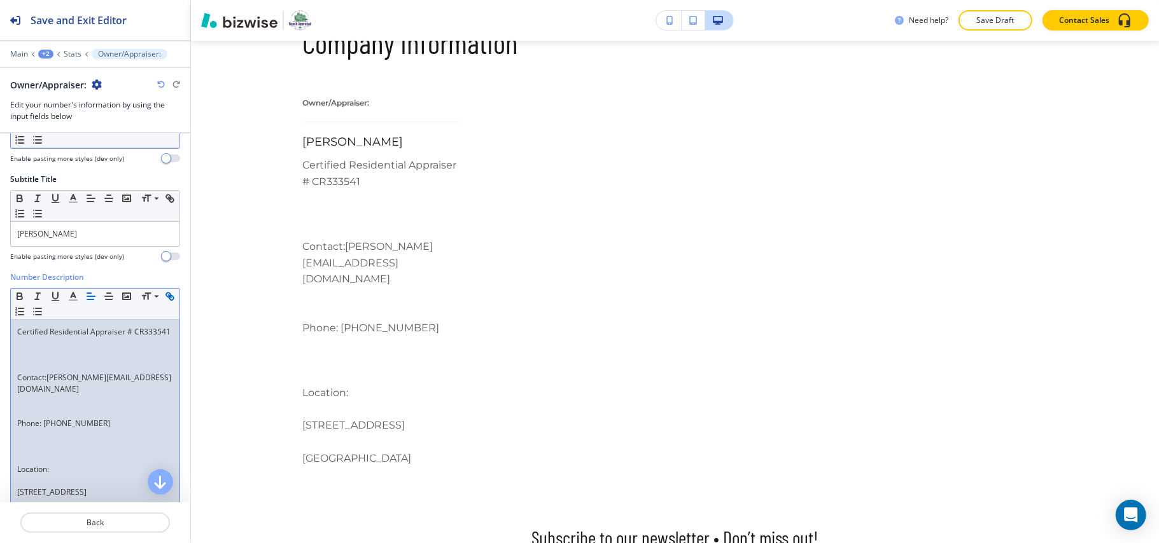
click at [36, 413] on p at bounding box center [95, 412] width 156 height 11
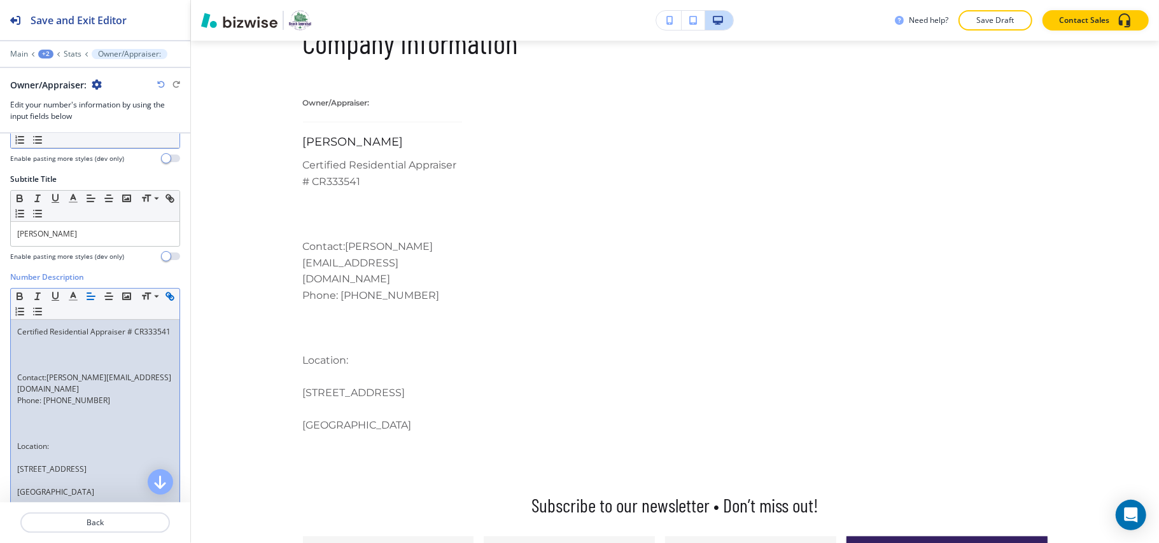
click at [24, 361] on p "​" at bounding box center [95, 354] width 156 height 11
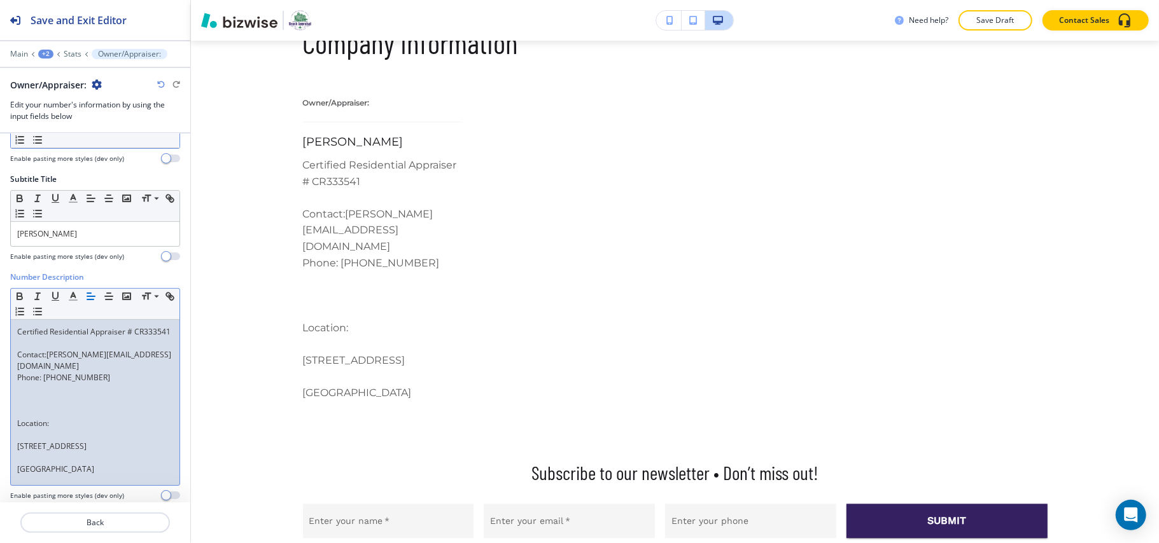
click at [33, 349] on p at bounding box center [95, 343] width 156 height 11
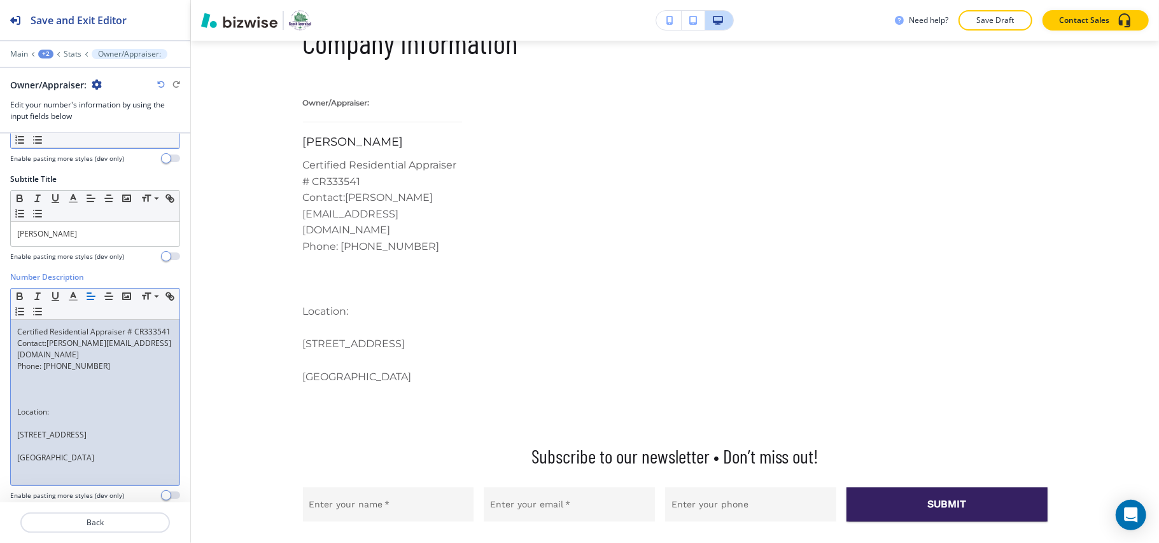
click at [32, 402] on p at bounding box center [95, 400] width 156 height 11
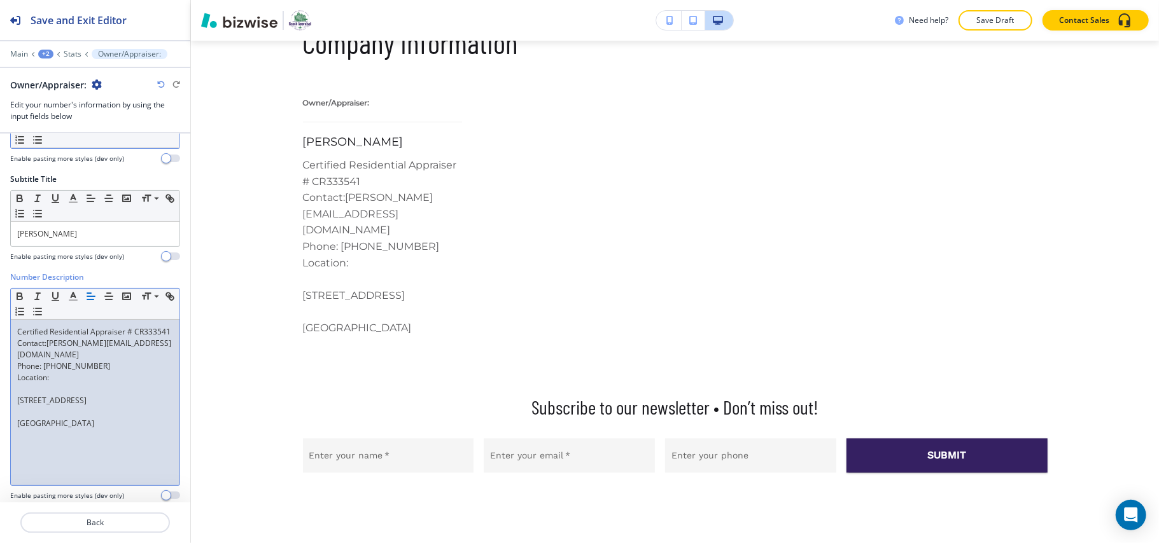
click at [11, 405] on div "Certified Residential Appraiser # CR333541 Contact: [PERSON_NAME][EMAIL_ADDRESS…" at bounding box center [95, 402] width 169 height 165
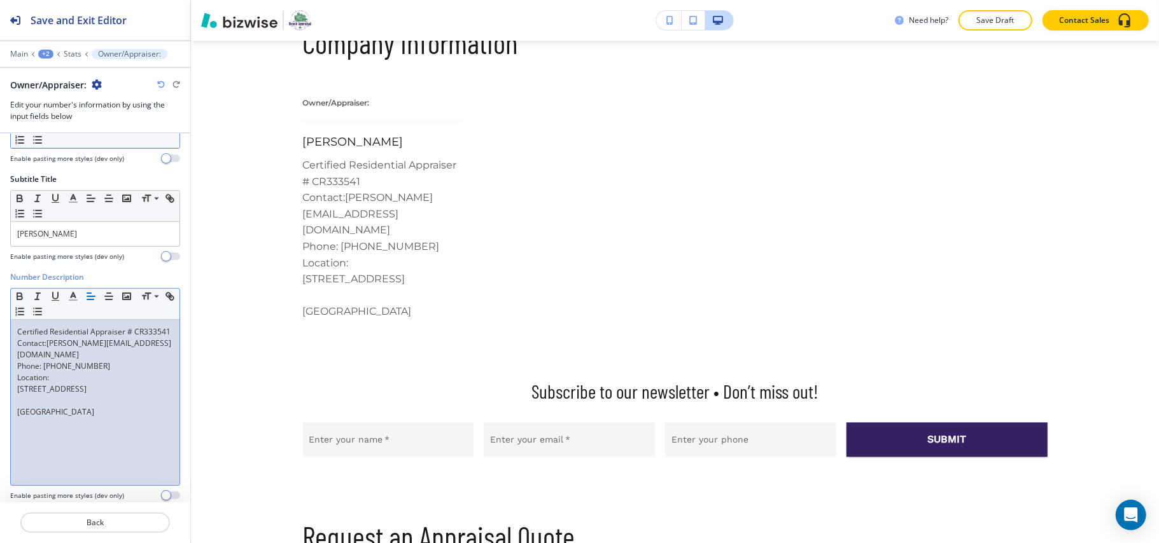
click at [15, 407] on div "Certified Residential Appraiser # CR333541 Contact: [PERSON_NAME][EMAIL_ADDRESS…" at bounding box center [95, 402] width 169 height 165
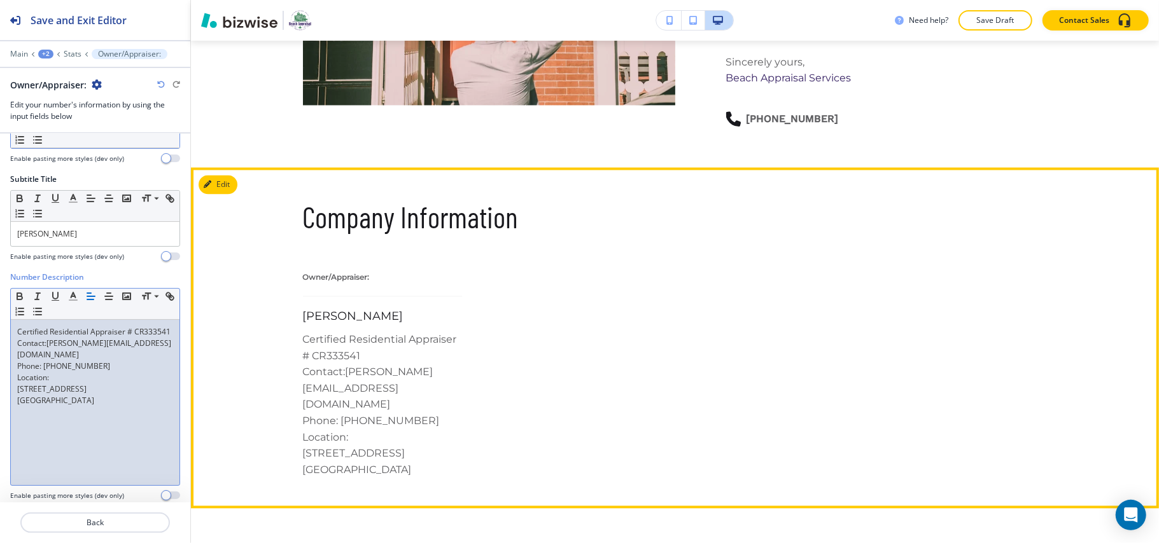
scroll to position [1587, 0]
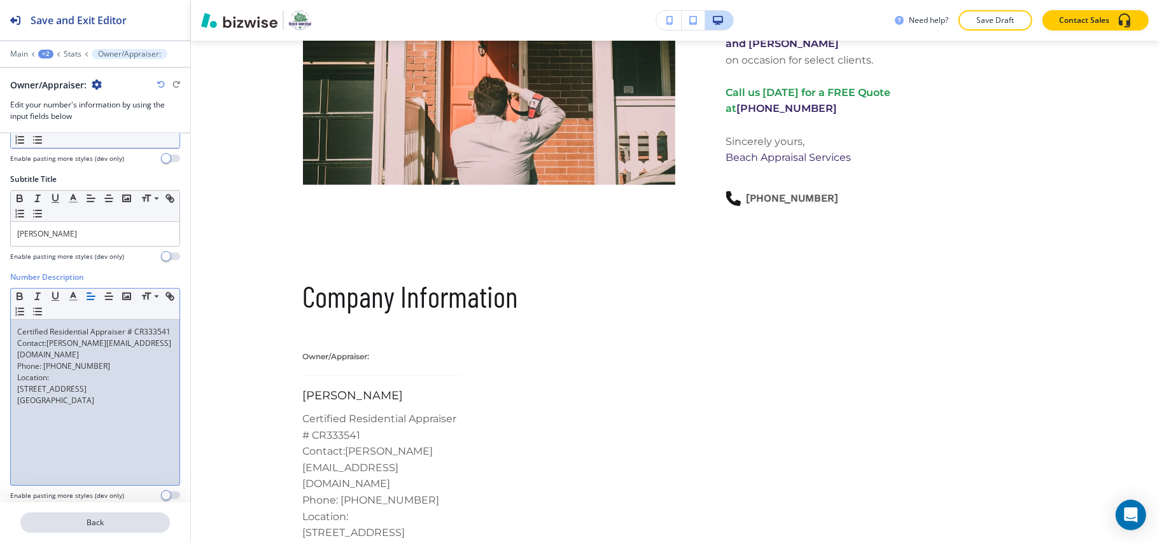
click at [108, 519] on p "Back" at bounding box center [95, 522] width 147 height 11
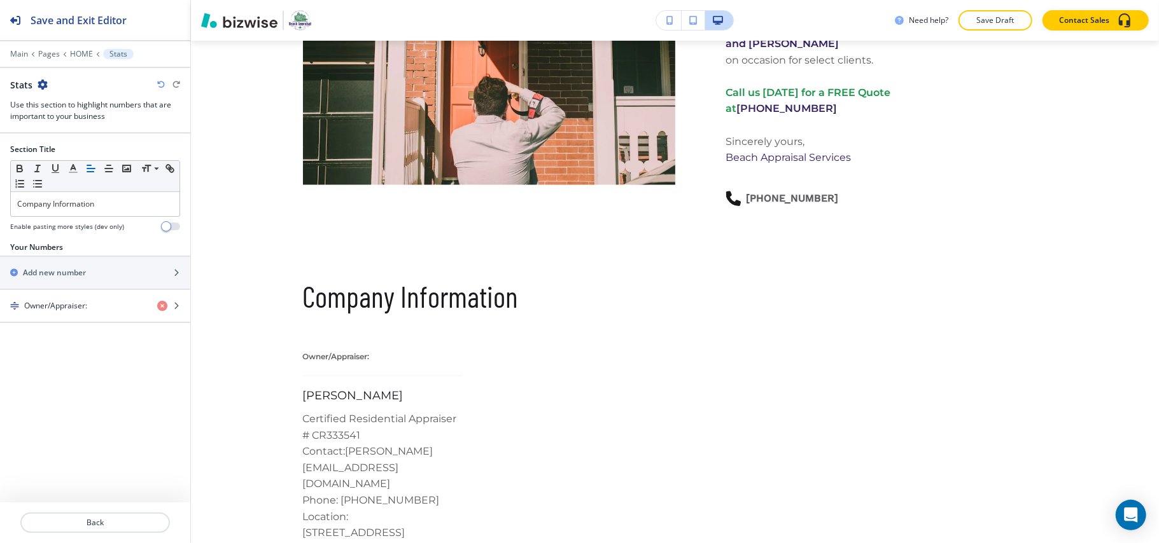
scroll to position [1737, 0]
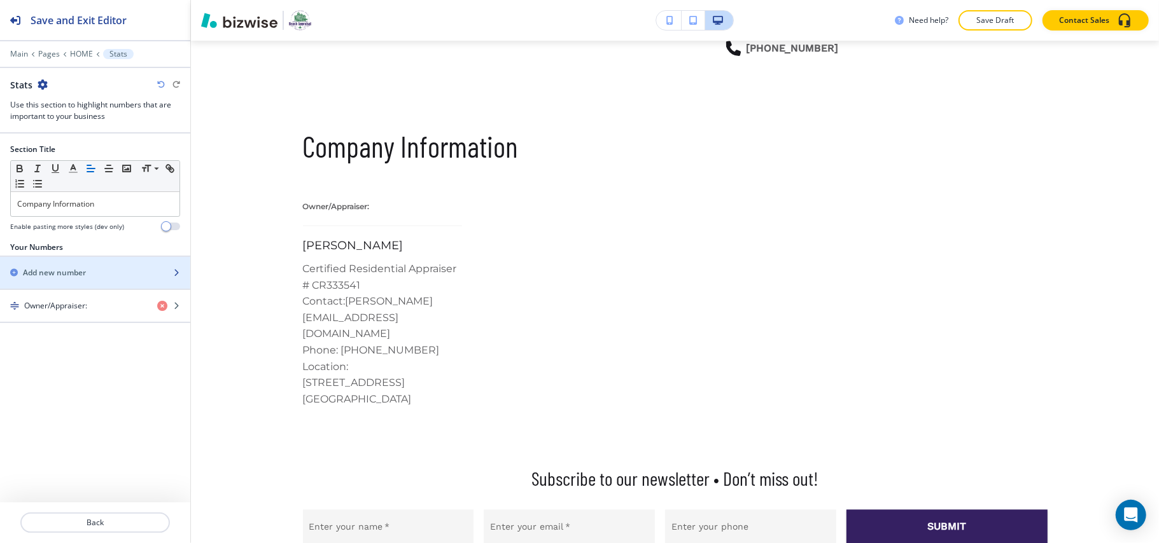
click at [81, 284] on div "button" at bounding box center [95, 284] width 190 height 10
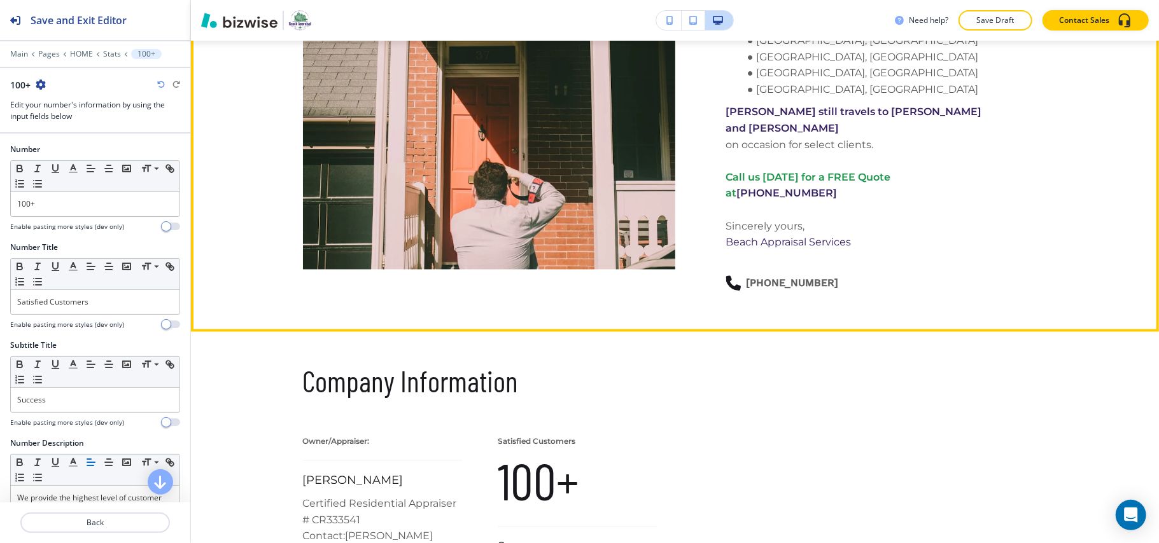
scroll to position [1756, 0]
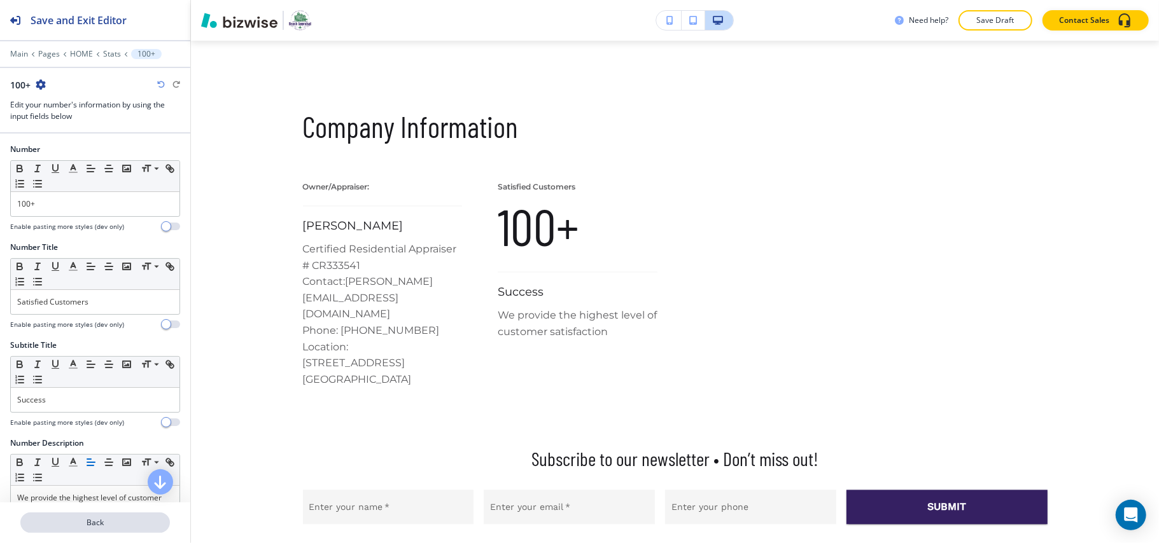
click at [100, 518] on p "Back" at bounding box center [95, 522] width 147 height 11
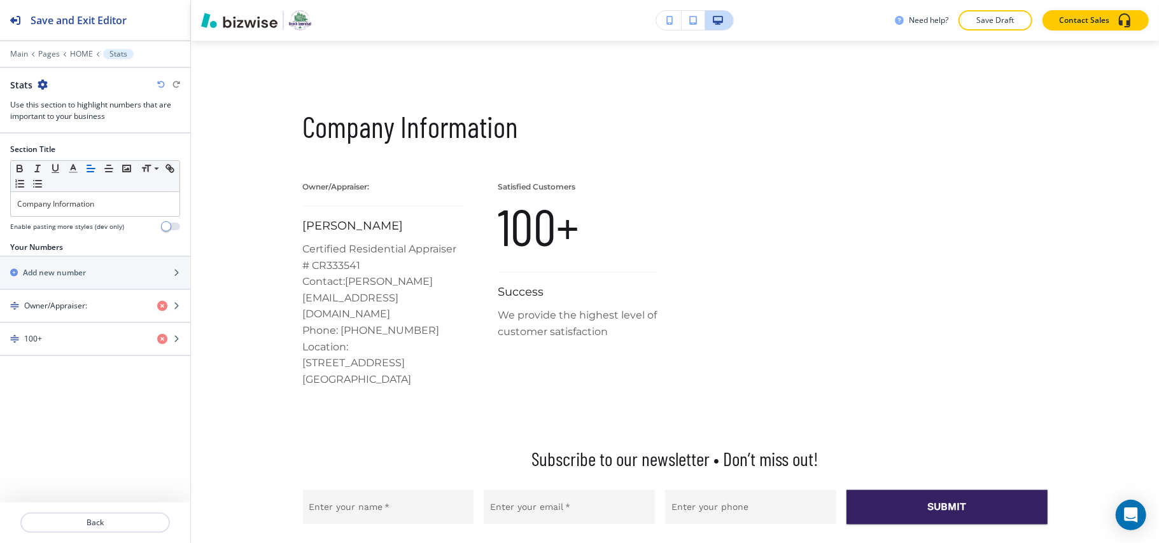
scroll to position [1737, 0]
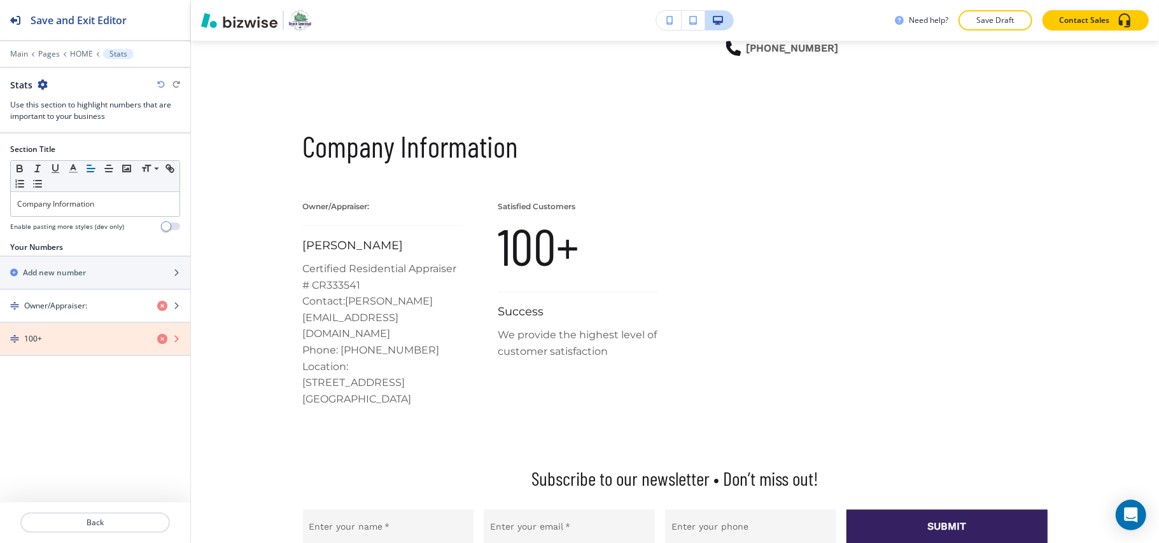
click at [161, 344] on icon "button" at bounding box center [162, 339] width 10 height 10
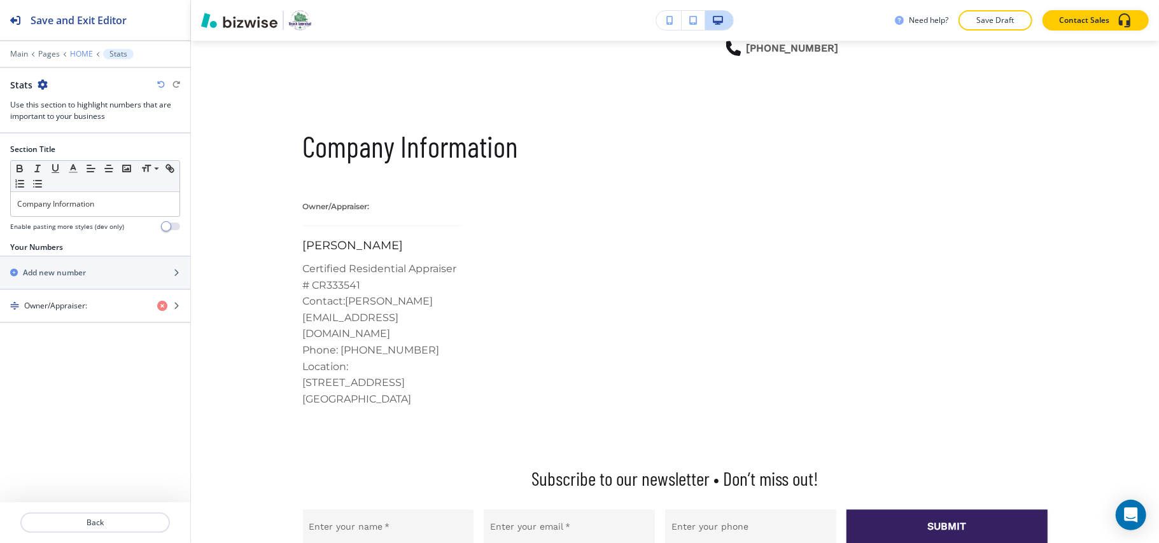
click at [78, 52] on p "HOME" at bounding box center [81, 54] width 23 height 9
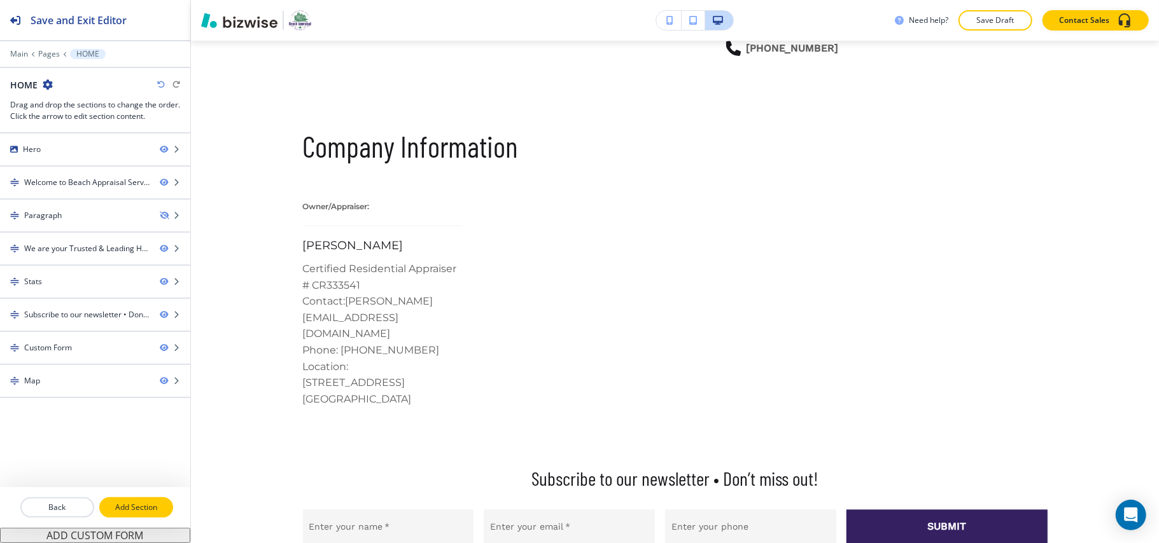
click at [131, 515] on button "Add Section" at bounding box center [136, 508] width 74 height 20
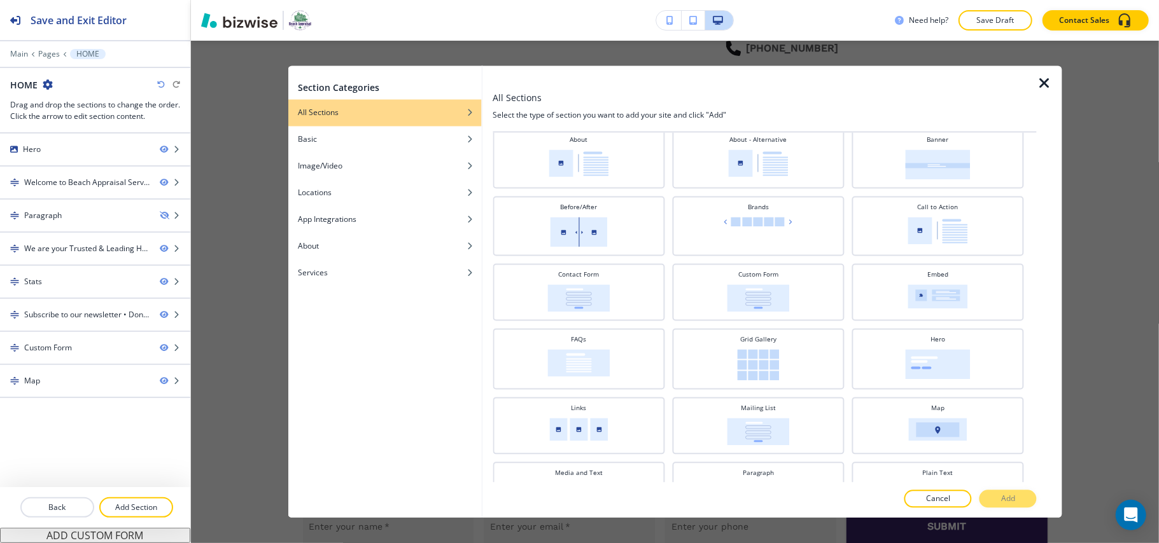
scroll to position [0, 0]
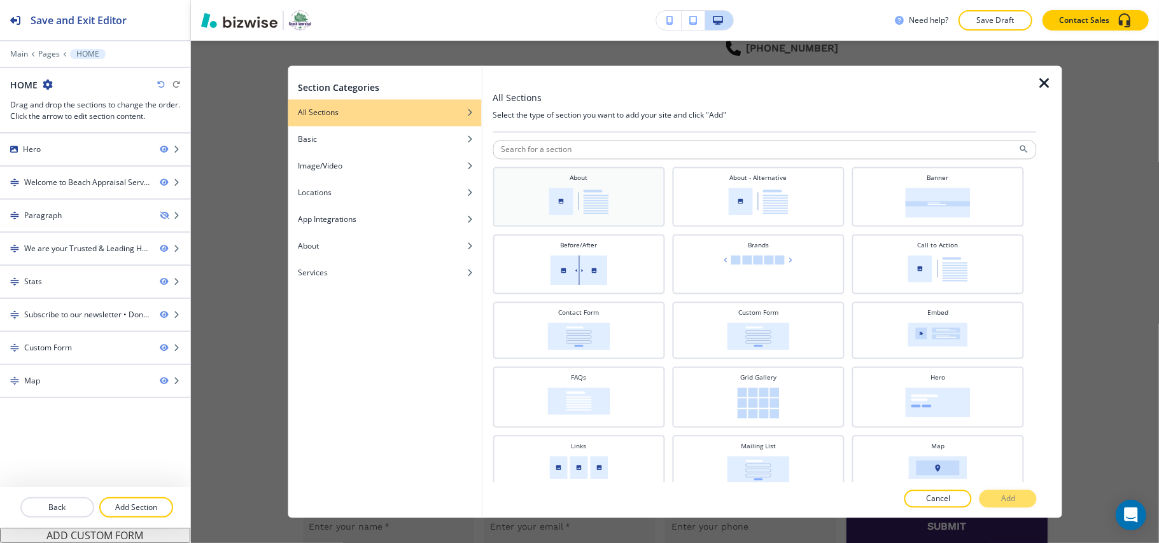
click at [587, 209] on img at bounding box center [579, 201] width 60 height 27
click at [1018, 489] on div at bounding box center [765, 487] width 544 height 8
click at [1014, 492] on button "Add" at bounding box center [1007, 500] width 57 height 18
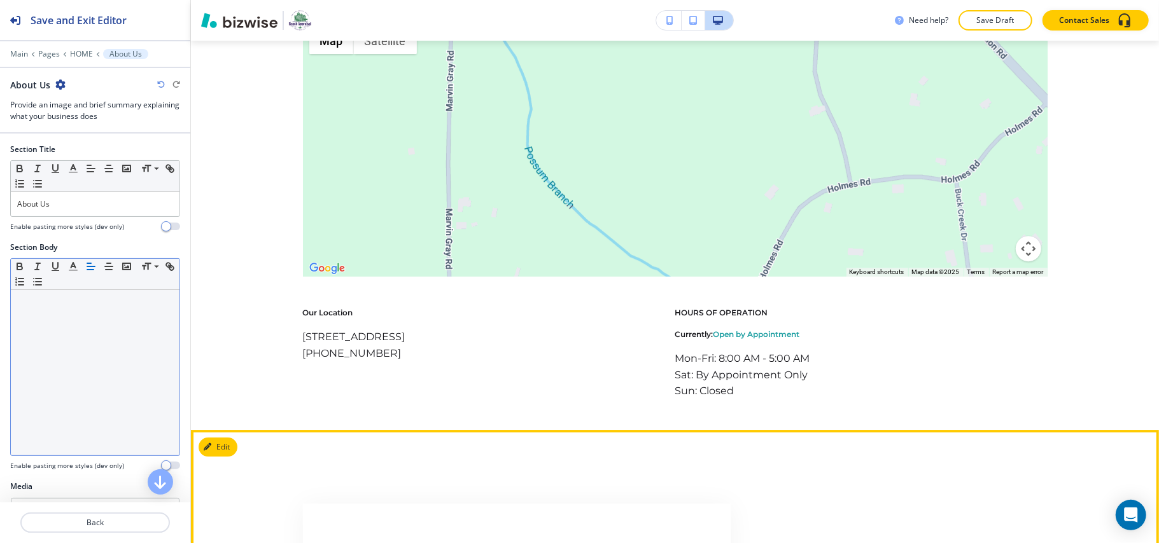
scroll to position [2768, 0]
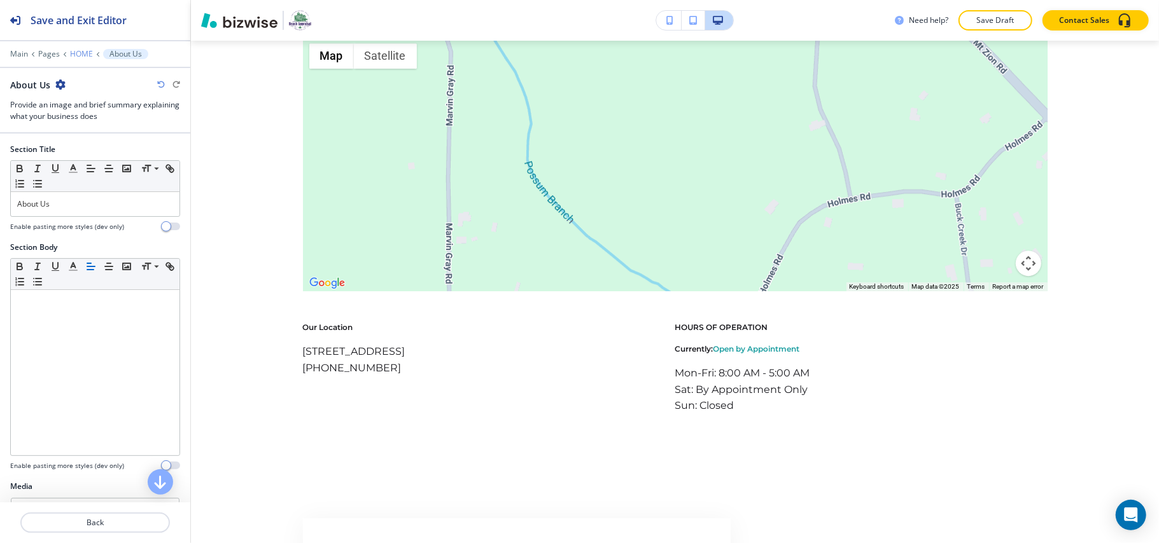
click at [72, 51] on p "HOME" at bounding box center [81, 54] width 23 height 9
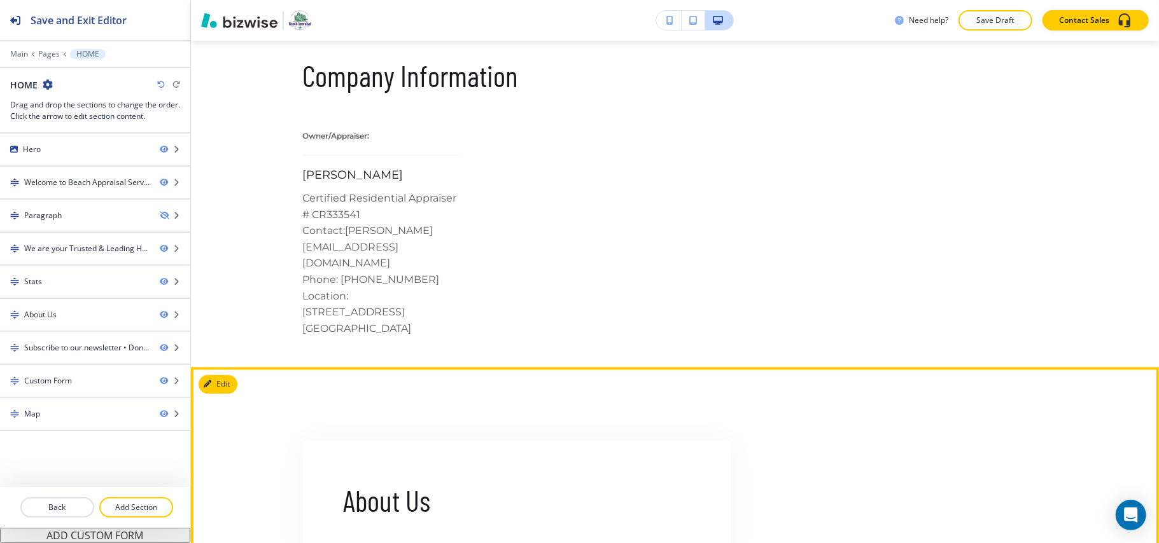
scroll to position [1638, 0]
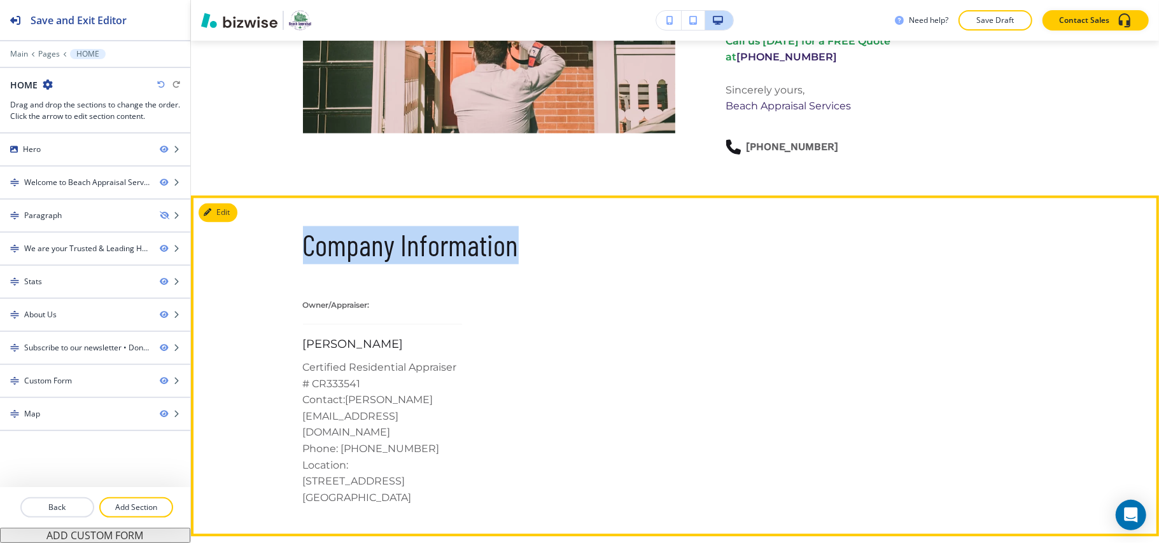
drag, startPoint x: 293, startPoint y: 186, endPoint x: 557, endPoint y: 197, distance: 265.0
click at [557, 227] on div "Company Information Owner/Appraiser: [PERSON_NAME] Certified Residential Apprai…" at bounding box center [675, 367] width 968 height 281
copy p "Company Information"
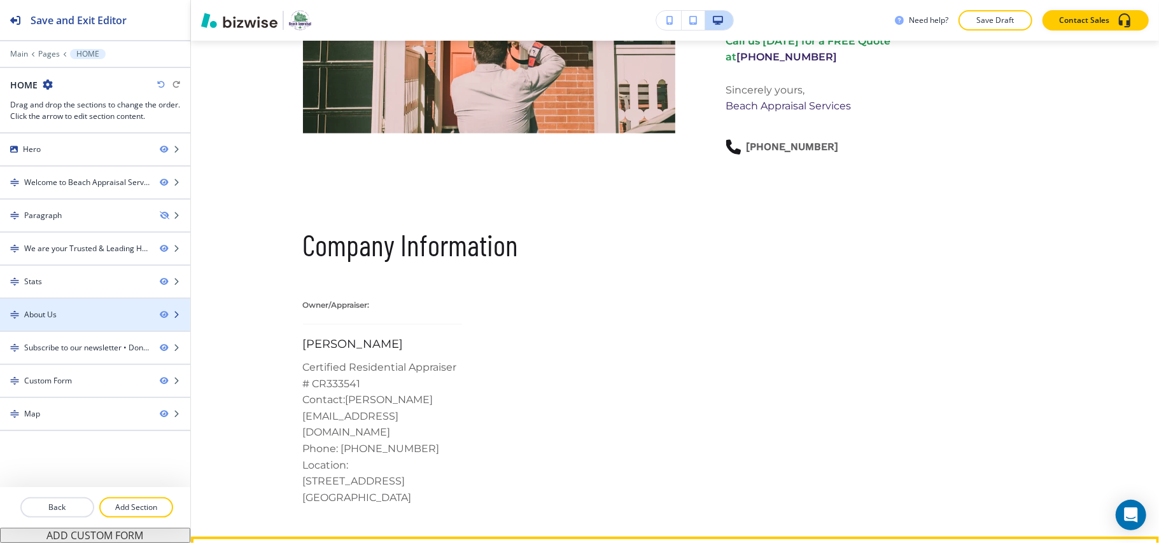
click at [79, 317] on div "About Us" at bounding box center [75, 314] width 150 height 11
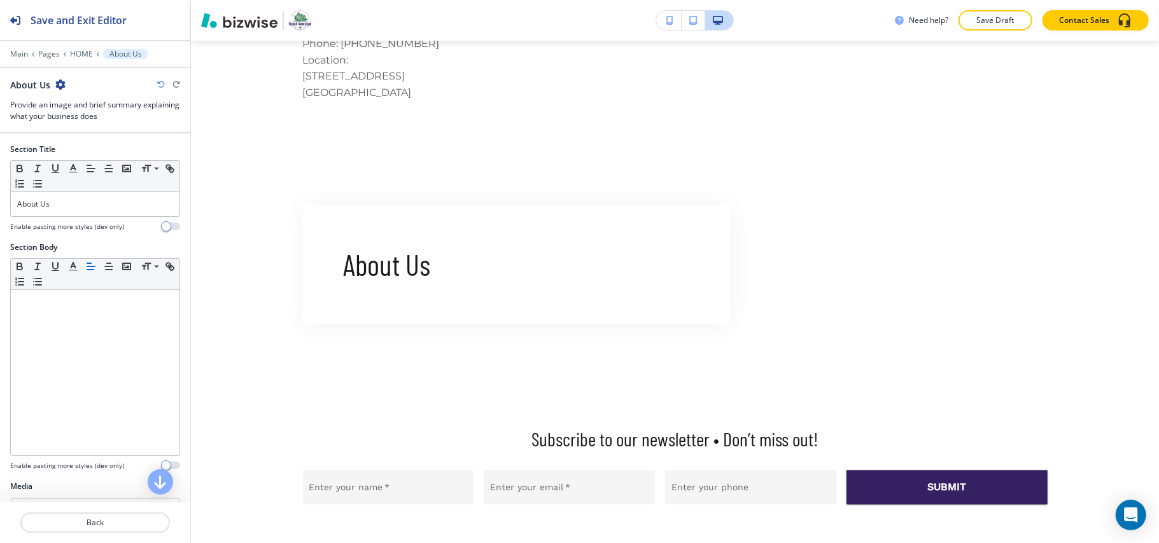
scroll to position [2063, 0]
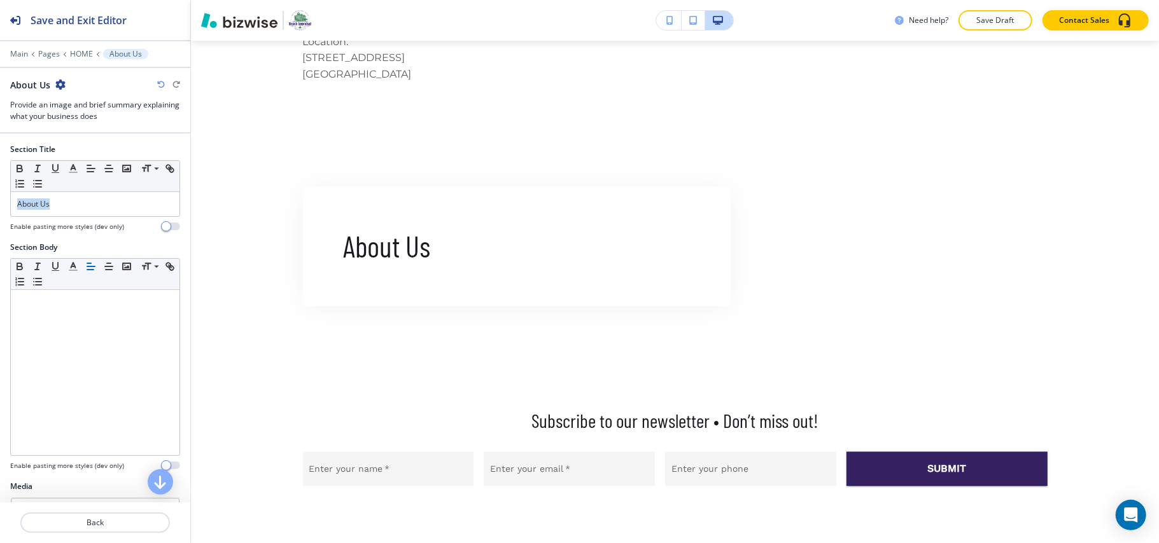
drag, startPoint x: 79, startPoint y: 213, endPoint x: 1, endPoint y: 204, distance: 78.1
click at [1, 204] on div "Section Title Small Normal Large Huge About Us Enable pasting more styles (dev …" at bounding box center [95, 193] width 190 height 98
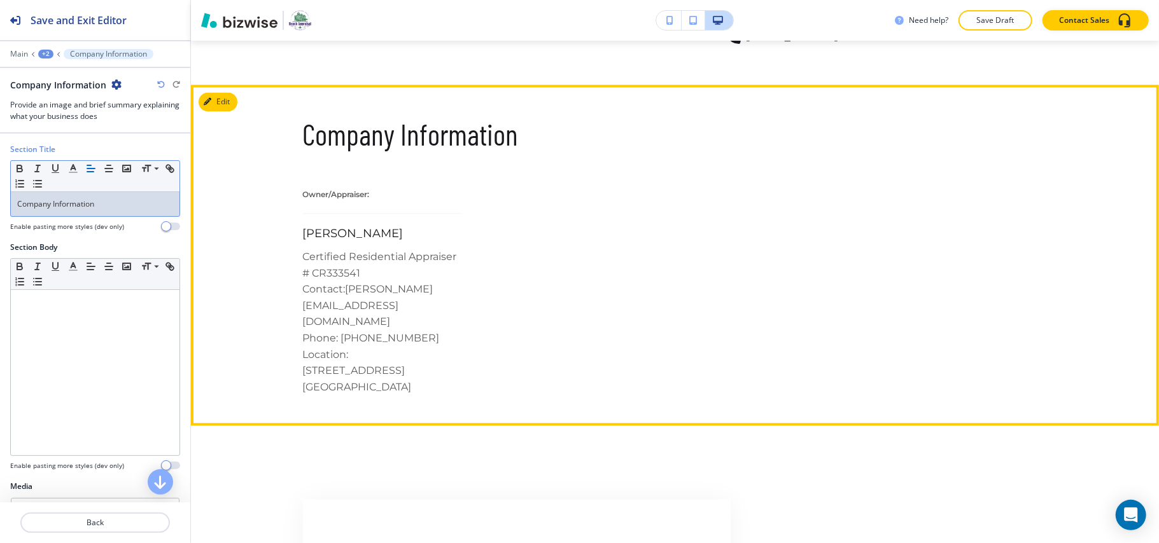
scroll to position [1723, 0]
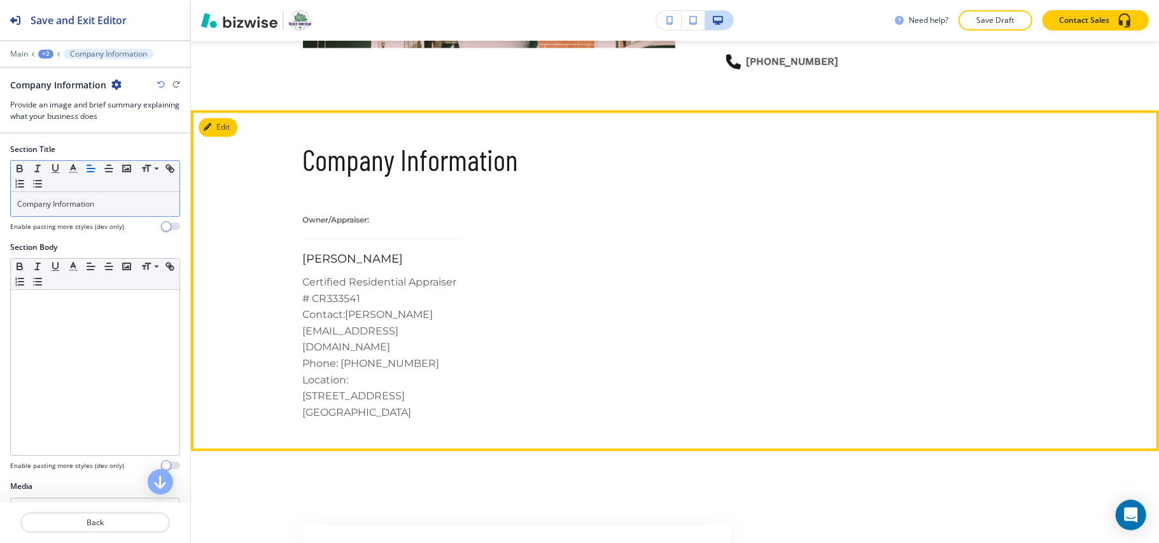
drag, startPoint x: 293, startPoint y: 160, endPoint x: 418, endPoint y: 342, distance: 220.6
click at [418, 342] on div "Company Information Owner/Appraiser: [PERSON_NAME] Certified Residential Apprai…" at bounding box center [675, 281] width 968 height 281
copy div "Owner/Appraiser: [PERSON_NAME] Certified Residential Appraiser # CR333541 Conta…"
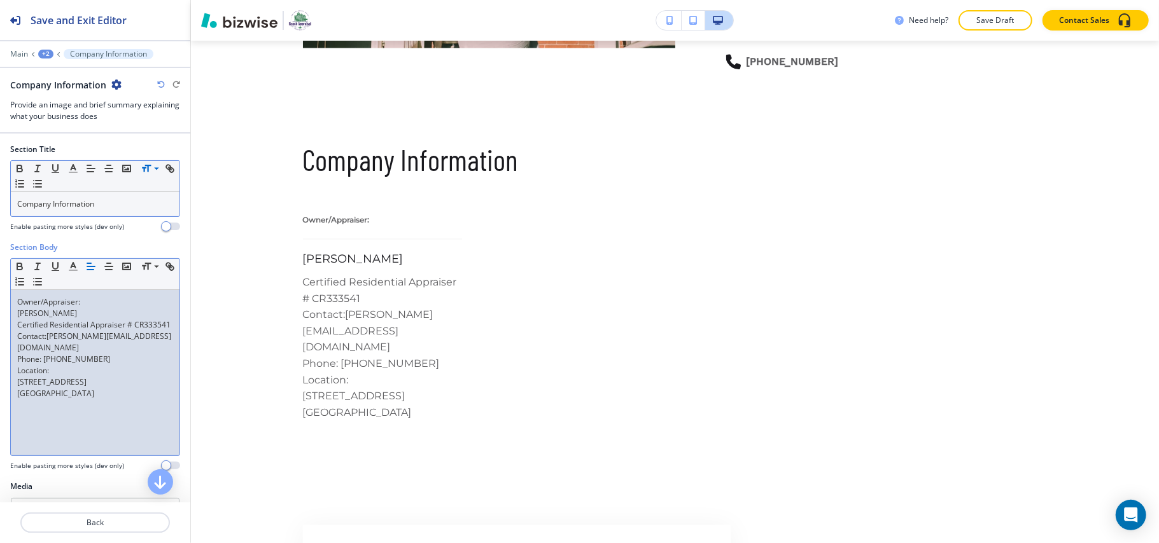
scroll to position [0, 0]
drag, startPoint x: 90, startPoint y: 304, endPoint x: 0, endPoint y: 304, distance: 90.4
click at [0, 304] on div "Section Body Small Normal Large Huge Owner/Appraiser: [PERSON_NAME] Certified R…" at bounding box center [95, 361] width 190 height 239
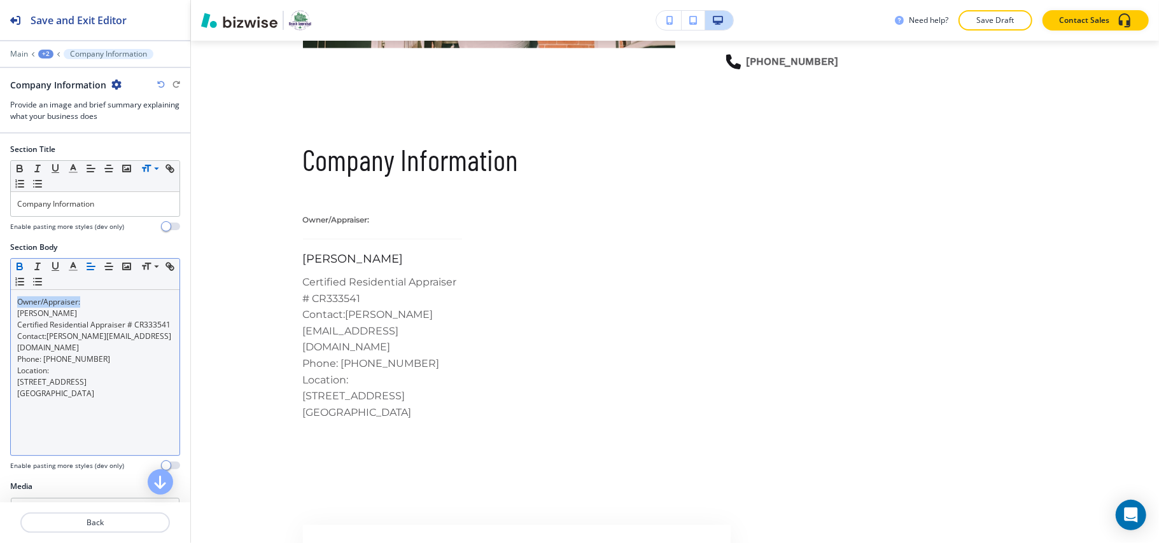
click at [21, 265] on icon "button" at bounding box center [19, 266] width 11 height 11
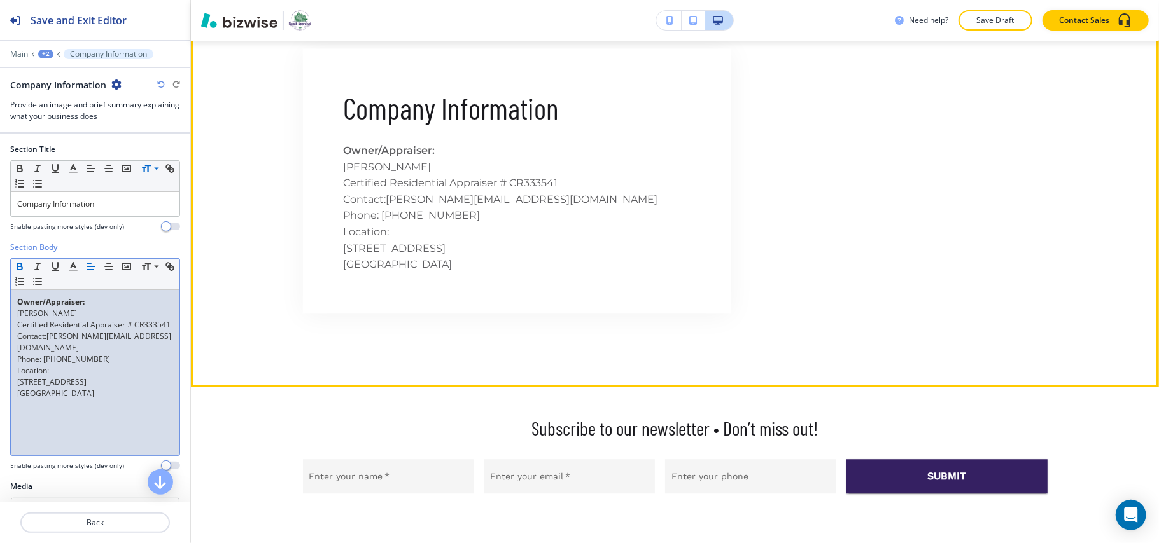
scroll to position [2063, 0]
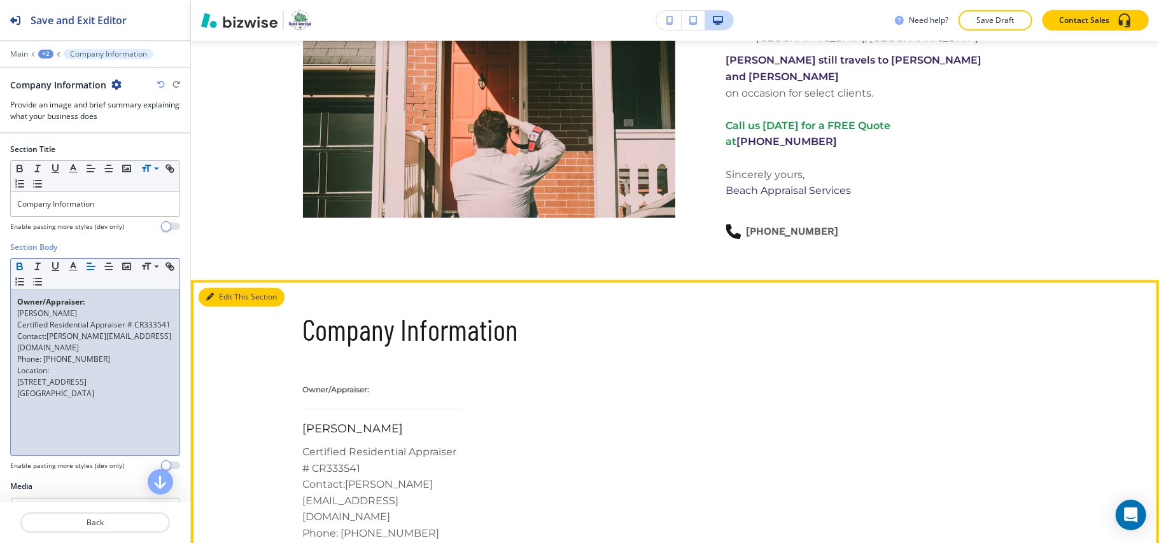
click at [230, 288] on button "Edit This Section" at bounding box center [242, 297] width 86 height 19
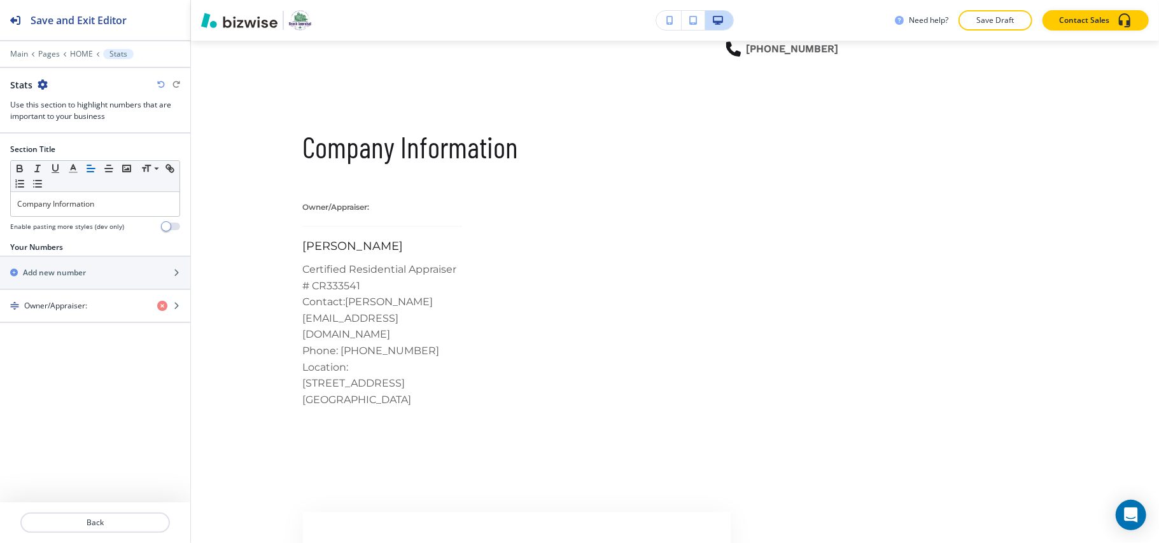
scroll to position [1737, 0]
click at [41, 81] on icon "button" at bounding box center [43, 85] width 10 height 10
click at [62, 153] on p "Delete Section" at bounding box center [77, 151] width 65 height 11
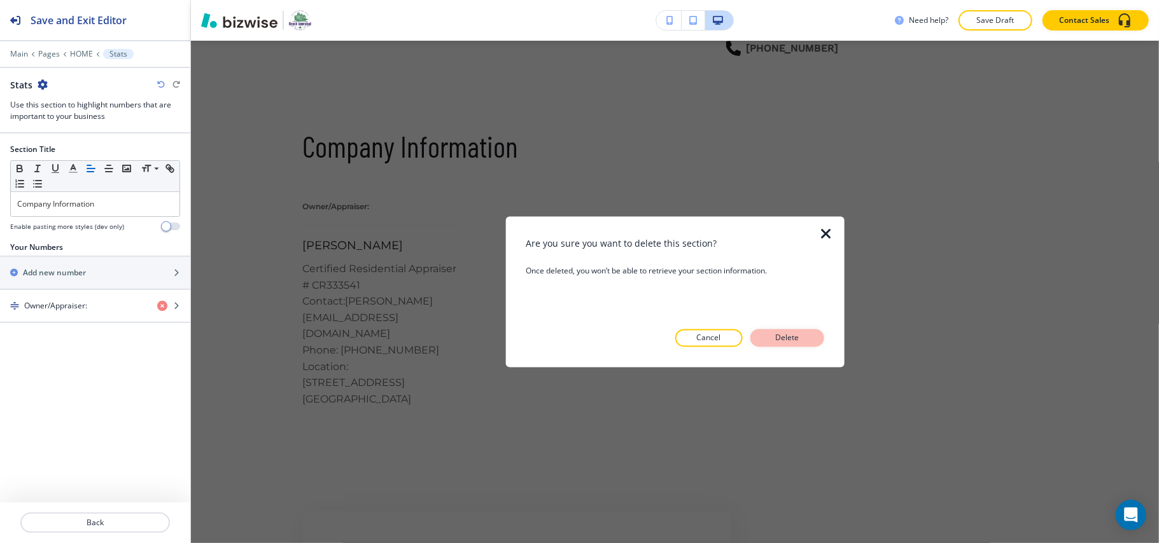
click at [797, 339] on p "Delete" at bounding box center [787, 338] width 31 height 11
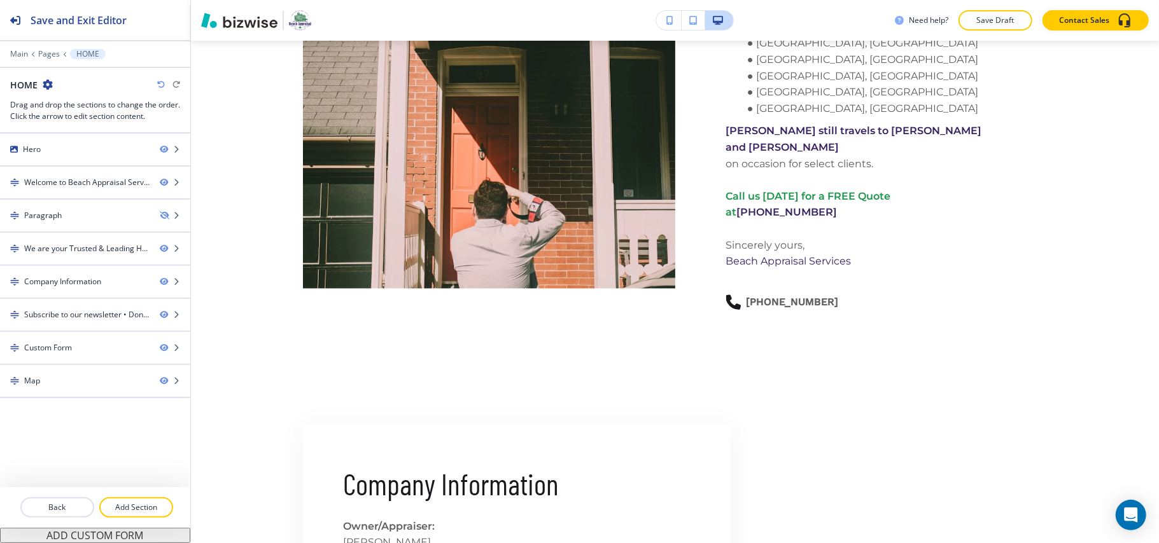
scroll to position [1482, 0]
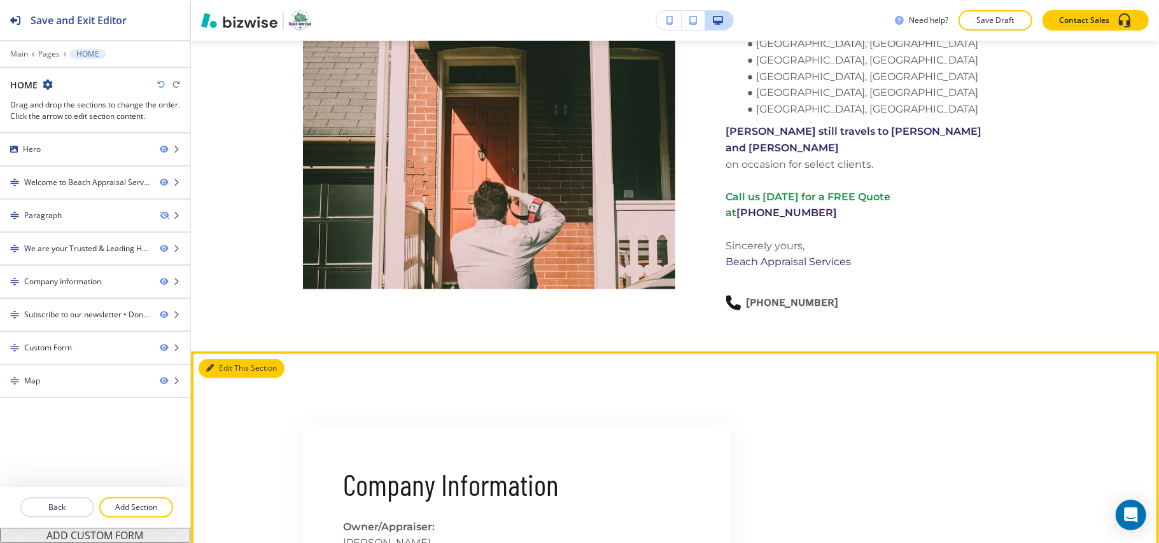
click at [227, 360] on button "Edit This Section" at bounding box center [242, 369] width 86 height 19
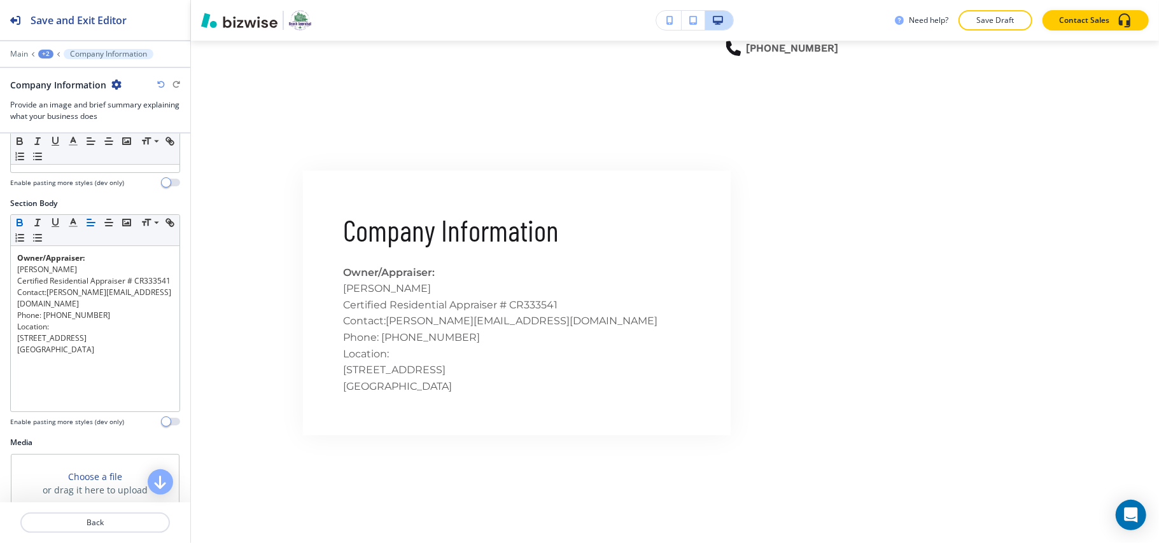
scroll to position [202, 0]
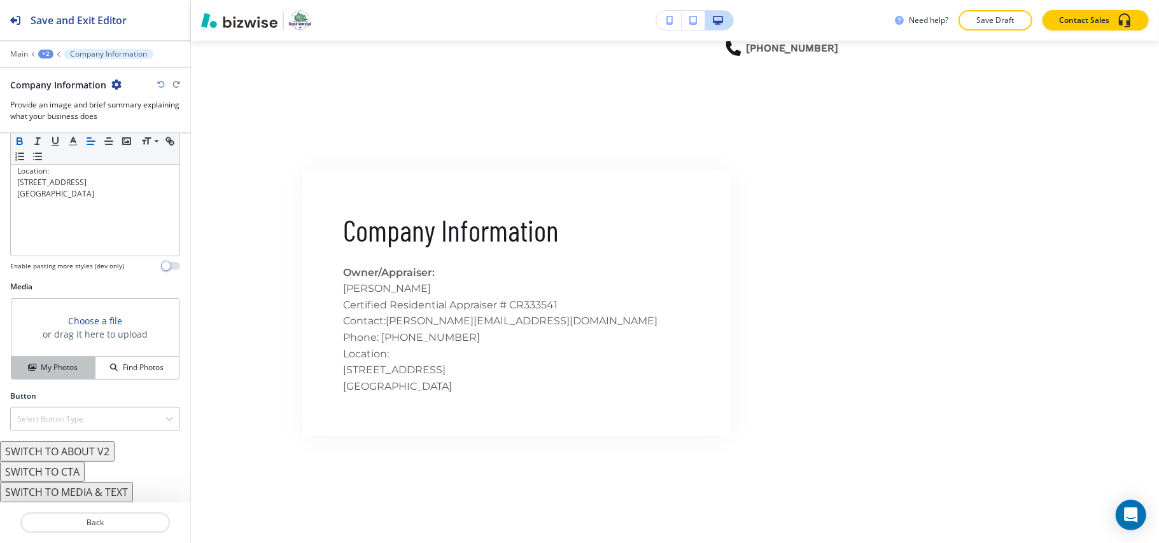
click at [54, 372] on button "My Photos" at bounding box center [53, 368] width 84 height 22
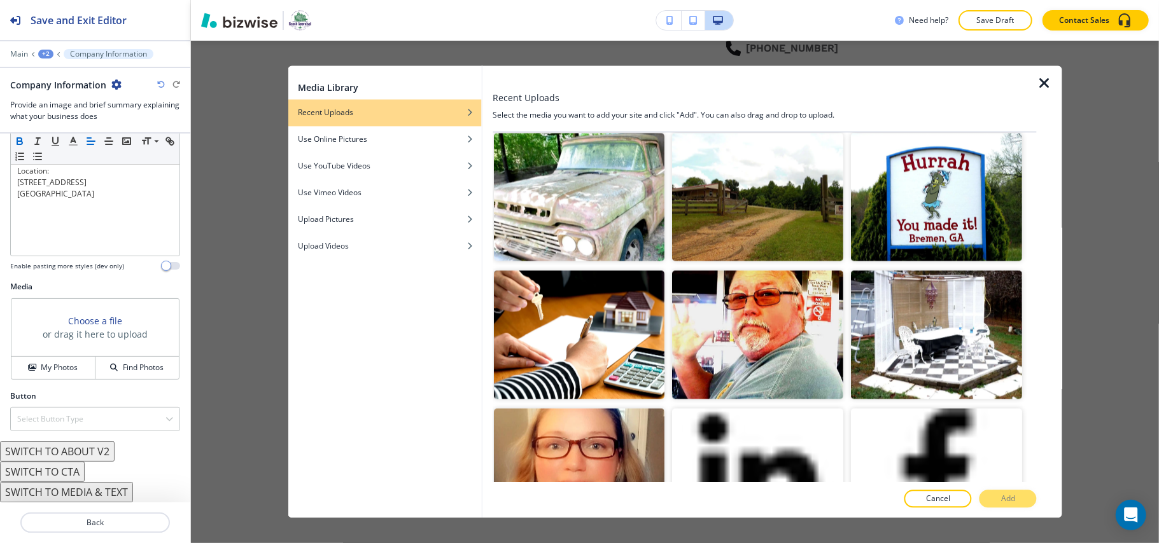
scroll to position [1823, 0]
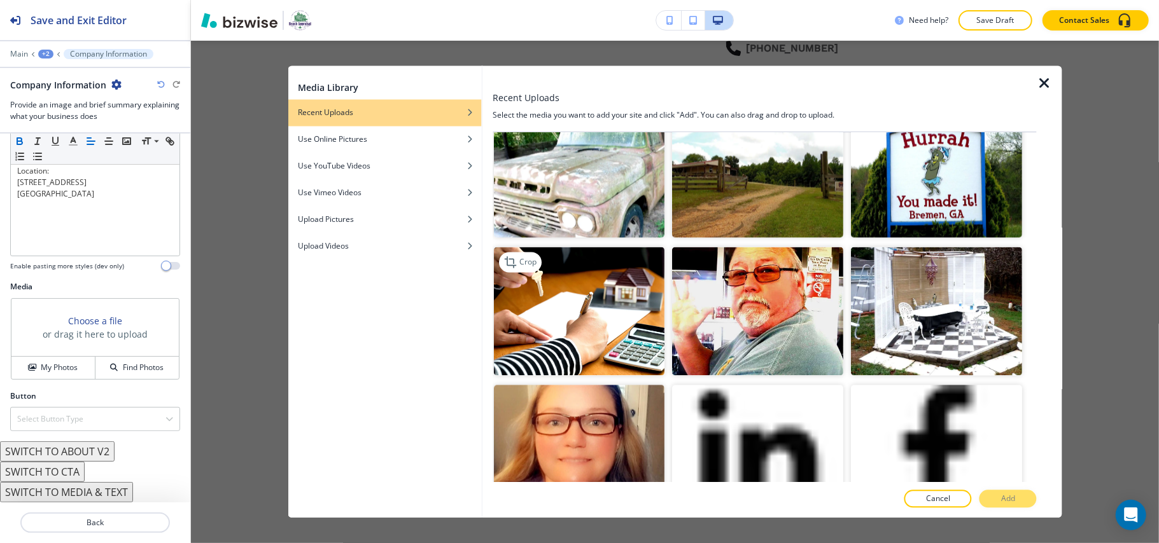
click at [584, 248] on img "button" at bounding box center [579, 312] width 171 height 129
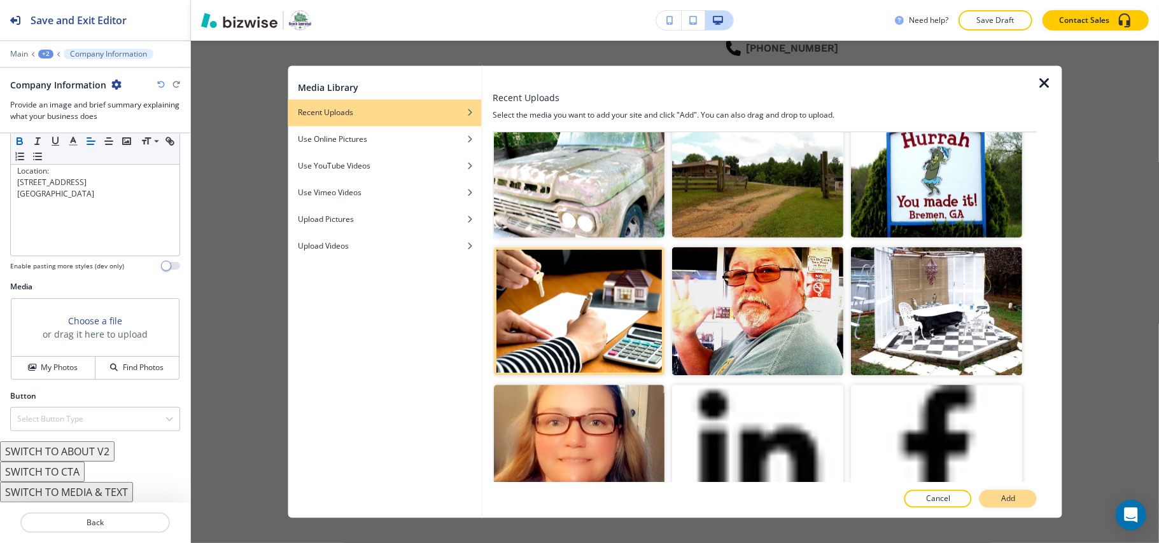
click at [1002, 501] on p "Add" at bounding box center [1008, 499] width 14 height 11
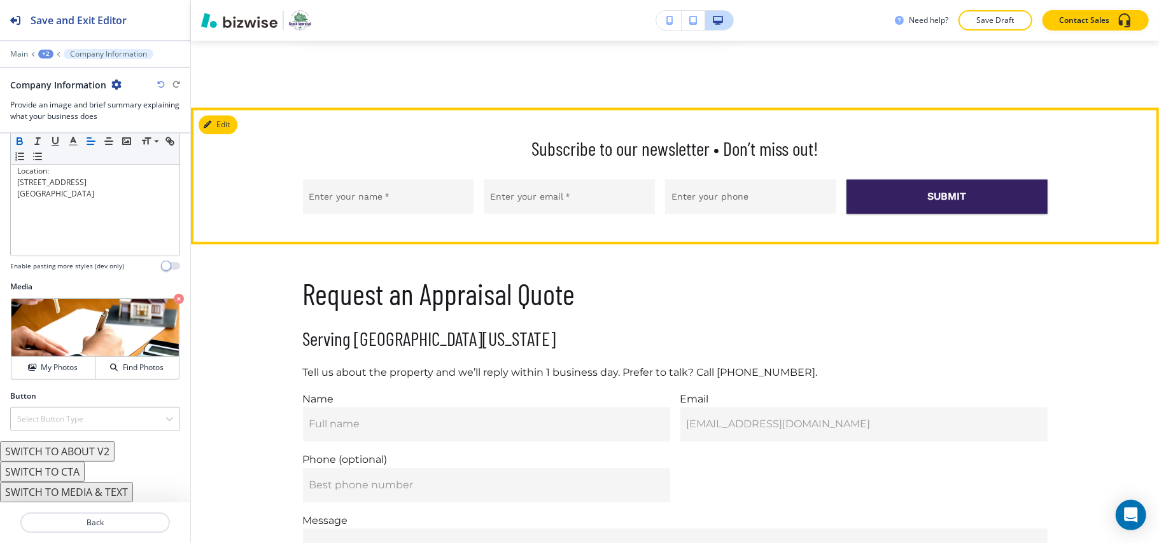
scroll to position [2164, 0]
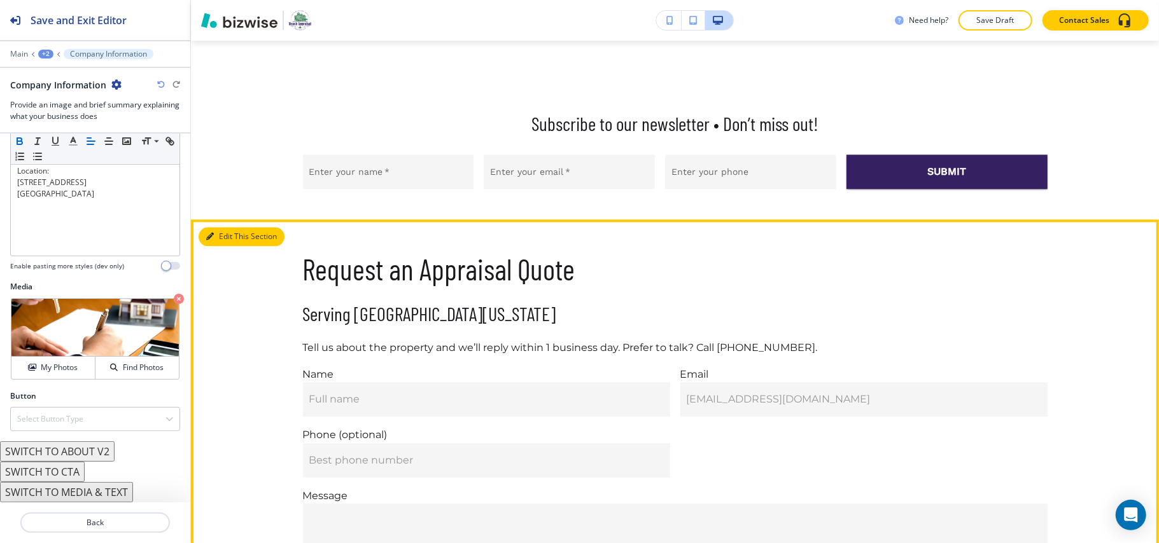
click at [229, 227] on button "Edit This Section" at bounding box center [242, 236] width 86 height 19
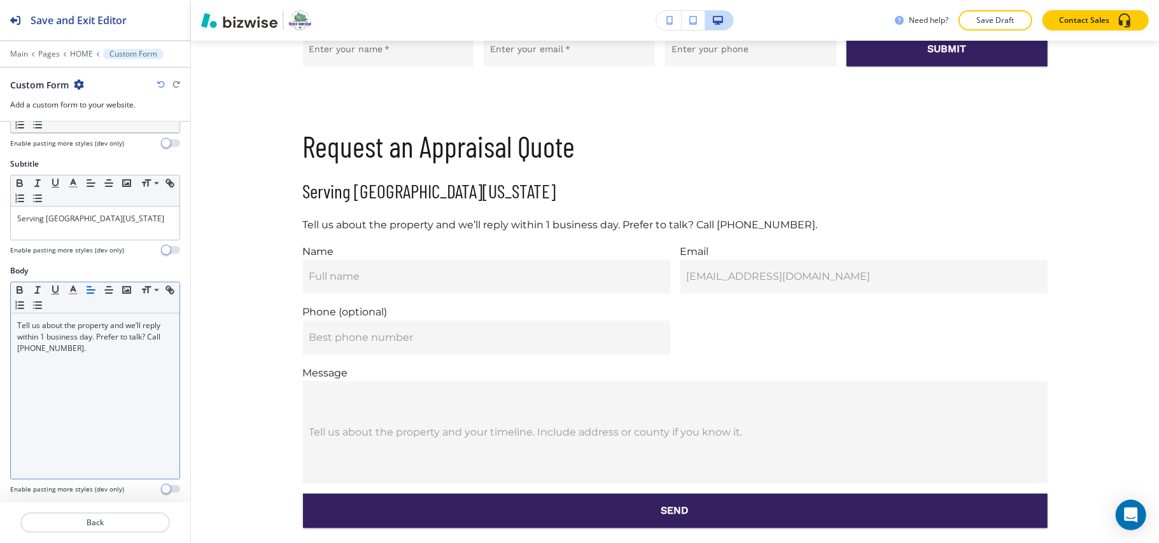
scroll to position [339, 0]
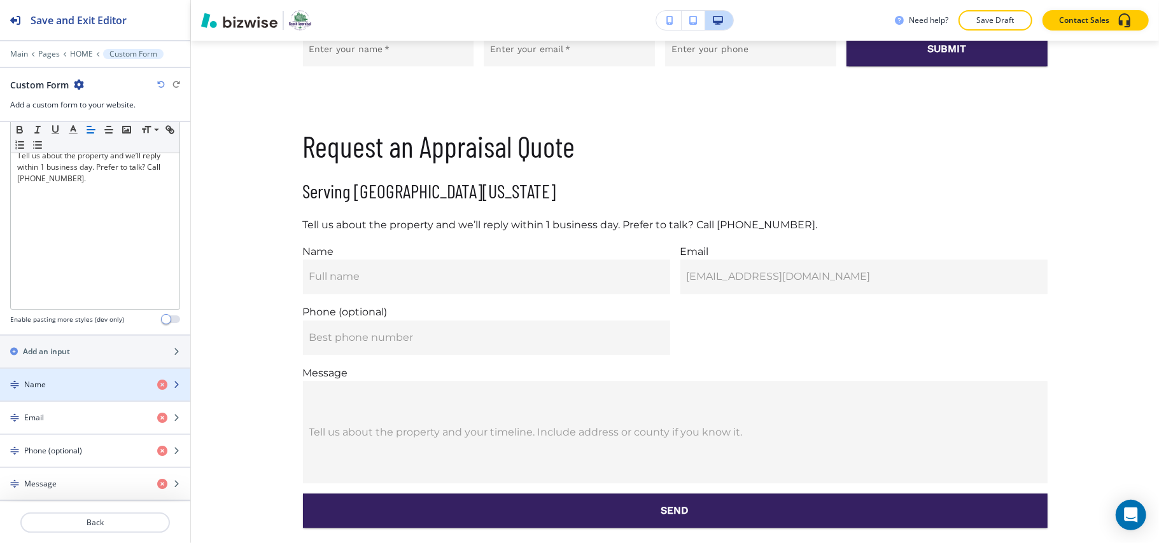
click at [72, 387] on div "Name" at bounding box center [73, 384] width 147 height 11
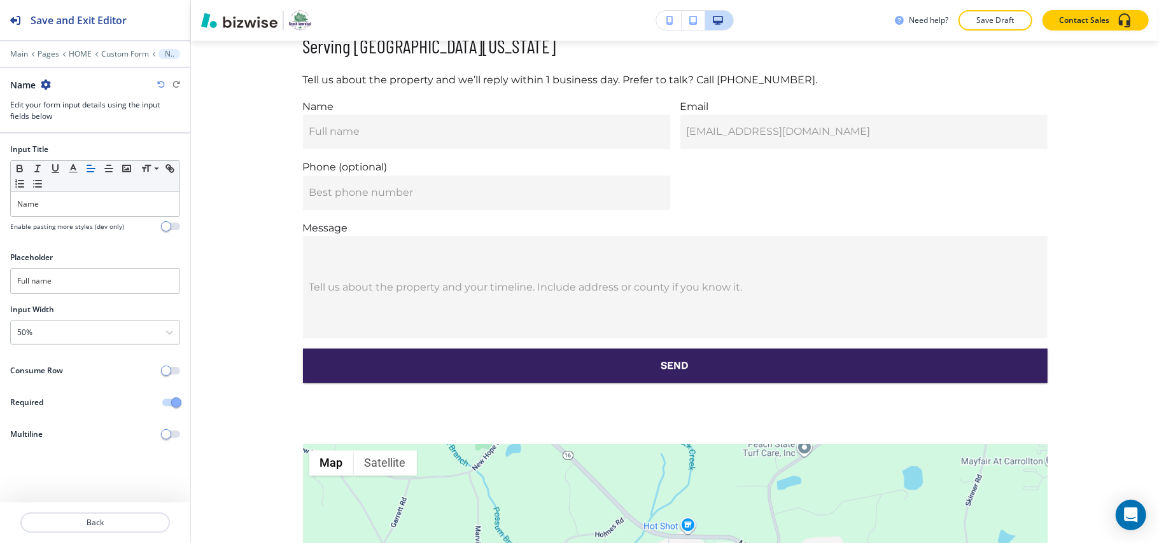
scroll to position [2434, 0]
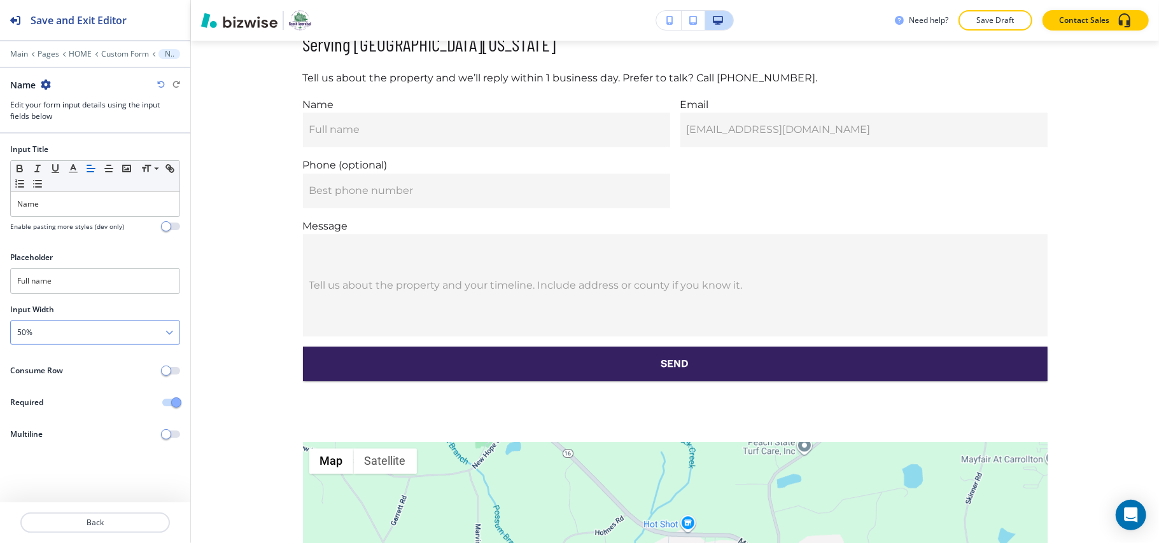
click at [90, 328] on div "50%" at bounding box center [95, 332] width 169 height 23
click at [55, 419] on h4 "100%" at bounding box center [95, 419] width 156 height 11
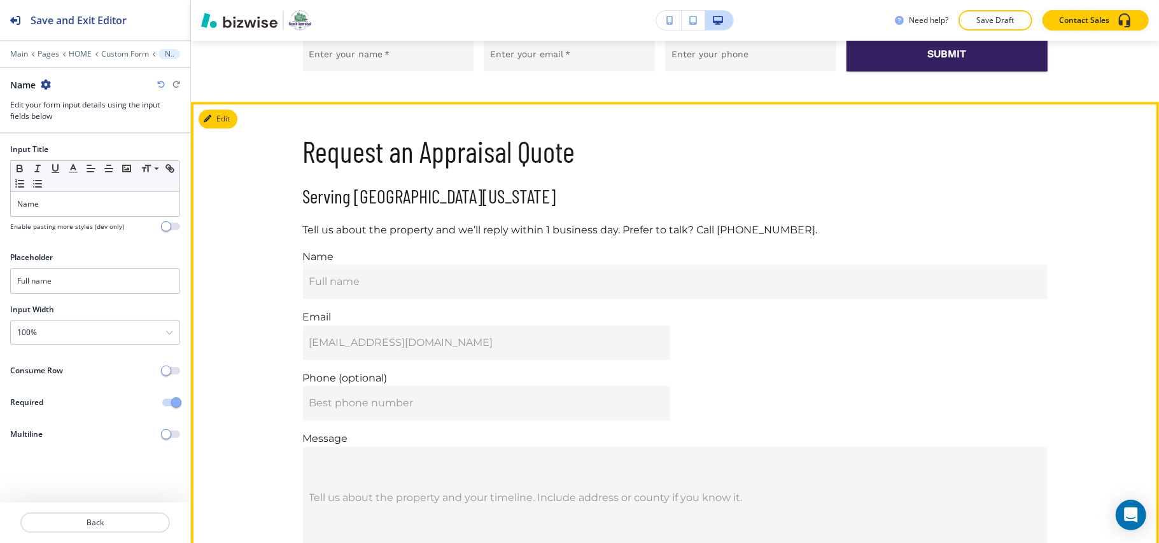
scroll to position [2264, 0]
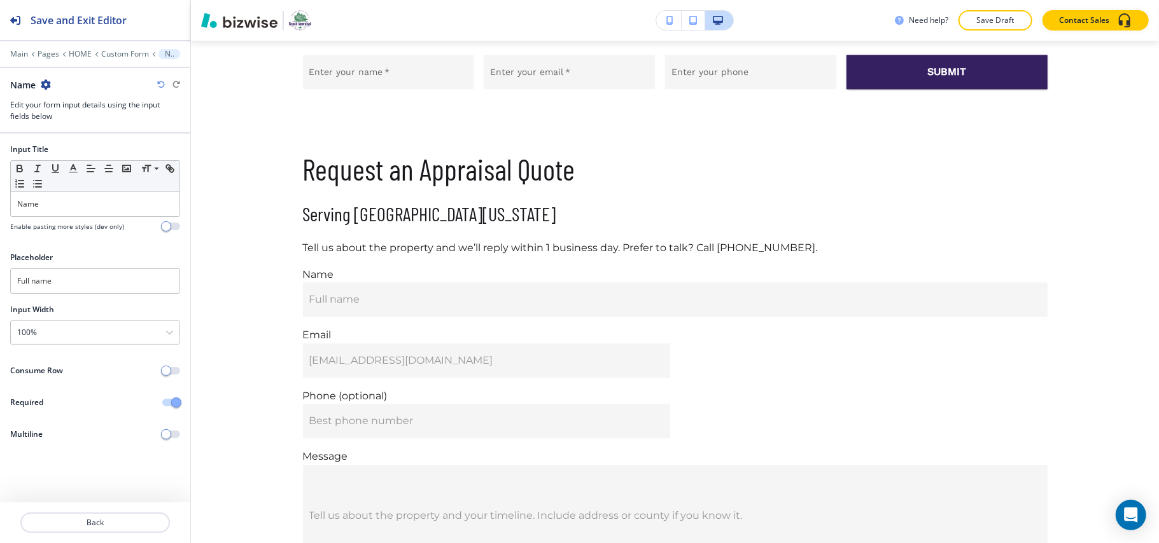
click at [85, 508] on div at bounding box center [95, 508] width 190 height 10
click at [87, 519] on p "Back" at bounding box center [95, 522] width 147 height 11
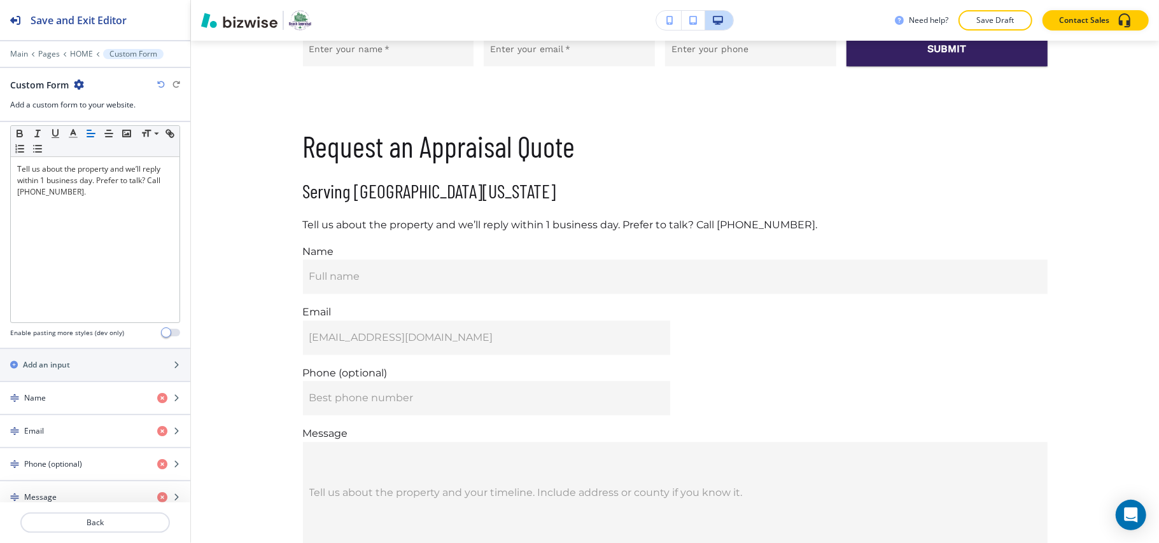
scroll to position [410, 0]
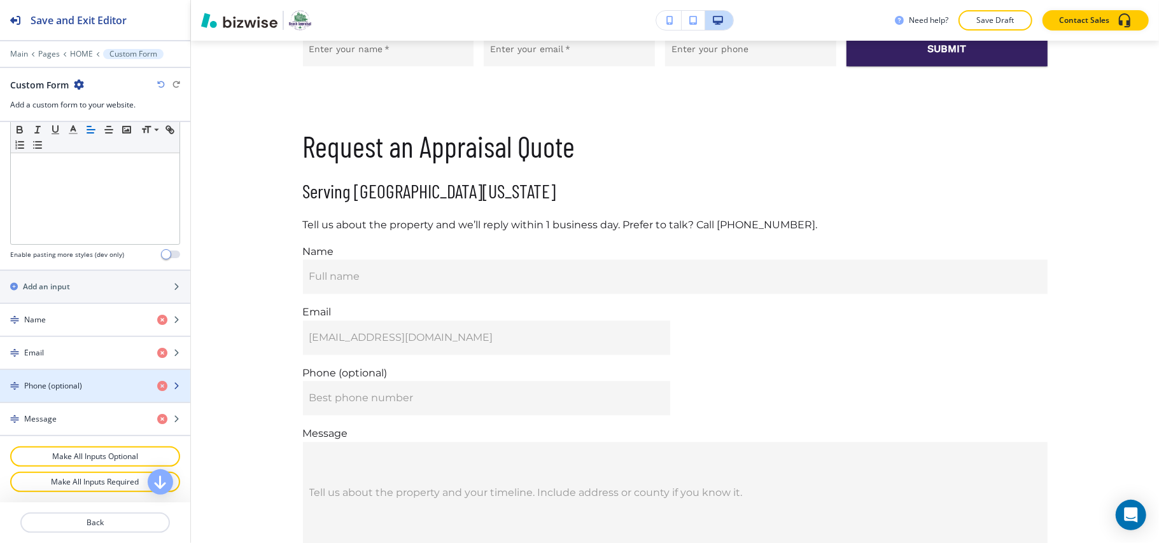
click at [75, 388] on h4 "Phone (optional)" at bounding box center [53, 386] width 58 height 11
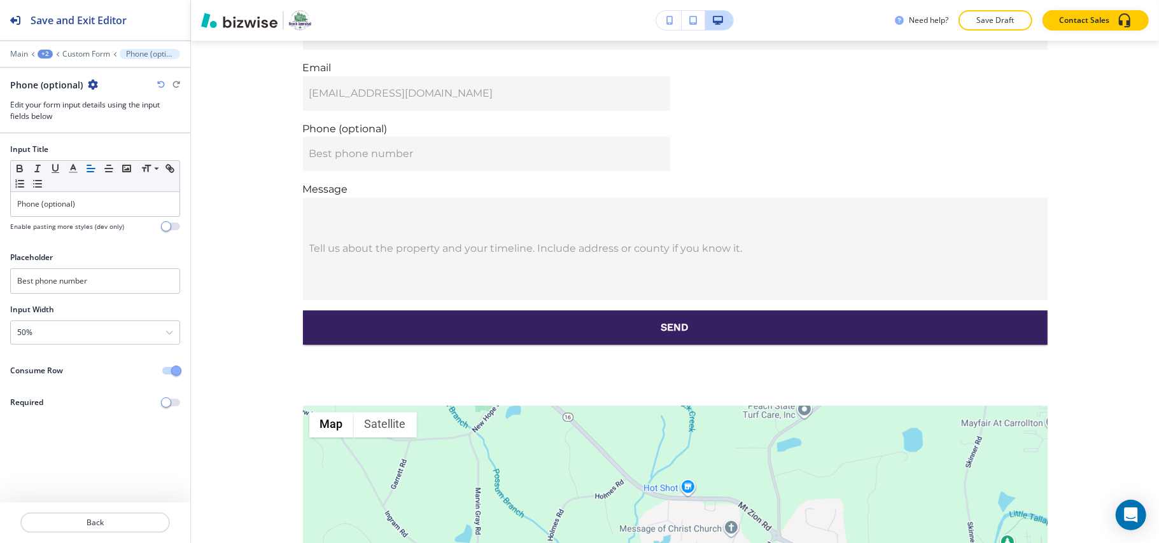
scroll to position [2554, 0]
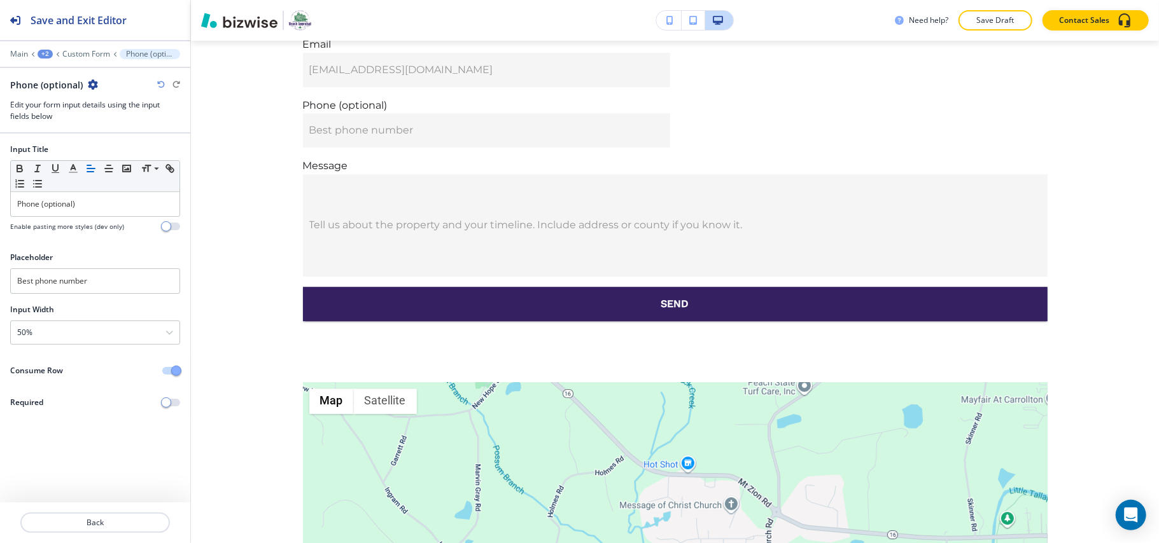
click at [173, 374] on span "button" at bounding box center [176, 371] width 10 height 10
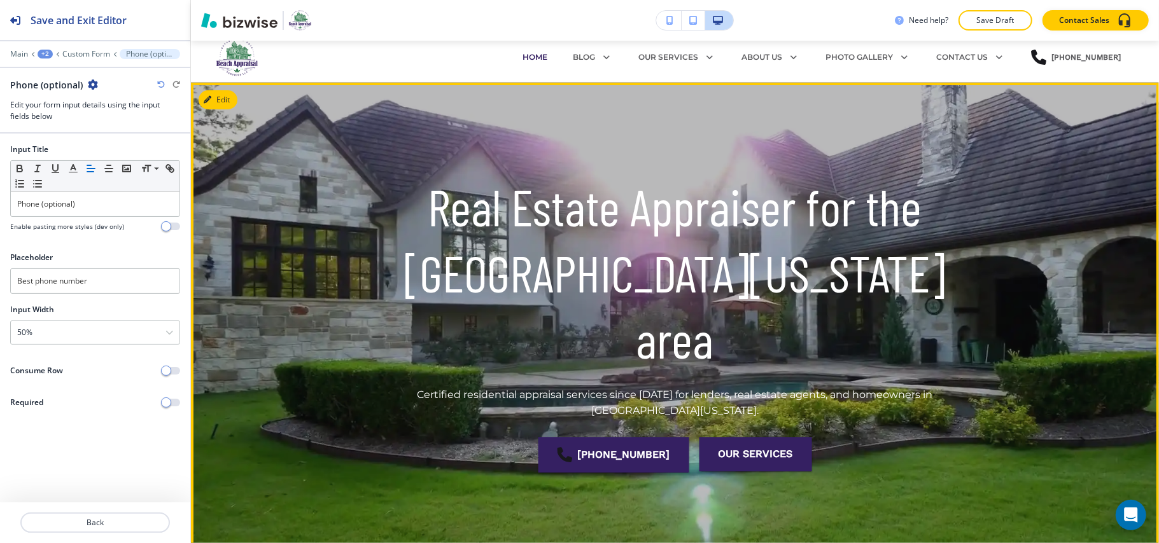
scroll to position [0, 0]
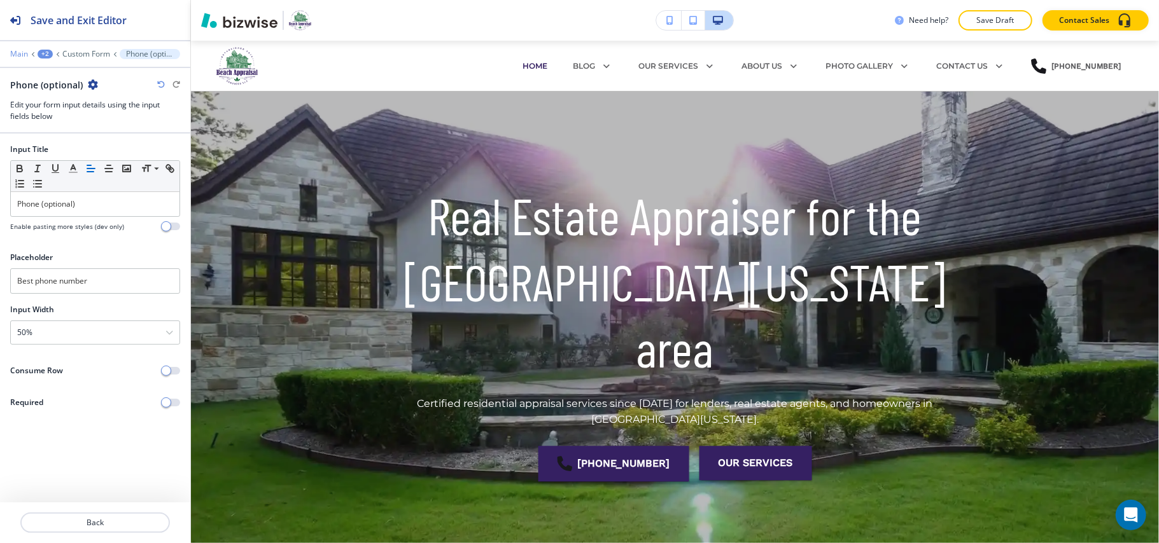
click at [26, 54] on p "Main" at bounding box center [19, 54] width 18 height 9
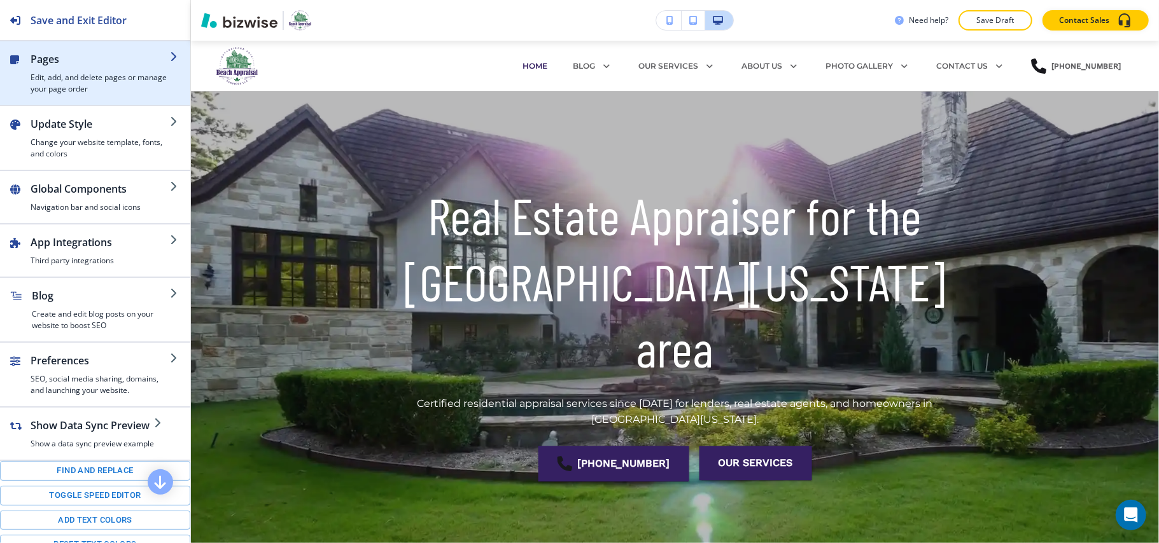
click at [88, 67] on div "button" at bounding box center [100, 69] width 139 height 5
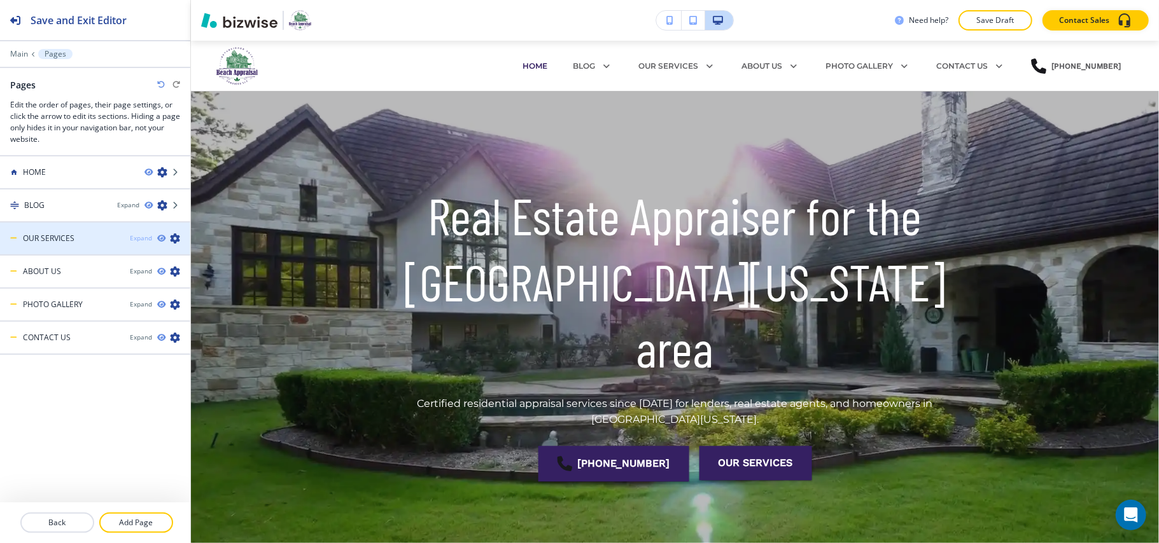
click at [143, 237] on div "Expand" at bounding box center [141, 239] width 22 height 10
click at [143, 237] on div "Collapse" at bounding box center [139, 239] width 26 height 10
click at [143, 237] on div "Expand" at bounding box center [141, 239] width 22 height 10
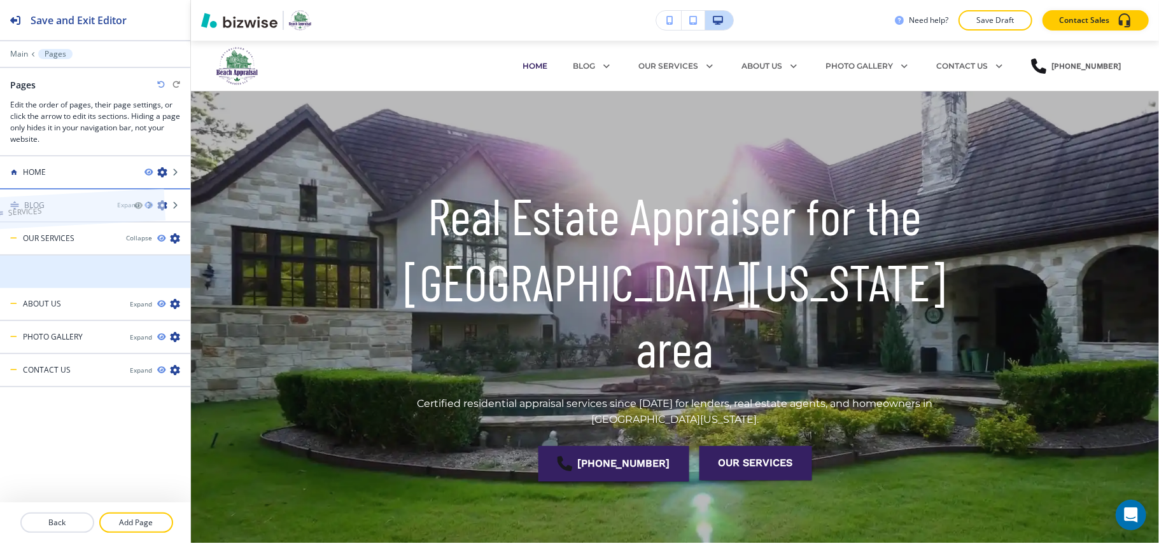
drag, startPoint x: 107, startPoint y: 271, endPoint x: 80, endPoint y: 184, distance: 91.2
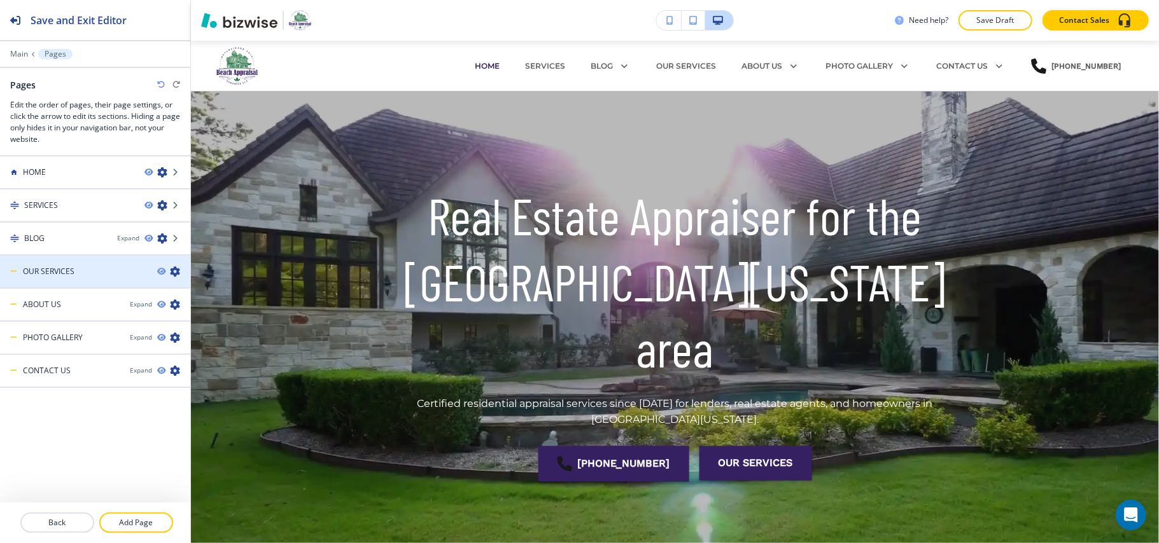
click at [176, 273] on icon "button" at bounding box center [175, 272] width 10 height 10
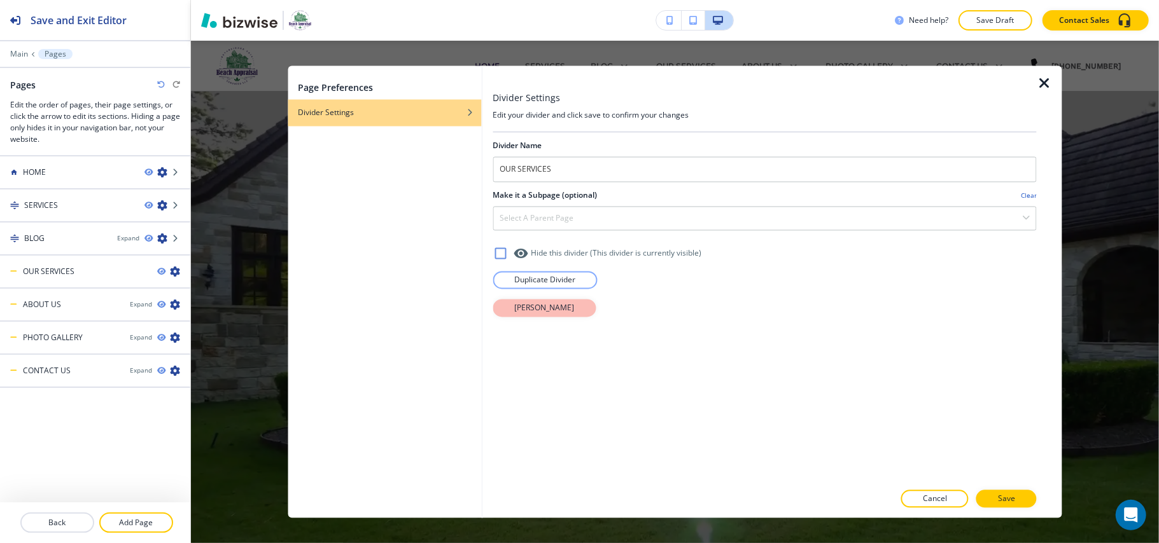
click at [522, 314] on p "[PERSON_NAME]" at bounding box center [544, 308] width 60 height 11
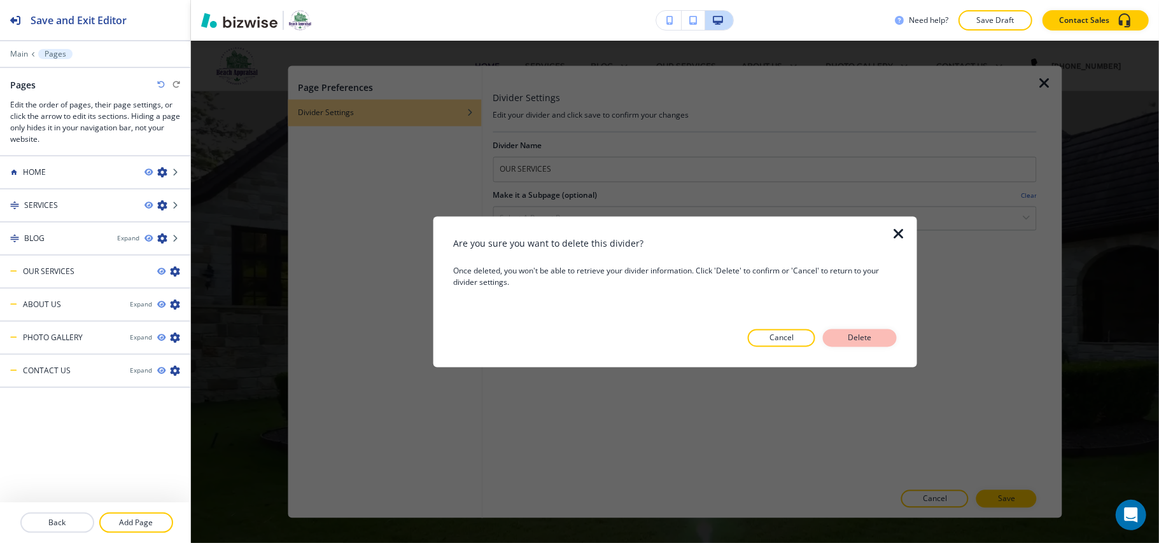
click at [864, 336] on p "Delete" at bounding box center [859, 338] width 31 height 11
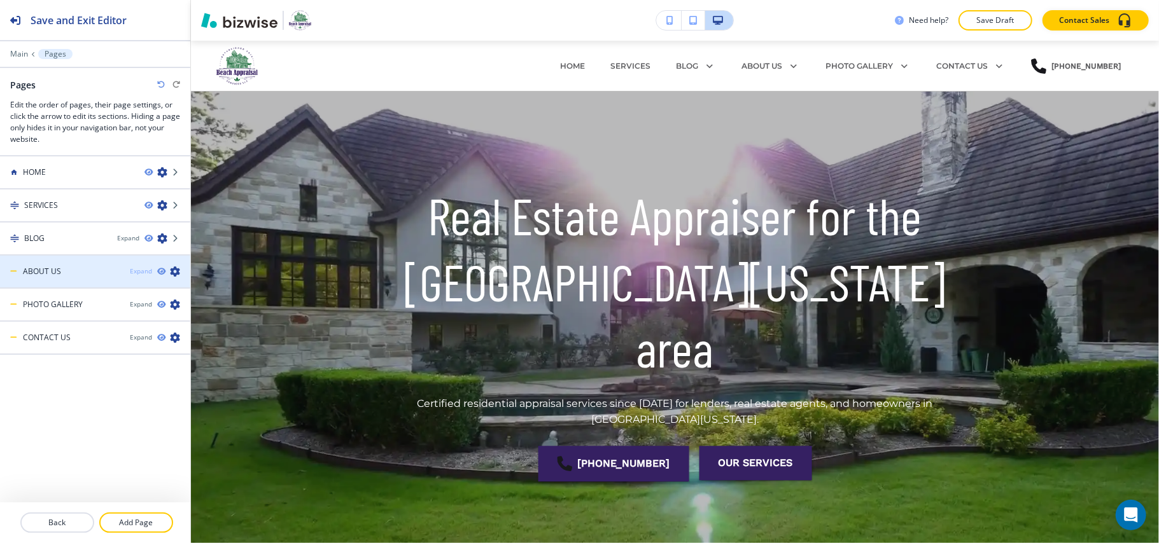
click at [141, 271] on div "Expand" at bounding box center [141, 272] width 22 height 10
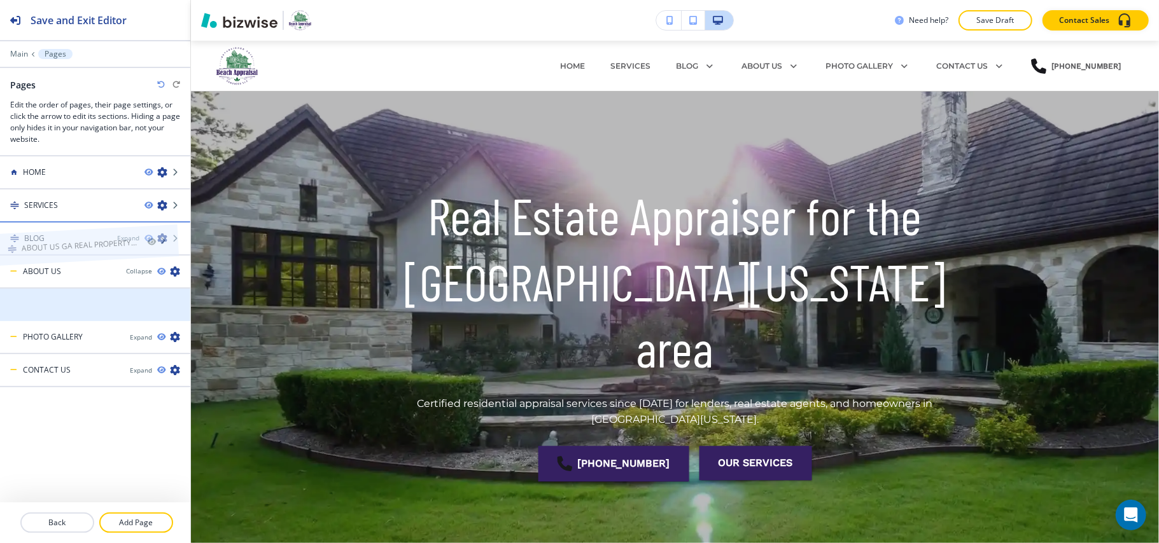
drag, startPoint x: 103, startPoint y: 306, endPoint x: 90, endPoint y: 222, distance: 85.1
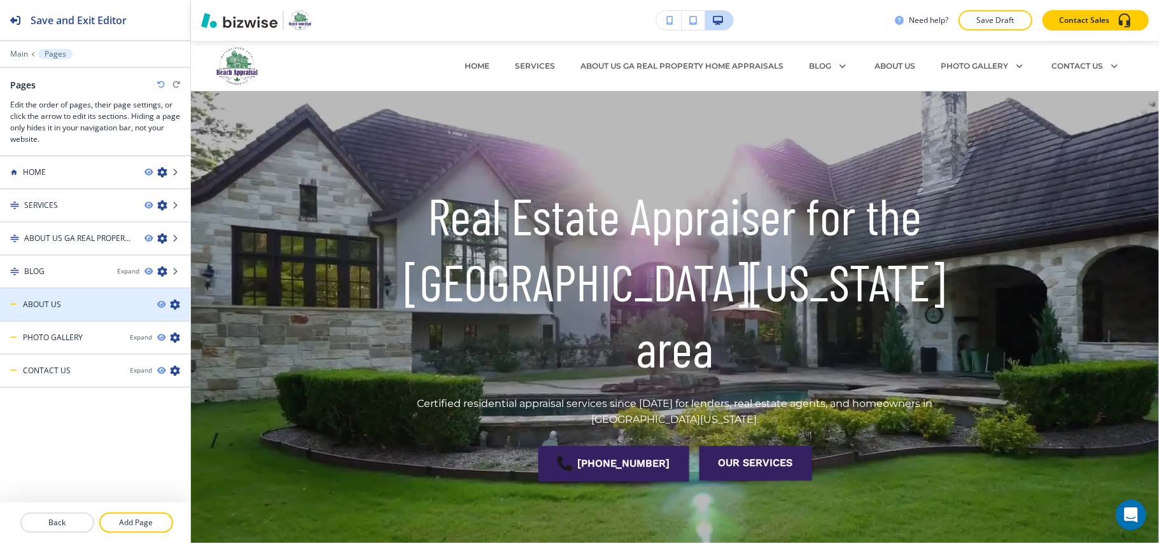
click at [176, 303] on icon "button" at bounding box center [175, 305] width 10 height 10
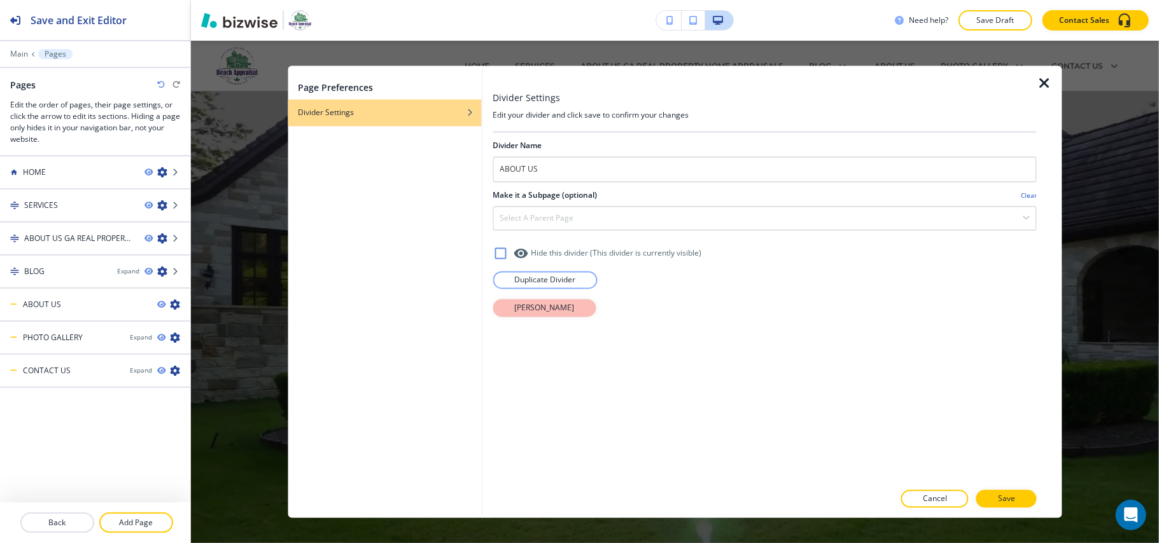
click at [574, 303] on button "[PERSON_NAME]" at bounding box center [544, 309] width 103 height 18
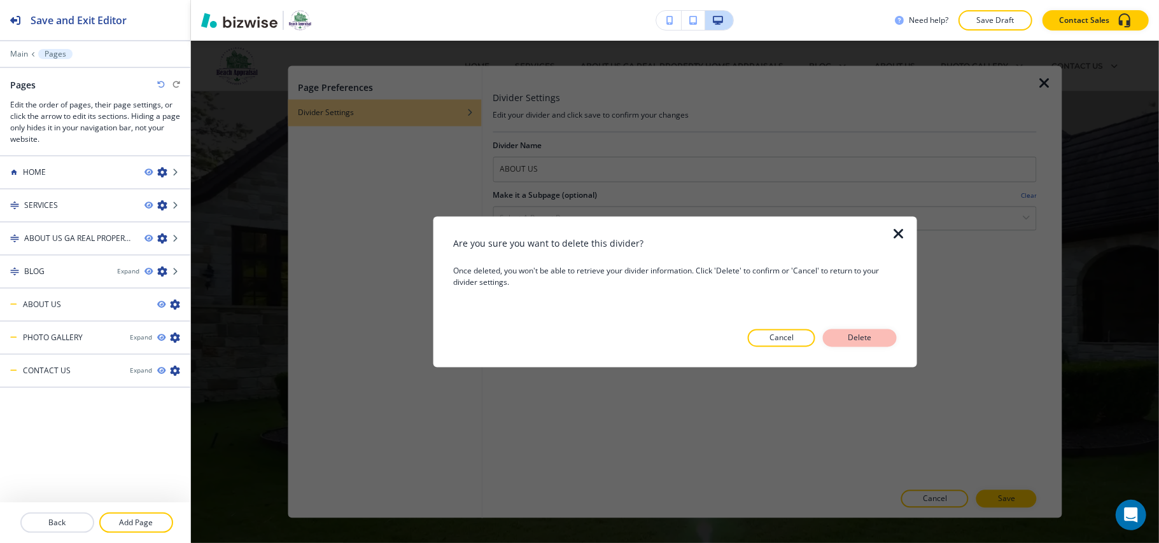
click at [862, 341] on p "Delete" at bounding box center [859, 338] width 31 height 11
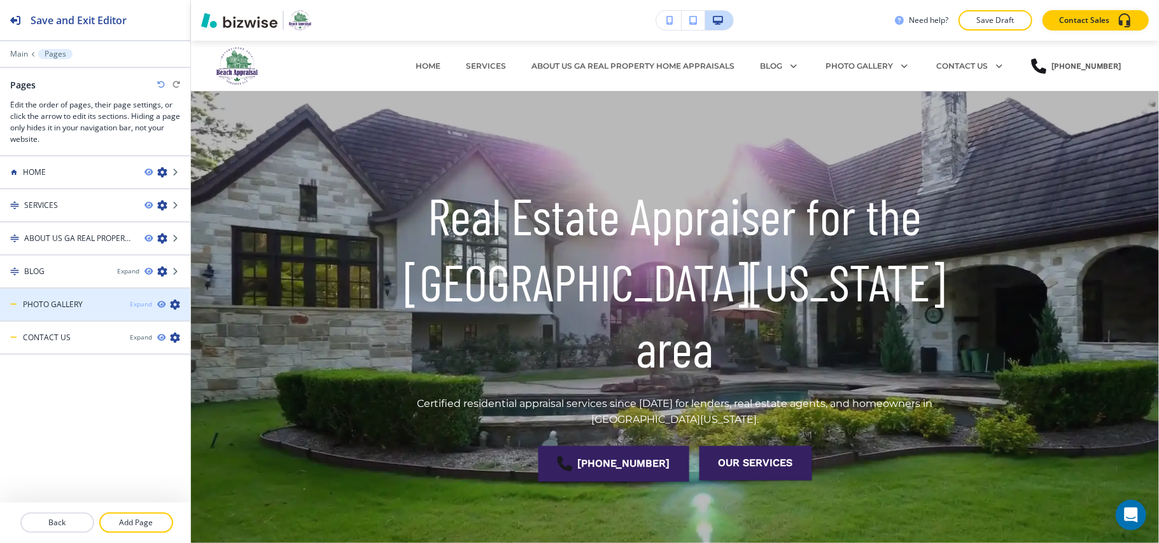
click at [141, 304] on div "Expand" at bounding box center [141, 305] width 22 height 10
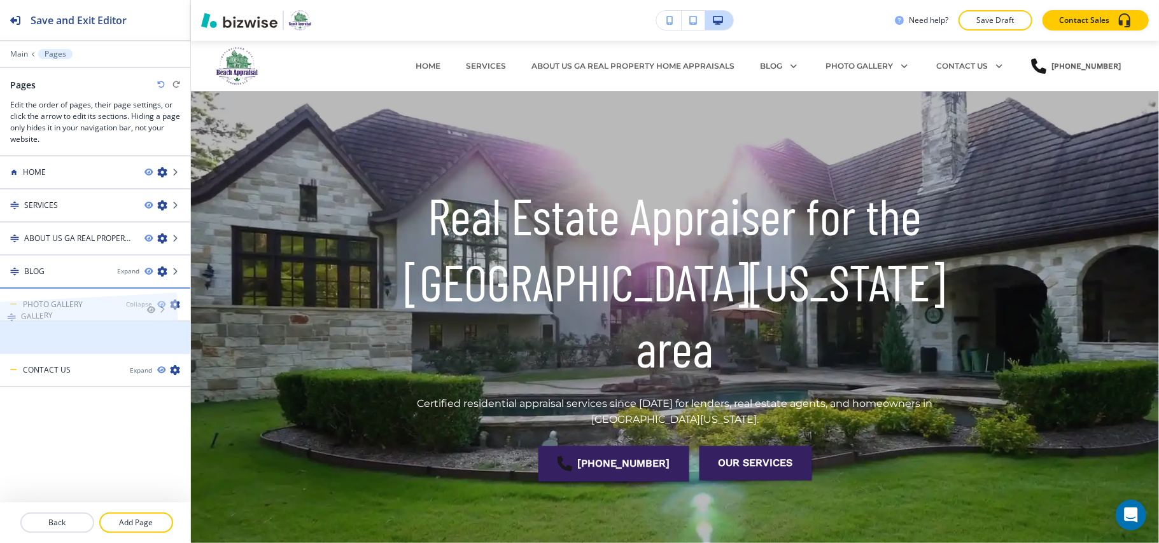
drag, startPoint x: 78, startPoint y: 339, endPoint x: 64, endPoint y: 290, distance: 50.4
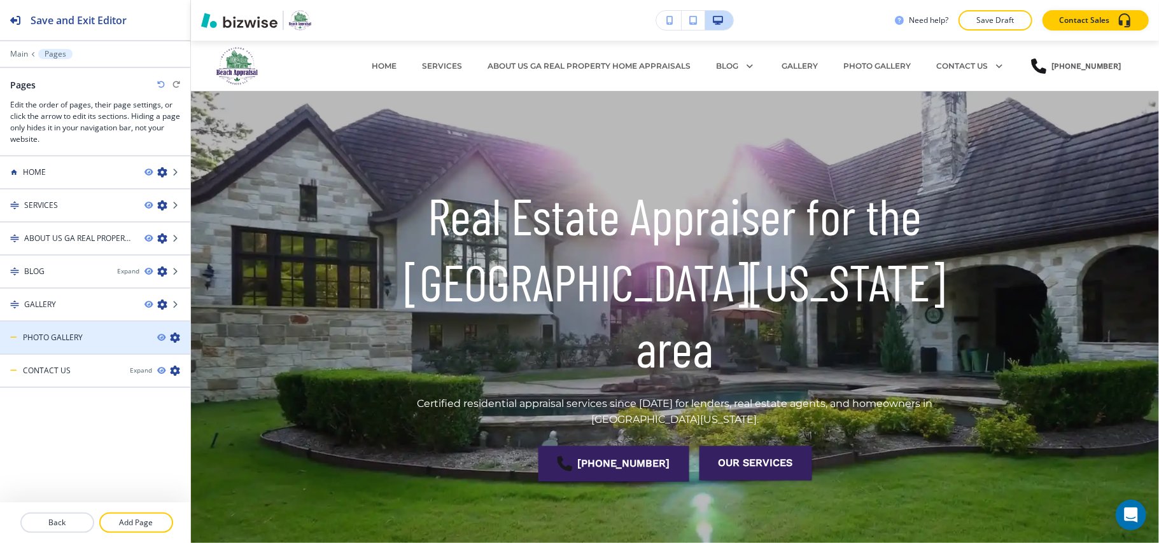
click at [172, 337] on icon "button" at bounding box center [175, 338] width 10 height 10
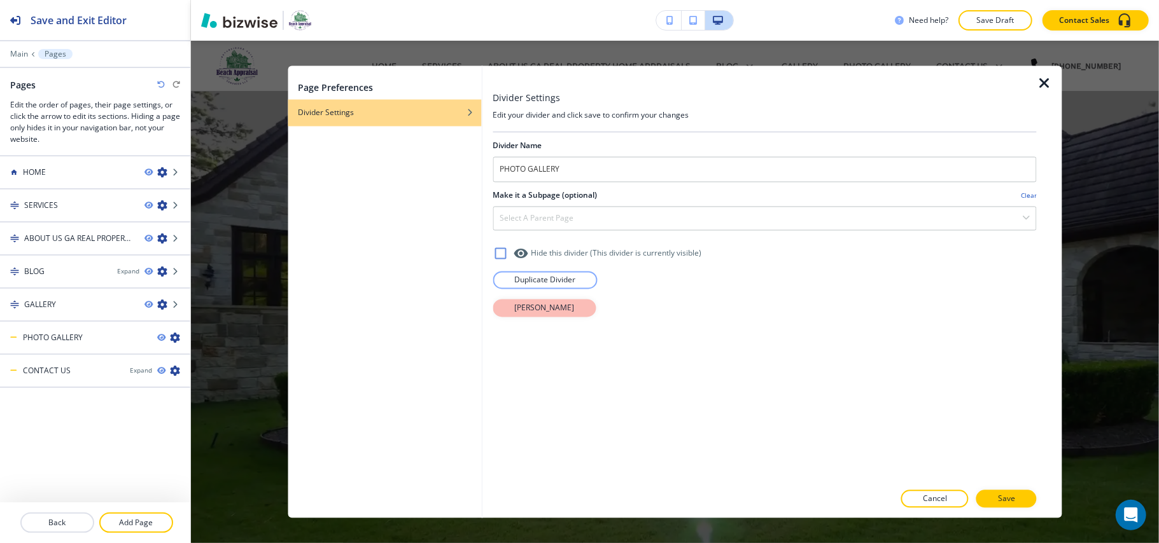
click at [535, 317] on button "[PERSON_NAME]" at bounding box center [544, 309] width 103 height 18
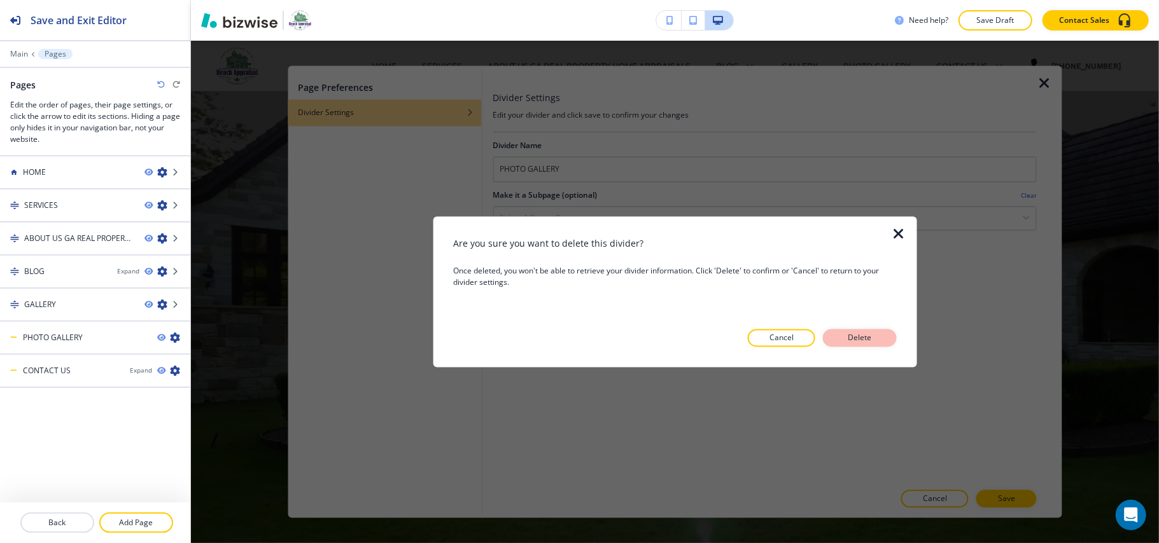
click at [882, 339] on button "Delete" at bounding box center [860, 339] width 74 height 18
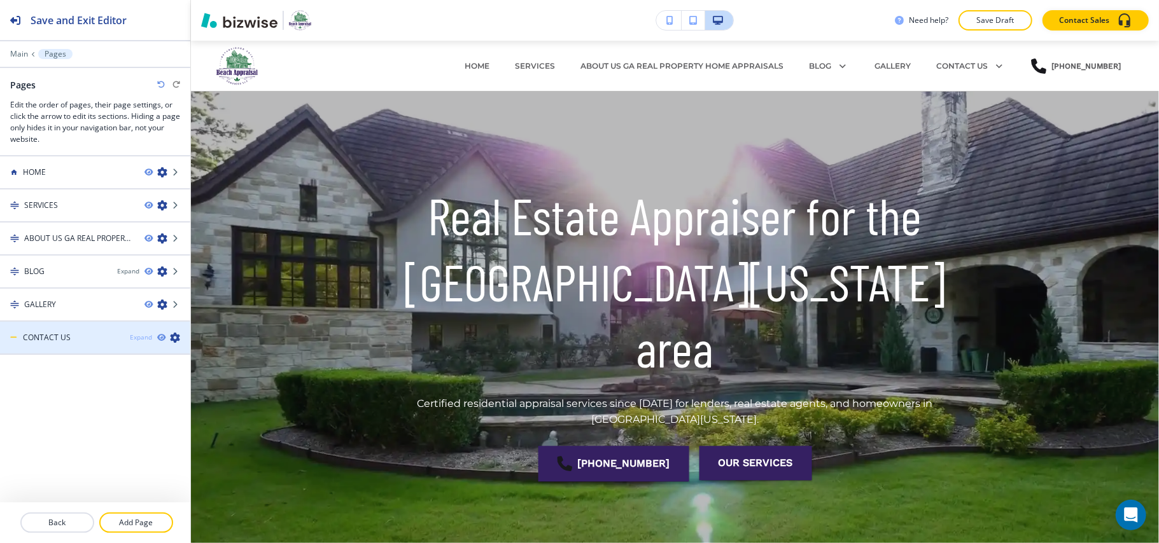
click at [136, 337] on div "Expand" at bounding box center [141, 338] width 22 height 10
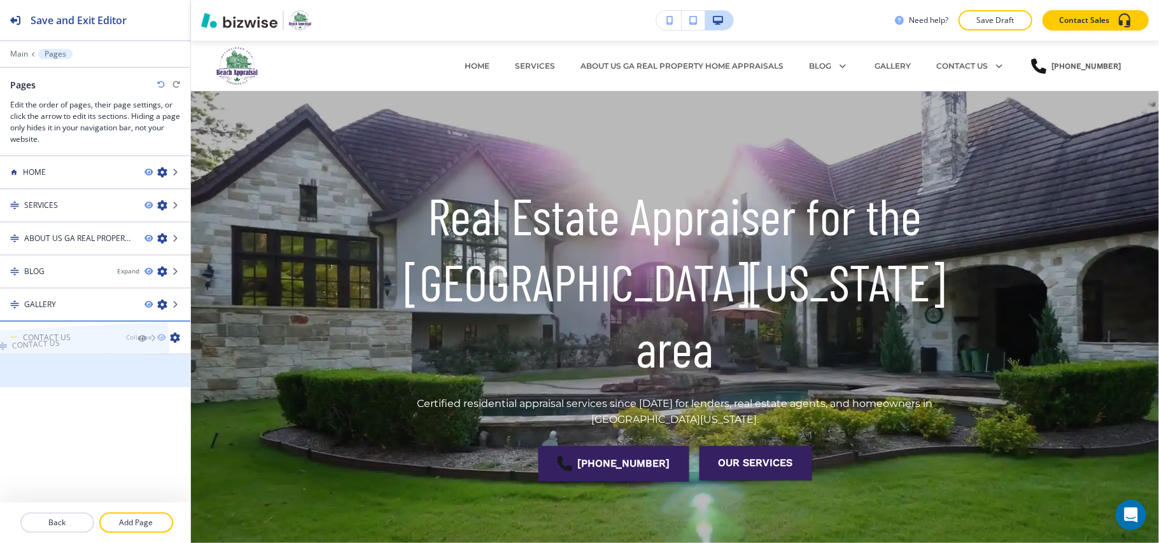
drag, startPoint x: 59, startPoint y: 375, endPoint x: 38, endPoint y: 321, distance: 57.4
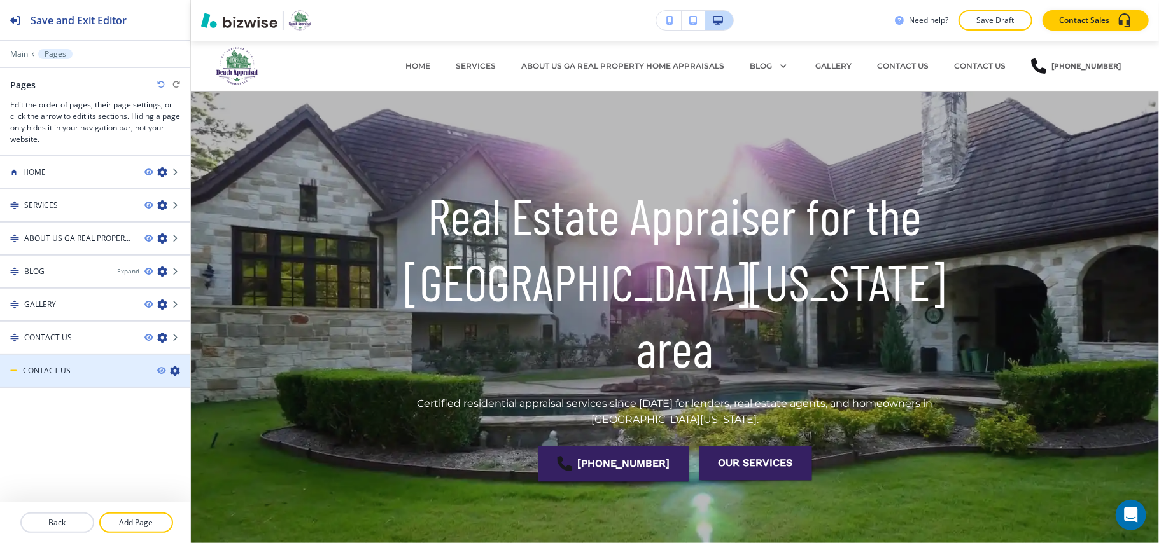
click at [176, 370] on icon "button" at bounding box center [175, 371] width 10 height 10
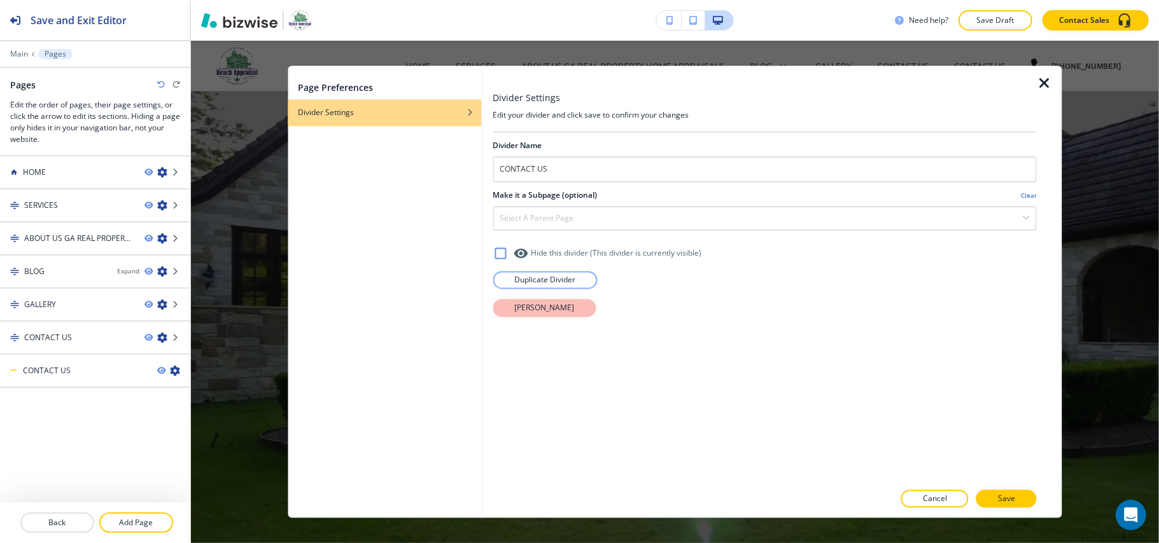
click at [542, 318] on button "[PERSON_NAME]" at bounding box center [544, 309] width 103 height 18
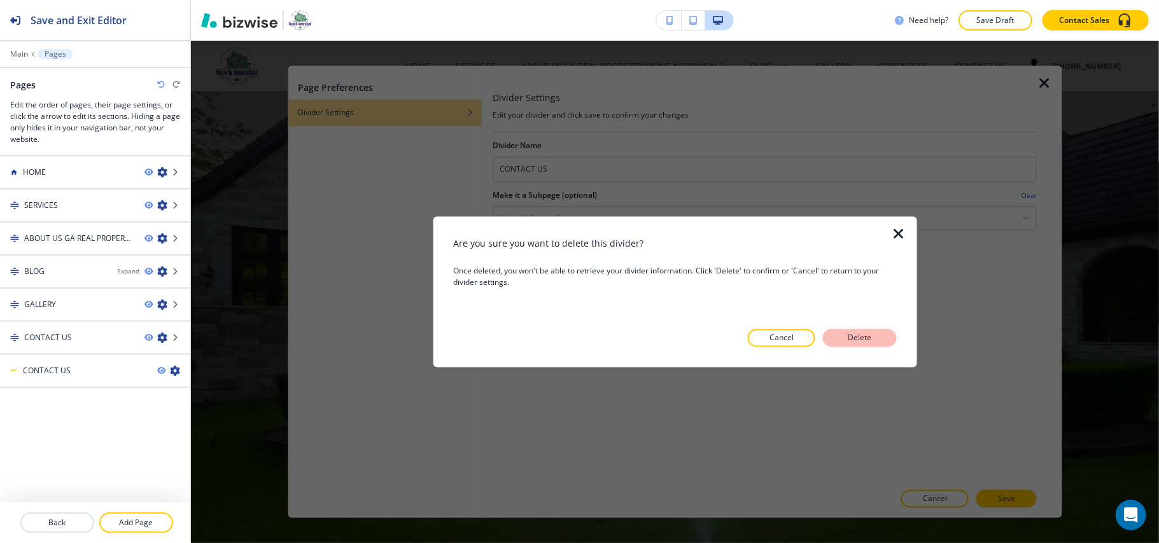
click at [838, 337] on button "Delete" at bounding box center [860, 339] width 74 height 18
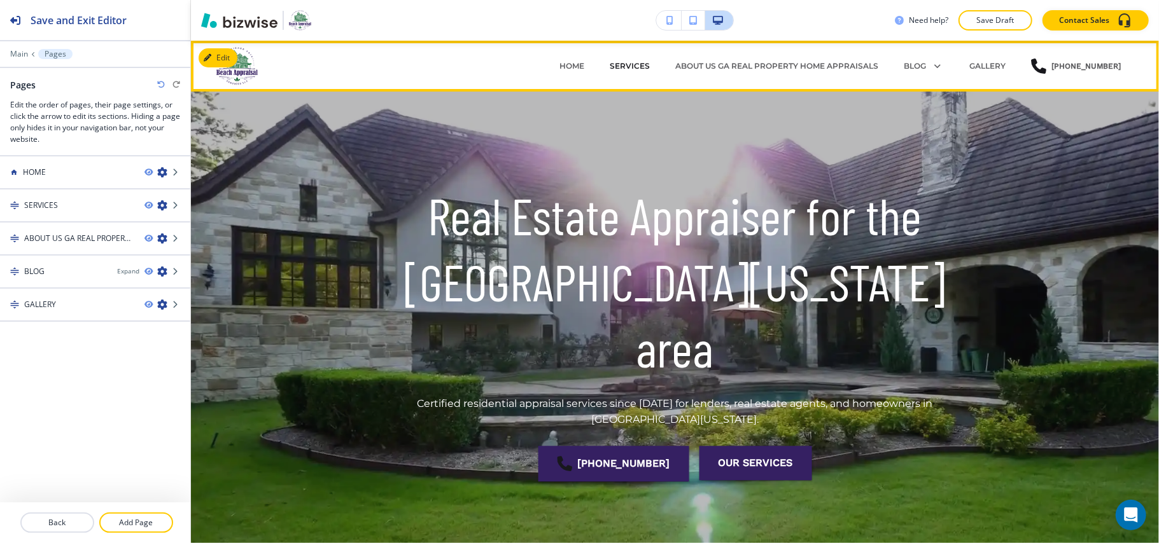
click at [639, 60] on p "SERVICES" at bounding box center [630, 65] width 40 height 11
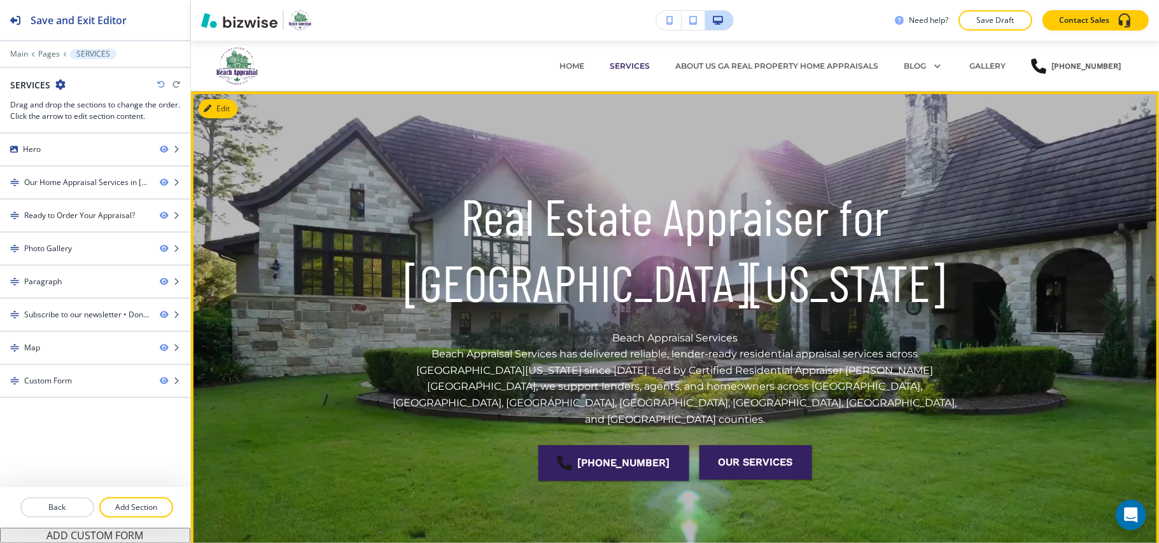
click at [224, 116] on button "Edit" at bounding box center [218, 108] width 39 height 19
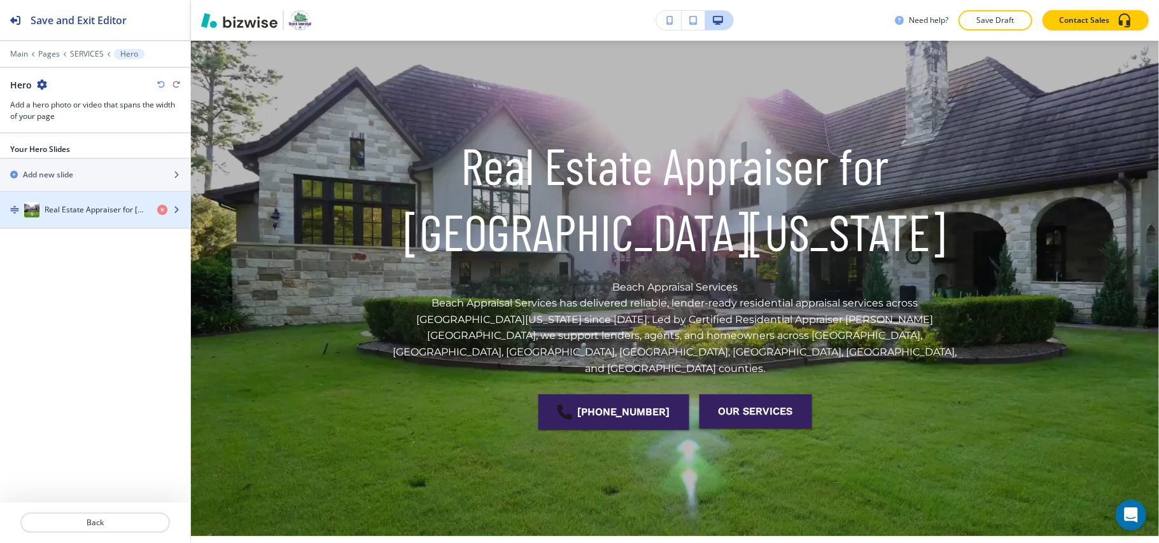
click at [92, 206] on h4 "Real Estate Appraiser for [GEOGRAPHIC_DATA][US_STATE]" at bounding box center [96, 209] width 102 height 11
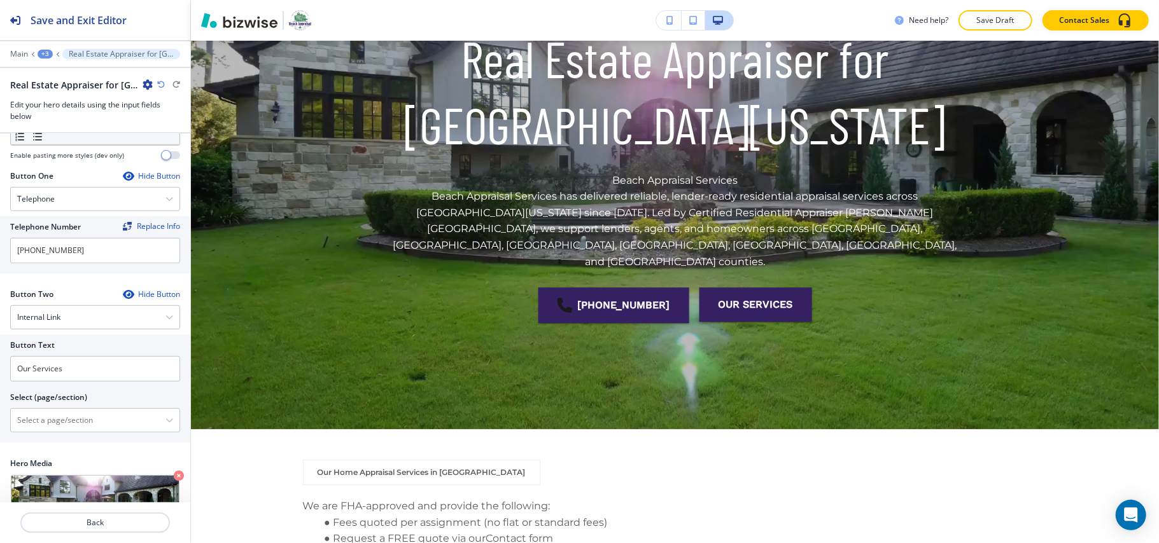
scroll to position [342, 0]
click at [55, 409] on \(page\/section\) "Manual Input" at bounding box center [88, 420] width 155 height 22
type \(page\/section\) "CONTACT US"
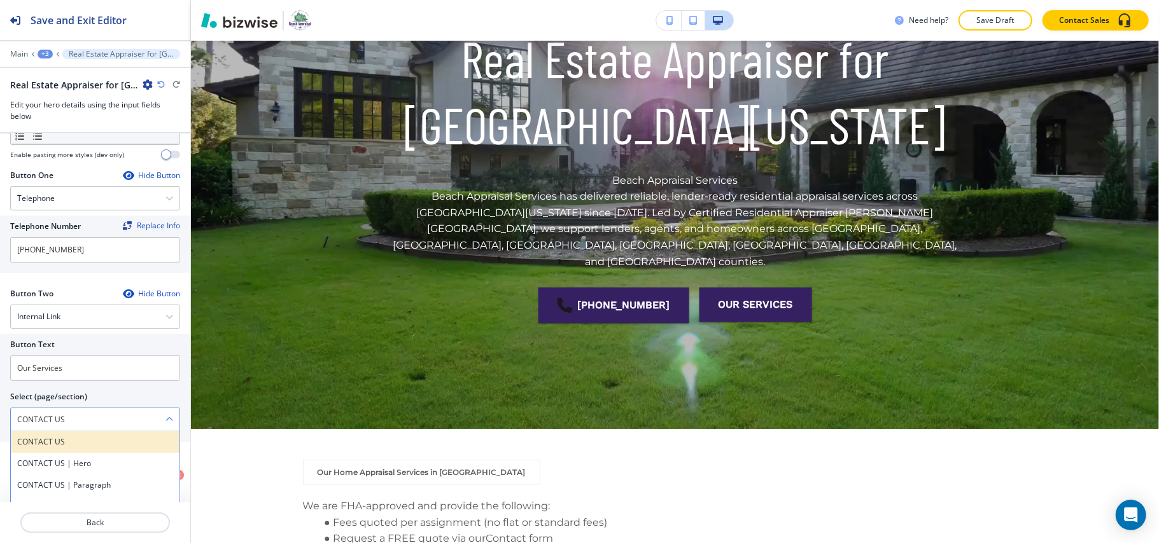
click at [66, 437] on h4 "CONTACT US" at bounding box center [95, 442] width 156 height 11
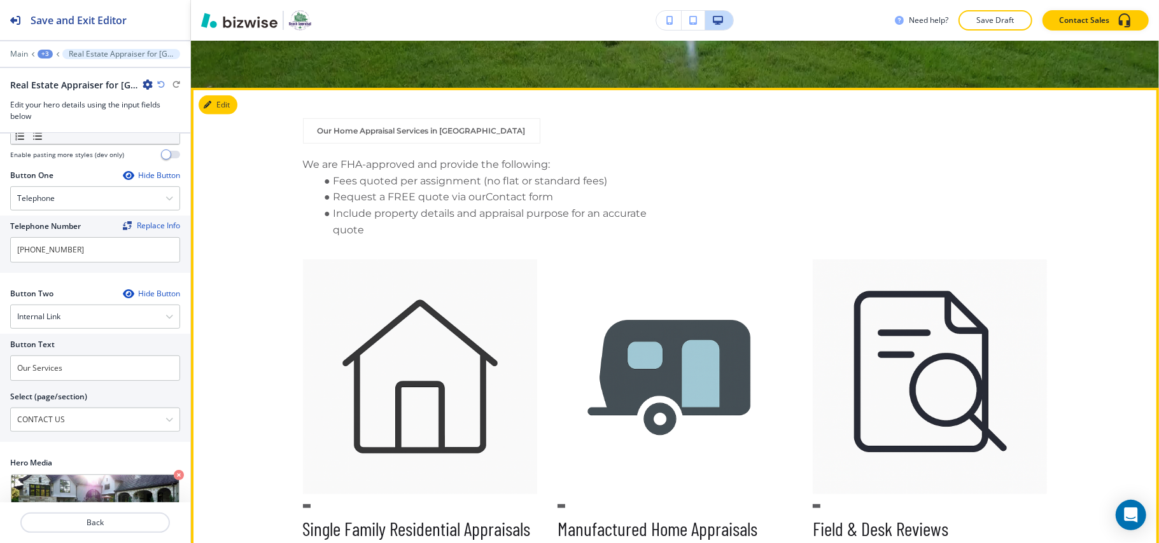
scroll to position [497, 0]
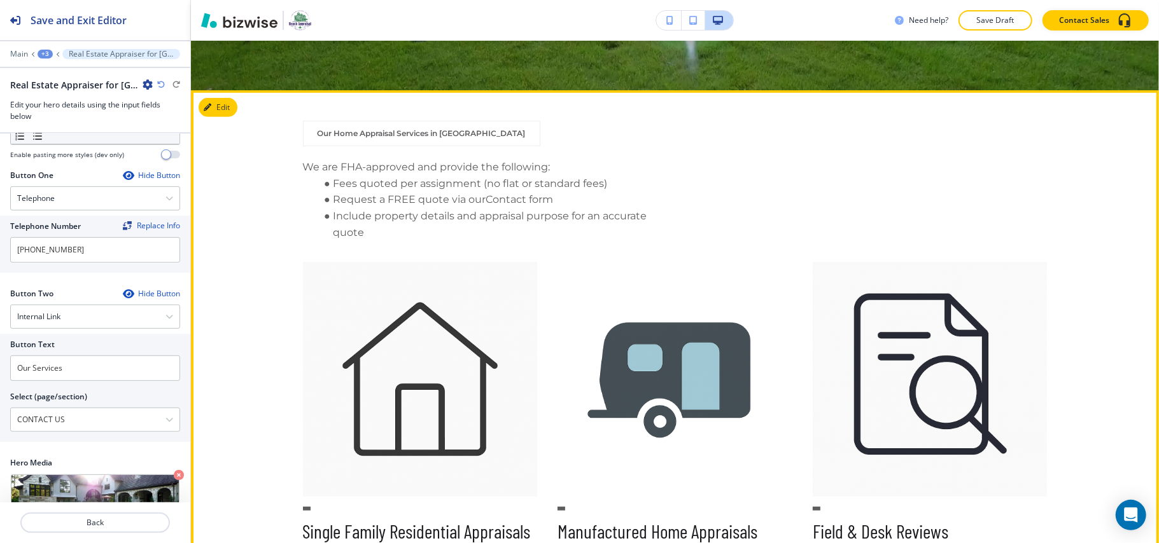
click at [217, 107] on button "Edit" at bounding box center [218, 107] width 39 height 19
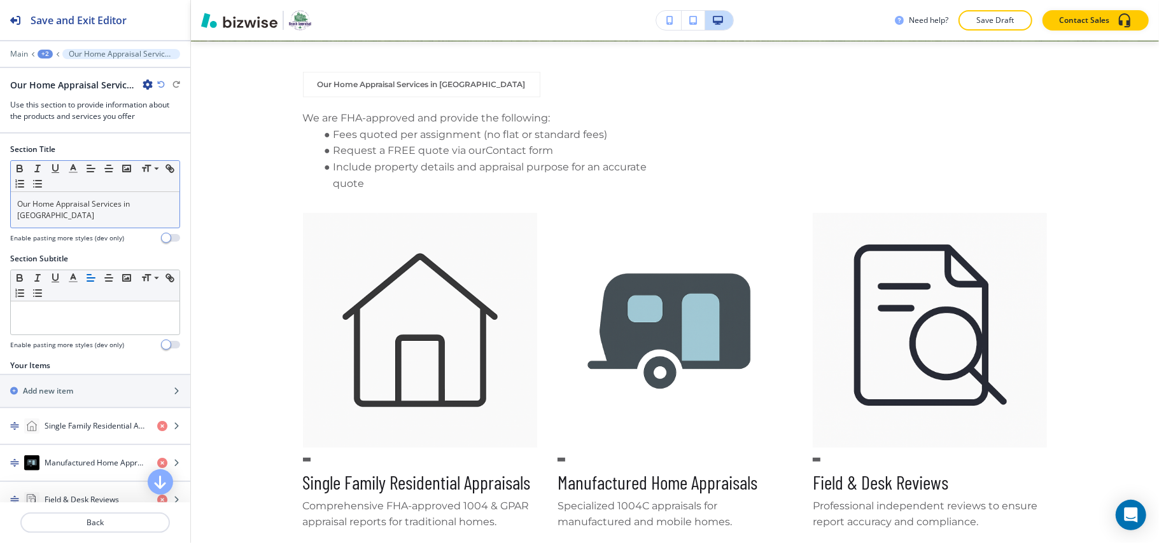
scroll to position [547, 0]
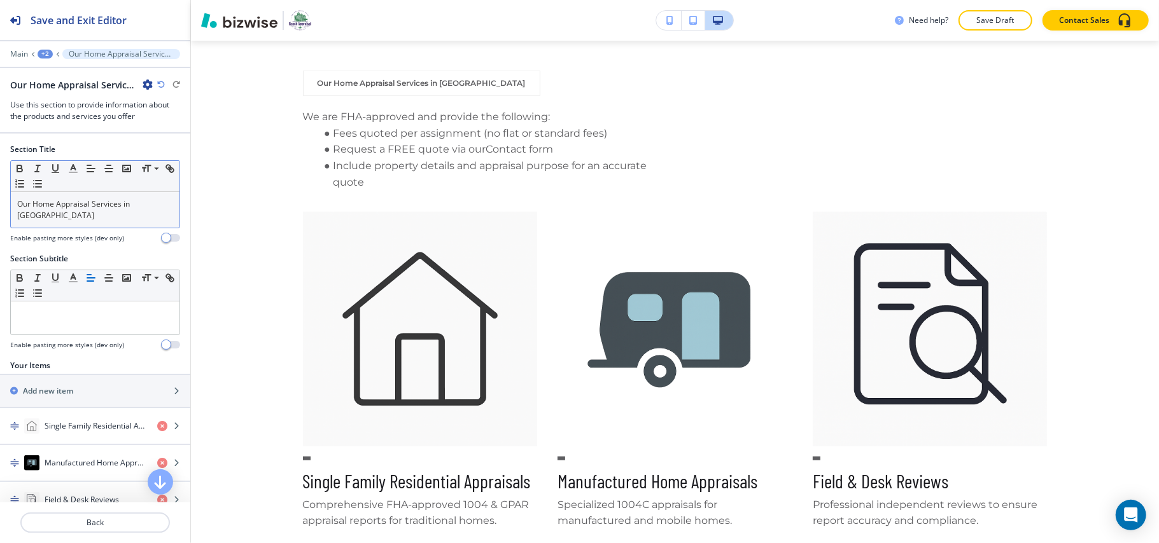
click at [116, 196] on div "Our Home Appraisal Services in [GEOGRAPHIC_DATA]" at bounding box center [95, 210] width 169 height 36
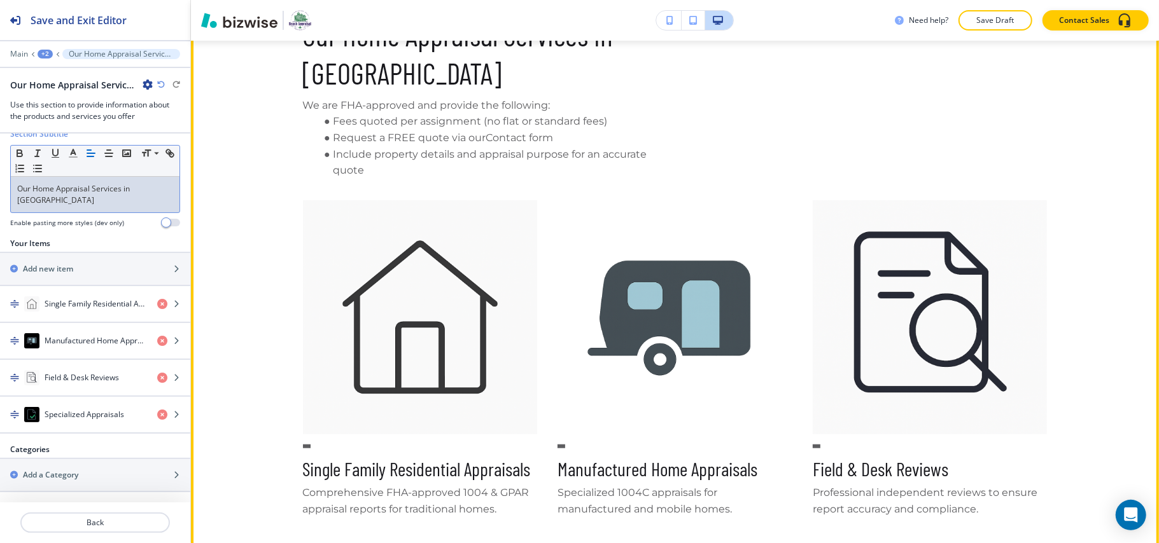
scroll to position [462, 0]
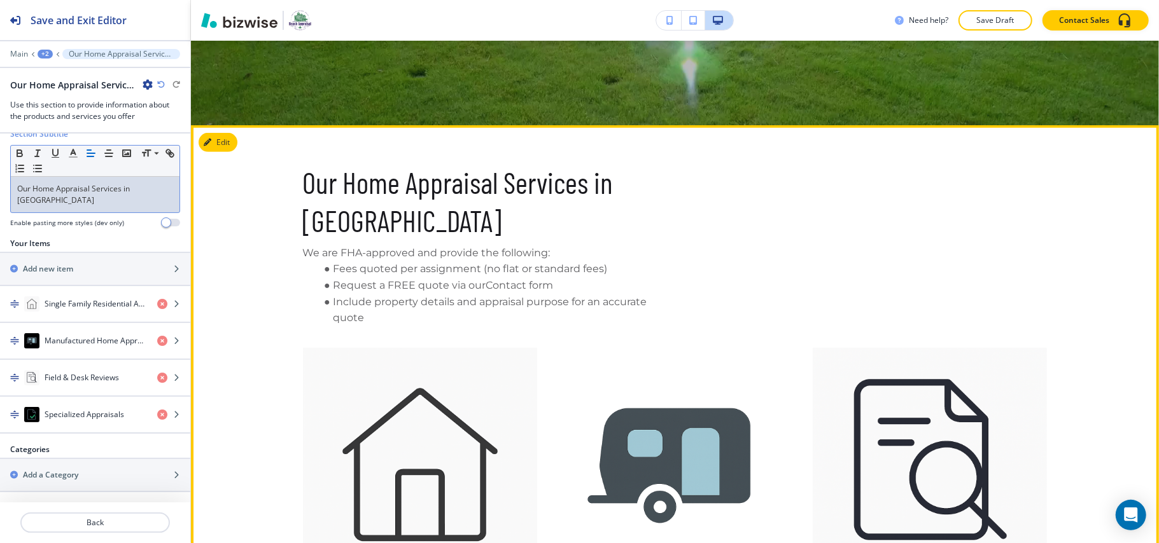
click at [227, 149] on button "Edit" at bounding box center [218, 142] width 39 height 19
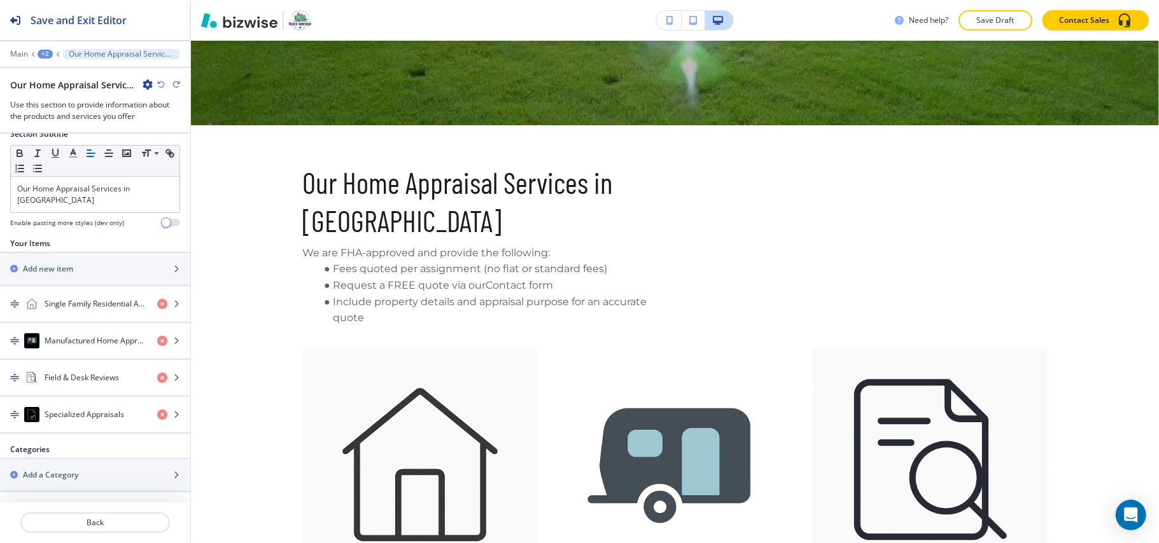
click at [36, 52] on div "Main +2 Our Home Appraisal Services in [GEOGRAPHIC_DATA]" at bounding box center [95, 54] width 170 height 10
click at [46, 56] on div "+2" at bounding box center [45, 54] width 15 height 9
click at [60, 104] on button "SERVICES" at bounding box center [78, 97] width 81 height 23
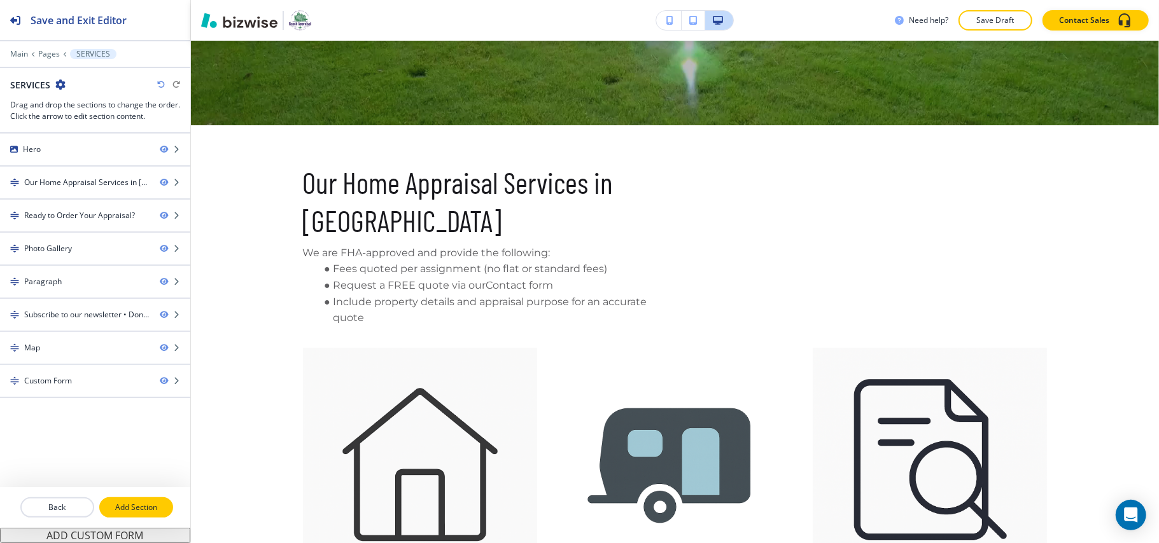
click at [128, 504] on p "Add Section" at bounding box center [136, 507] width 71 height 11
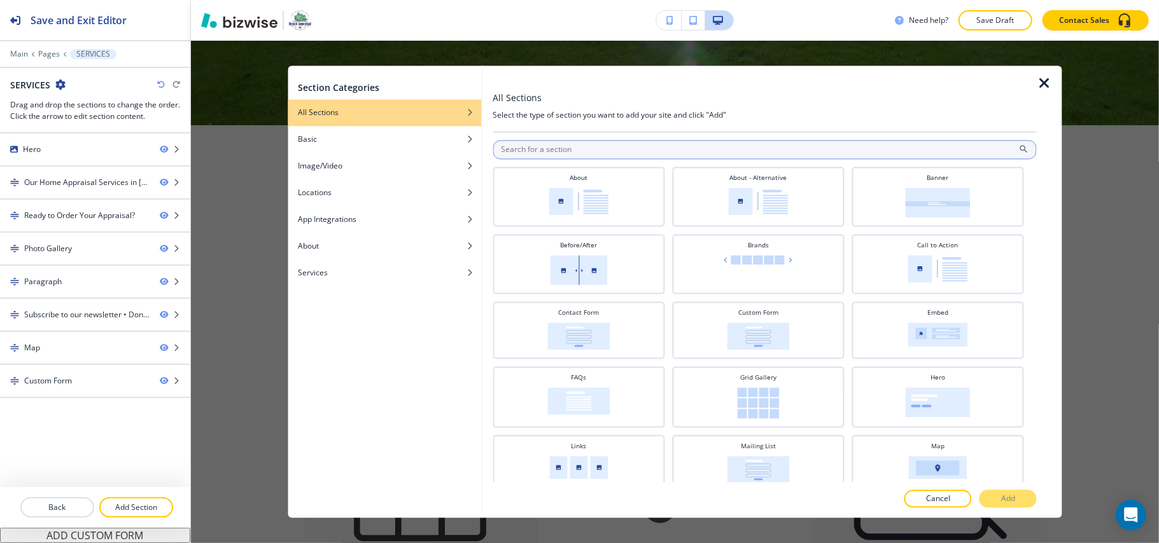
click at [538, 146] on input "text" at bounding box center [765, 150] width 544 height 19
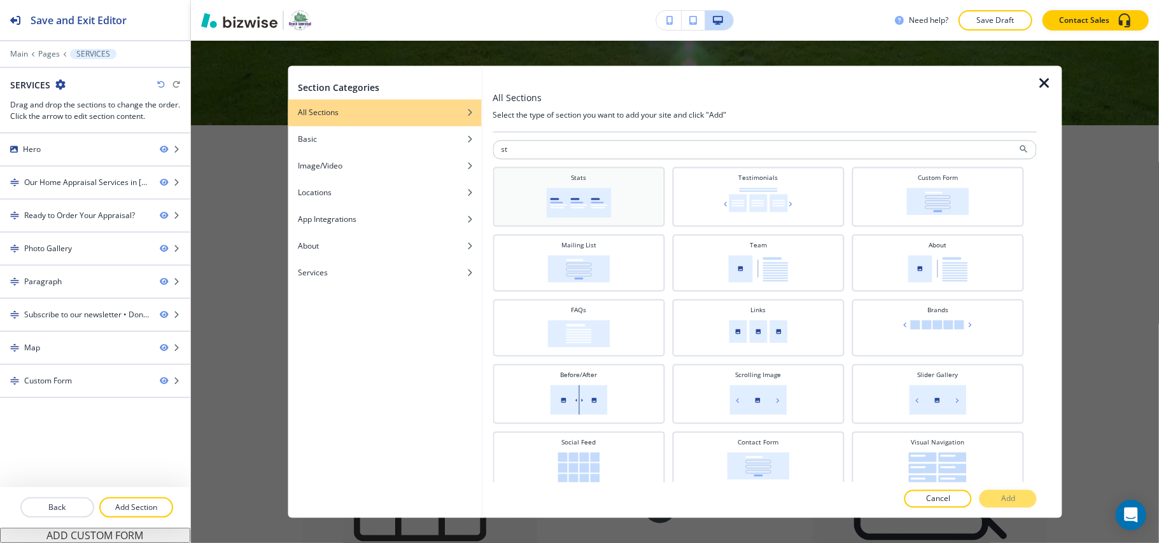
type input "st"
click at [601, 197] on img at bounding box center [578, 203] width 65 height 30
drag, startPoint x: 1006, startPoint y: 500, endPoint x: 1004, endPoint y: 487, distance: 13.0
click at [1007, 500] on p "Add" at bounding box center [1008, 499] width 14 height 11
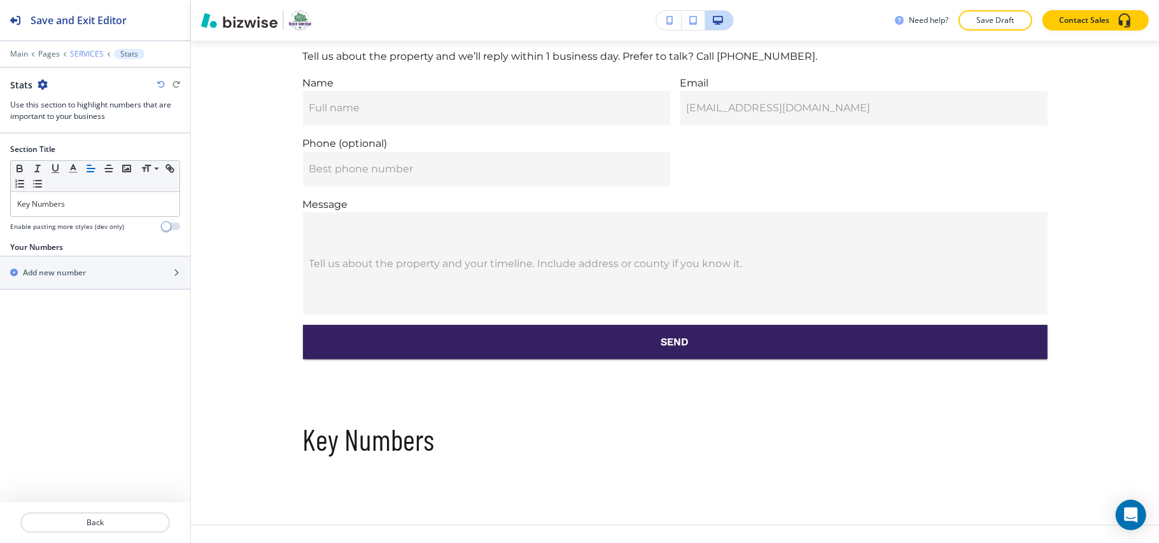
scroll to position [3755, 0]
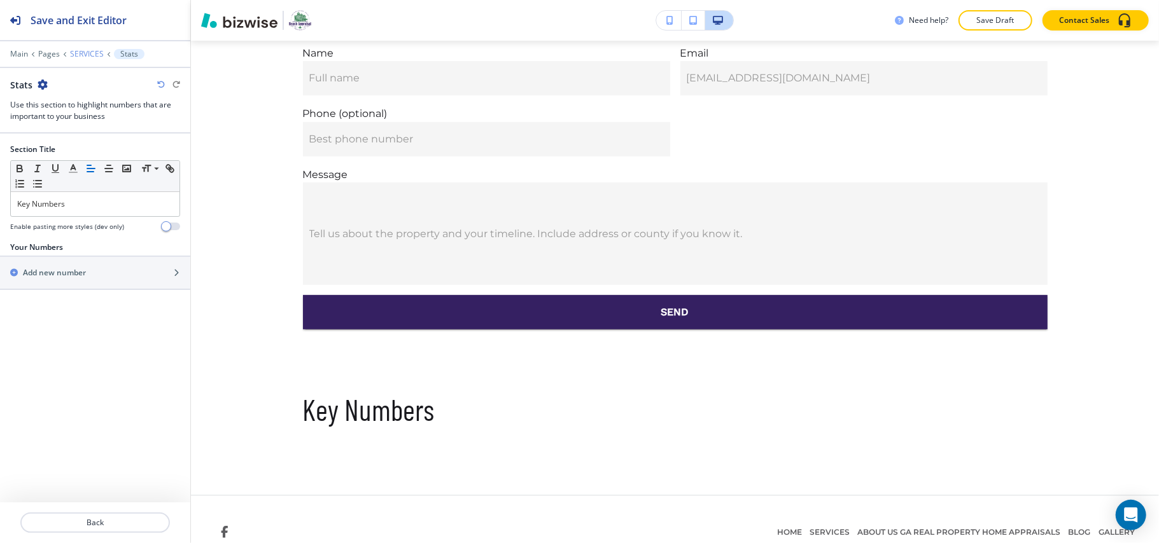
click at [85, 53] on p "SERVICES" at bounding box center [87, 54] width 34 height 9
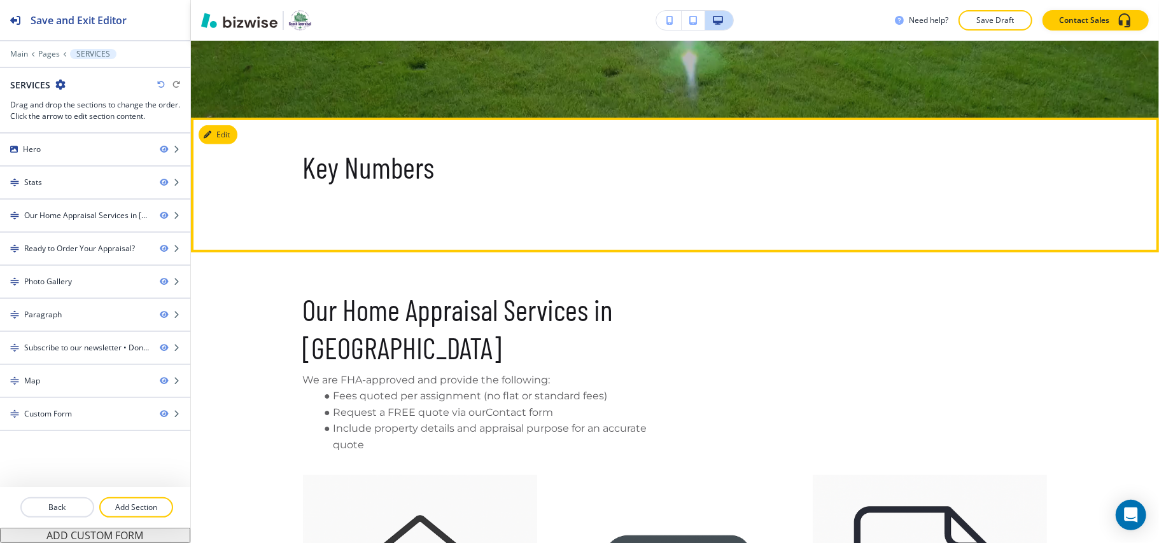
scroll to position [547, 0]
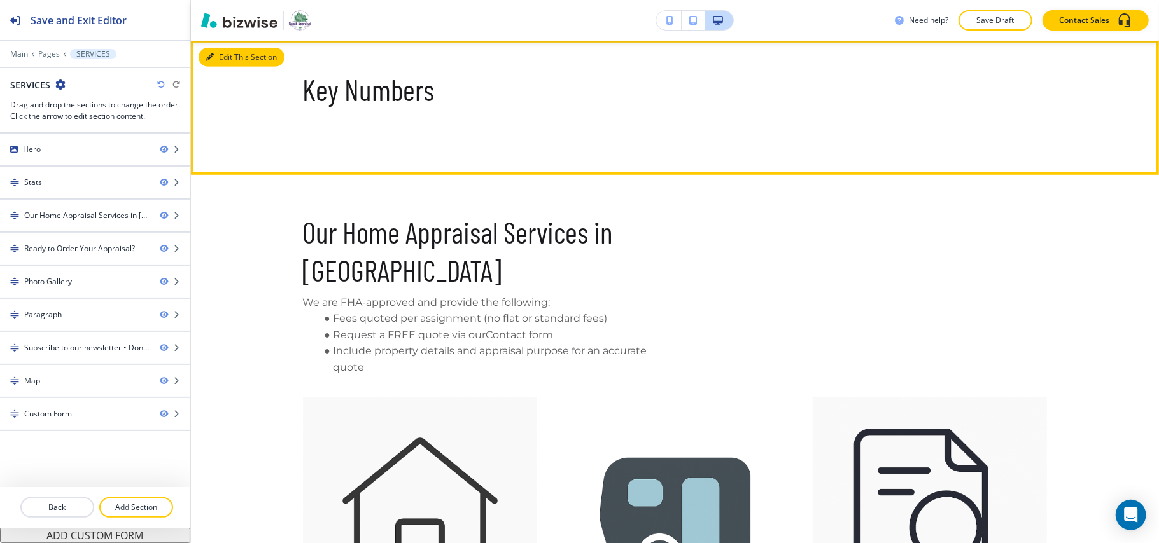
click at [225, 57] on button "Edit This Section" at bounding box center [242, 57] width 86 height 19
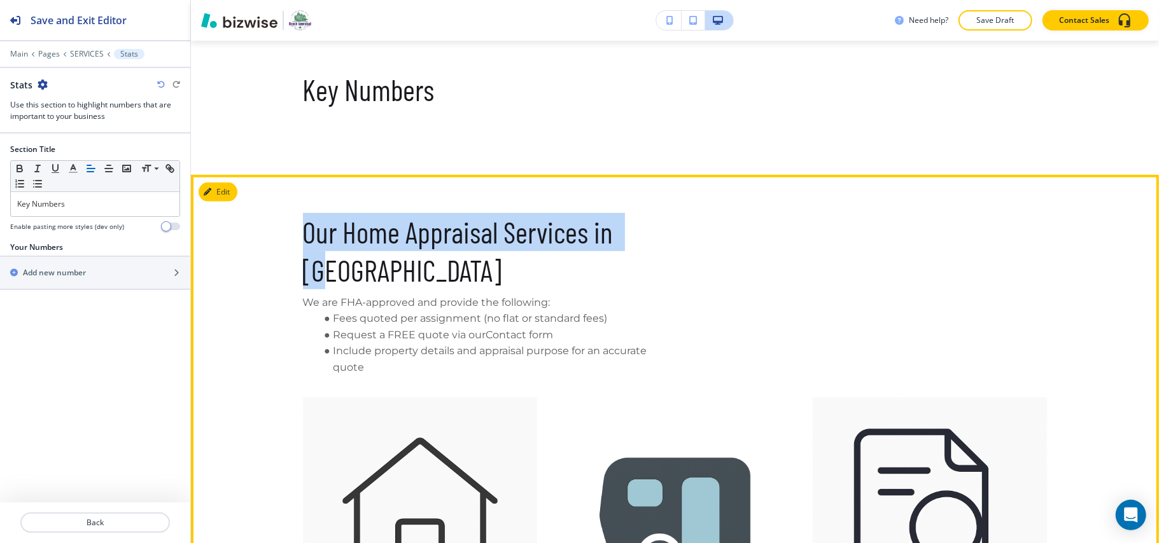
drag, startPoint x: 283, startPoint y: 227, endPoint x: 658, endPoint y: 227, distance: 375.5
copy p "Our Home Appraisal Services in [GEOGRAPHIC_DATA]"
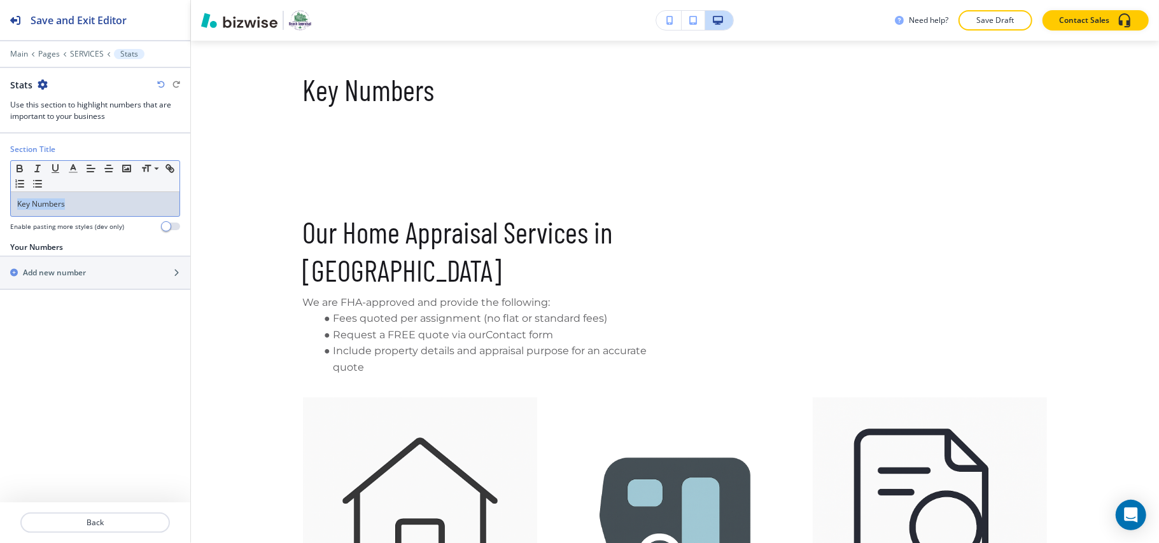
drag, startPoint x: 44, startPoint y: 202, endPoint x: 0, endPoint y: 201, distance: 43.9
click at [0, 201] on div "Section Title Small Normal Large Huge Key Numbers Enable pasting more styles (d…" at bounding box center [95, 193] width 190 height 98
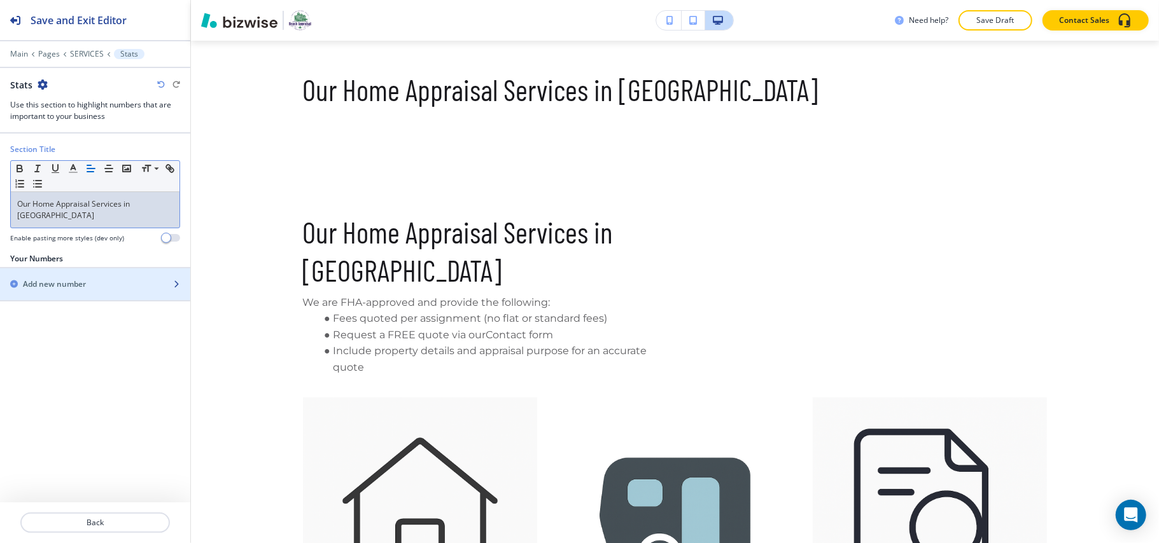
click at [69, 279] on h2 "Add new number" at bounding box center [54, 284] width 63 height 11
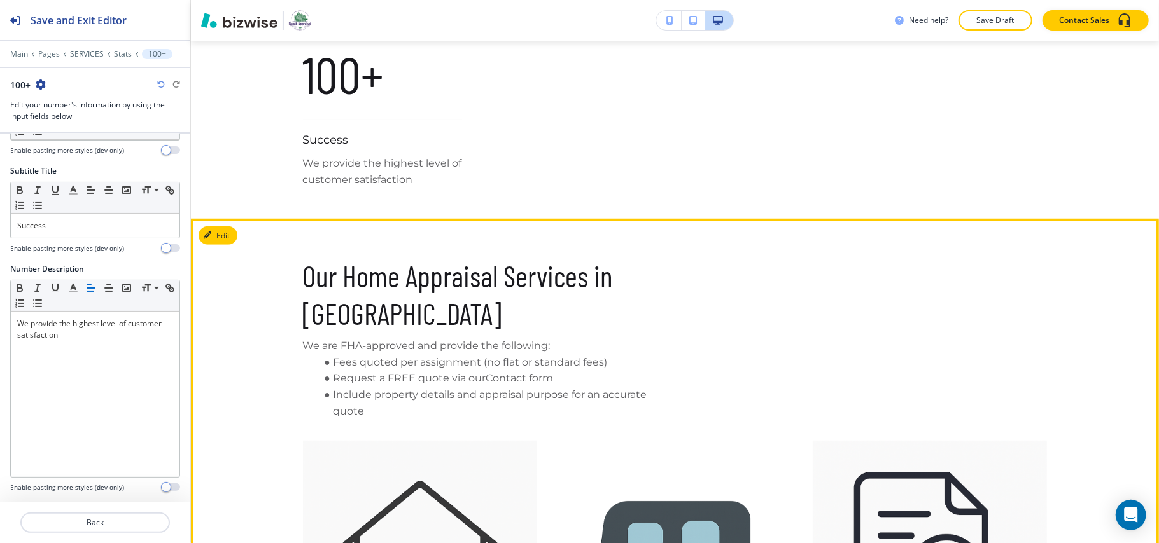
scroll to position [652, 0]
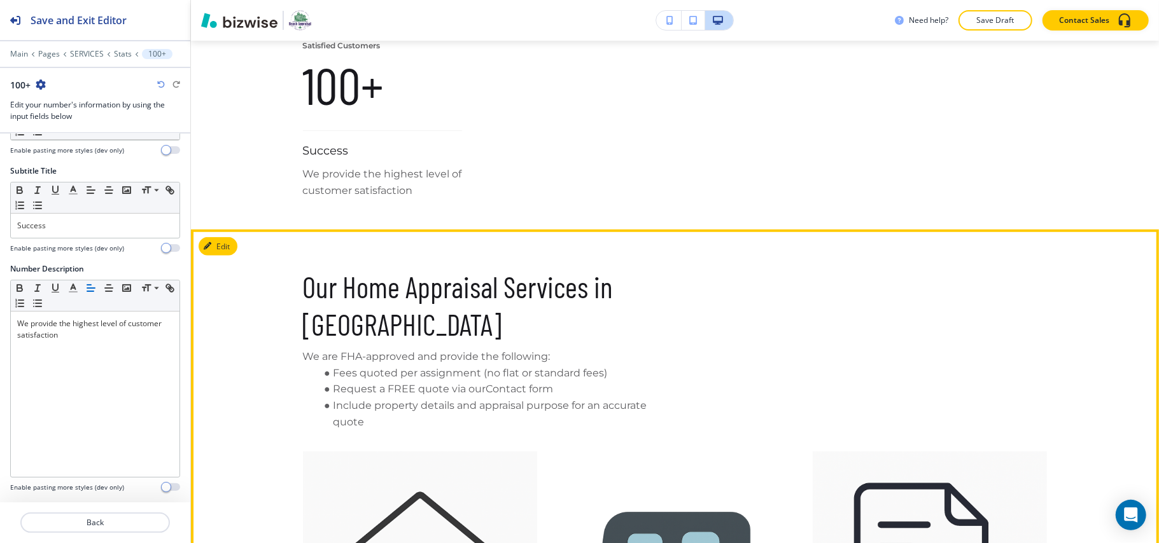
click at [221, 242] on button "Edit This Section" at bounding box center [242, 246] width 86 height 19
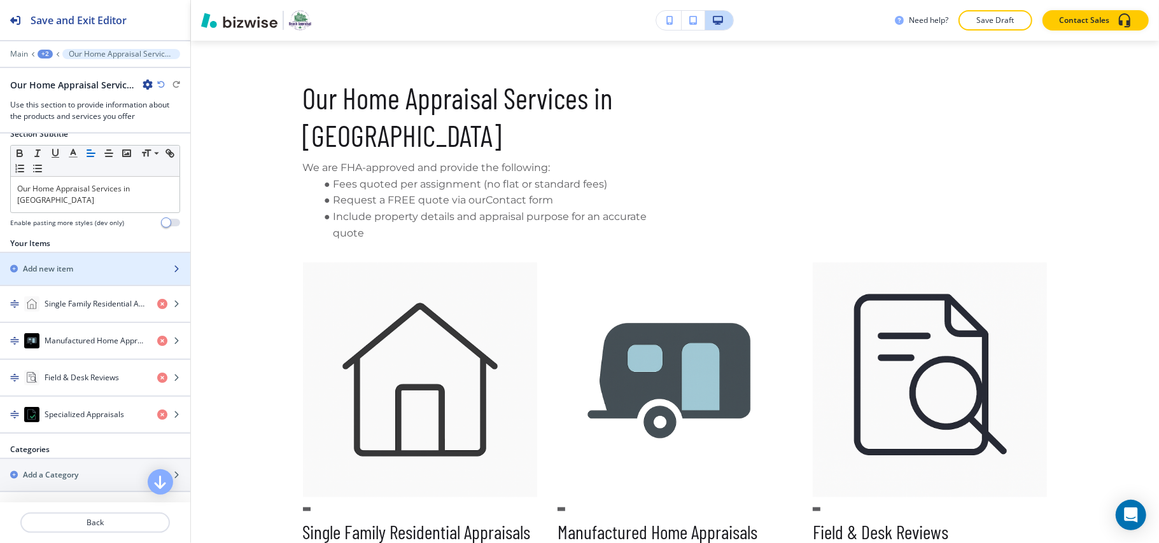
scroll to position [116, 0]
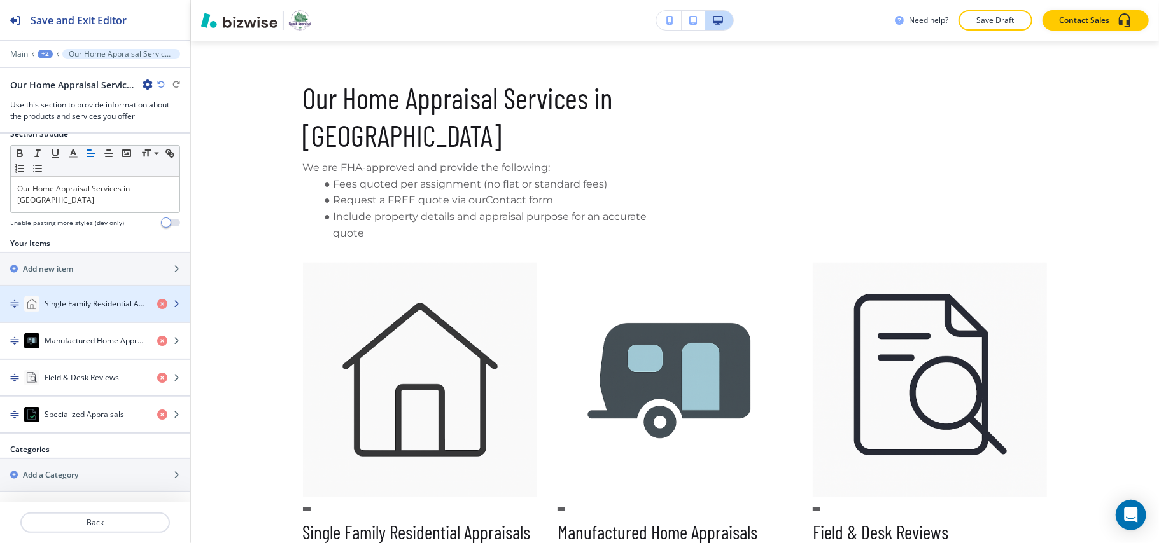
click at [81, 316] on div "button" at bounding box center [95, 317] width 190 height 10
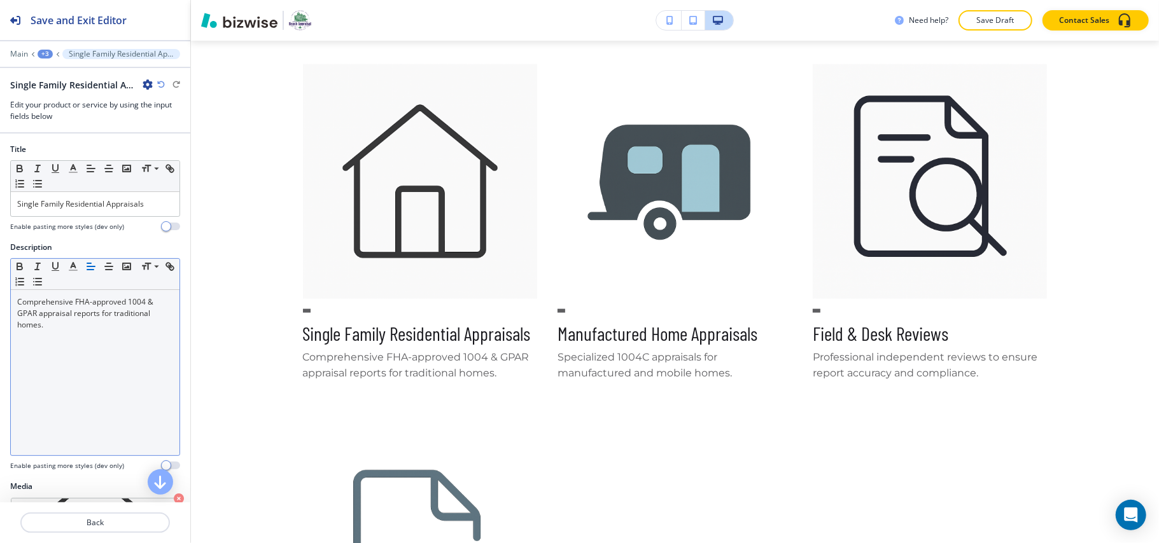
scroll to position [141, 0]
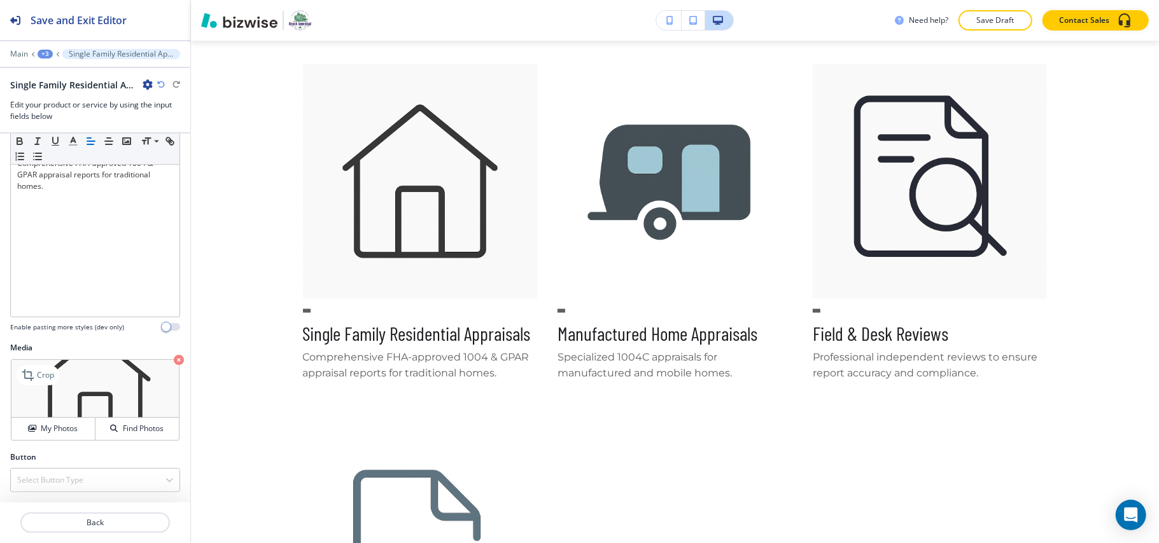
click at [174, 356] on icon "button" at bounding box center [179, 360] width 10 height 10
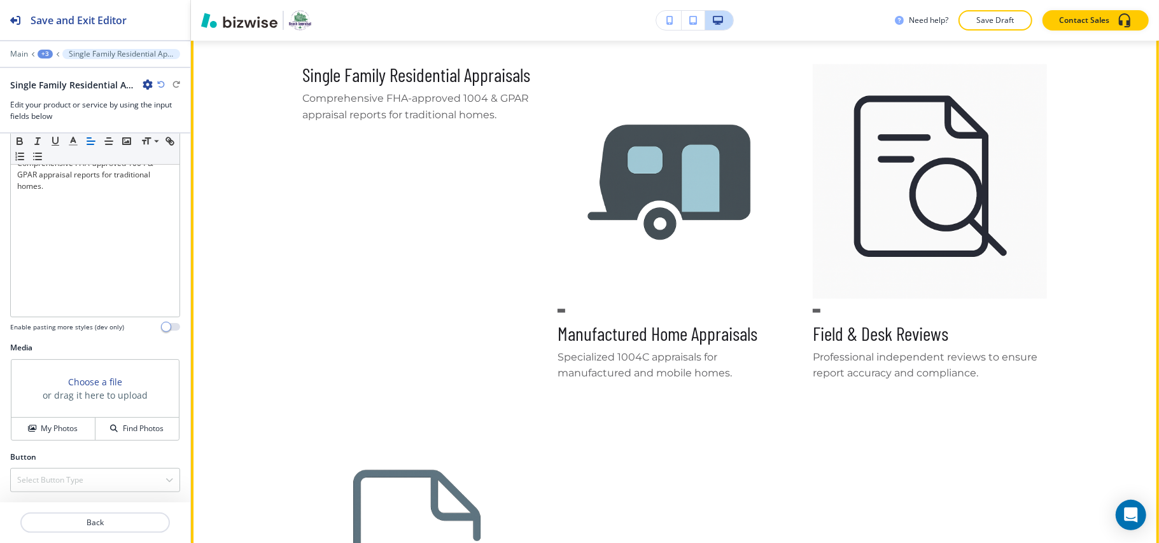
scroll to position [869, 0]
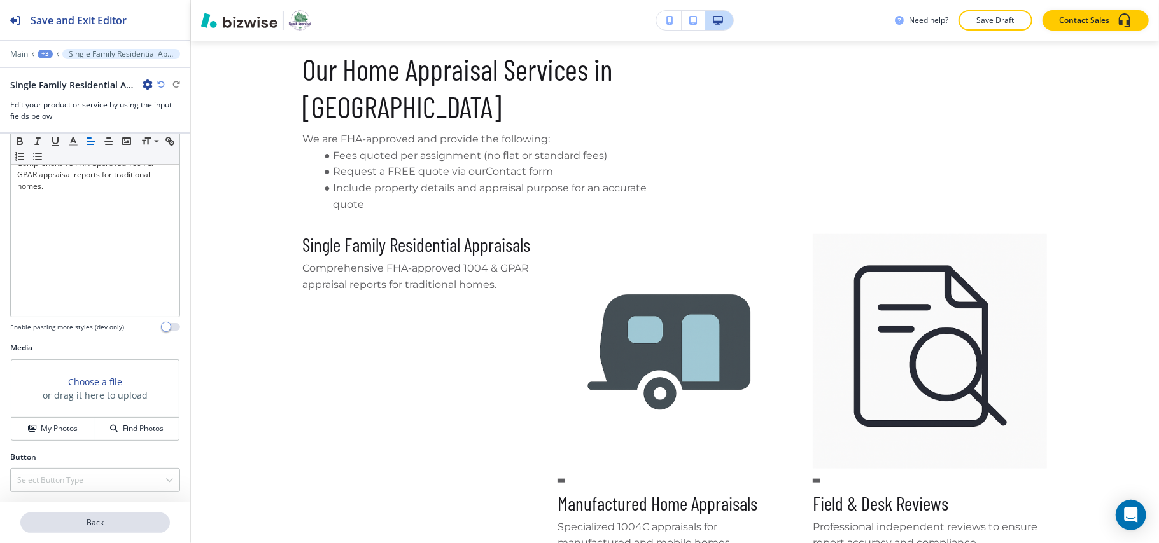
click at [130, 517] on button "Back" at bounding box center [95, 523] width 150 height 20
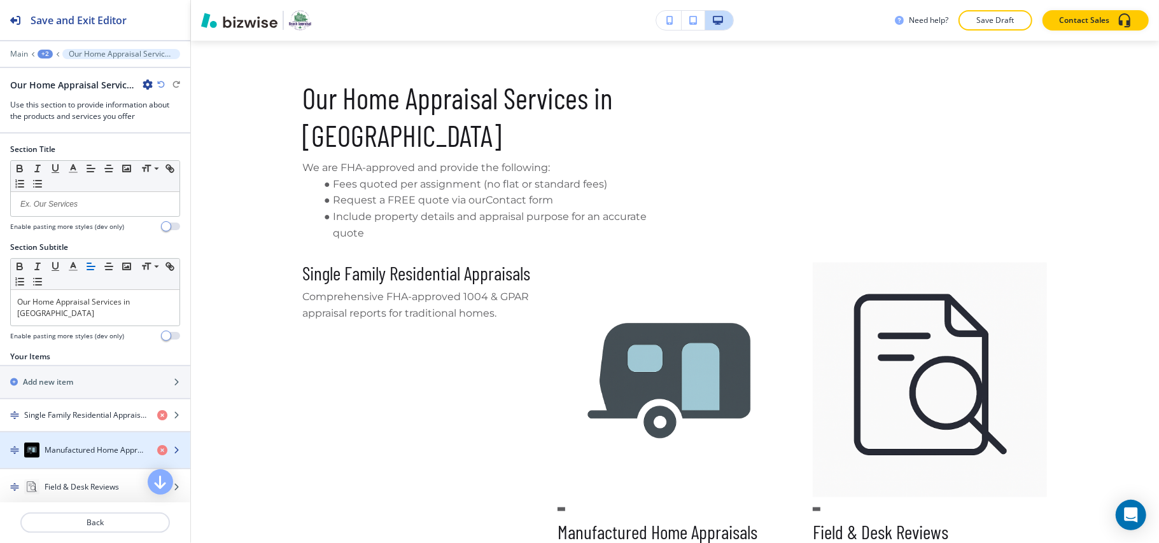
scroll to position [112, 0]
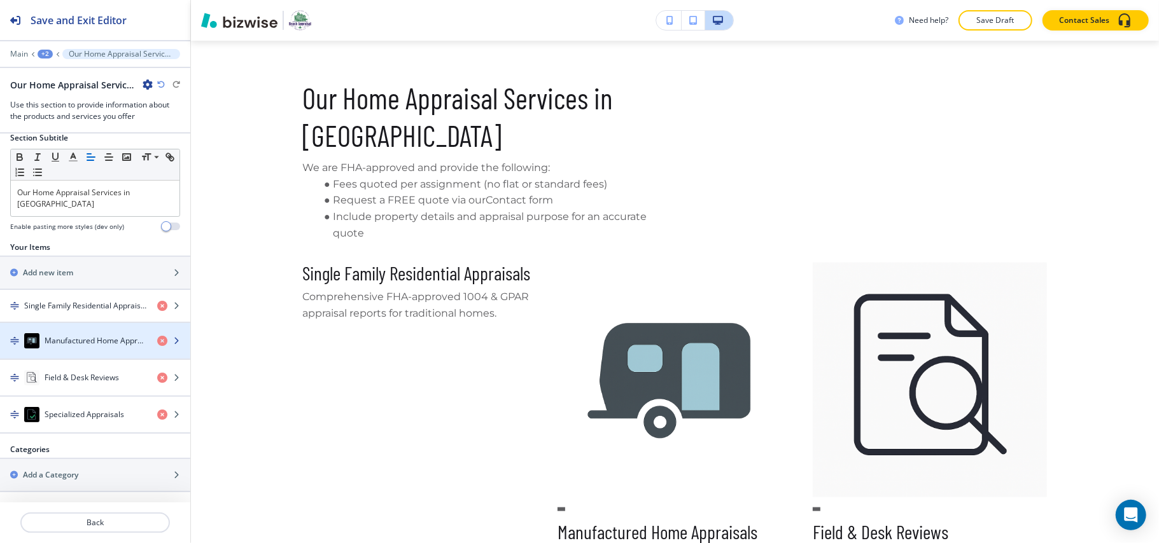
click at [95, 337] on h4 "Manufactured Home Appraisals" at bounding box center [96, 340] width 102 height 11
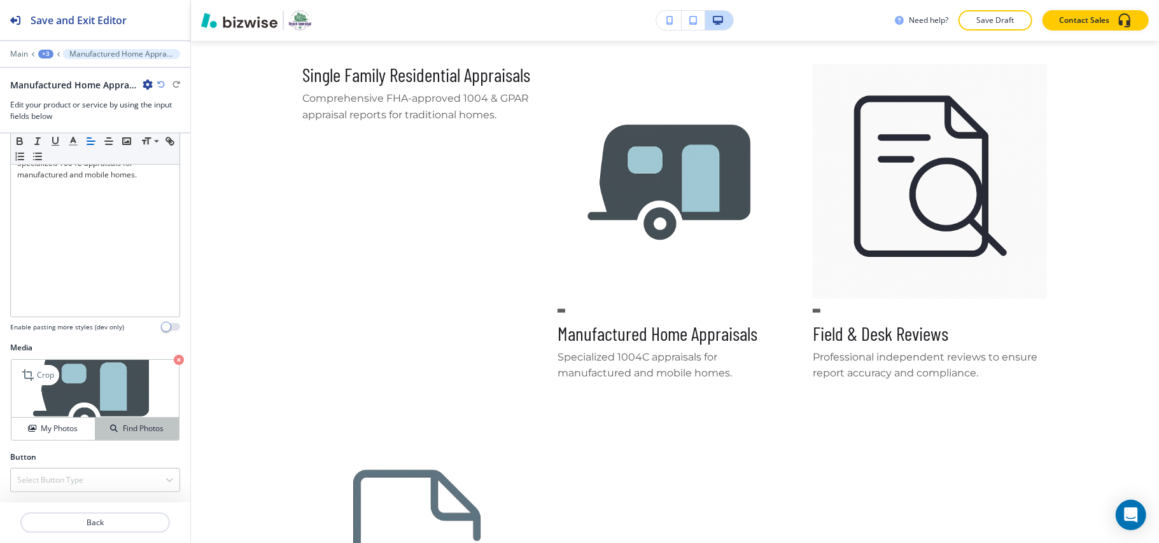
scroll to position [141, 0]
click at [174, 360] on icon "button" at bounding box center [179, 360] width 10 height 10
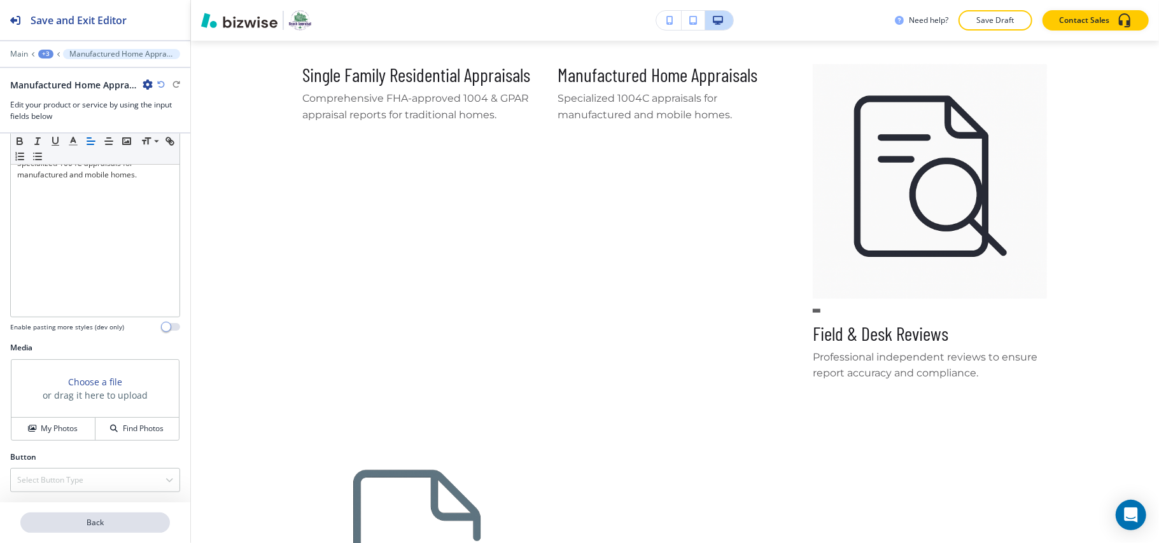
click at [89, 526] on p "Back" at bounding box center [95, 522] width 147 height 11
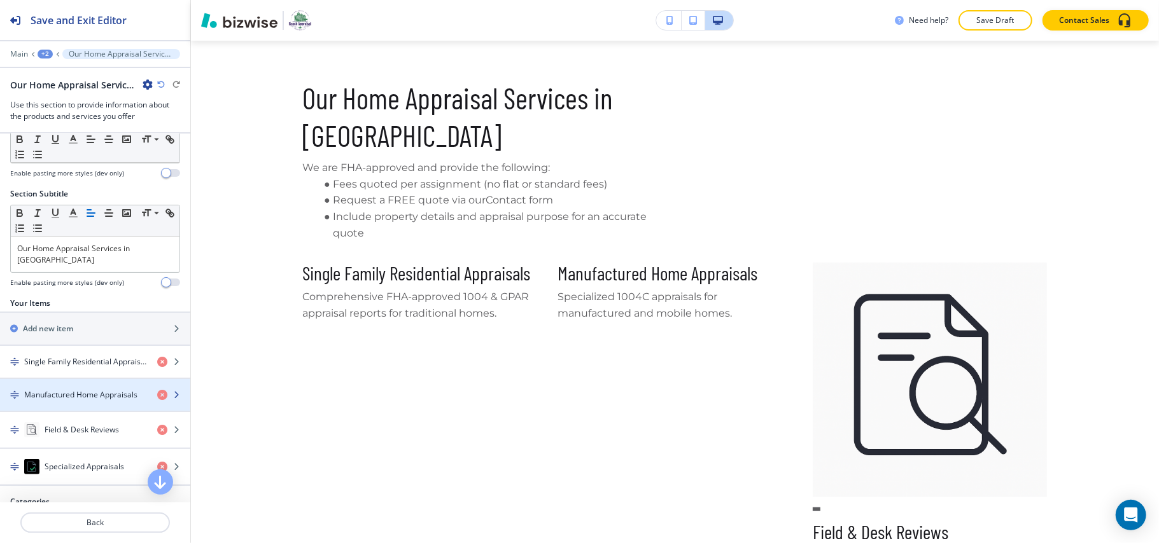
scroll to position [108, 0]
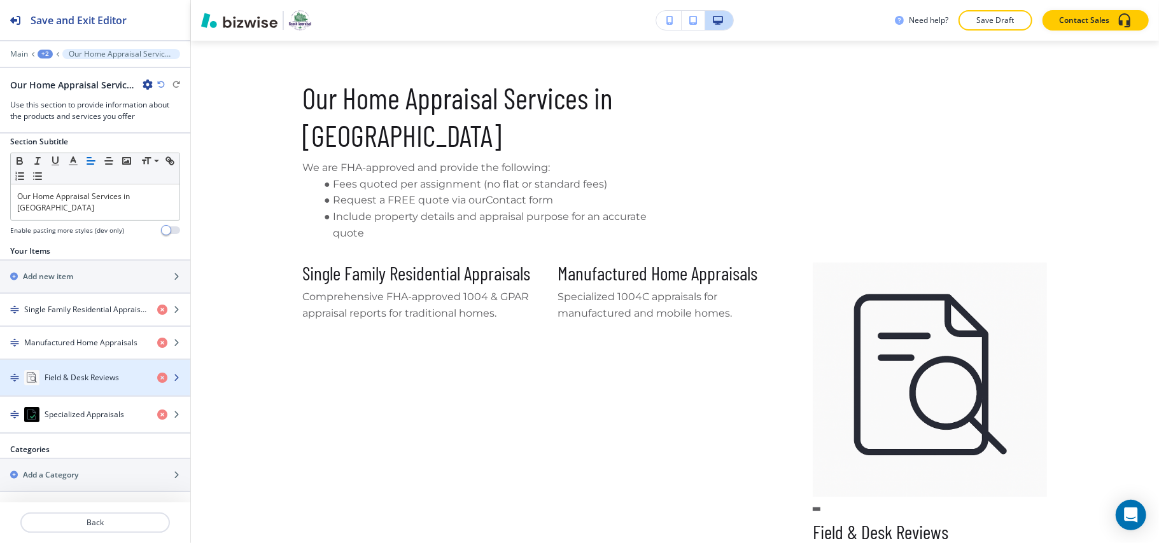
click at [80, 382] on h4 "Field & Desk Reviews" at bounding box center [82, 377] width 74 height 11
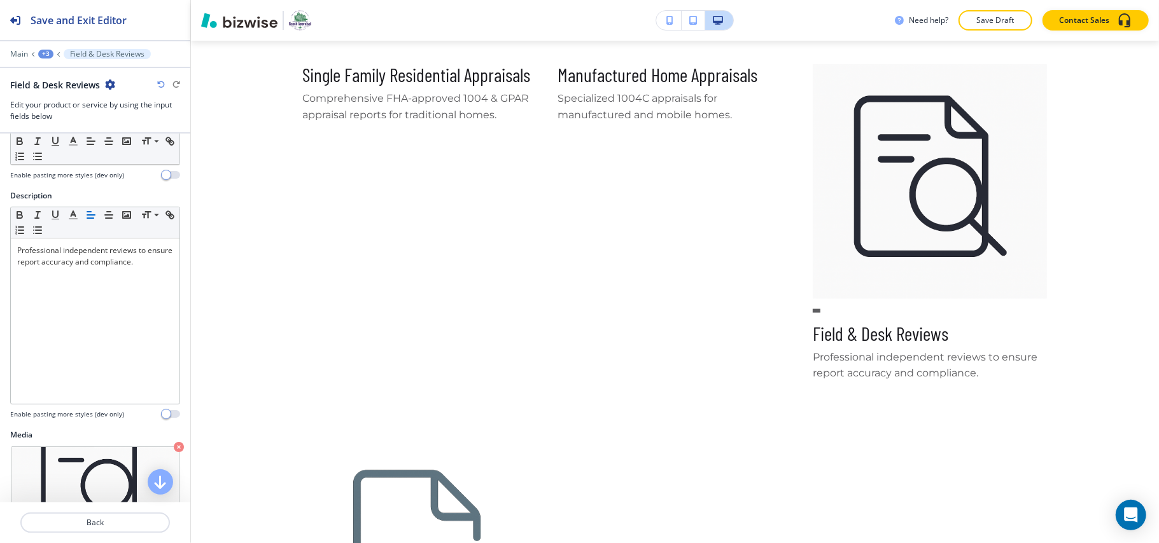
scroll to position [141, 0]
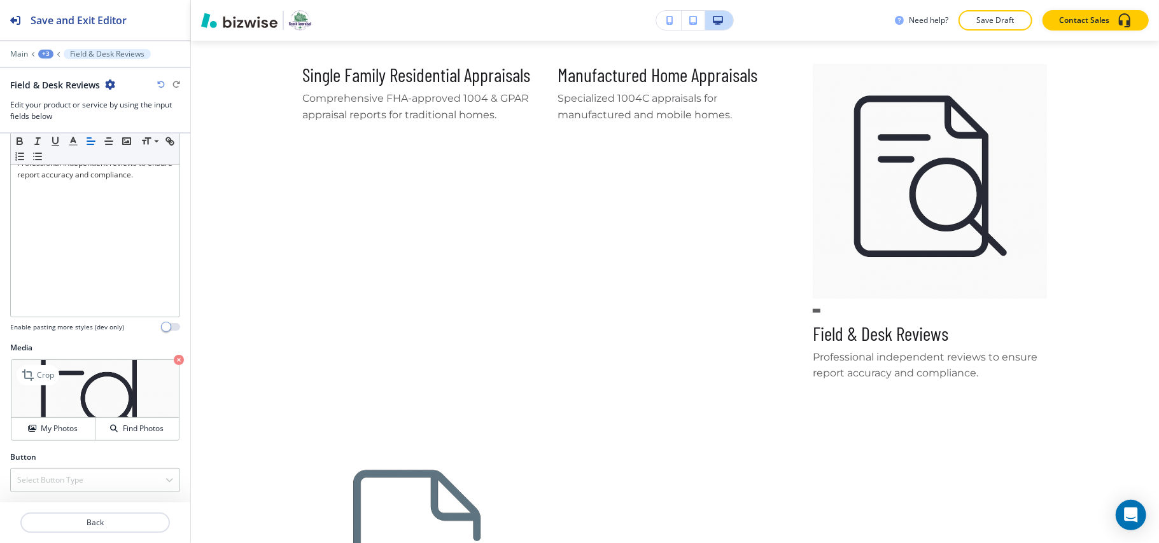
click at [174, 355] on icon "button" at bounding box center [179, 360] width 10 height 10
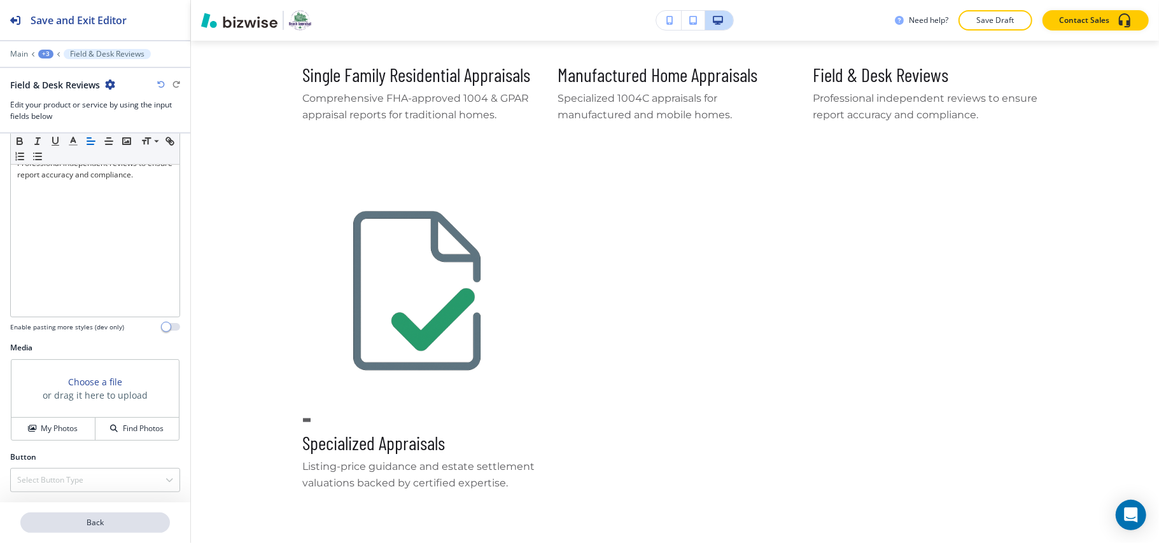
click at [65, 518] on p "Back" at bounding box center [95, 522] width 147 height 11
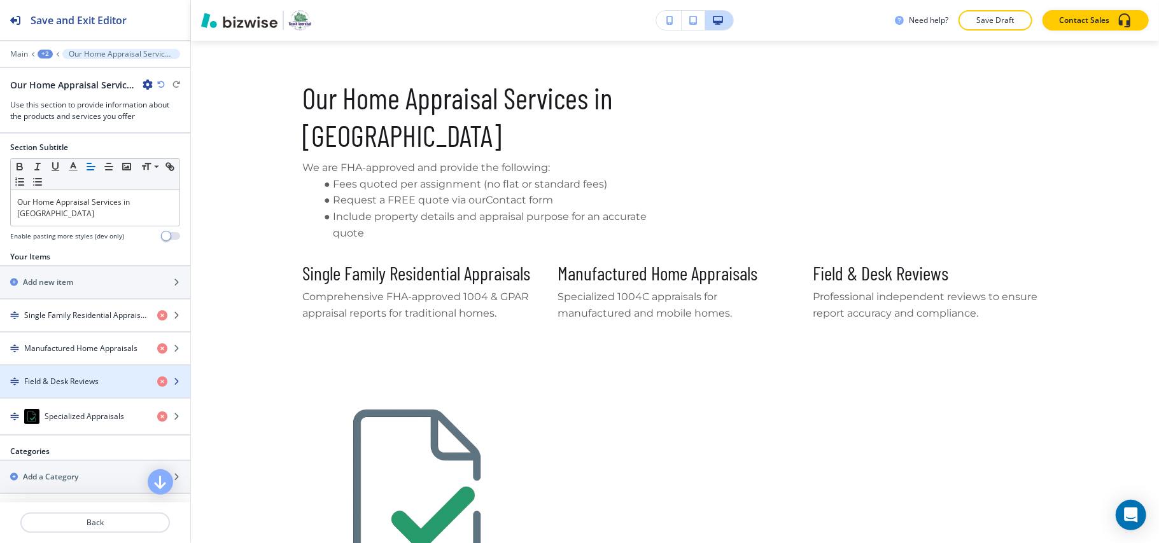
scroll to position [104, 0]
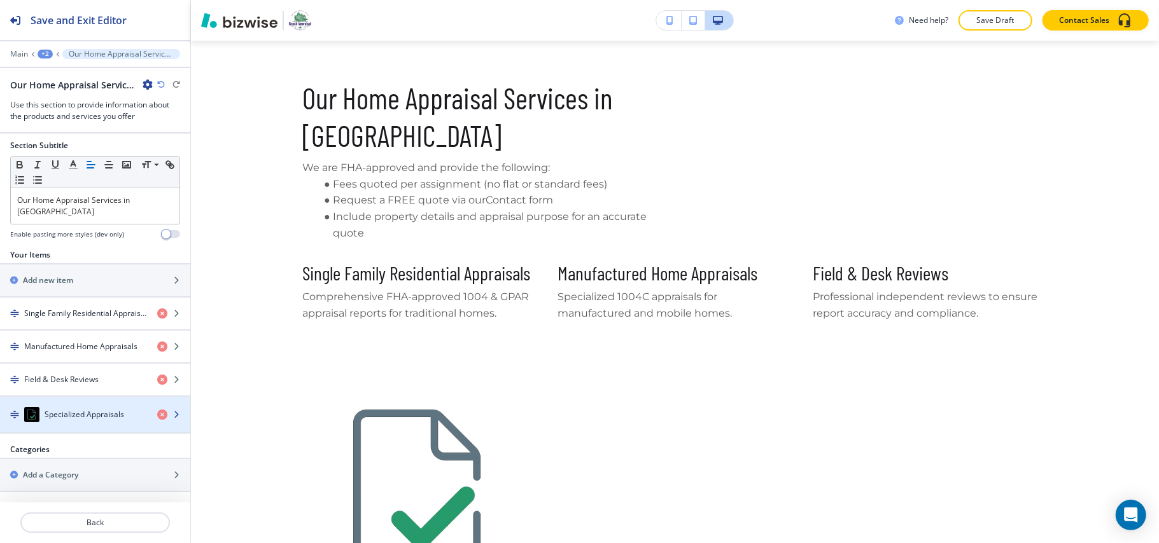
click at [84, 419] on h4 "Specialized Appraisals" at bounding box center [85, 414] width 80 height 11
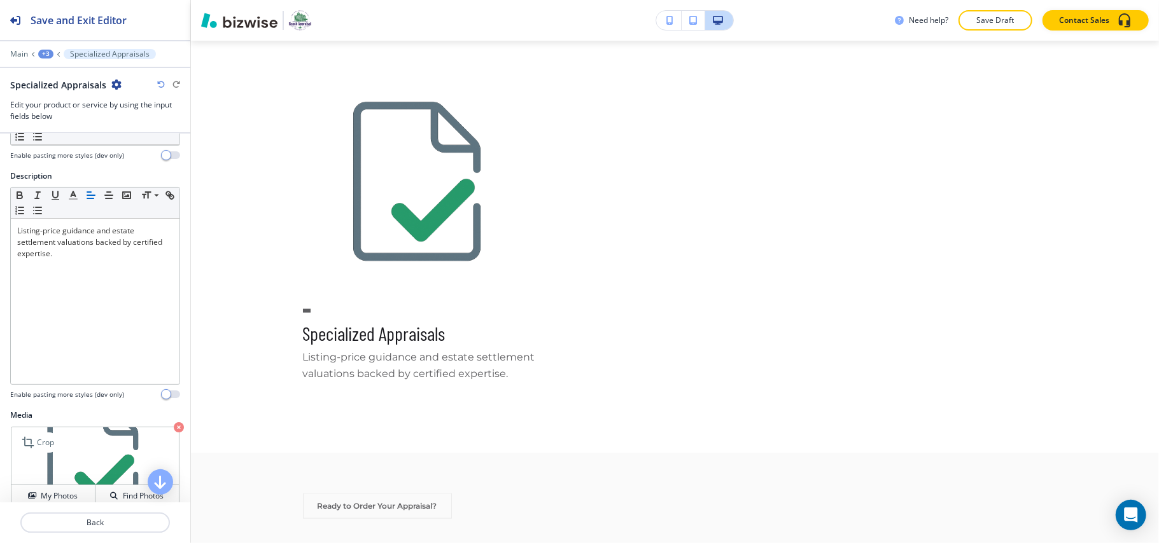
scroll to position [141, 0]
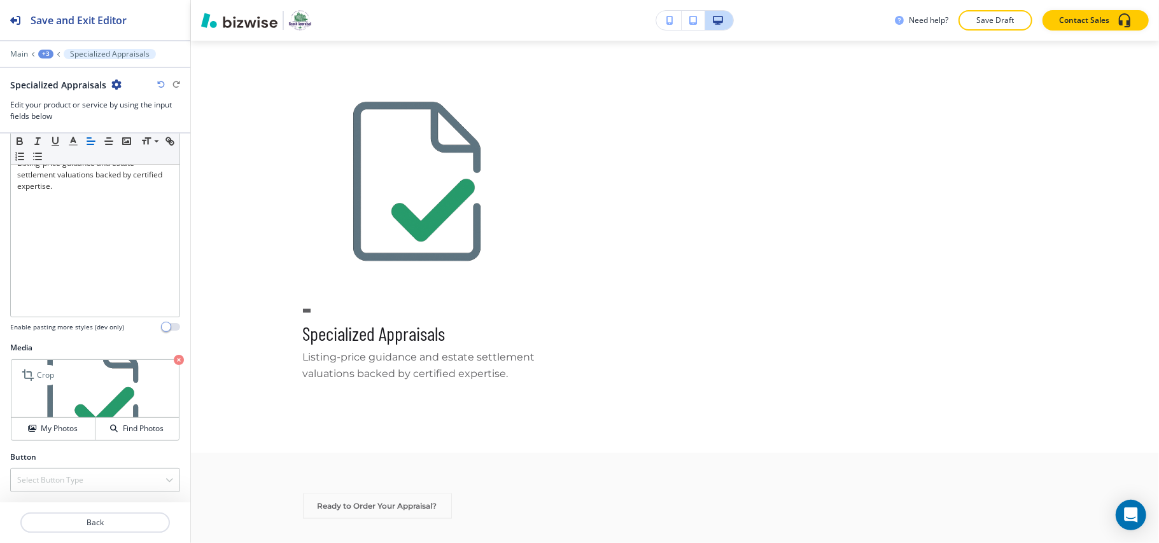
click at [174, 358] on icon "button" at bounding box center [179, 360] width 10 height 10
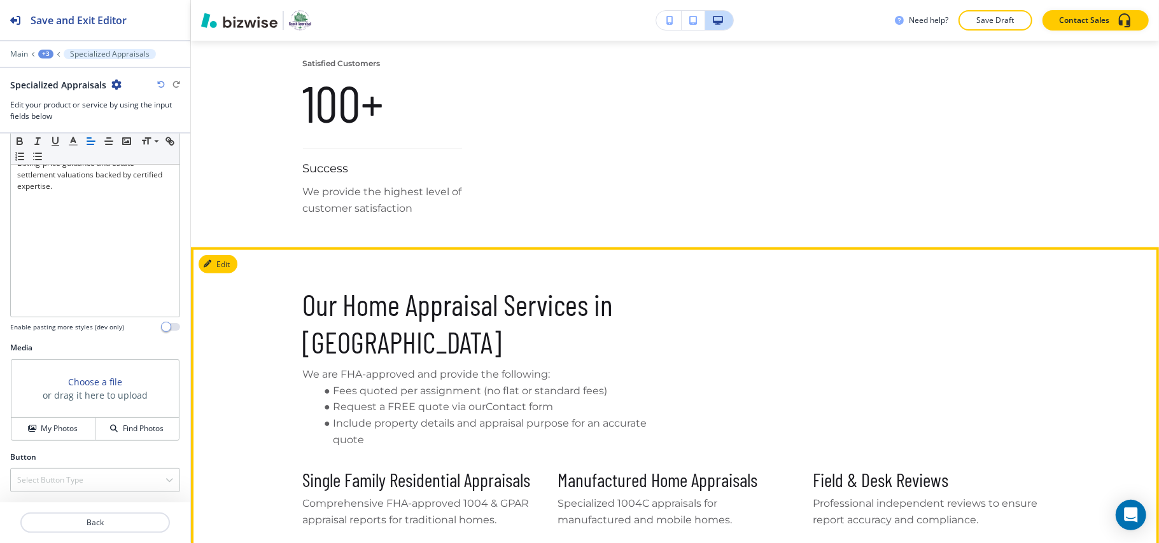
scroll to position [555, 0]
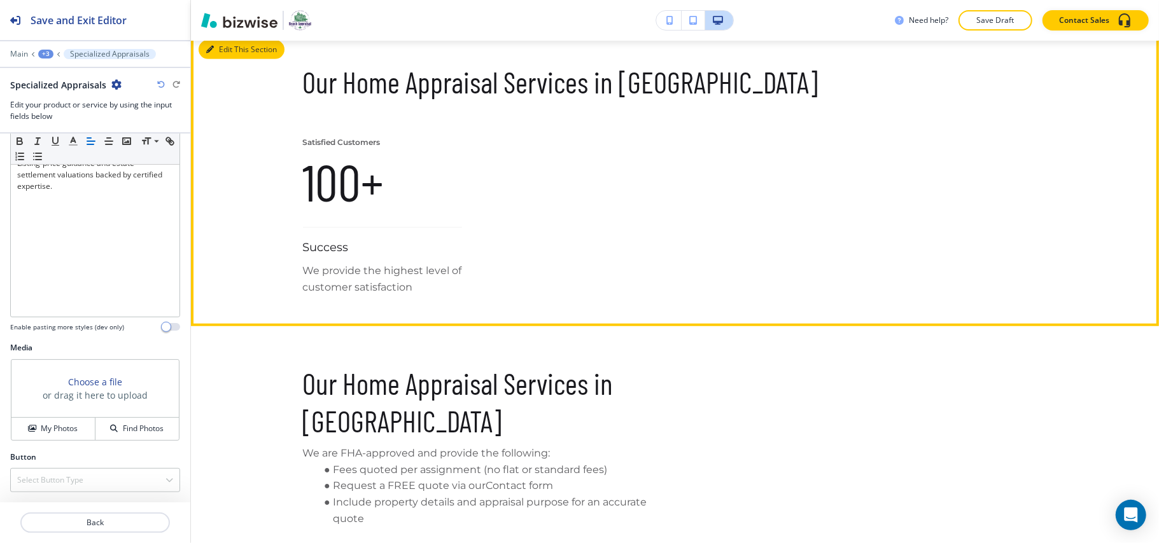
click at [232, 52] on button "Edit This Section" at bounding box center [242, 49] width 86 height 19
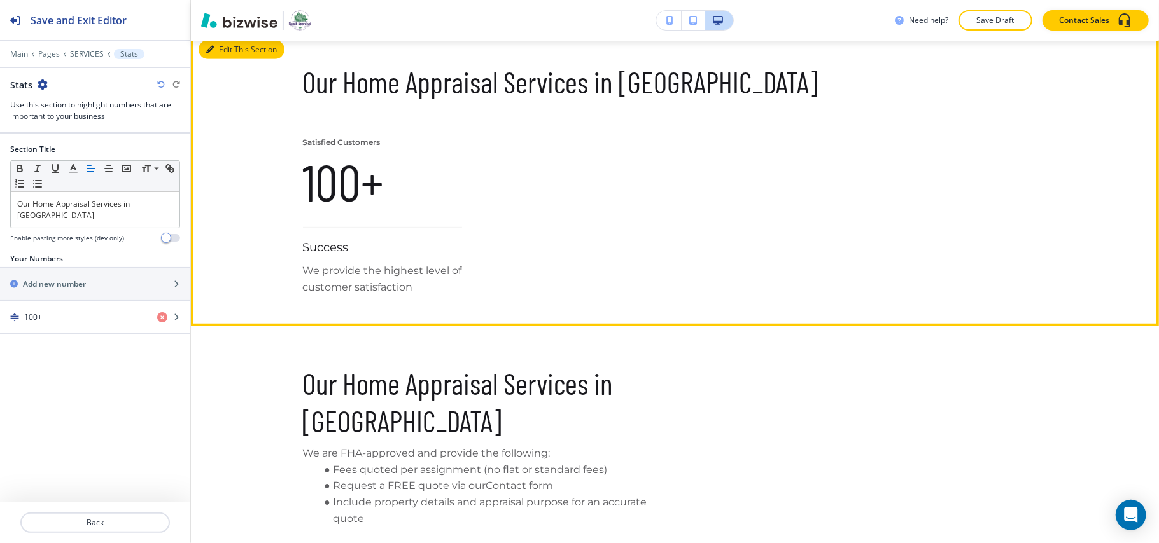
scroll to position [547, 0]
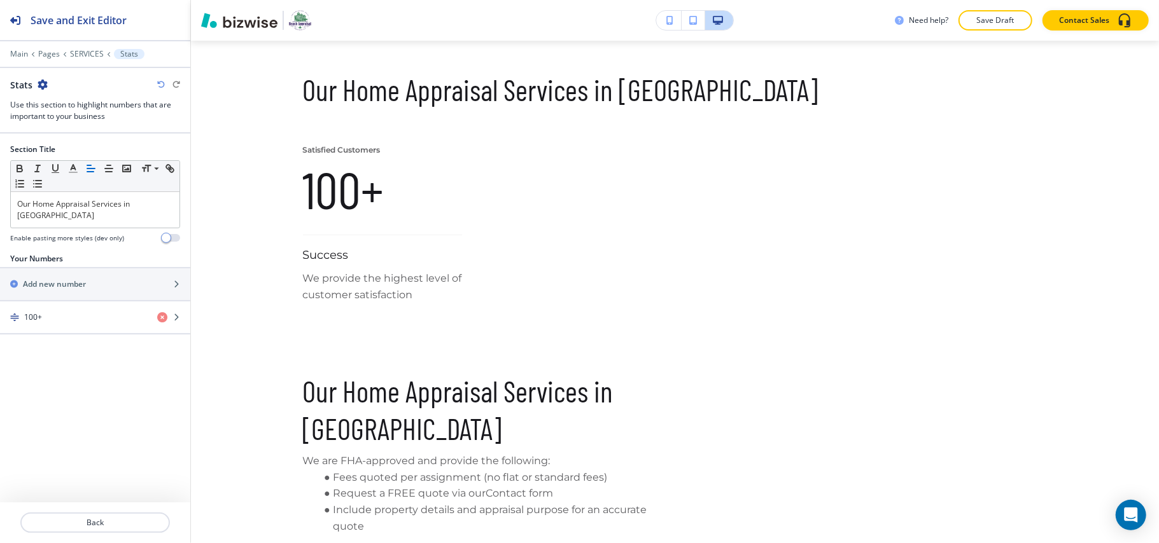
click at [42, 85] on icon "button" at bounding box center [43, 85] width 10 height 10
click at [54, 149] on p "Delete Section" at bounding box center [77, 151] width 65 height 11
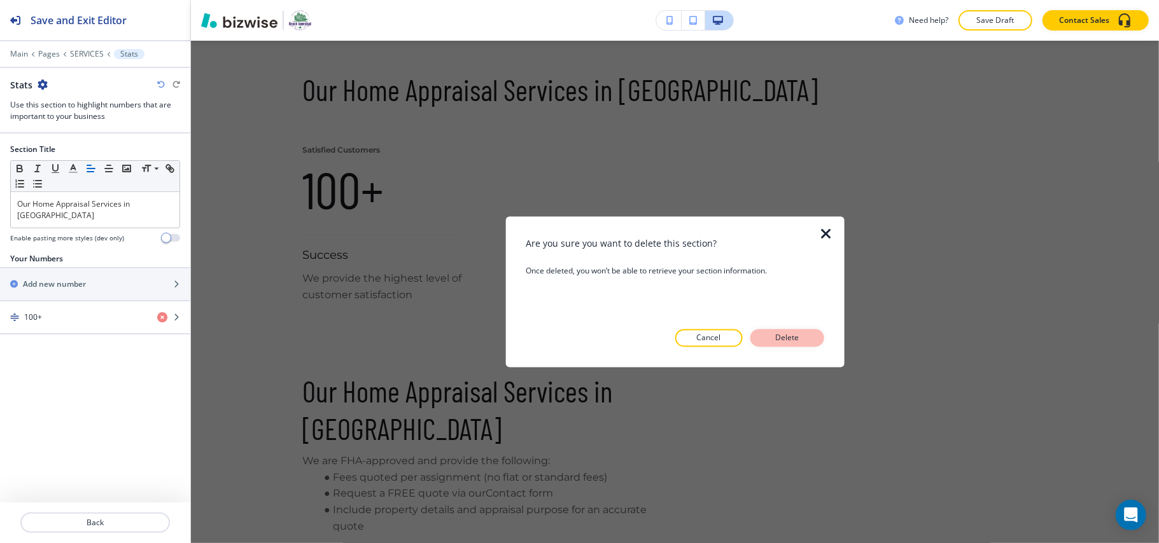
click at [792, 335] on p "Delete" at bounding box center [787, 338] width 31 height 11
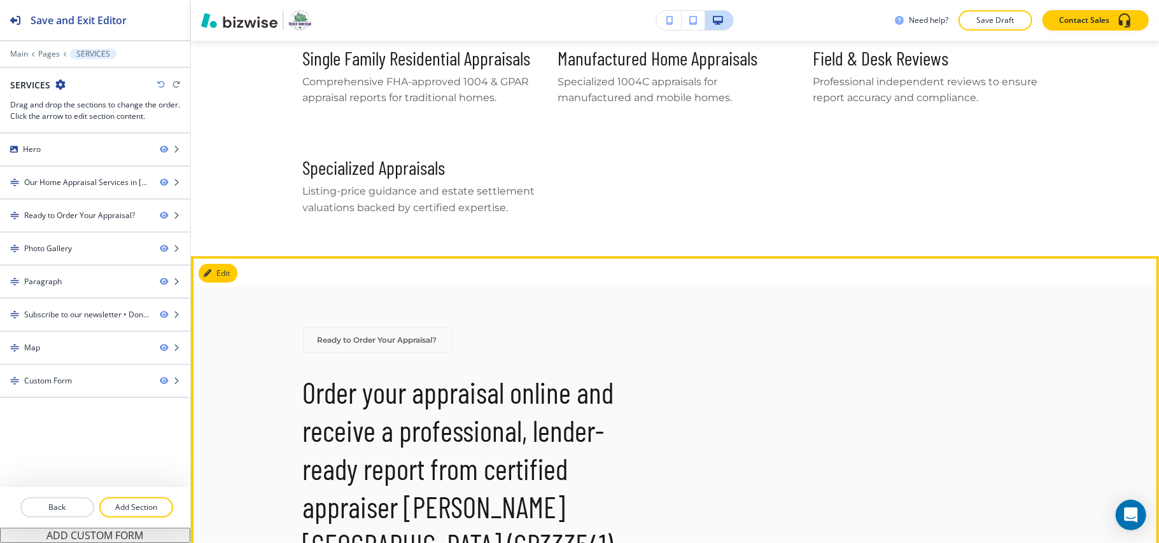
scroll to position [848, 0]
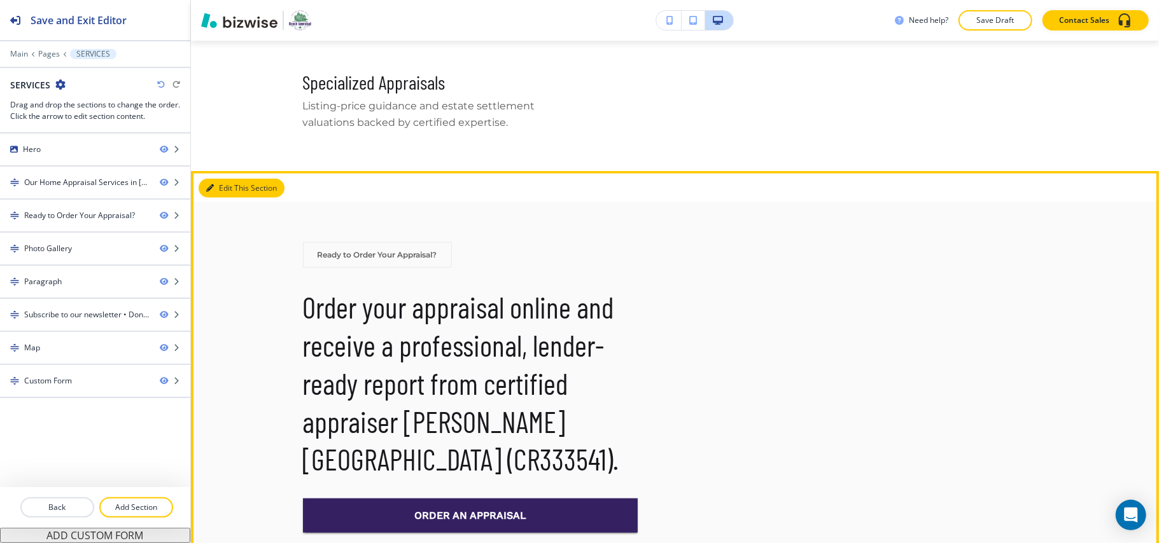
click at [217, 179] on button "Edit This Section" at bounding box center [242, 188] width 86 height 19
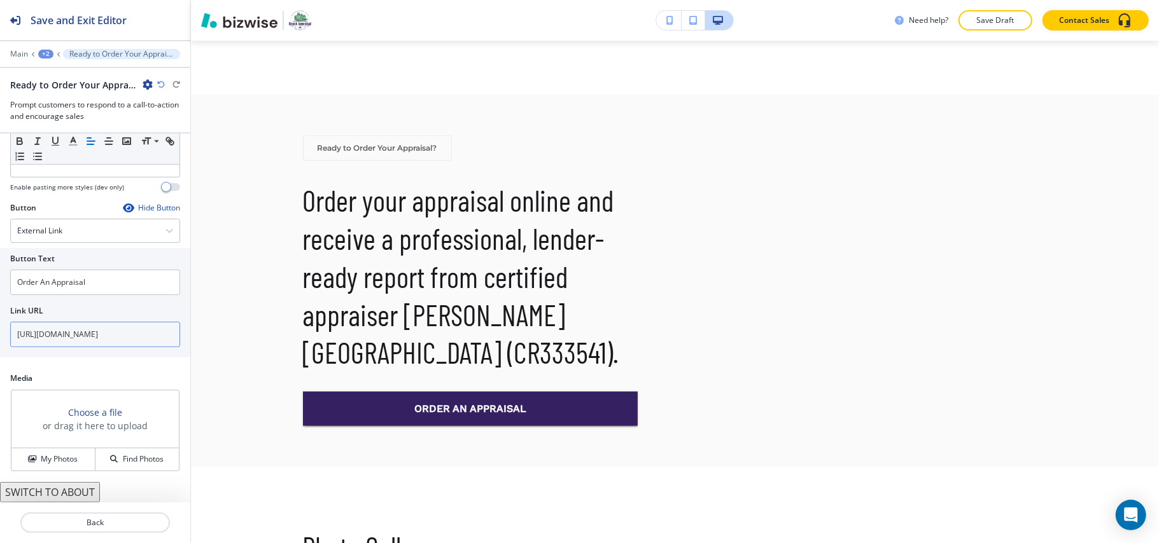
scroll to position [283, 0]
click at [39, 449] on button "My Photos" at bounding box center [53, 460] width 84 height 22
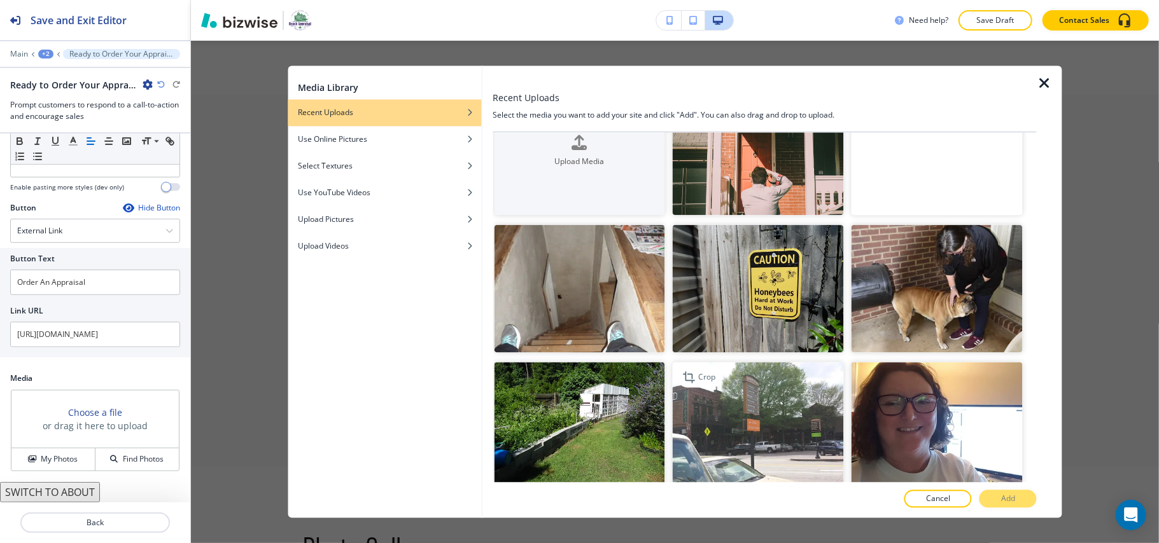
scroll to position [0, 0]
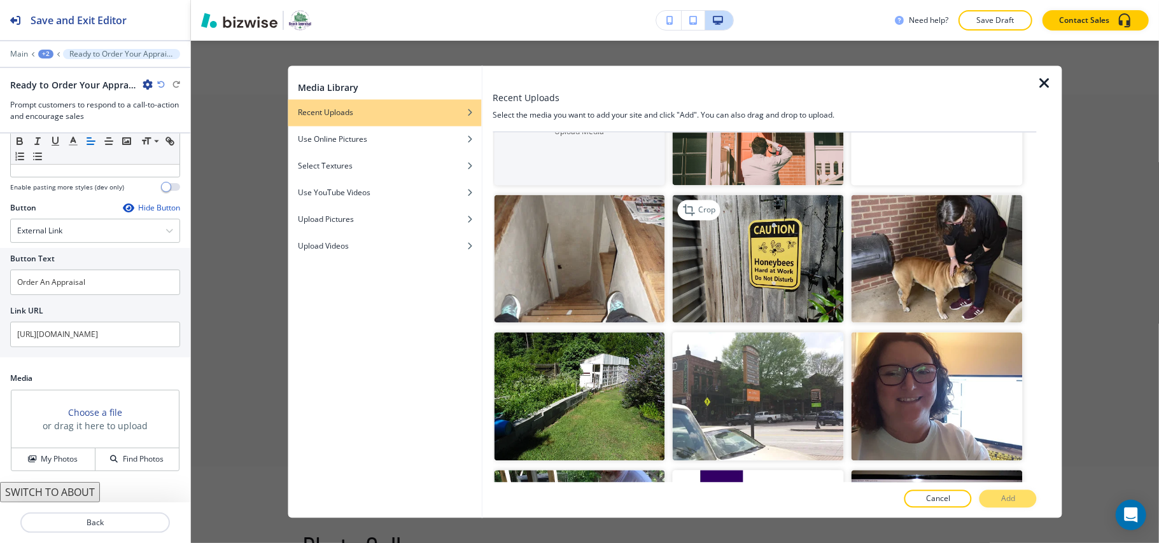
click at [756, 242] on img "button" at bounding box center [758, 259] width 171 height 129
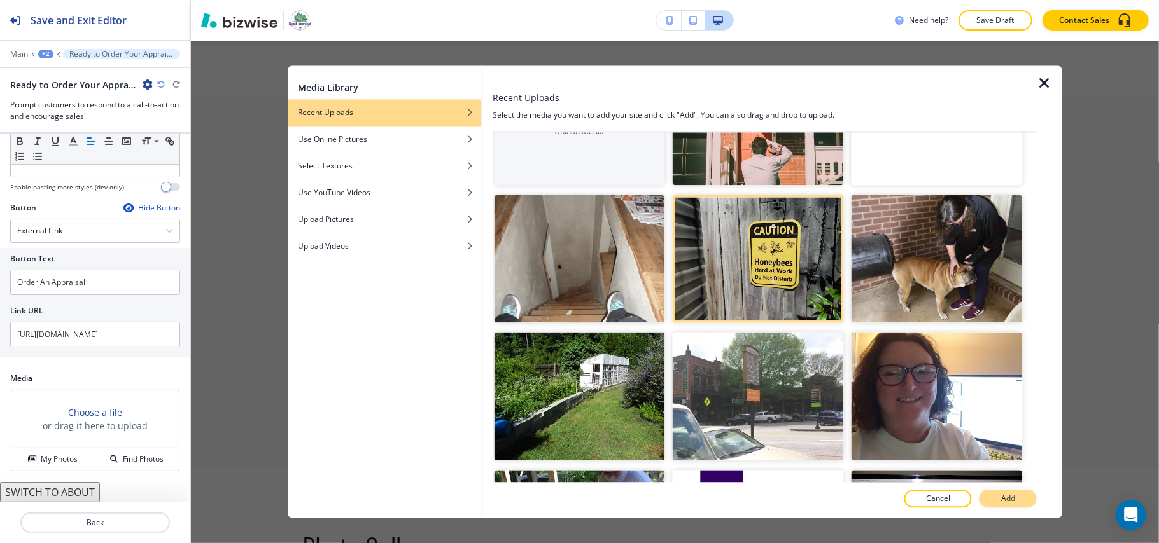
click at [1004, 497] on p "Add" at bounding box center [1008, 499] width 14 height 11
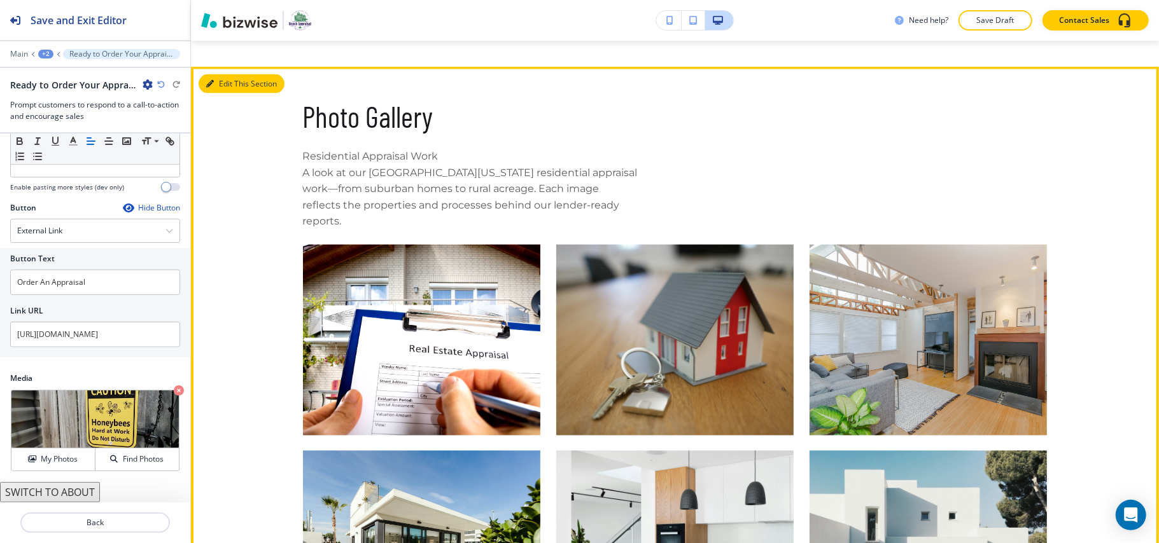
click at [207, 80] on icon "button" at bounding box center [210, 84] width 8 height 8
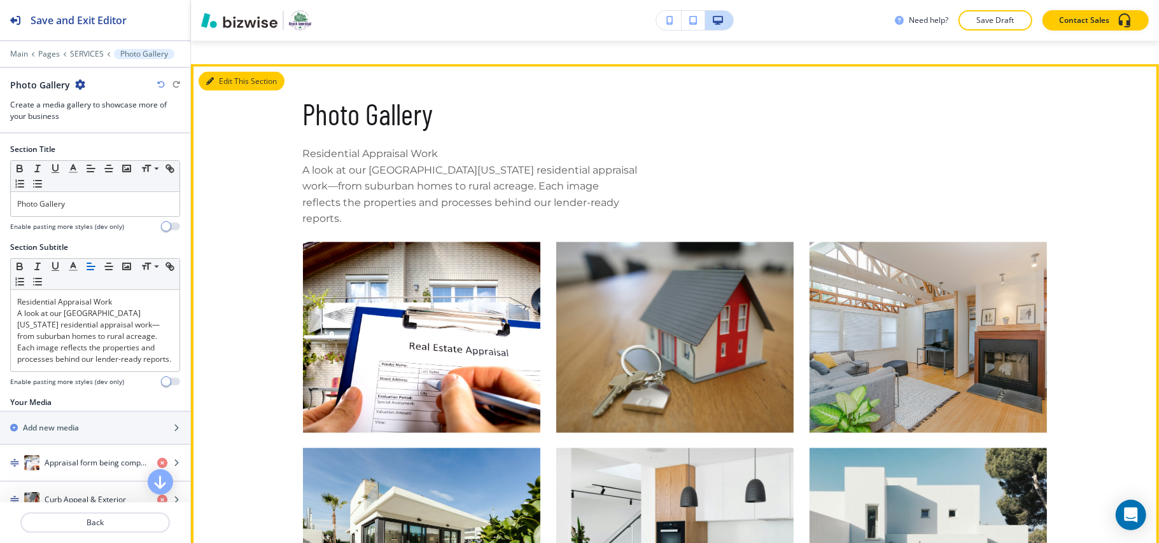
click at [218, 72] on button "Edit This Section" at bounding box center [242, 81] width 86 height 19
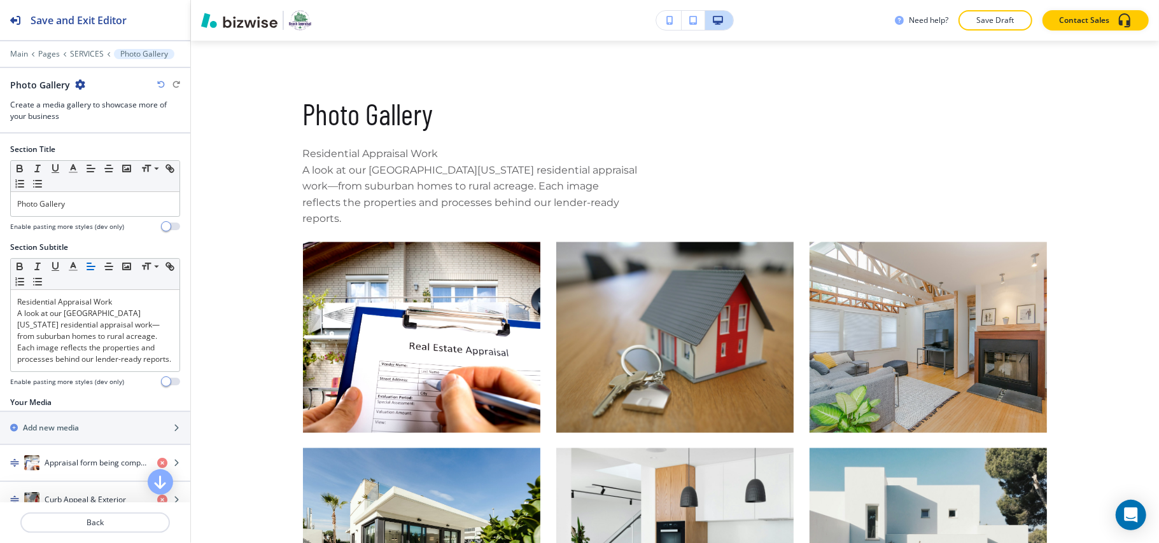
click at [78, 85] on icon "button" at bounding box center [80, 85] width 10 height 10
click at [103, 150] on p "Delete Section" at bounding box center [114, 151] width 65 height 11
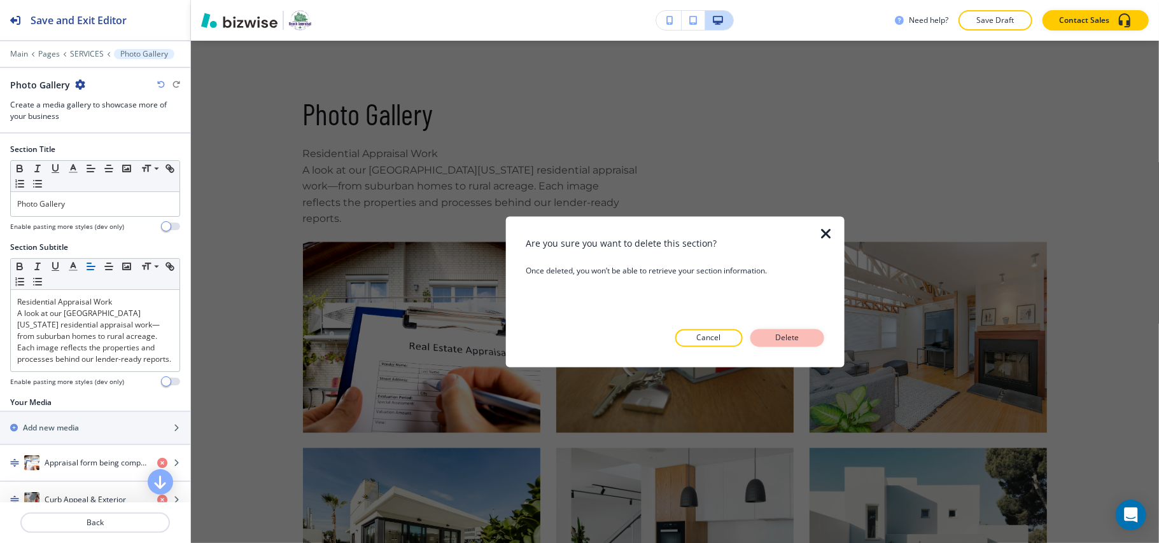
click at [788, 335] on p "Delete" at bounding box center [787, 338] width 31 height 11
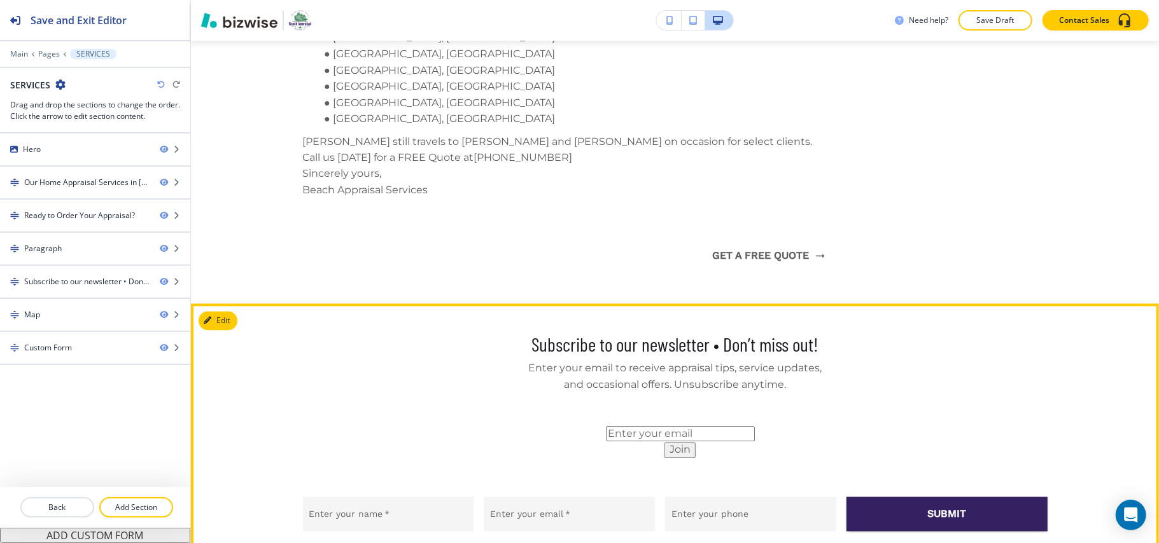
scroll to position [1466, 0]
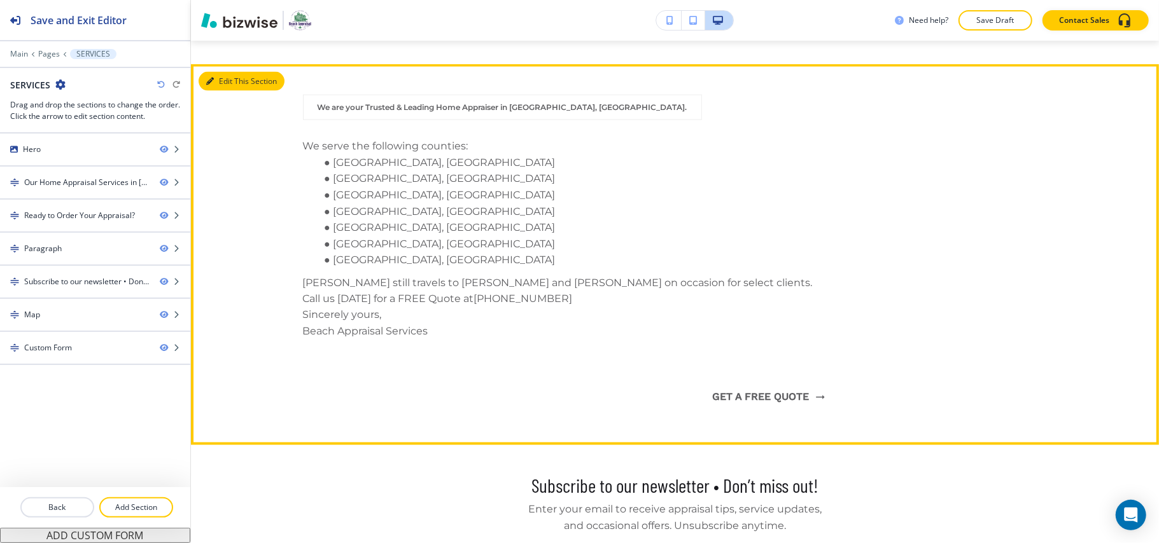
click at [232, 72] on button "Edit This Section" at bounding box center [242, 81] width 86 height 19
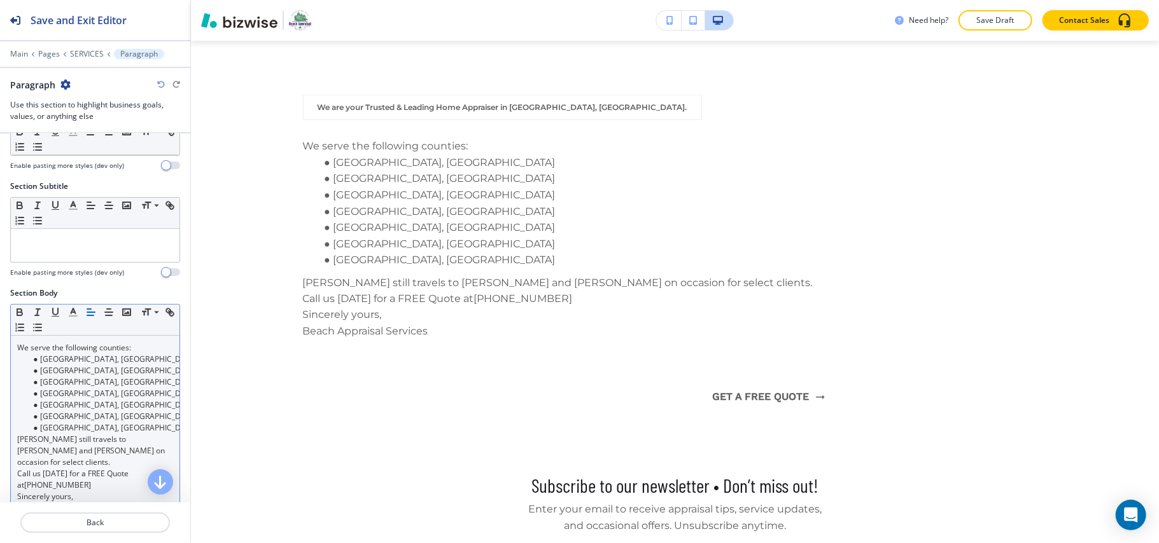
scroll to position [220, 0]
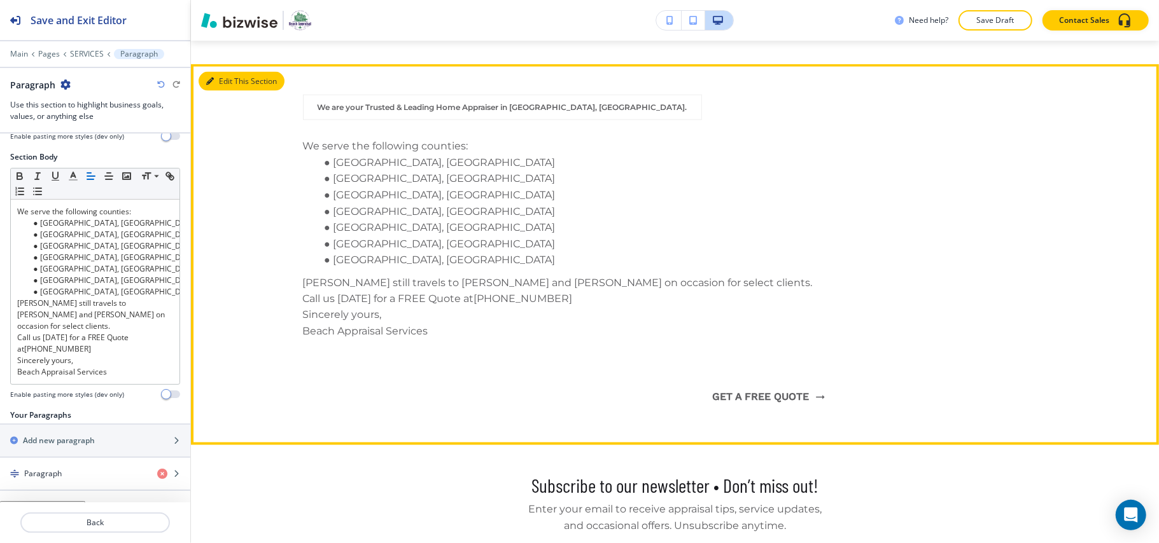
click at [222, 72] on button "Edit This Section" at bounding box center [242, 81] width 86 height 19
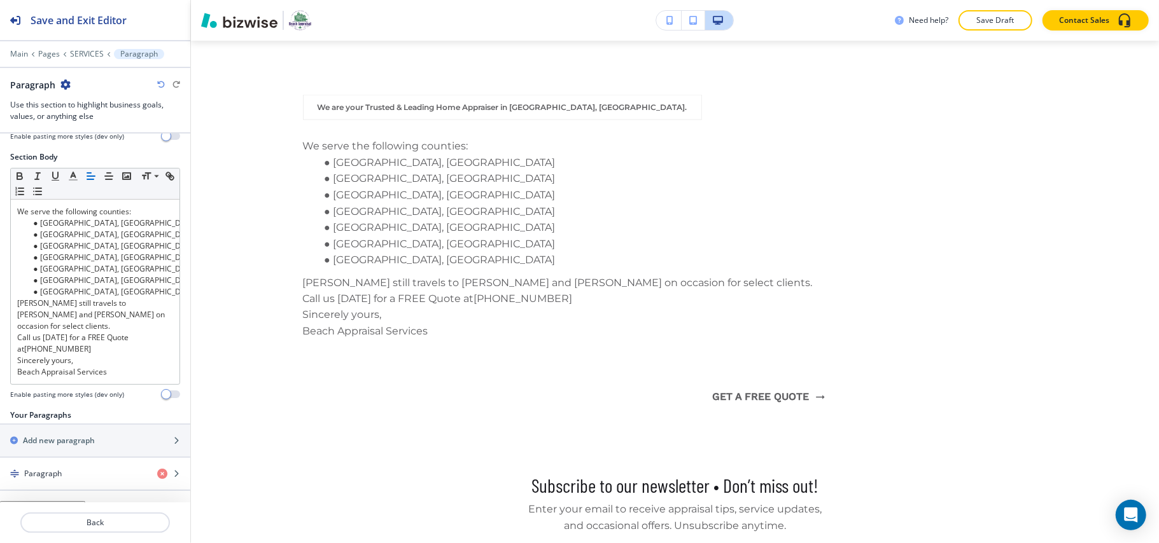
click at [61, 83] on icon "button" at bounding box center [65, 85] width 10 height 10
click at [95, 151] on p "Delete Section" at bounding box center [101, 151] width 65 height 11
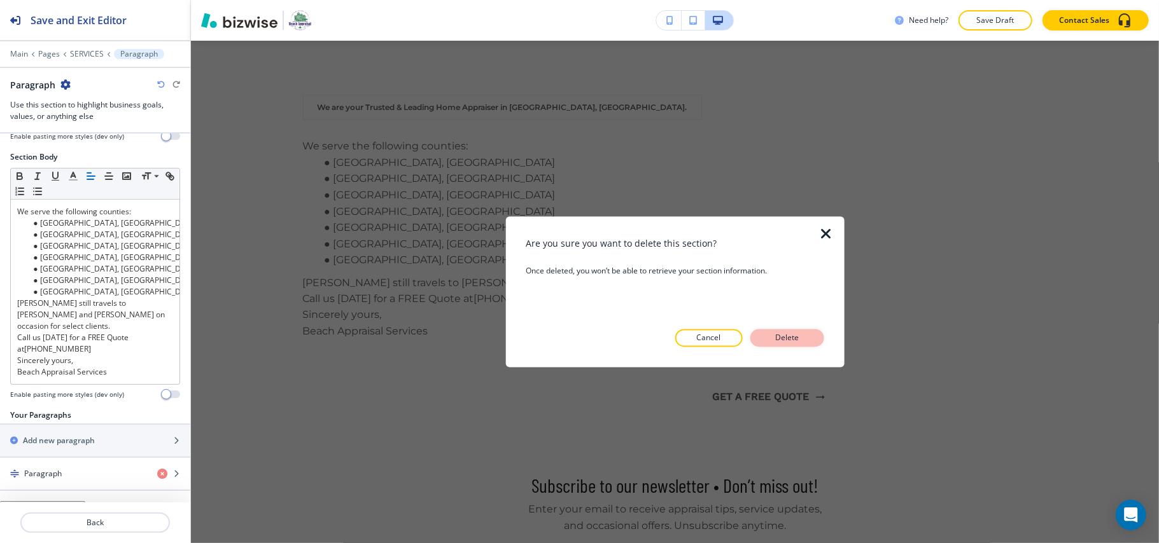
click at [762, 333] on button "Delete" at bounding box center [787, 339] width 74 height 18
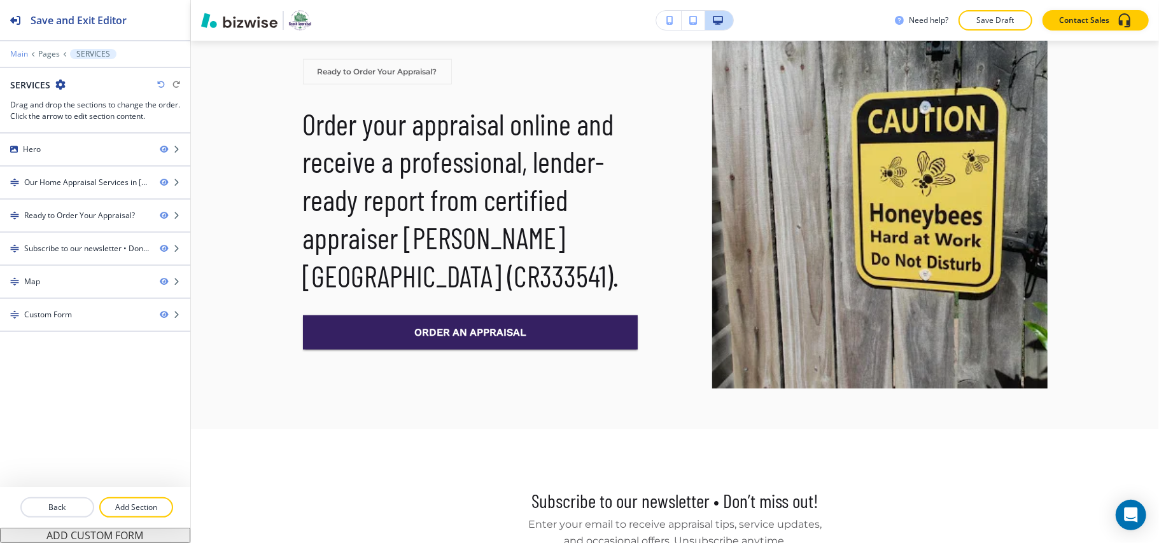
click at [21, 51] on p "Main" at bounding box center [19, 54] width 18 height 9
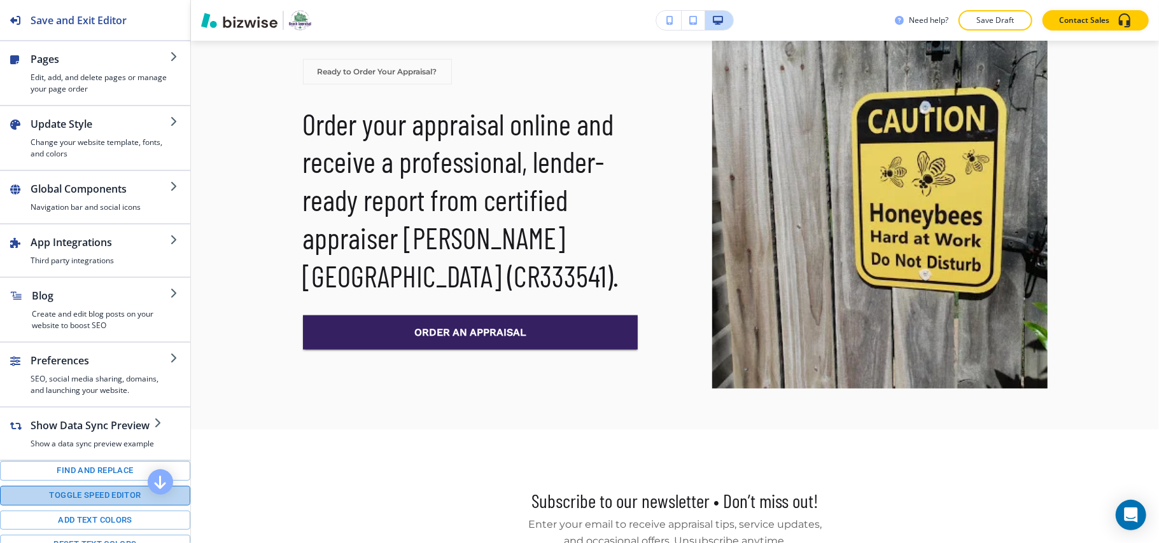
click at [95, 506] on button "Toggle speed editor" at bounding box center [95, 496] width 190 height 20
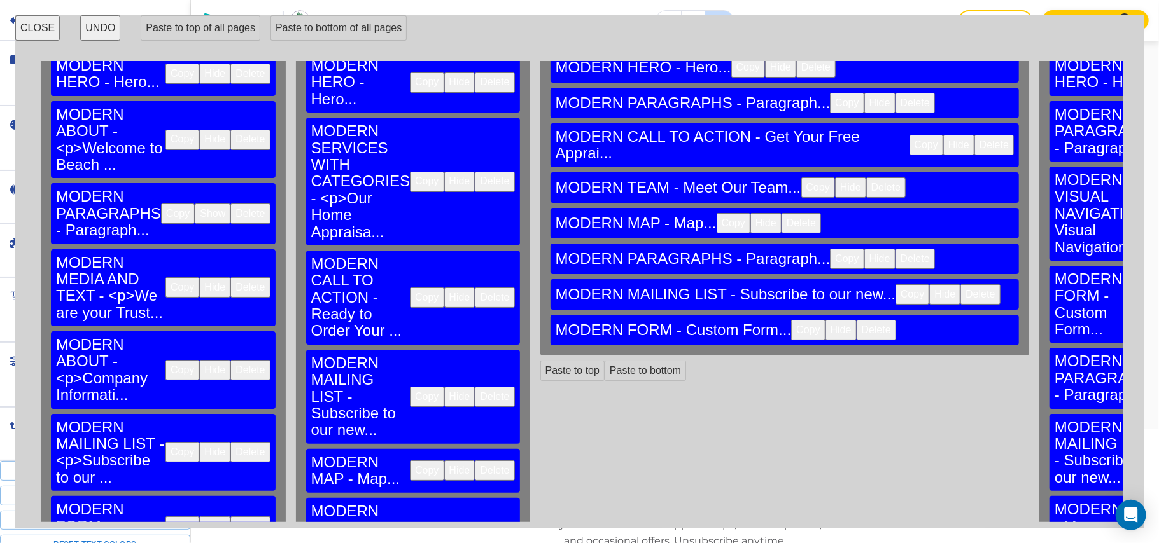
scroll to position [62, 0]
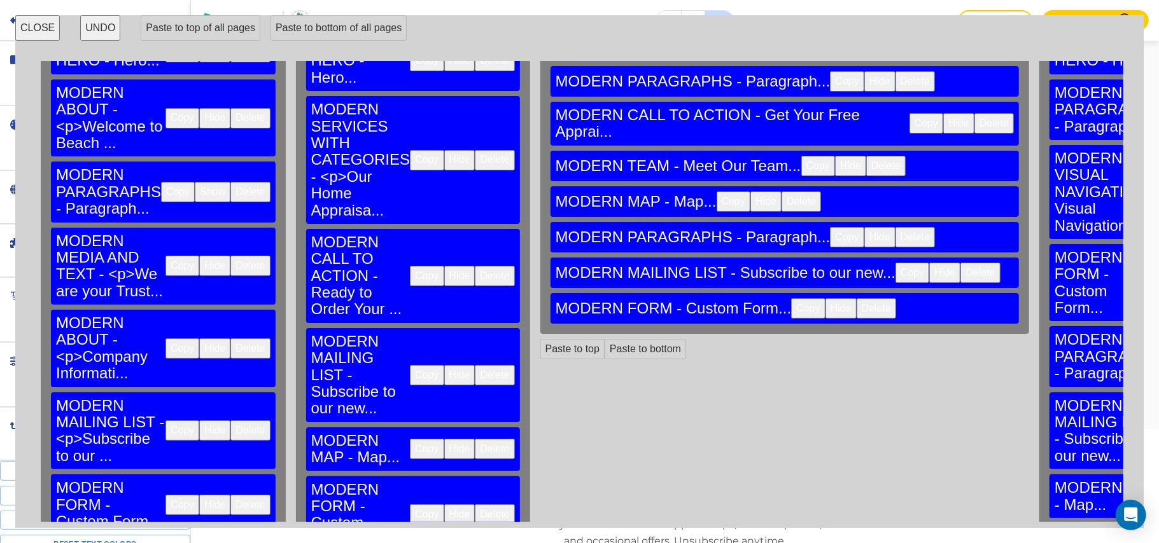
click at [165, 339] on button "Copy" at bounding box center [182, 349] width 34 height 20
click at [29, 18] on button "CLOSE" at bounding box center [37, 27] width 45 height 25
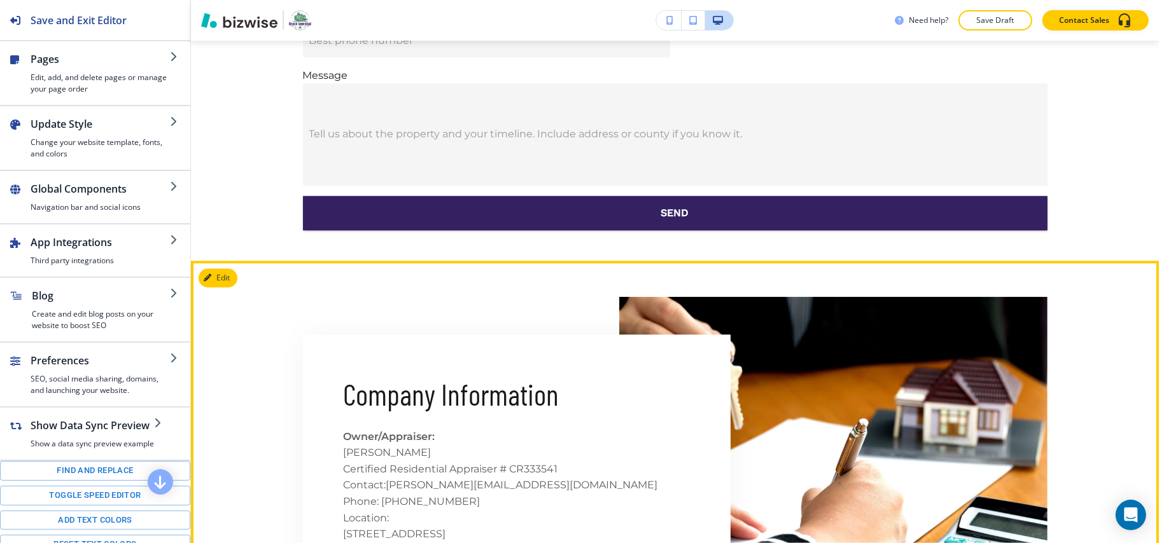
scroll to position [2609, 0]
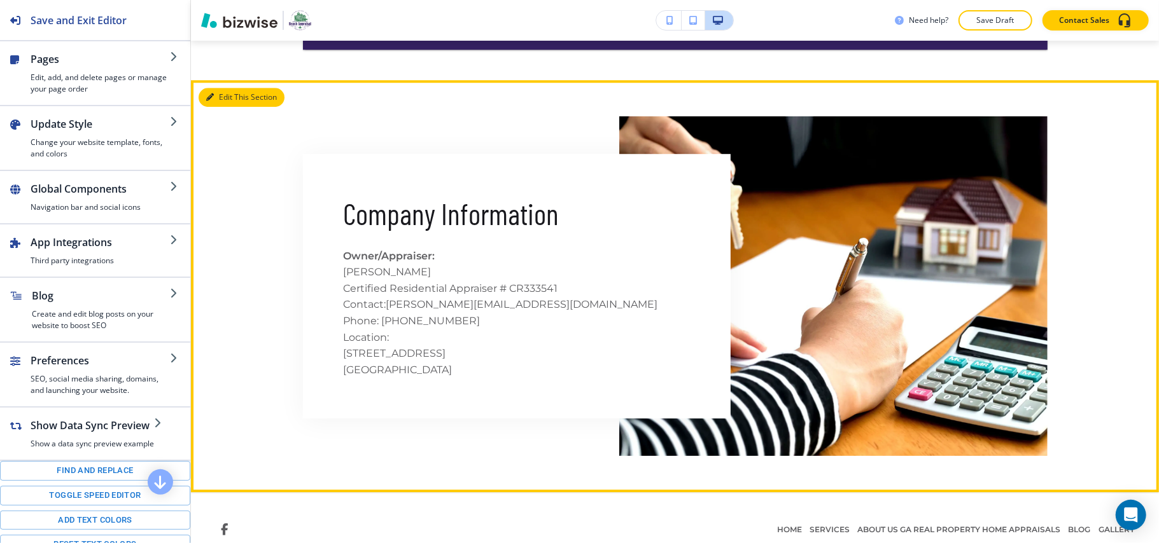
click at [230, 88] on button "Edit This Section" at bounding box center [242, 97] width 86 height 19
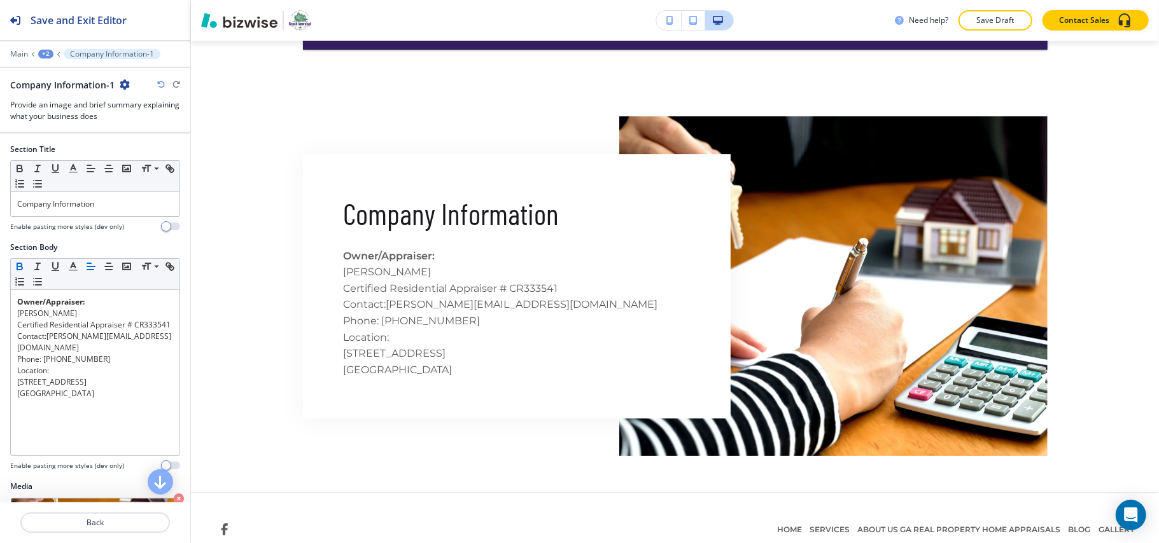
click at [120, 80] on icon "button" at bounding box center [125, 85] width 10 height 10
click at [155, 153] on p "Delete Section" at bounding box center [158, 151] width 65 height 11
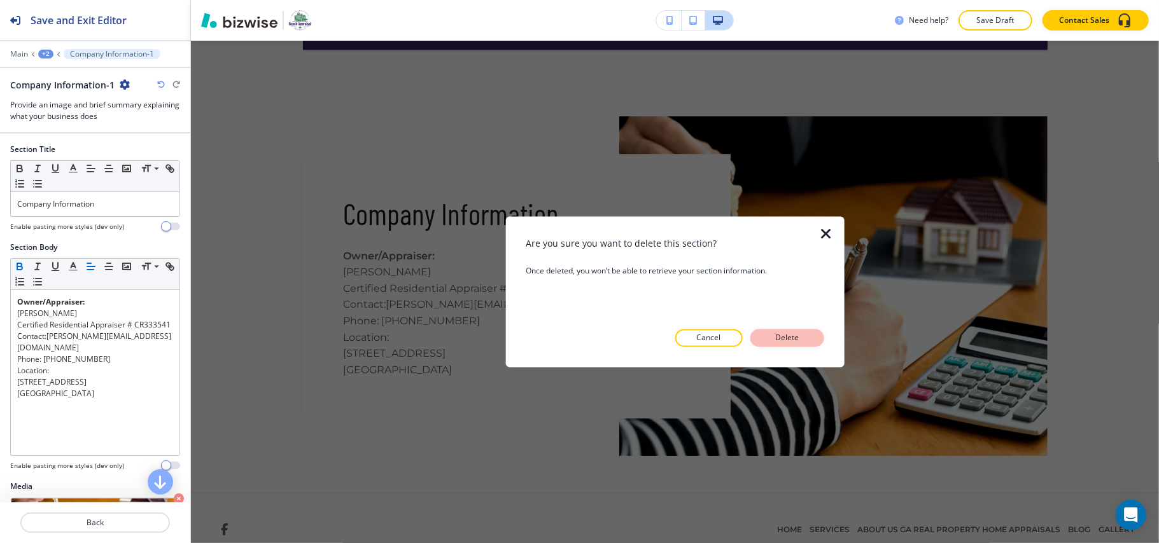
click at [803, 340] on button "Delete" at bounding box center [787, 339] width 74 height 18
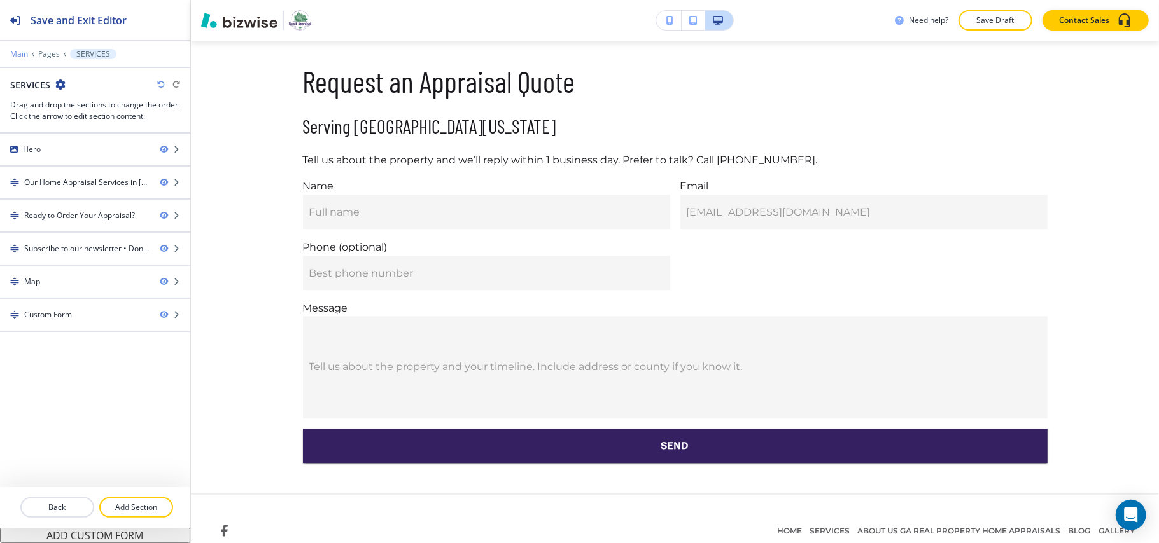
click at [18, 52] on p "Main" at bounding box center [19, 54] width 18 height 9
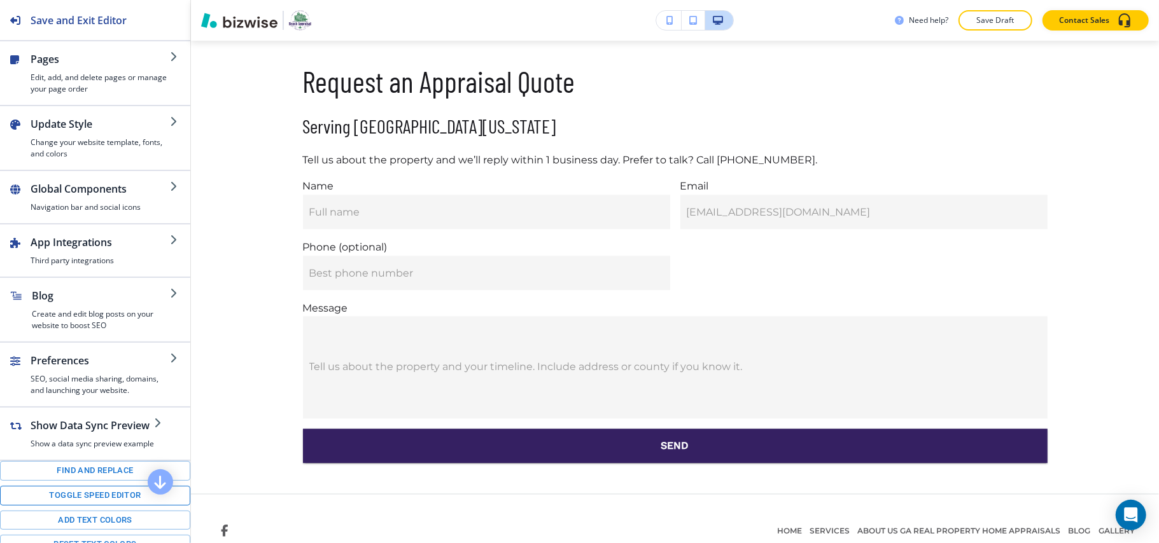
click at [85, 506] on button "Toggle speed editor" at bounding box center [95, 496] width 190 height 20
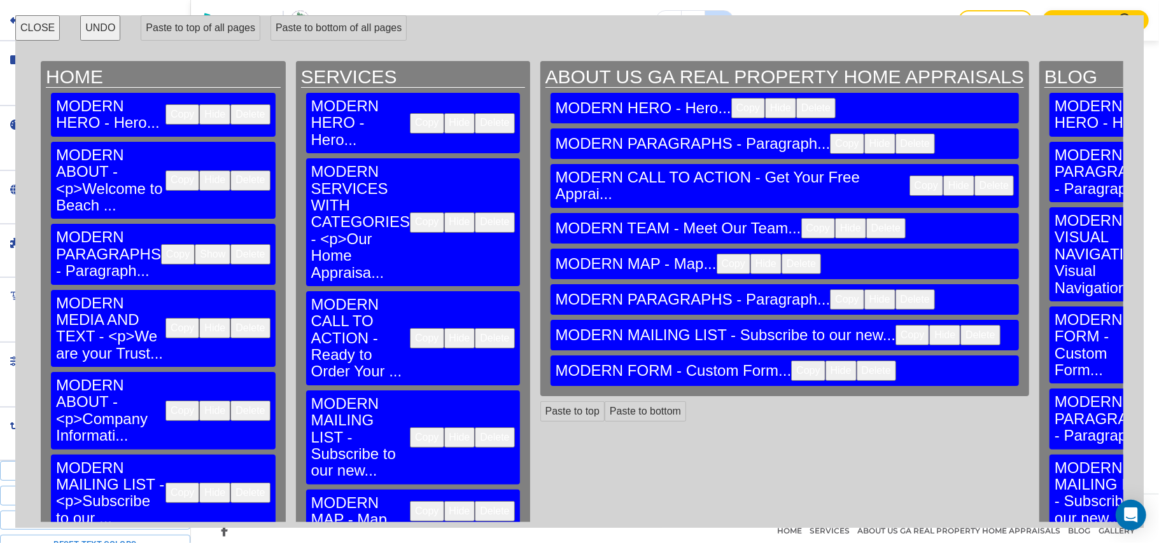
click at [165, 318] on button "Copy" at bounding box center [182, 328] width 34 height 20
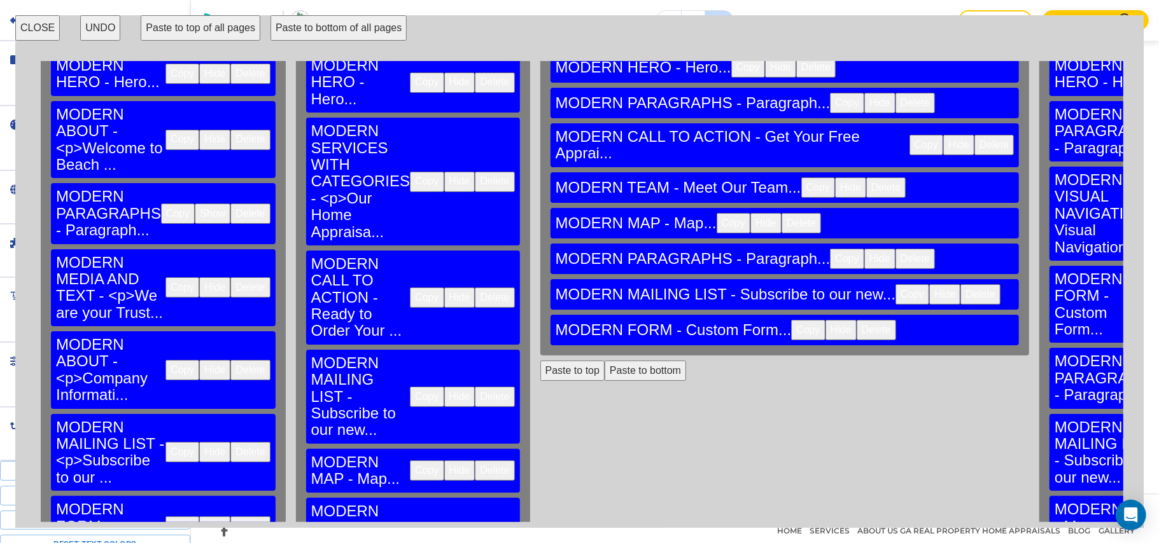
scroll to position [62, 0]
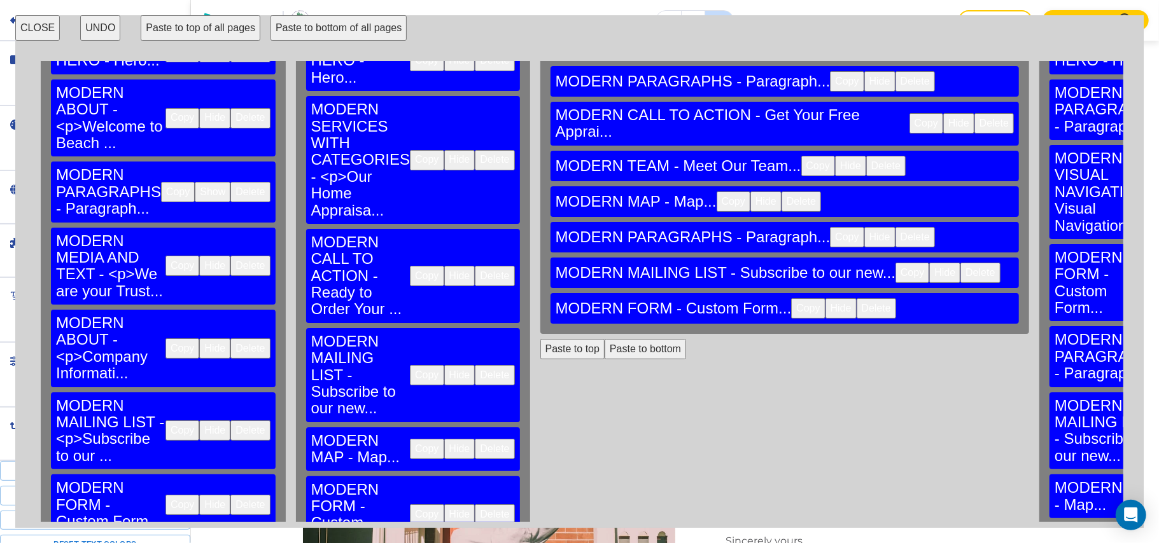
click at [43, 29] on button "CLOSE" at bounding box center [37, 27] width 45 height 25
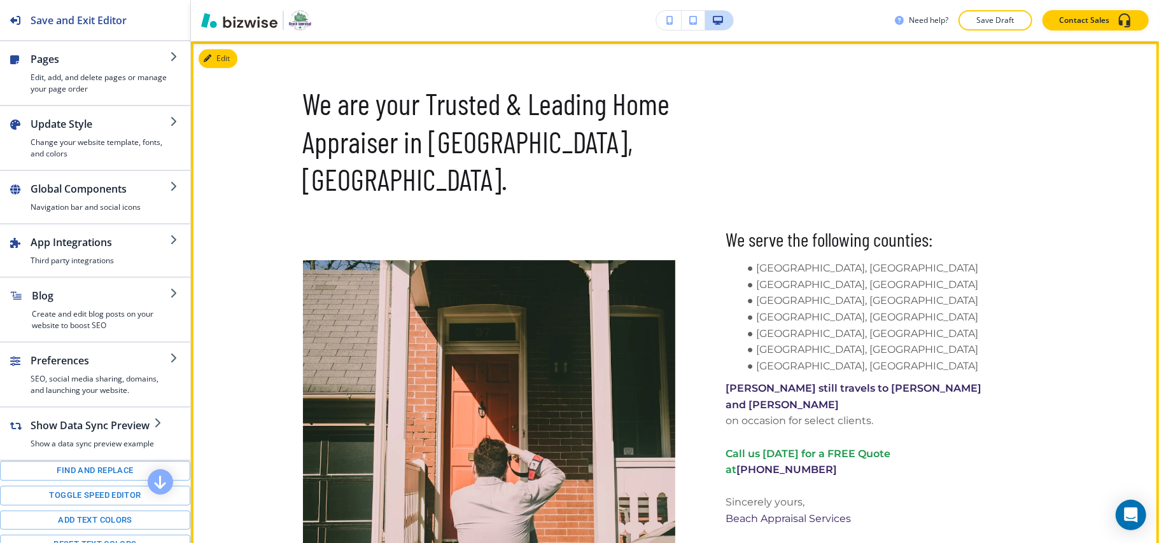
scroll to position [2707, 0]
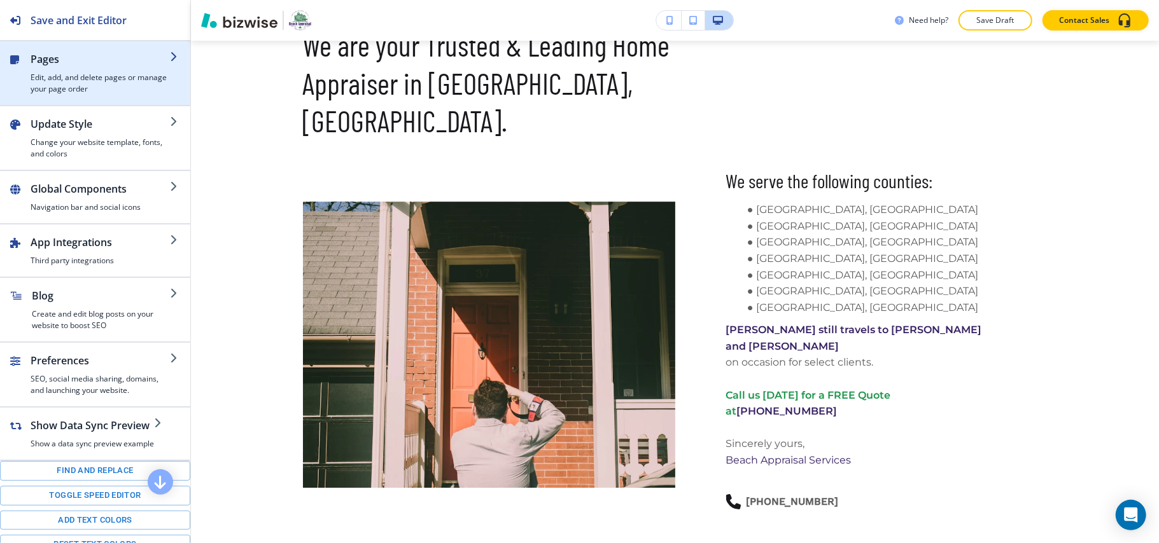
click at [90, 74] on h4 "Edit, add, and delete pages or manage your page order" at bounding box center [100, 83] width 139 height 23
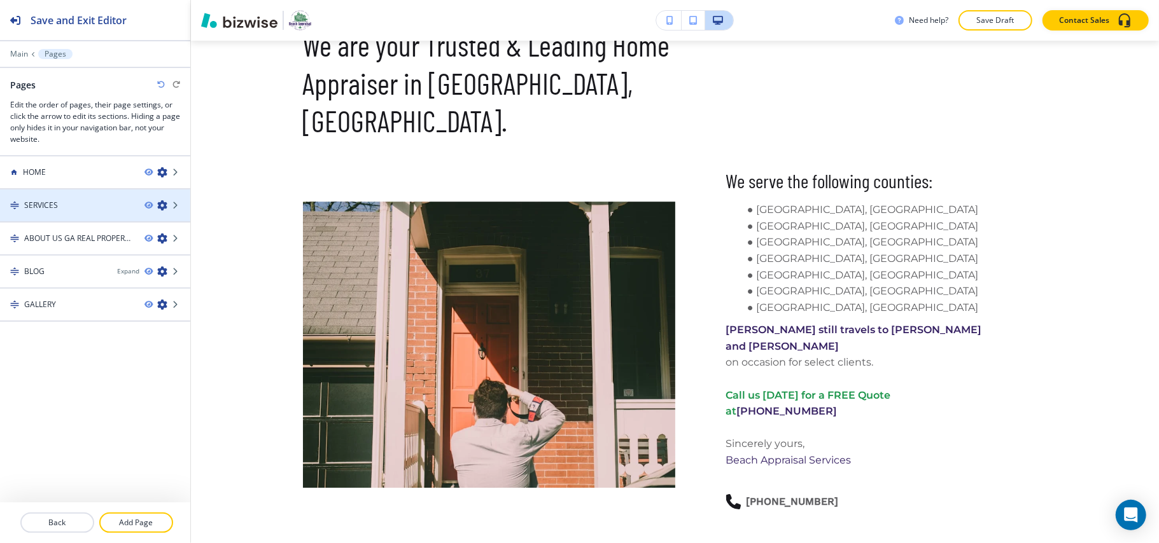
click at [78, 204] on div "SERVICES" at bounding box center [67, 205] width 134 height 11
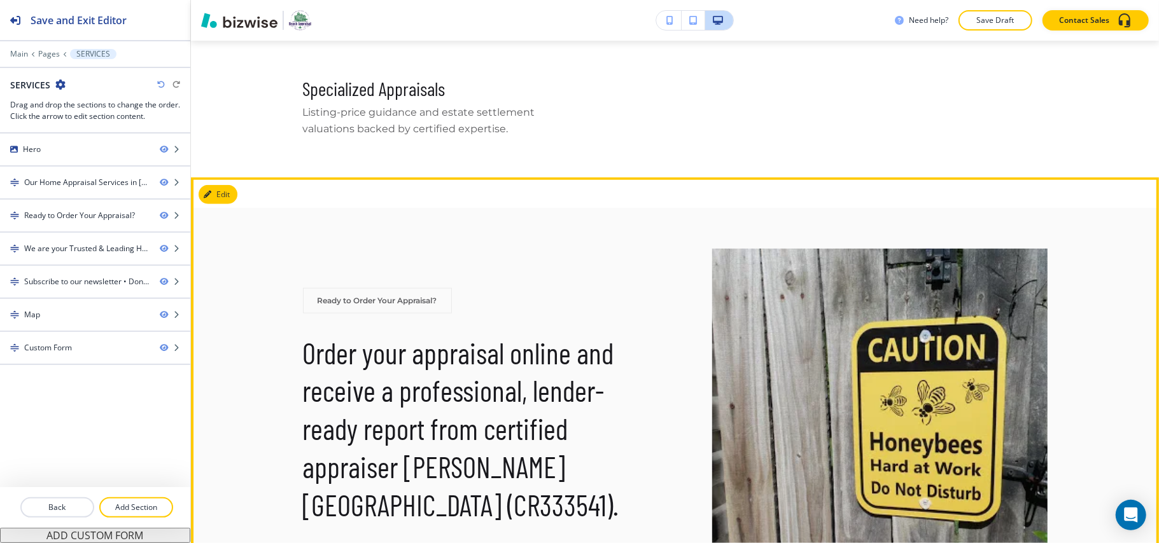
scroll to position [872, 0]
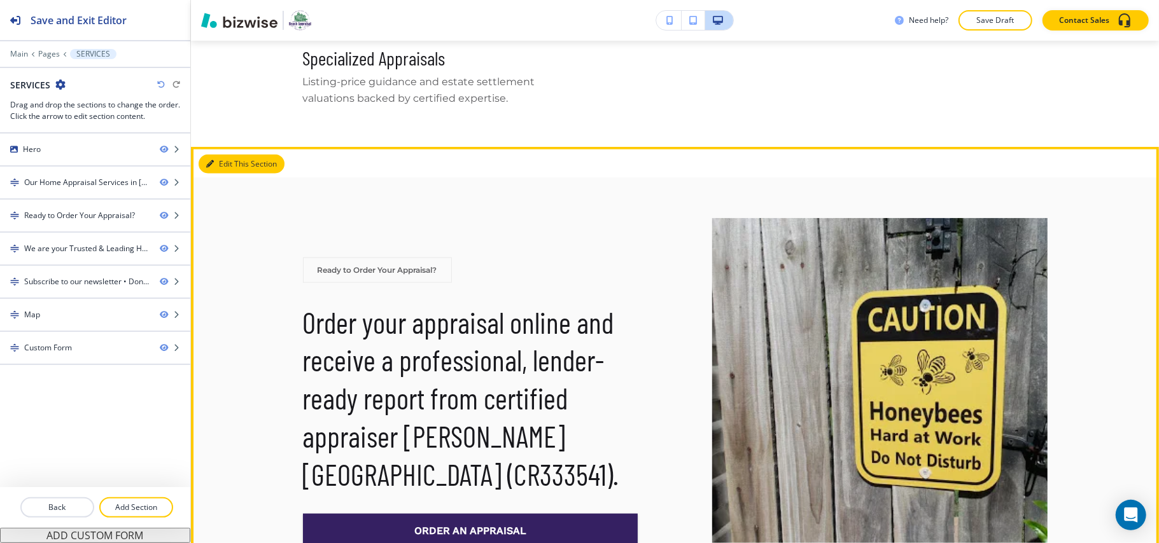
click at [229, 155] on button "Edit This Section" at bounding box center [242, 164] width 86 height 19
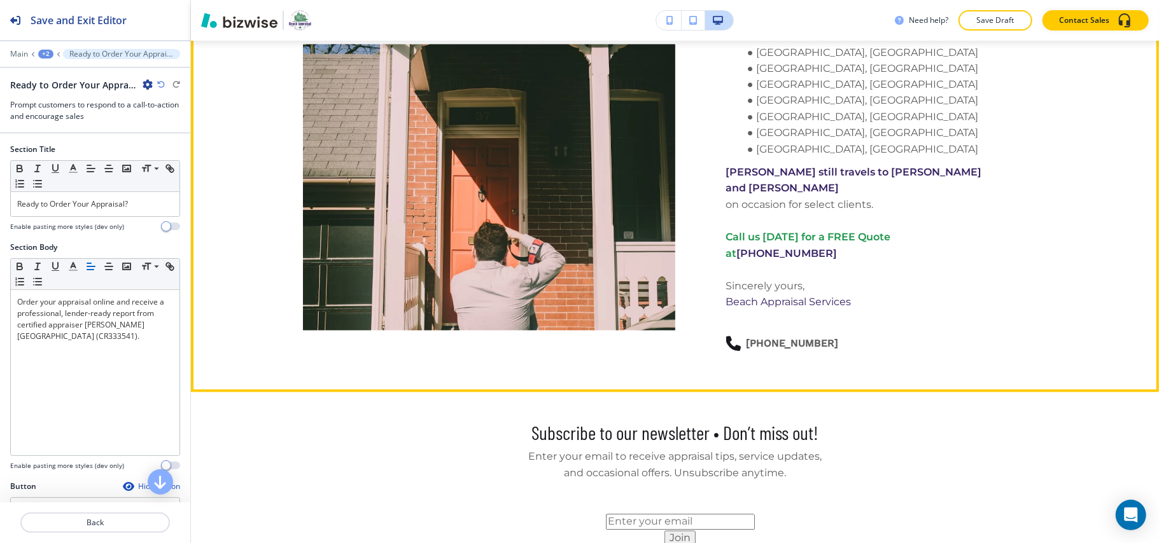
scroll to position [1803, 0]
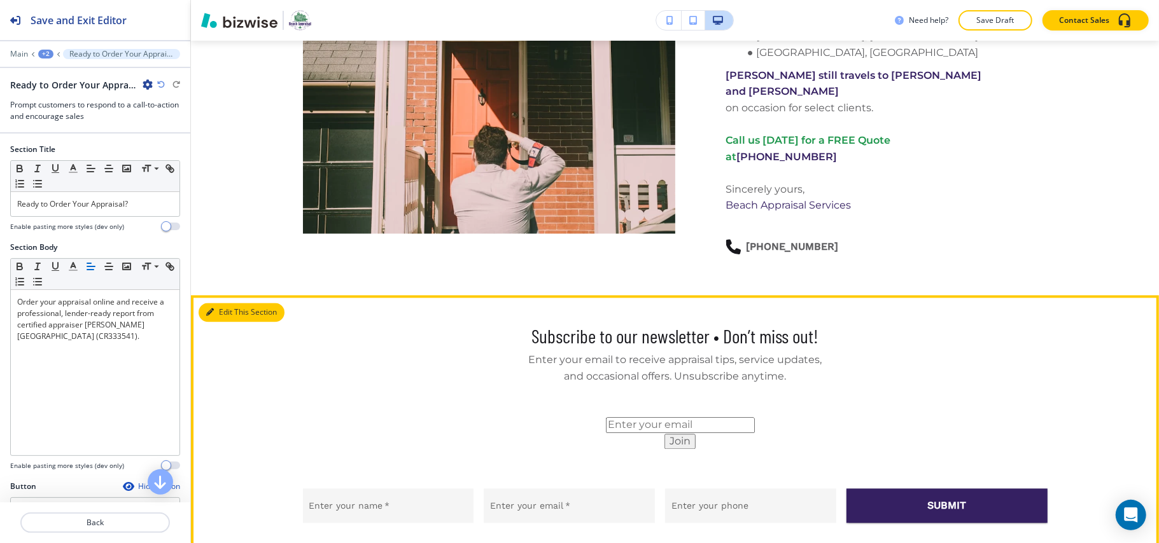
click at [232, 303] on button "Edit This Section" at bounding box center [242, 312] width 86 height 19
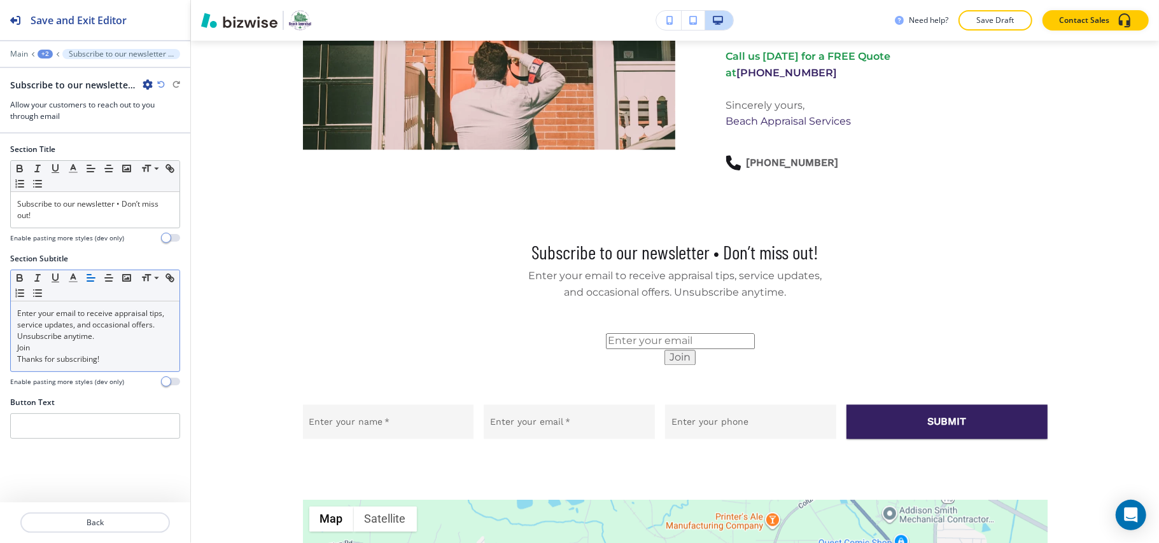
scroll to position [1977, 0]
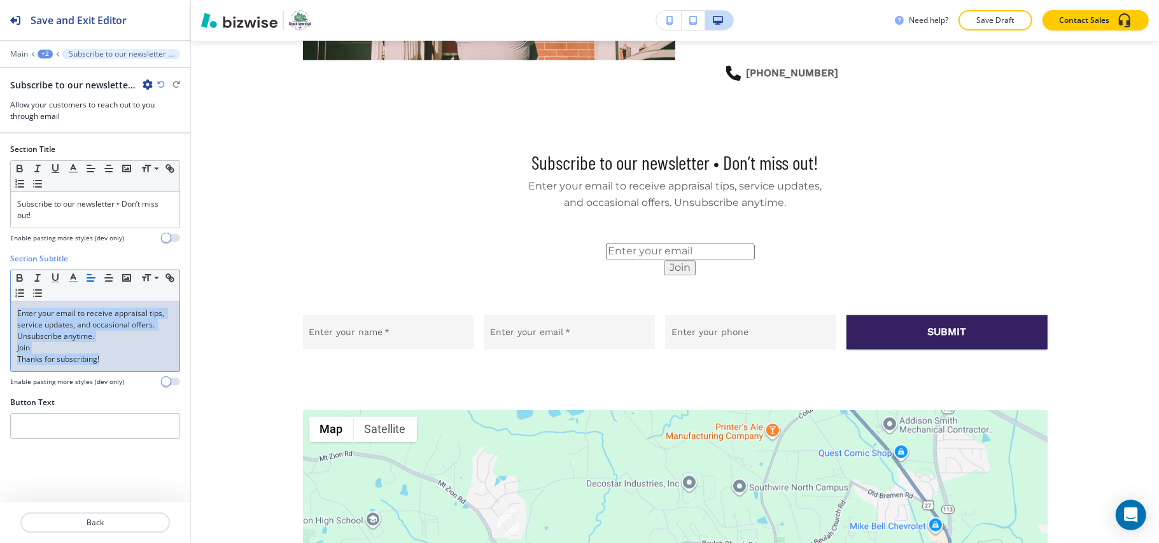
drag, startPoint x: 129, startPoint y: 360, endPoint x: 3, endPoint y: 293, distance: 142.1
click at [1, 296] on div "Section Subtitle Small Normal Large Huge Enter your email to receive appraisal …" at bounding box center [95, 325] width 190 height 144
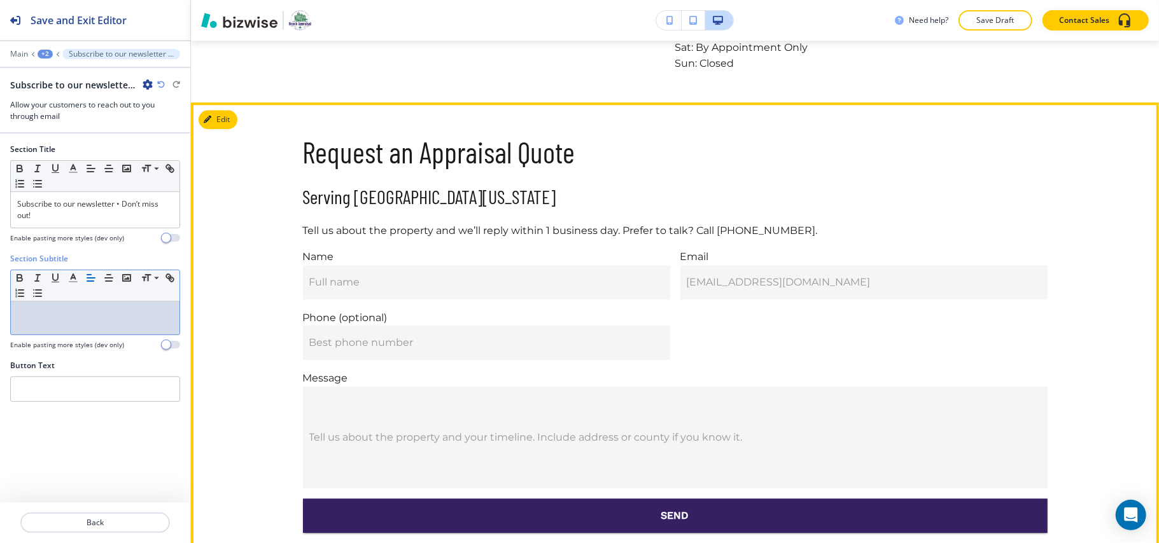
scroll to position [2585, 0]
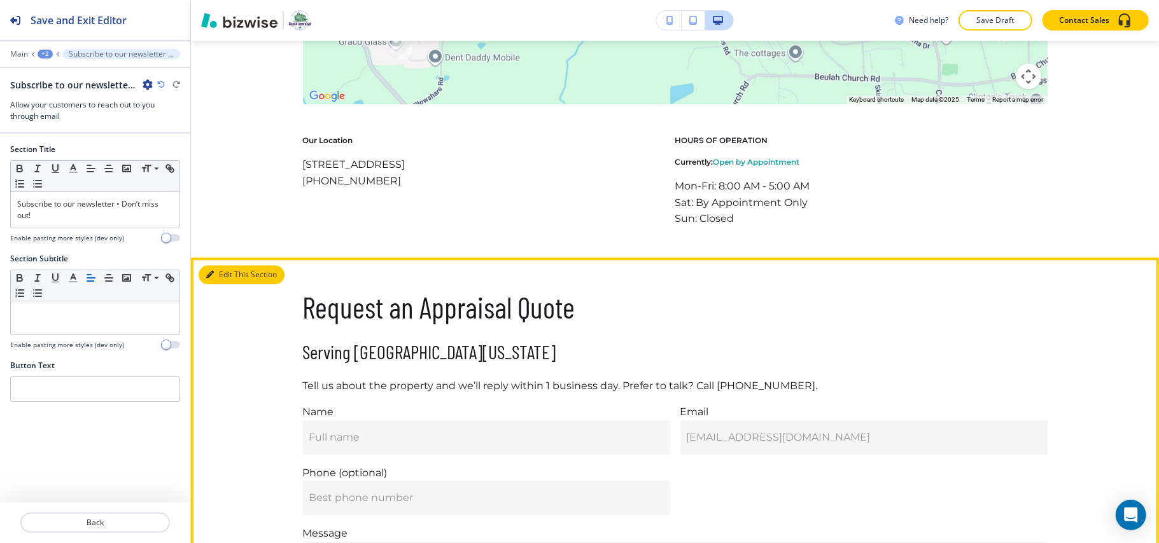
click at [220, 265] on button "Edit This Section" at bounding box center [242, 274] width 86 height 19
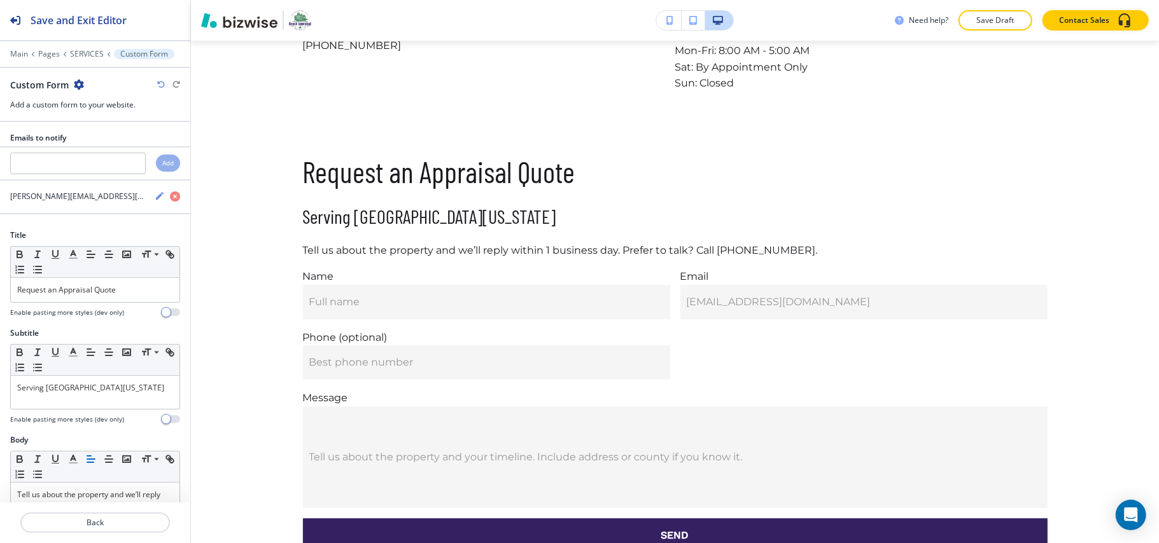
scroll to position [2552, 0]
click at [75, 85] on icon "button" at bounding box center [79, 85] width 10 height 10
click at [100, 154] on p "Delete Section" at bounding box center [113, 151] width 65 height 11
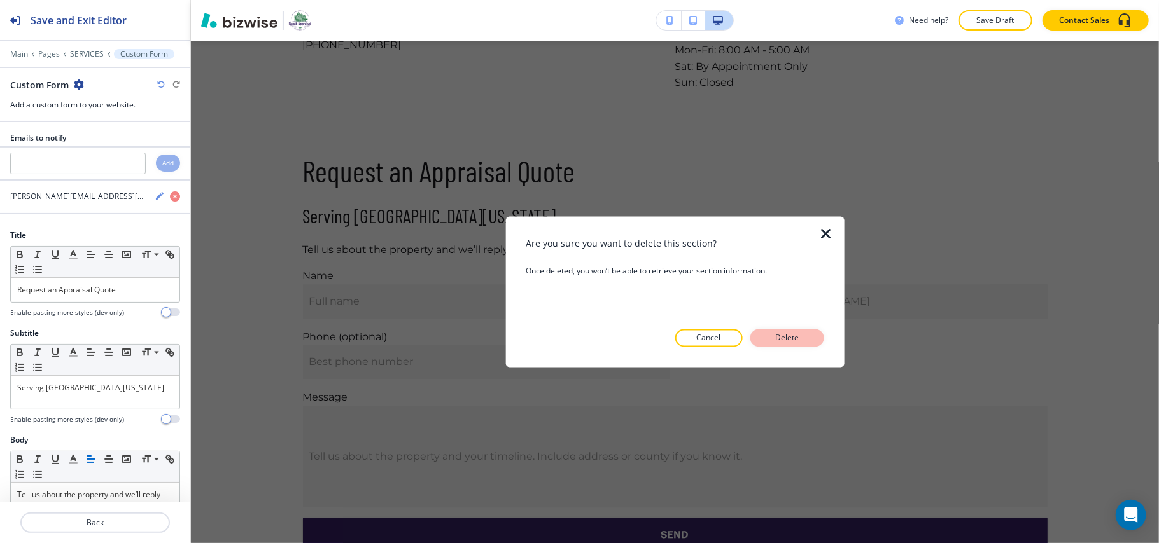
click at [787, 332] on button "Delete" at bounding box center [787, 339] width 74 height 18
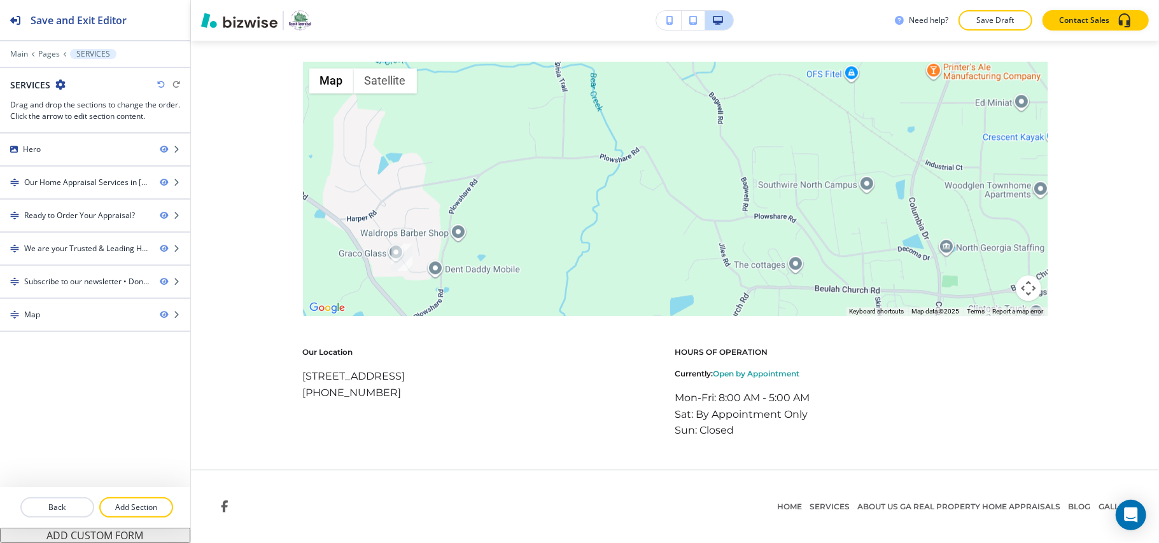
scroll to position [2124, 0]
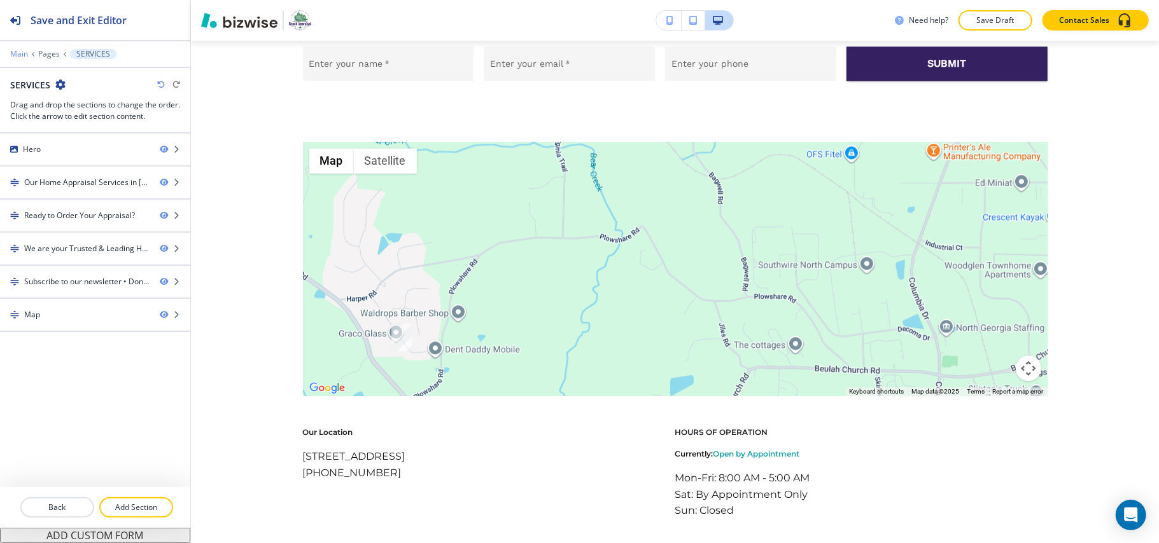
click at [11, 54] on p "Main" at bounding box center [19, 54] width 18 height 9
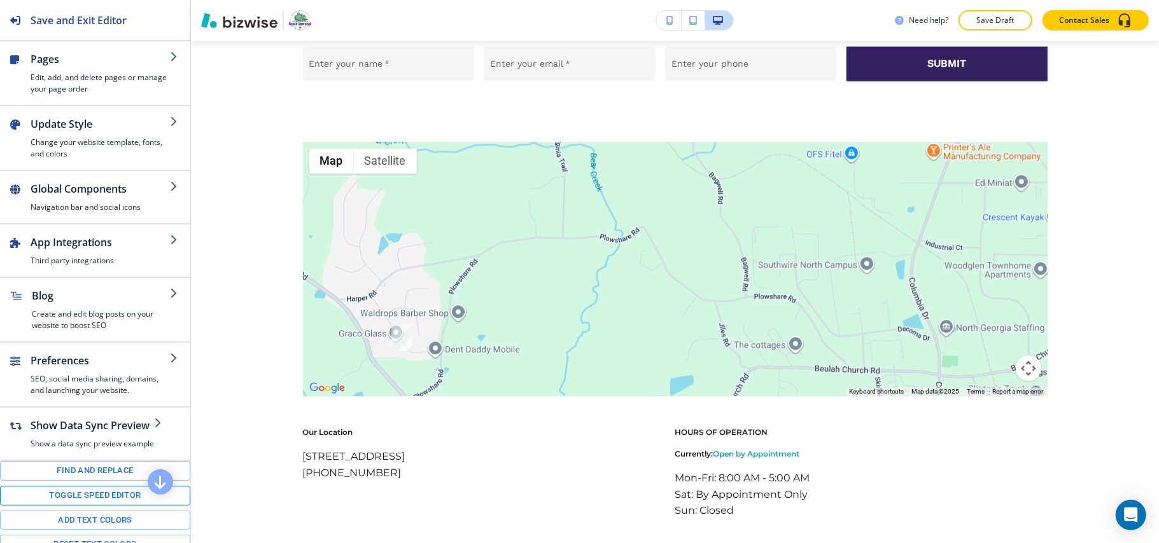
click at [67, 506] on button "Toggle speed editor" at bounding box center [95, 496] width 190 height 20
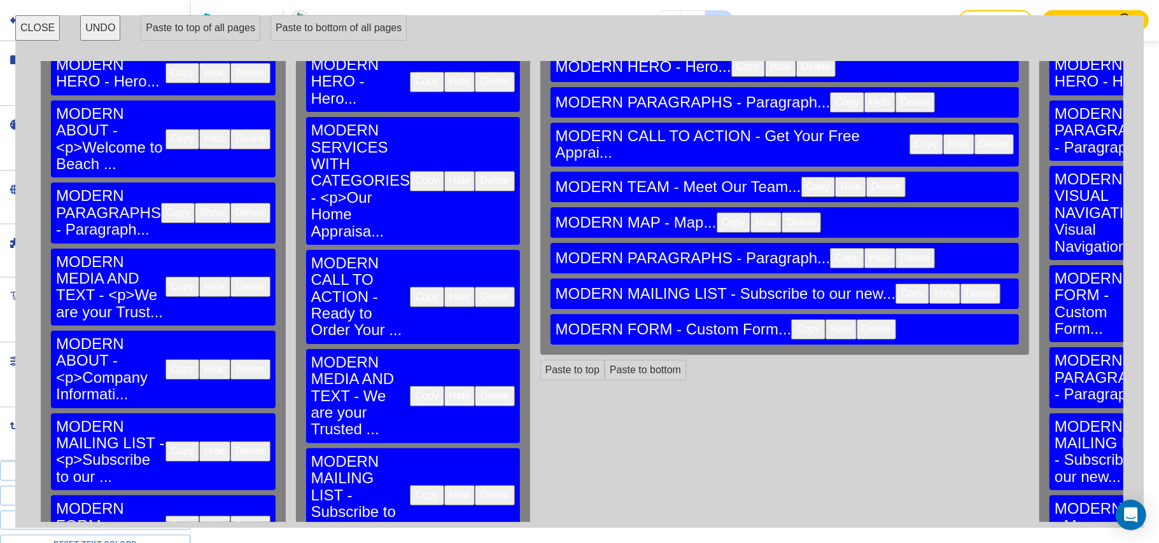
scroll to position [62, 0]
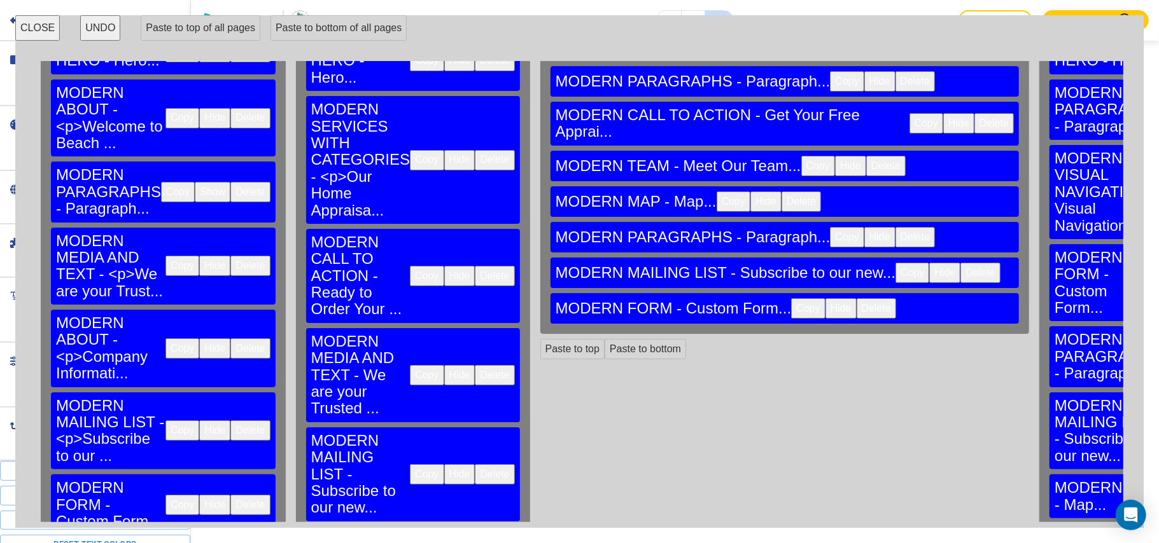
click at [165, 495] on button "Copy" at bounding box center [182, 505] width 34 height 20
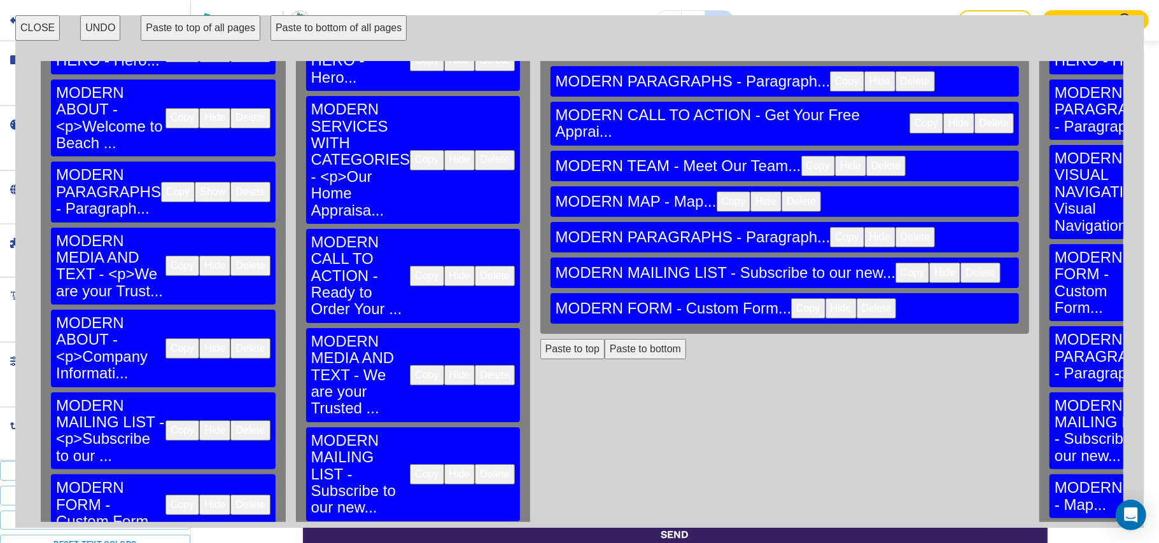
click at [34, 23] on button "CLOSE" at bounding box center [37, 27] width 45 height 25
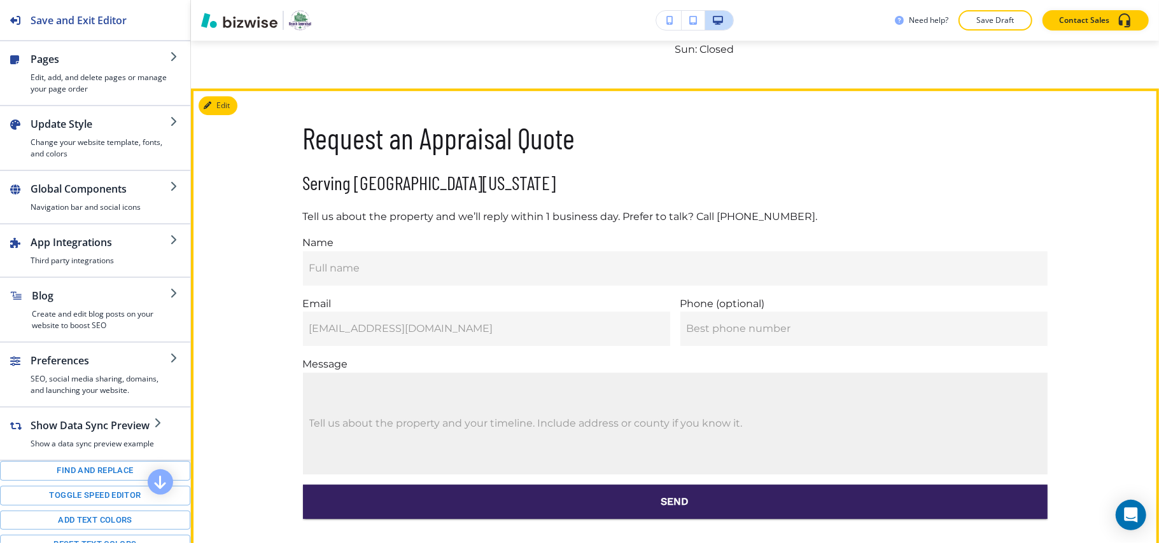
scroll to position [2330, 0]
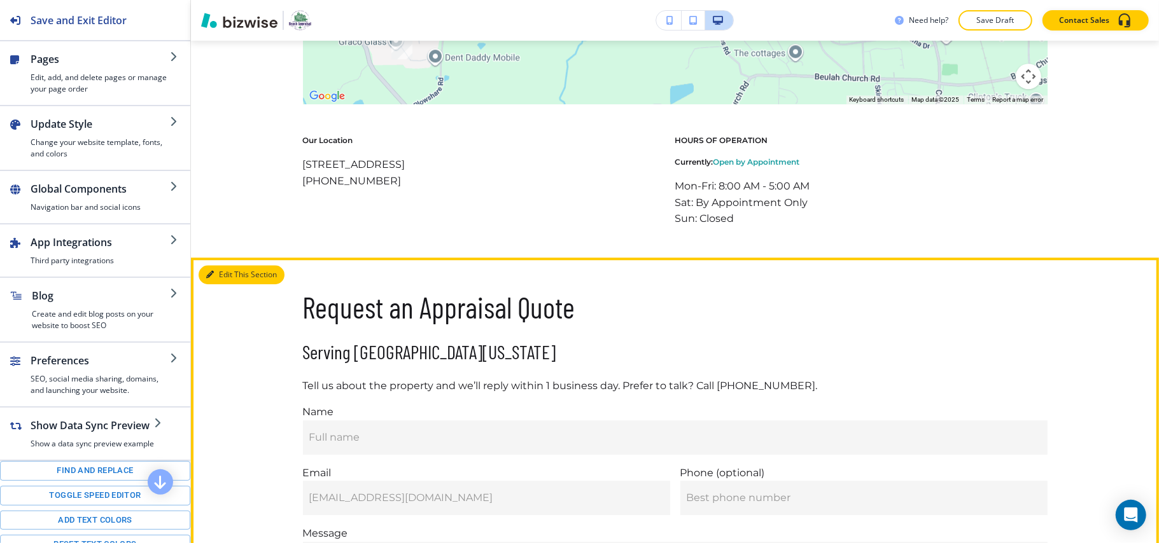
click at [222, 265] on button "Edit This Section" at bounding box center [242, 274] width 86 height 19
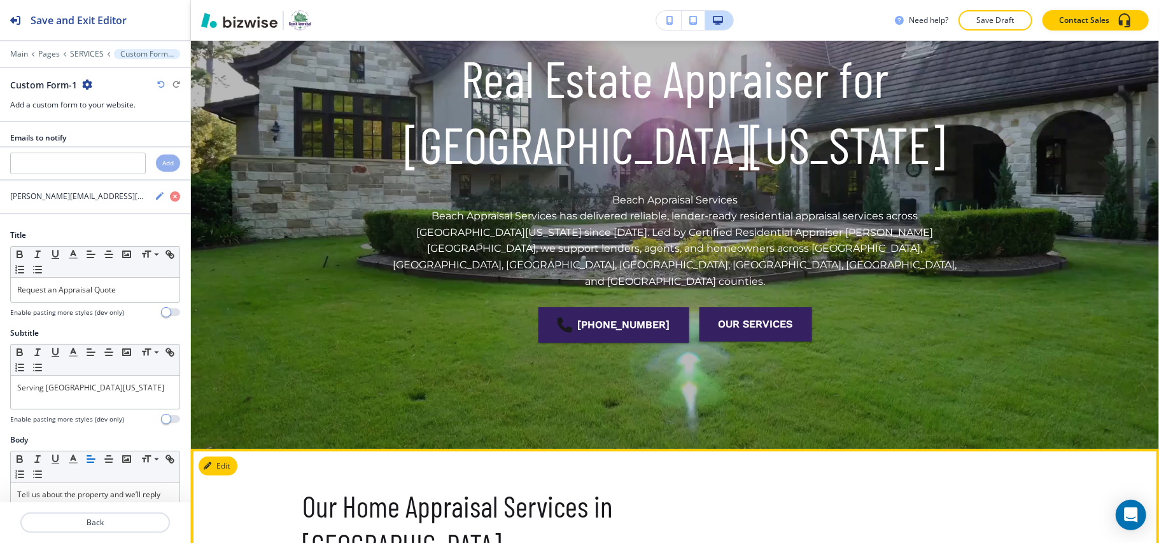
scroll to position [0, 0]
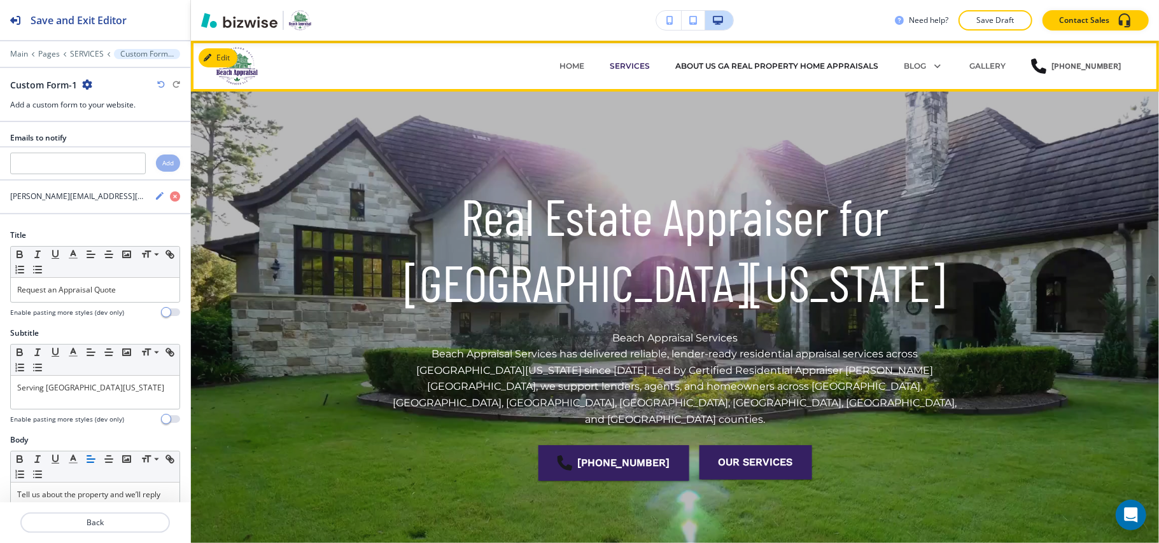
click at [719, 66] on p "ABOUT US GA REAL PROPERTY HOME APPRAISALS" at bounding box center [776, 65] width 203 height 11
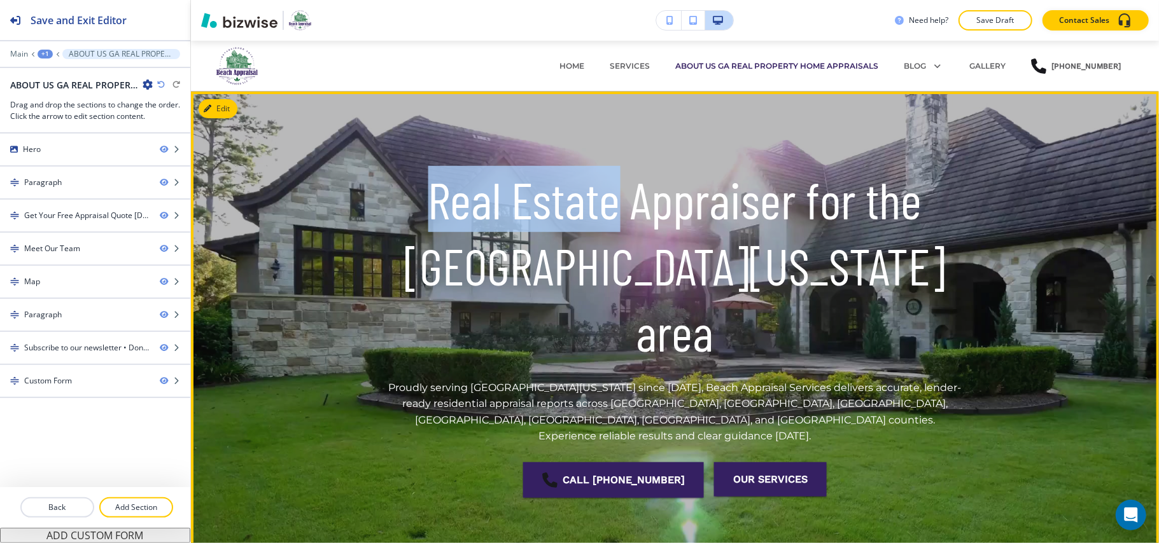
drag, startPoint x: 426, startPoint y: 242, endPoint x: 605, endPoint y: 244, distance: 178.8
click at [605, 244] on h1 "Real Estate Appraiser for the [GEOGRAPHIC_DATA][US_STATE] area" at bounding box center [675, 264] width 580 height 199
copy h1 "Real Estate"
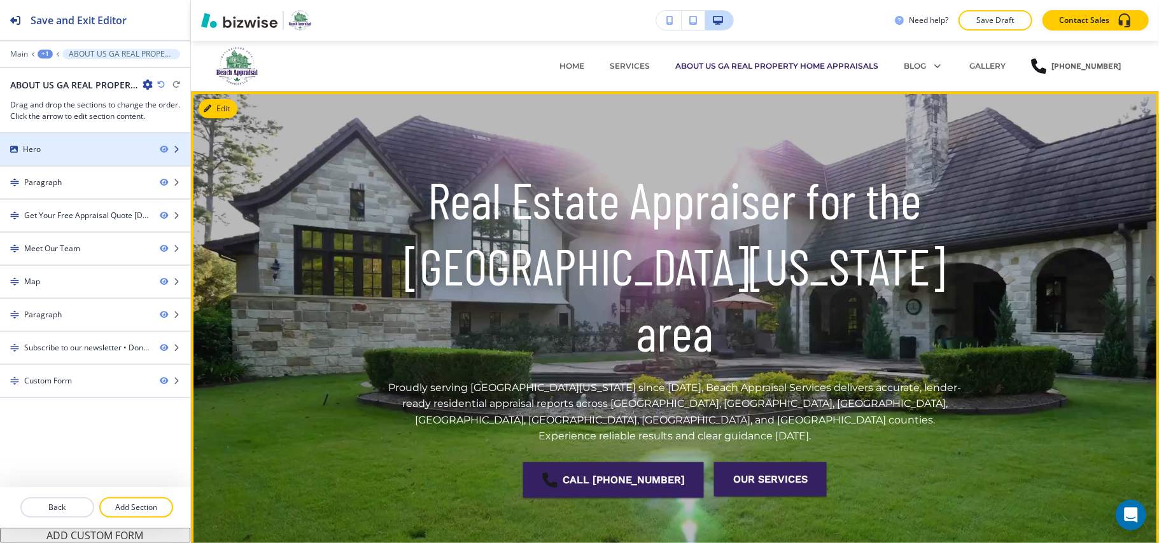
click at [65, 139] on div at bounding box center [95, 139] width 190 height 10
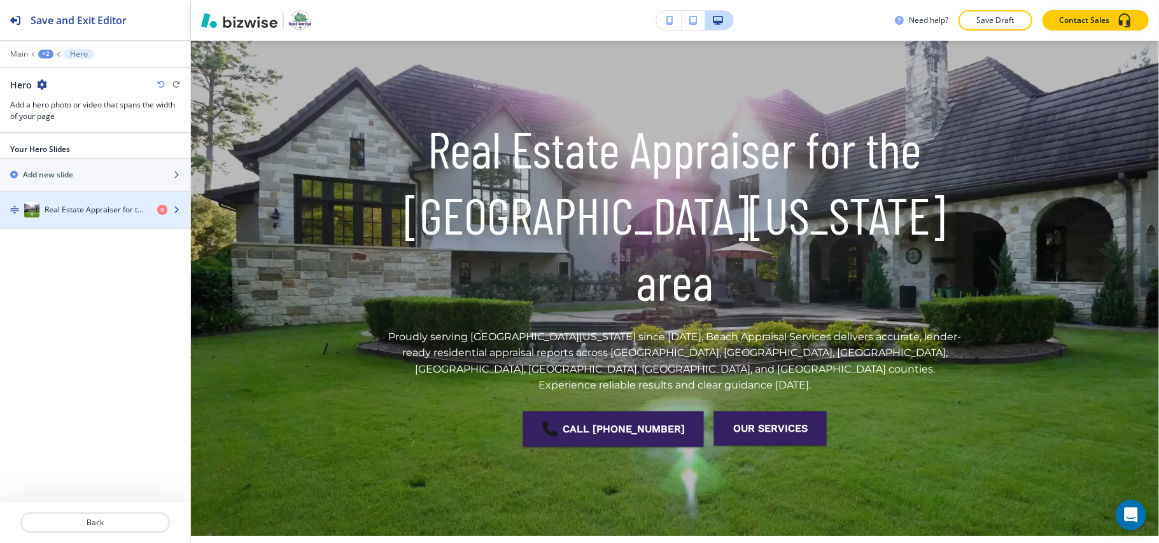
click at [108, 213] on h4 "Real Estate Appraiser for the [GEOGRAPHIC_DATA][US_STATE] area" at bounding box center [96, 209] width 102 height 11
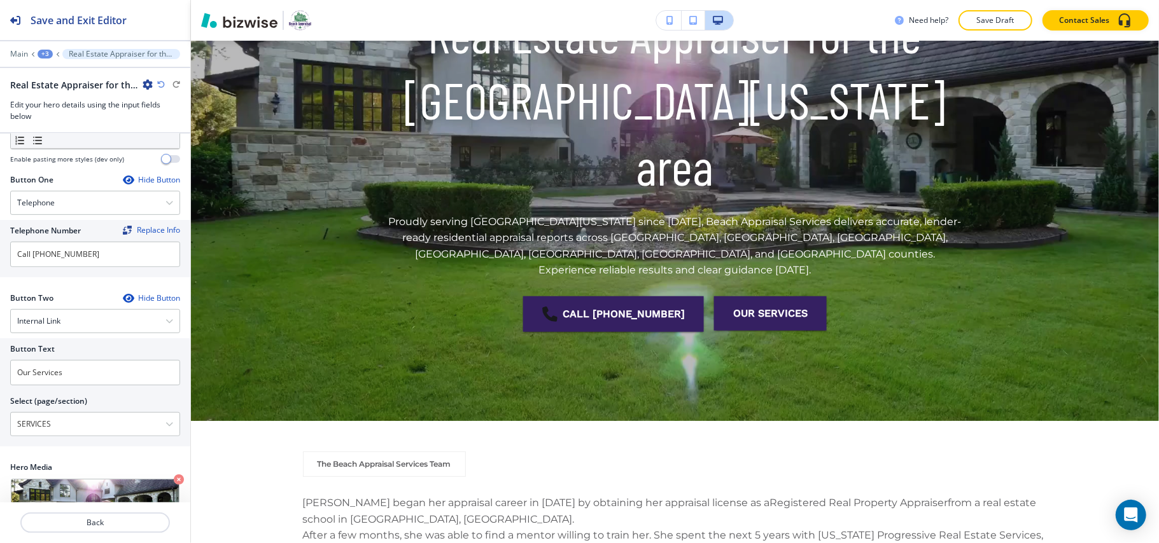
scroll to position [330, 0]
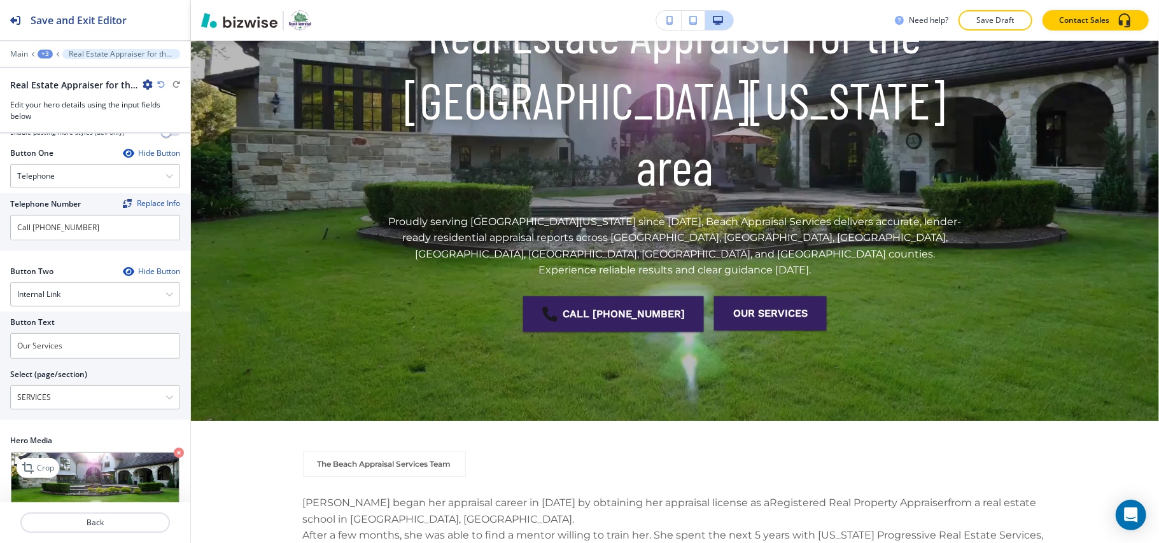
click at [174, 448] on icon "button" at bounding box center [179, 453] width 10 height 10
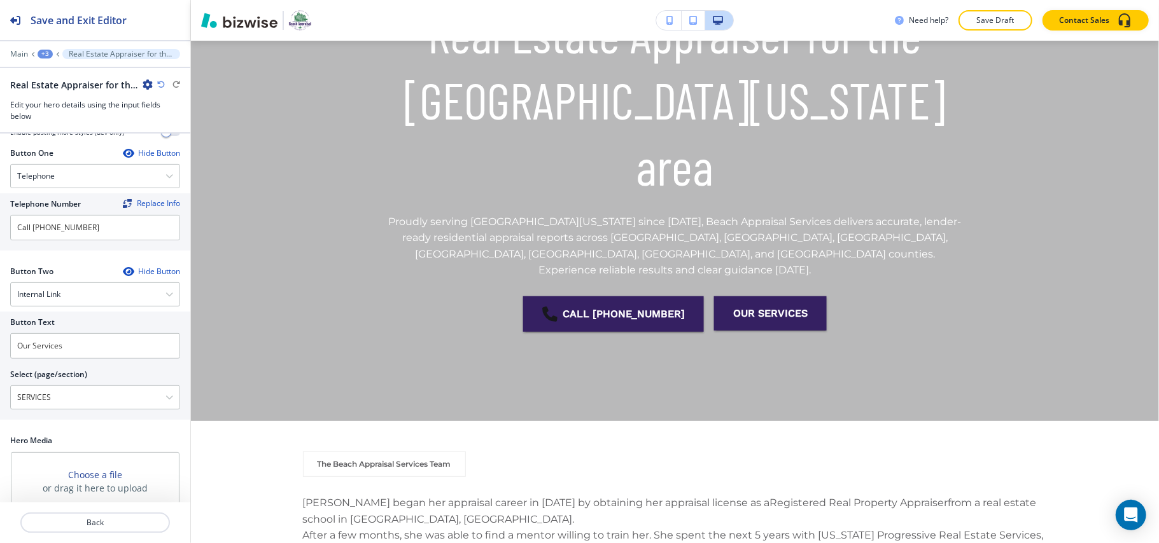
click at [54, 511] on button "My Photos" at bounding box center [53, 522] width 84 height 22
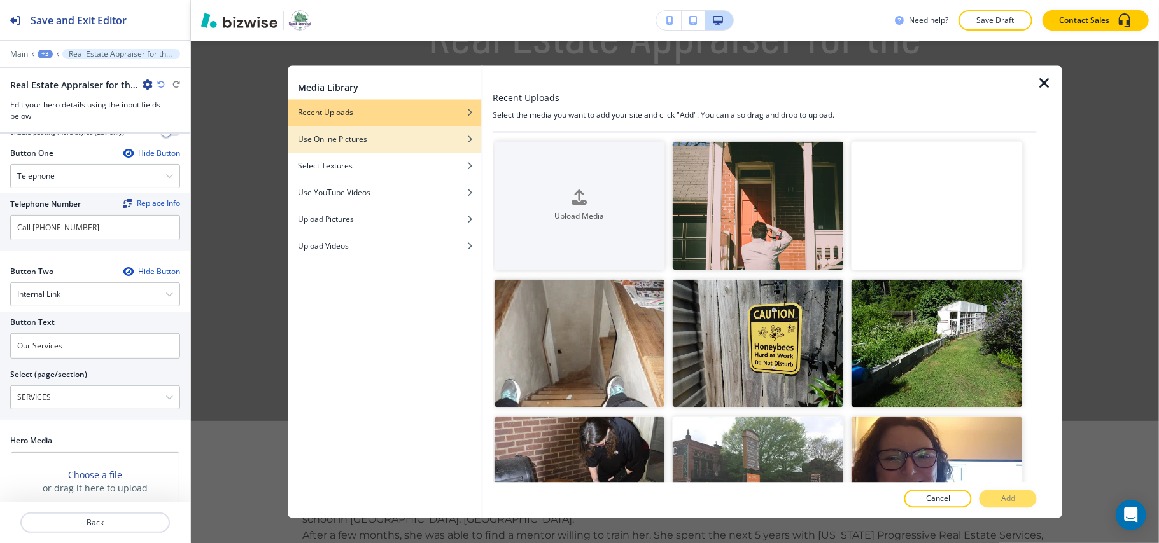
click at [353, 151] on div "button" at bounding box center [384, 150] width 193 height 8
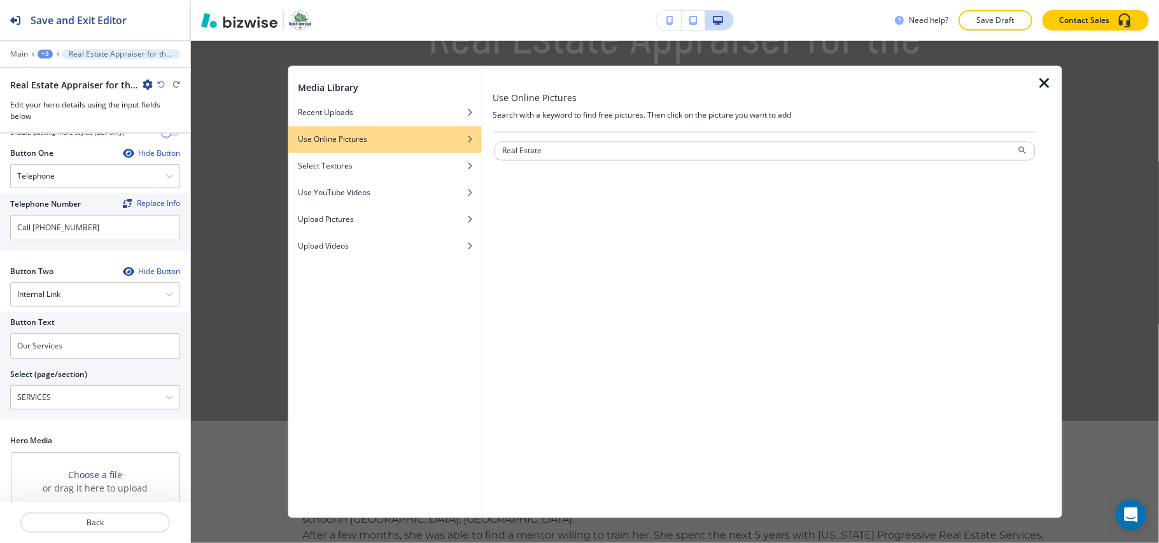
type input "Real Estate"
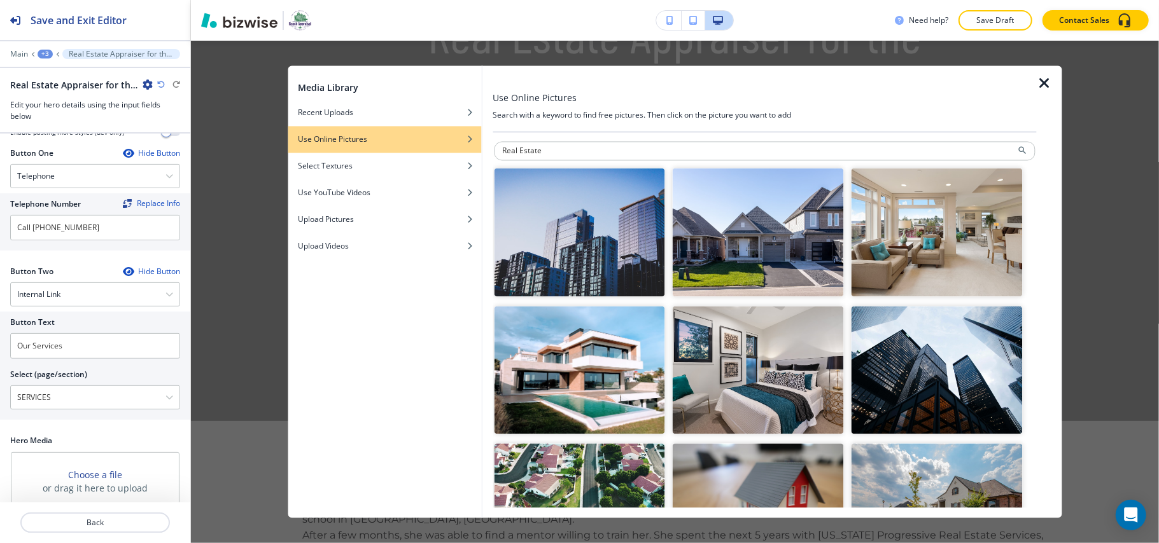
click at [782, 258] on img "button" at bounding box center [758, 233] width 171 height 129
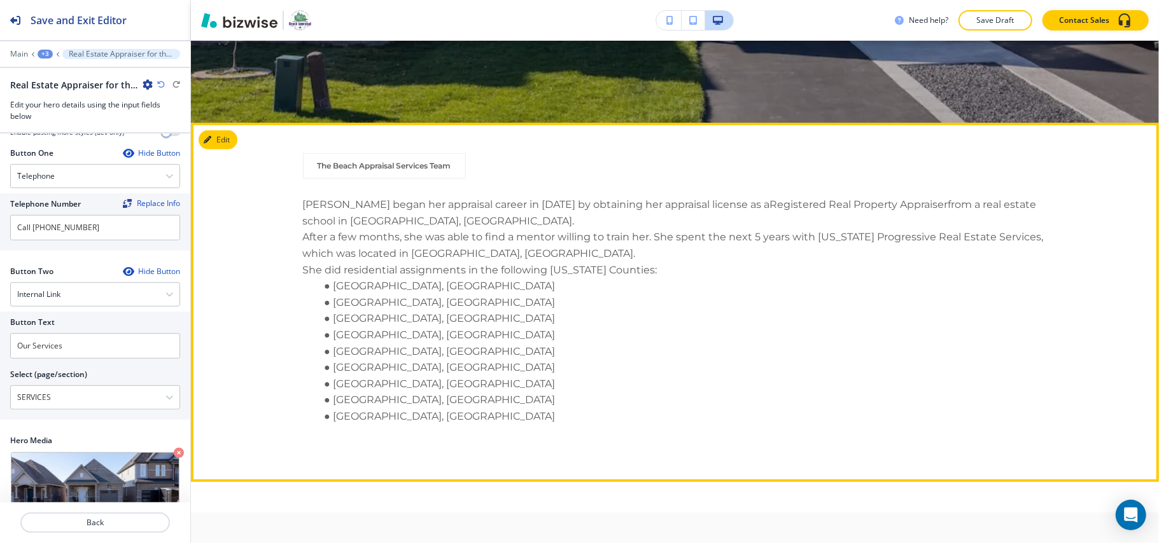
scroll to position [505, 0]
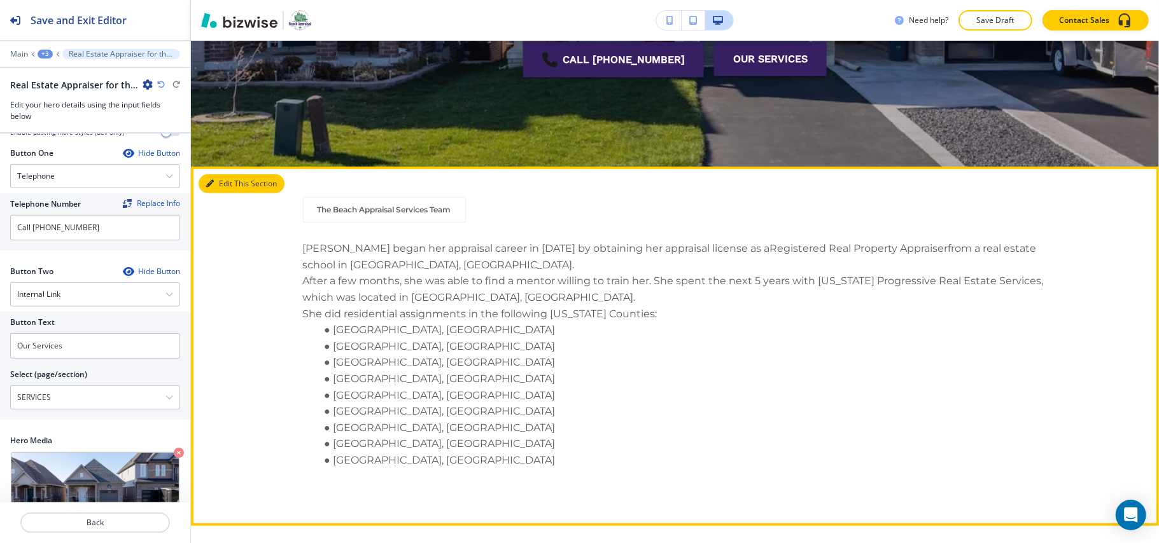
click at [215, 178] on button "Edit This Section" at bounding box center [242, 183] width 86 height 19
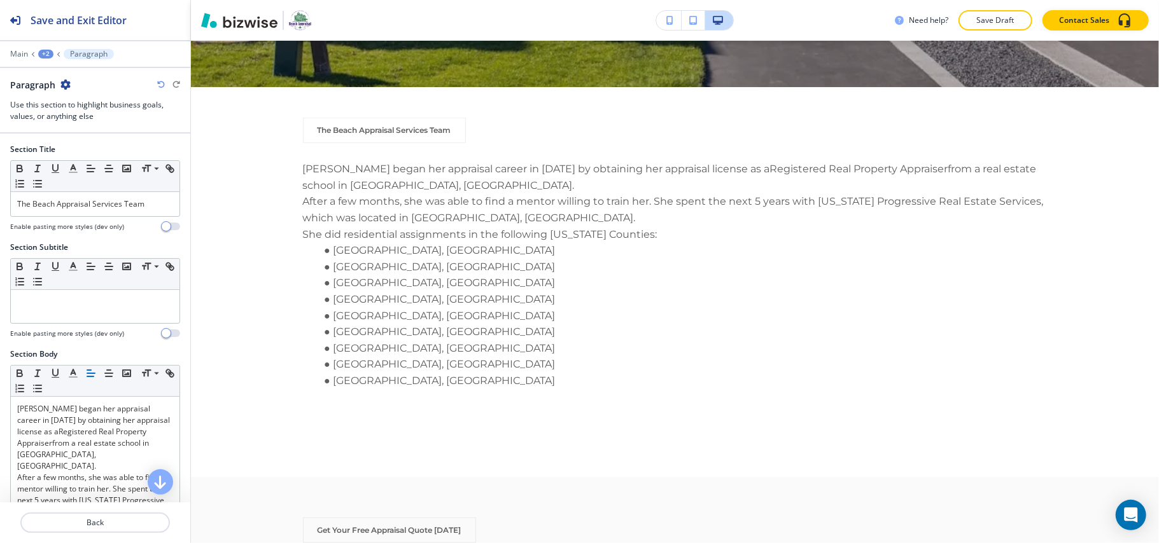
scroll to position [547, 0]
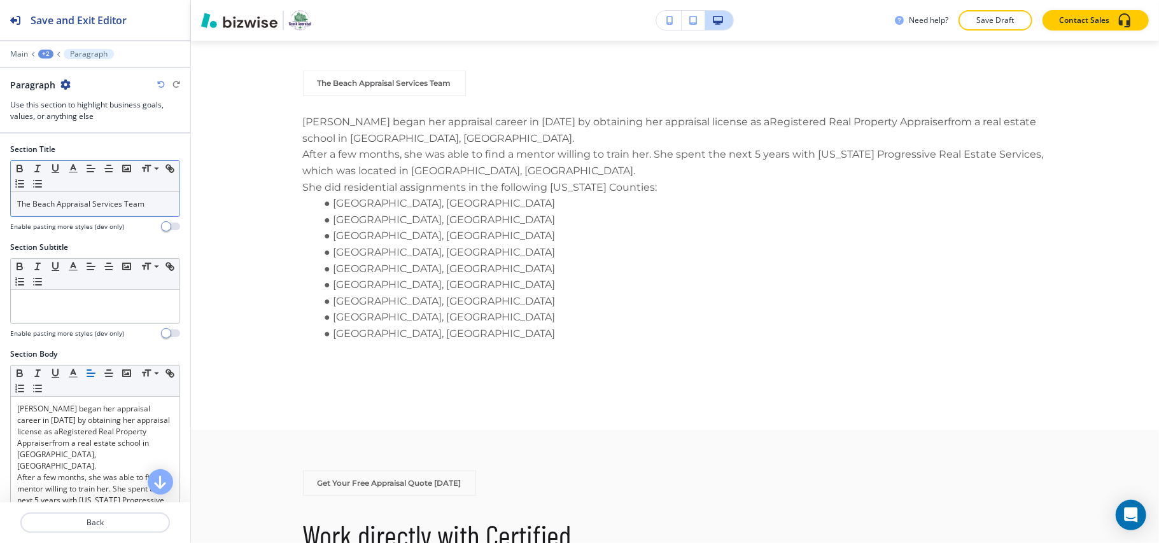
click at [104, 209] on p "The Beach Appraisal Services Team" at bounding box center [95, 204] width 156 height 11
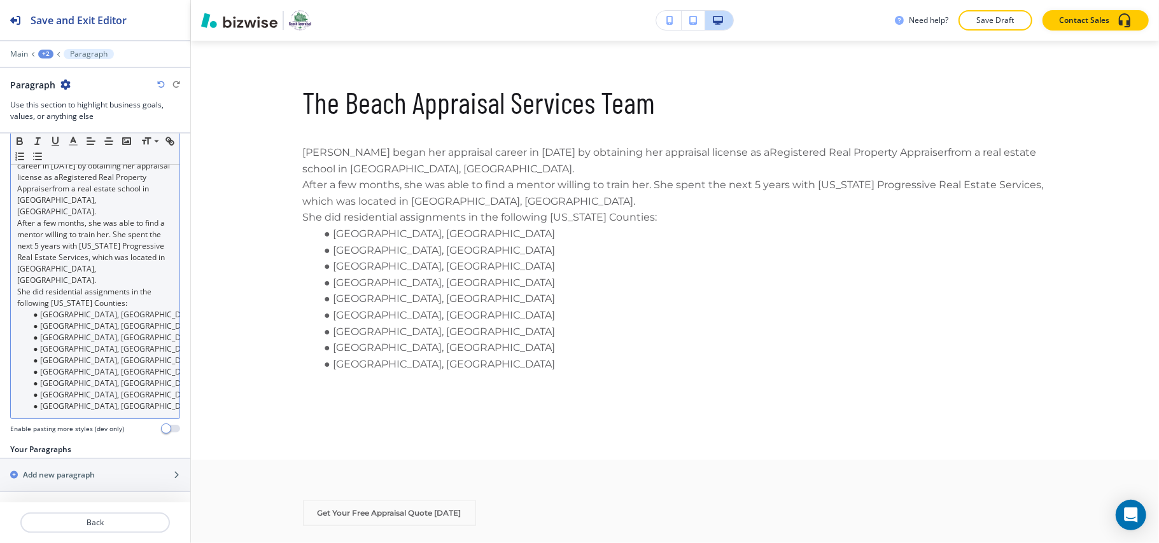
scroll to position [255, 0]
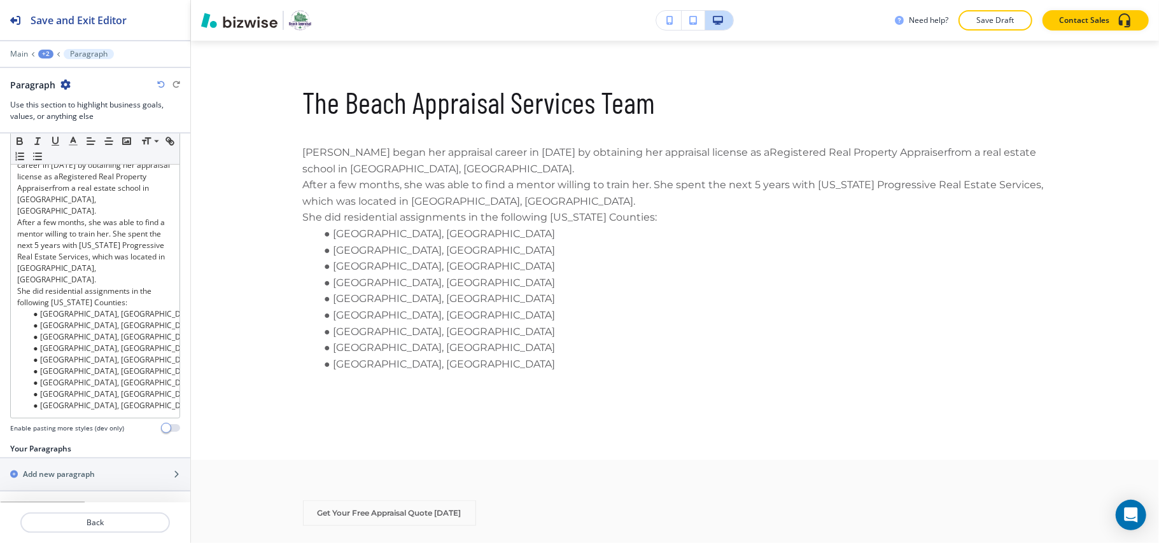
click at [49, 502] on button "SWITCH TO FAQ" at bounding box center [42, 512] width 85 height 20
click at [82, 502] on button "SWITCH TO PARAGRAPHS" at bounding box center [66, 512] width 132 height 20
